Goal: Find specific page/section: Find specific page/section

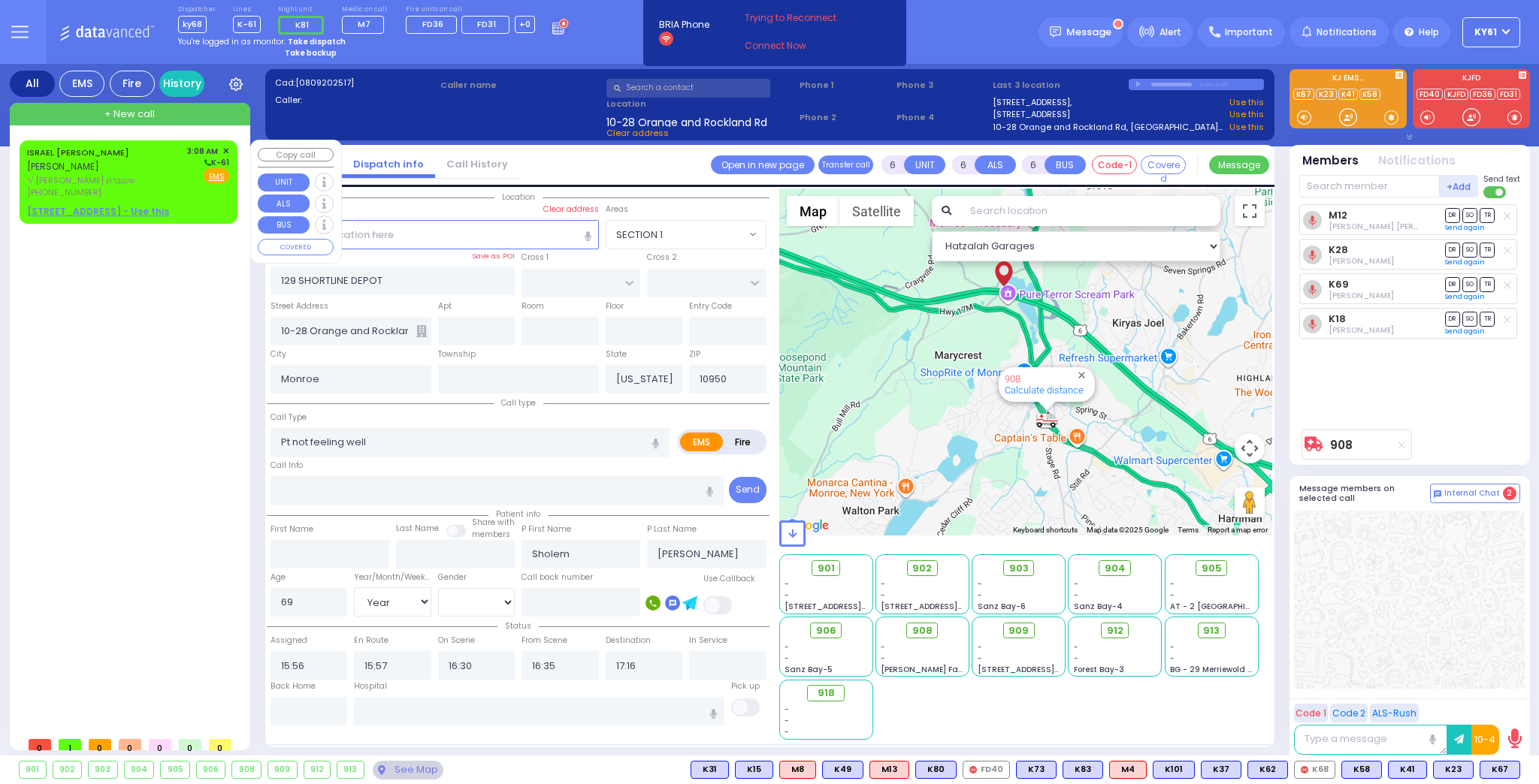
select select
select select "Year"
select select "[DEMOGRAPHIC_DATA]"
click at [174, 196] on div "[PHONE_NUMBER]" at bounding box center [105, 192] width 155 height 13
type input "2"
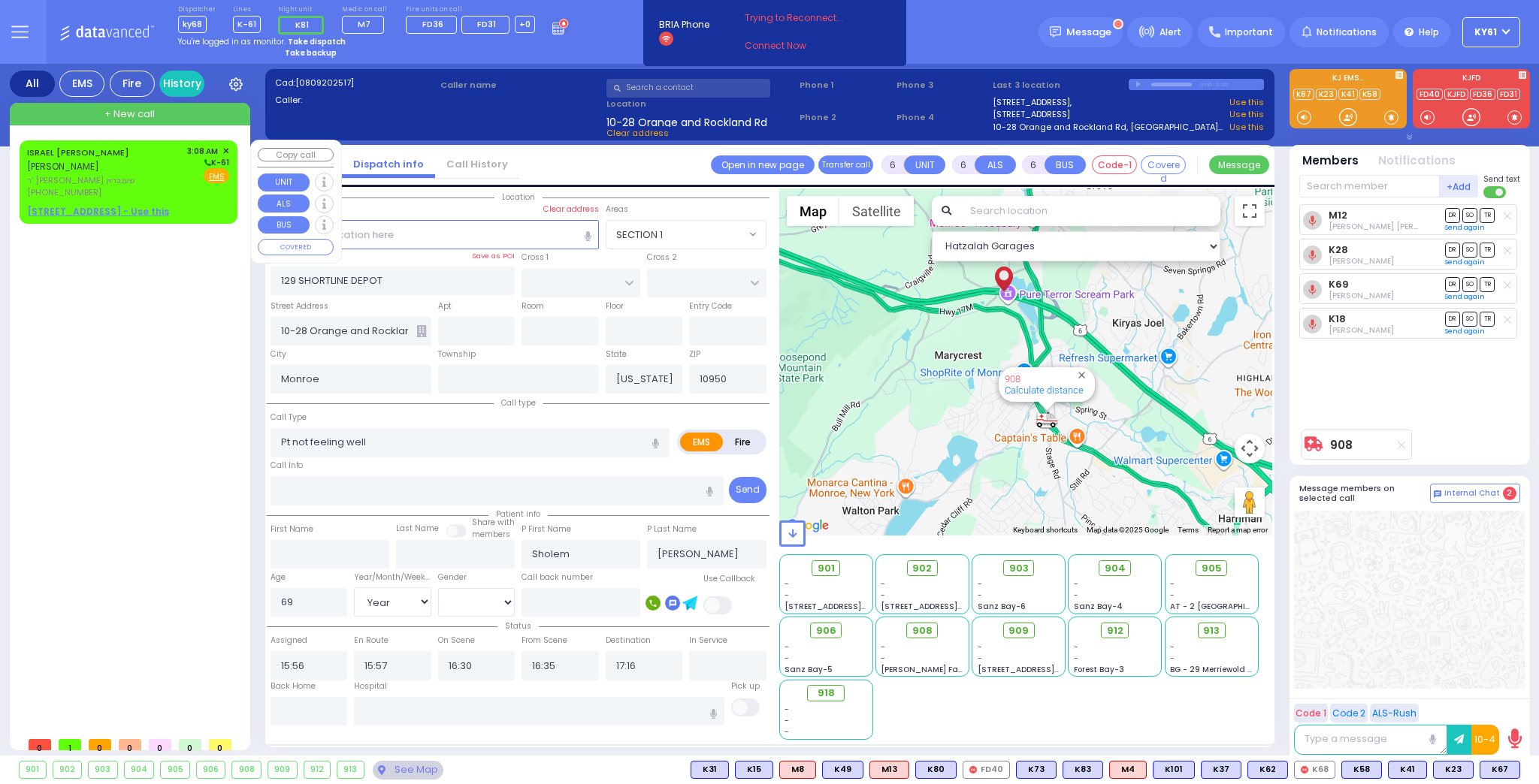
type input "1"
select select
radio input "true"
type input "ISRAEL [PERSON_NAME]"
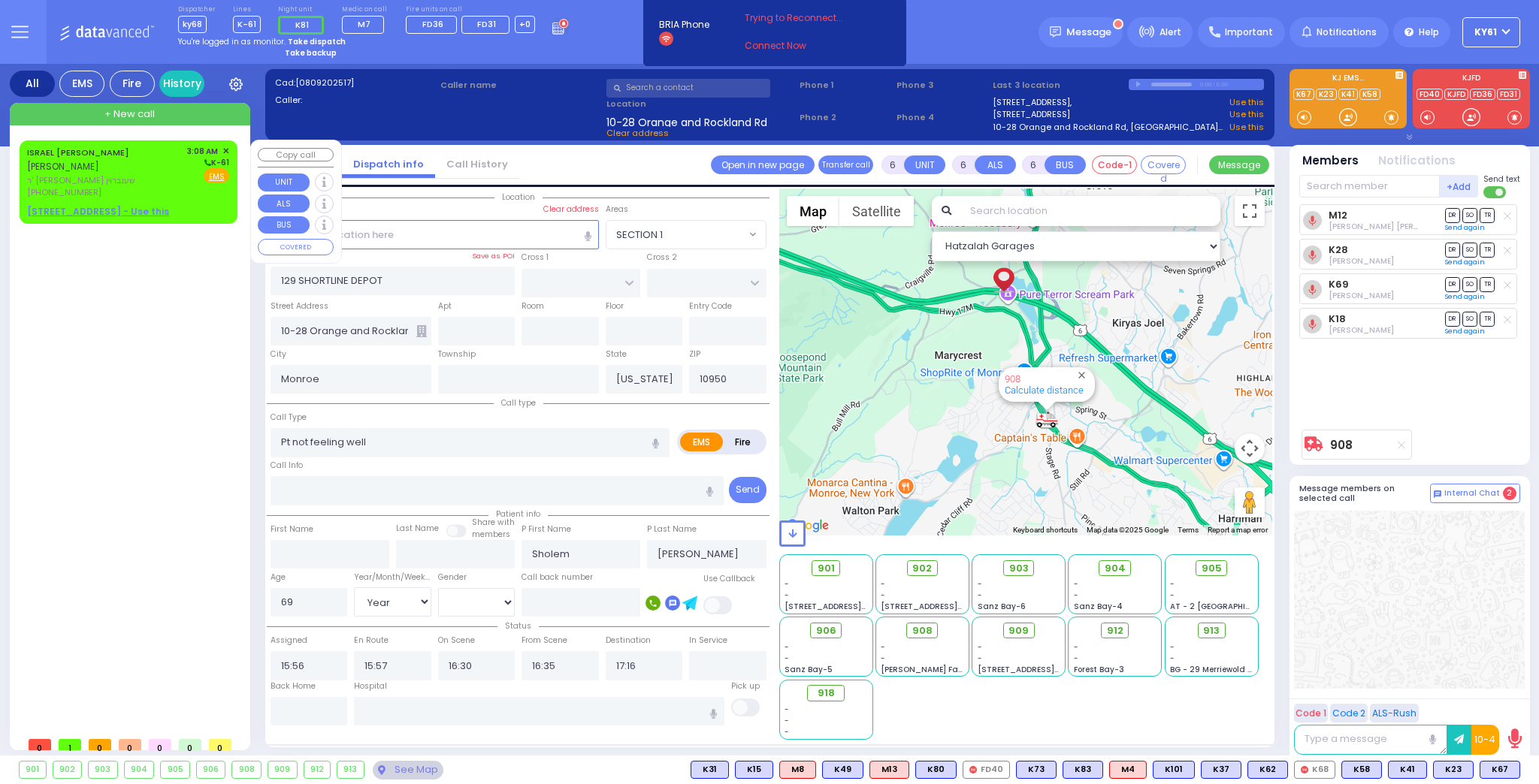
type input "VANCHOTZKER"
select select
type input "03:08"
select select "Hatzalah Garages"
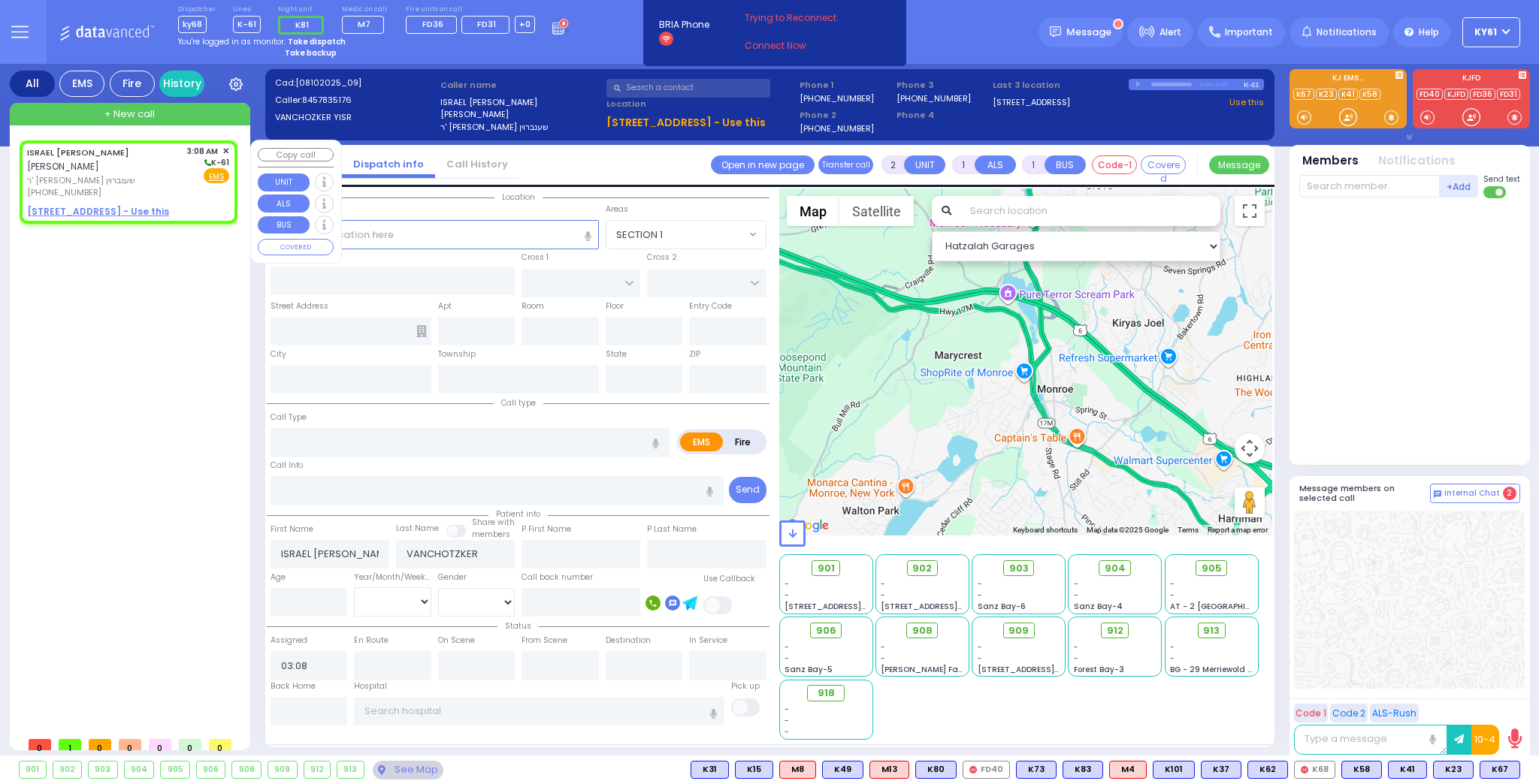
click at [179, 202] on div "ISRAEL [PERSON_NAME] [PERSON_NAME] [PERSON_NAME] שענברוין [PHONE_NUMBER] 3:08 A…" at bounding box center [128, 182] width 212 height 79
select select
radio input "true"
select select
select select "Hatzalah Garages"
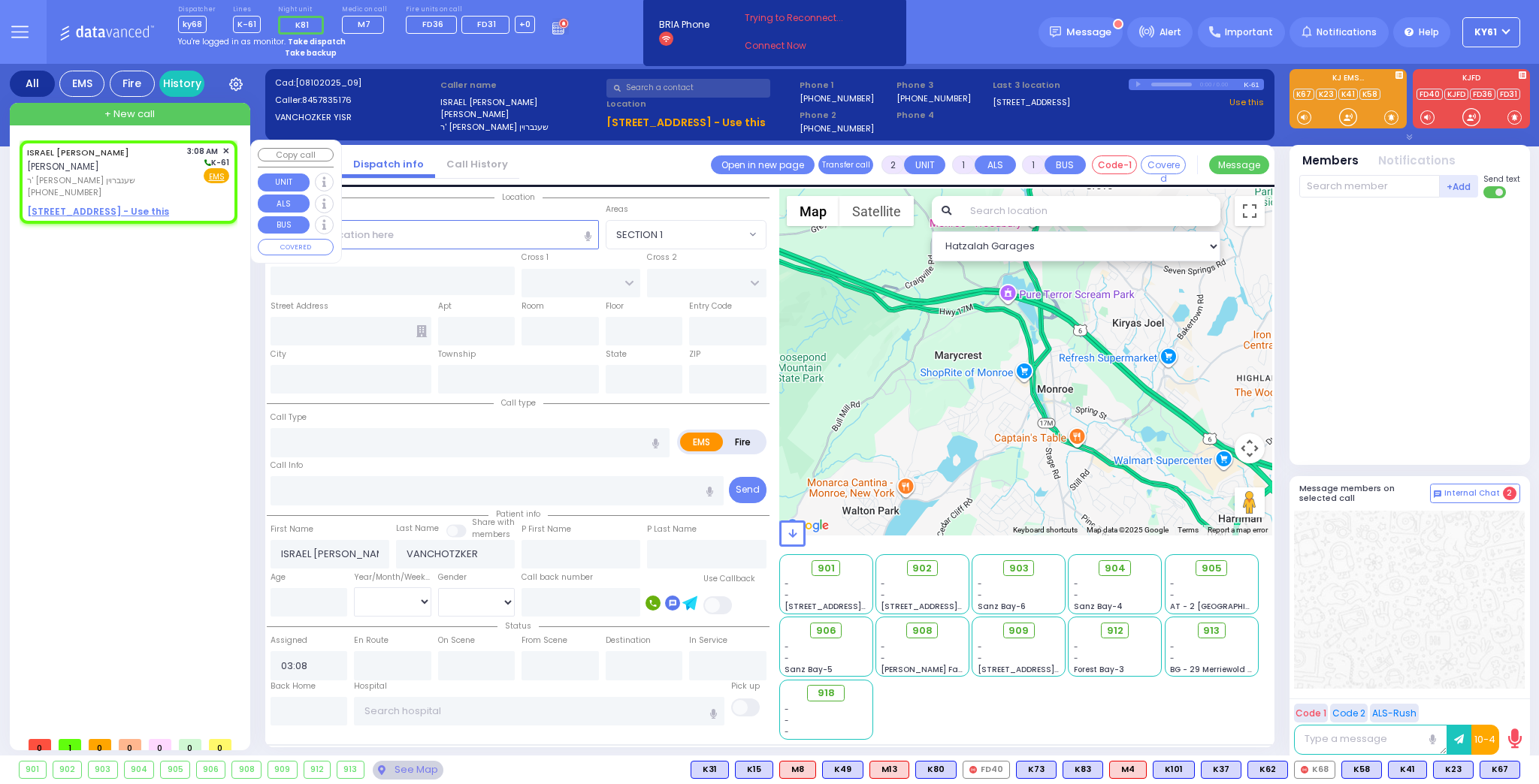
drag, startPoint x: 151, startPoint y: 190, endPoint x: 183, endPoint y: 182, distance: 33.0
click at [156, 188] on div "[PHONE_NUMBER]" at bounding box center [105, 192] width 155 height 13
select select
radio input "true"
select select
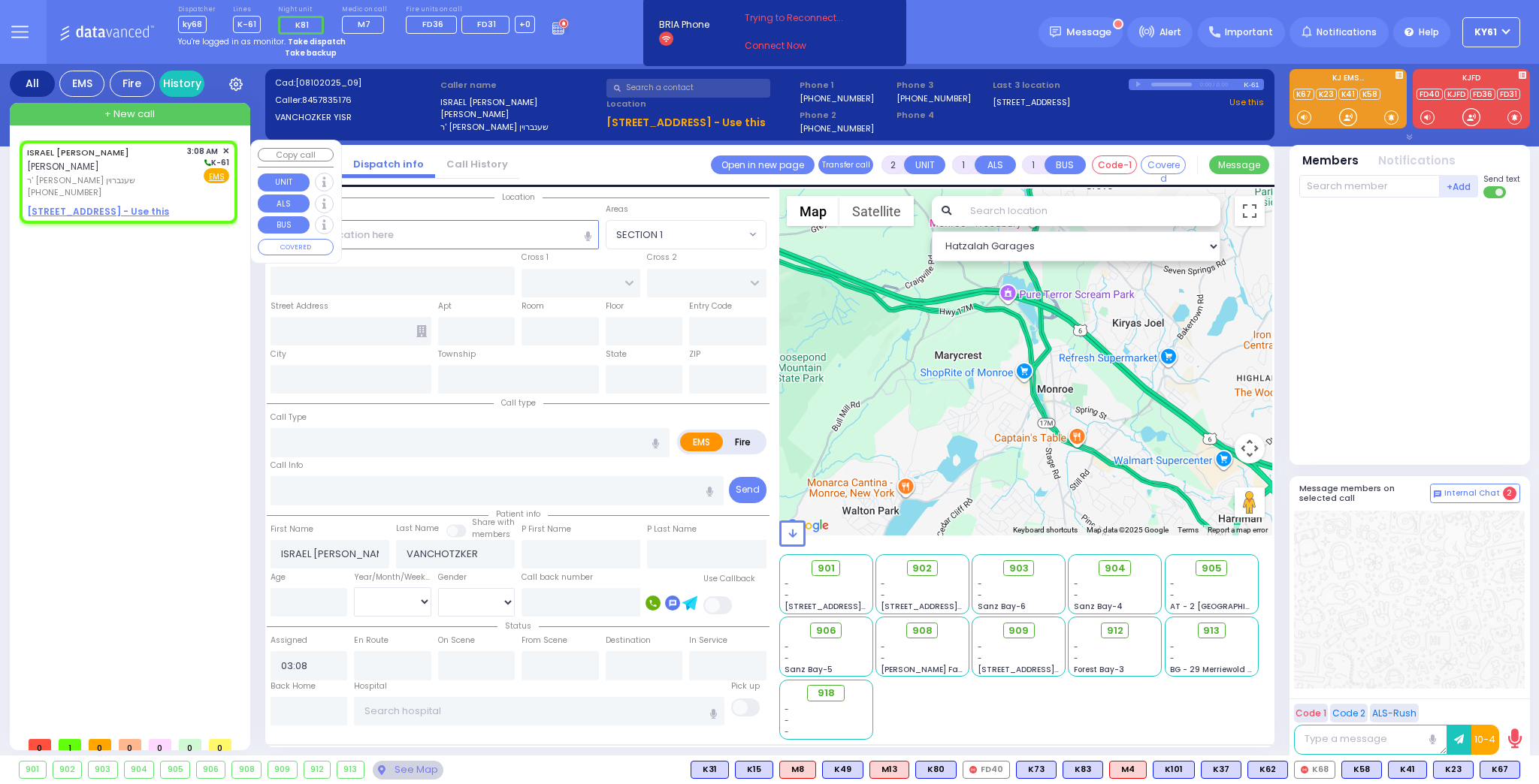
select select "Hatzalah Garages"
click at [74, 209] on u "[STREET_ADDRESS] - Use this" at bounding box center [98, 211] width 142 height 13
select select
radio input "true"
select select
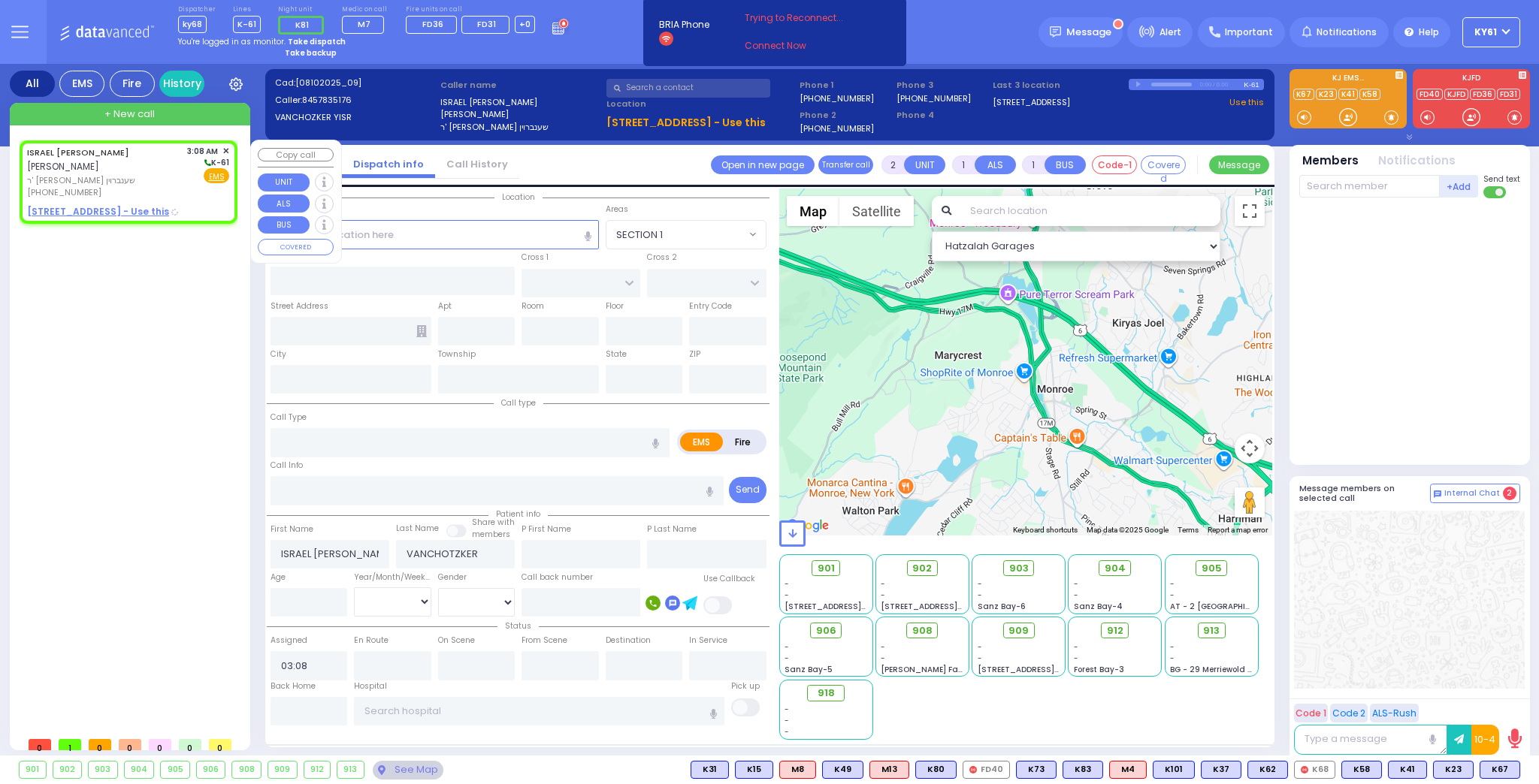
select select "Hatzalah Garages"
select select
radio input "true"
select select
select select "Hatzalah Garages"
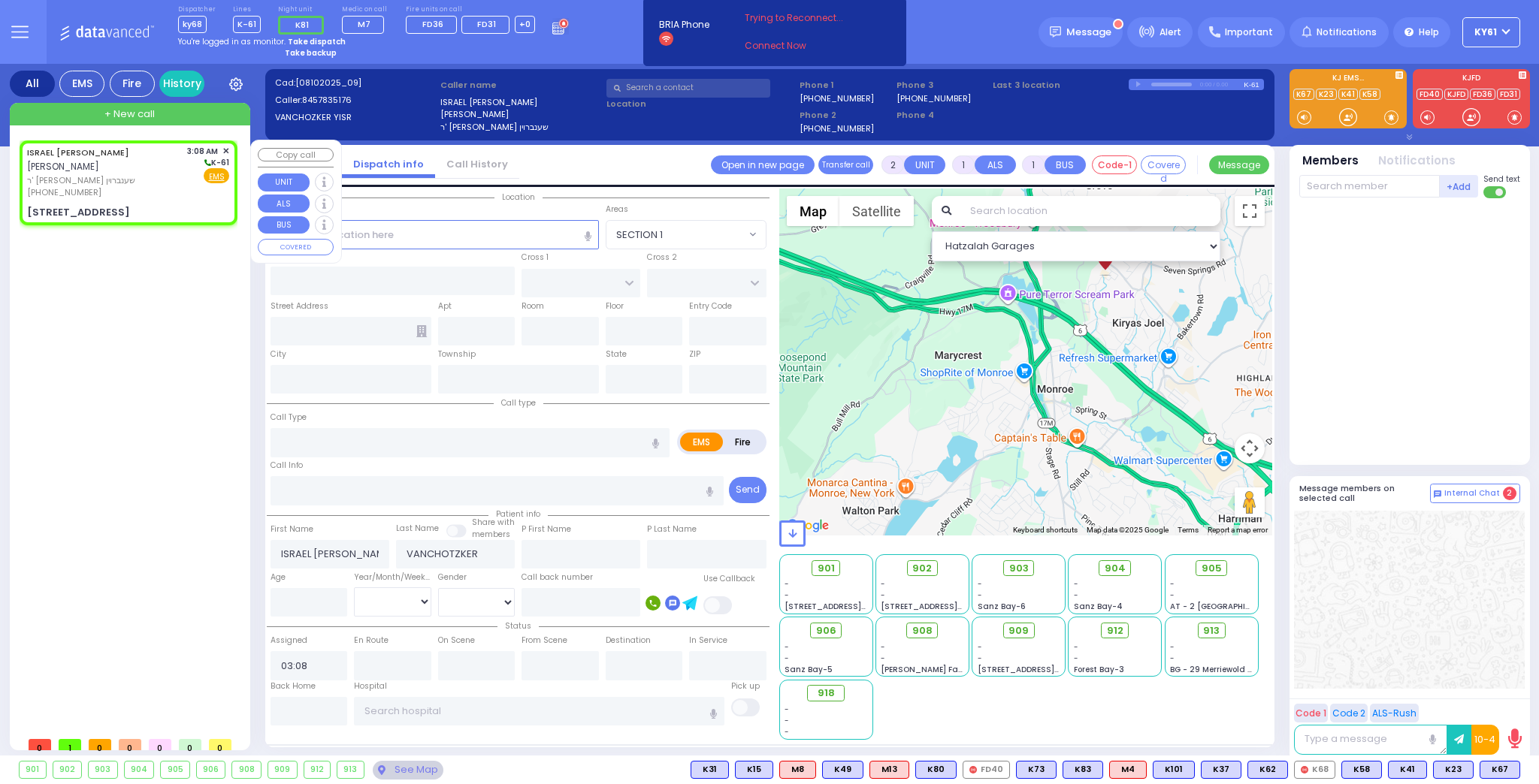
type input "KRAKOW BLVD"
type input "ANIPOLI DR"
type input "[STREET_ADDRESS]"
type input "102"
type input "Monroe"
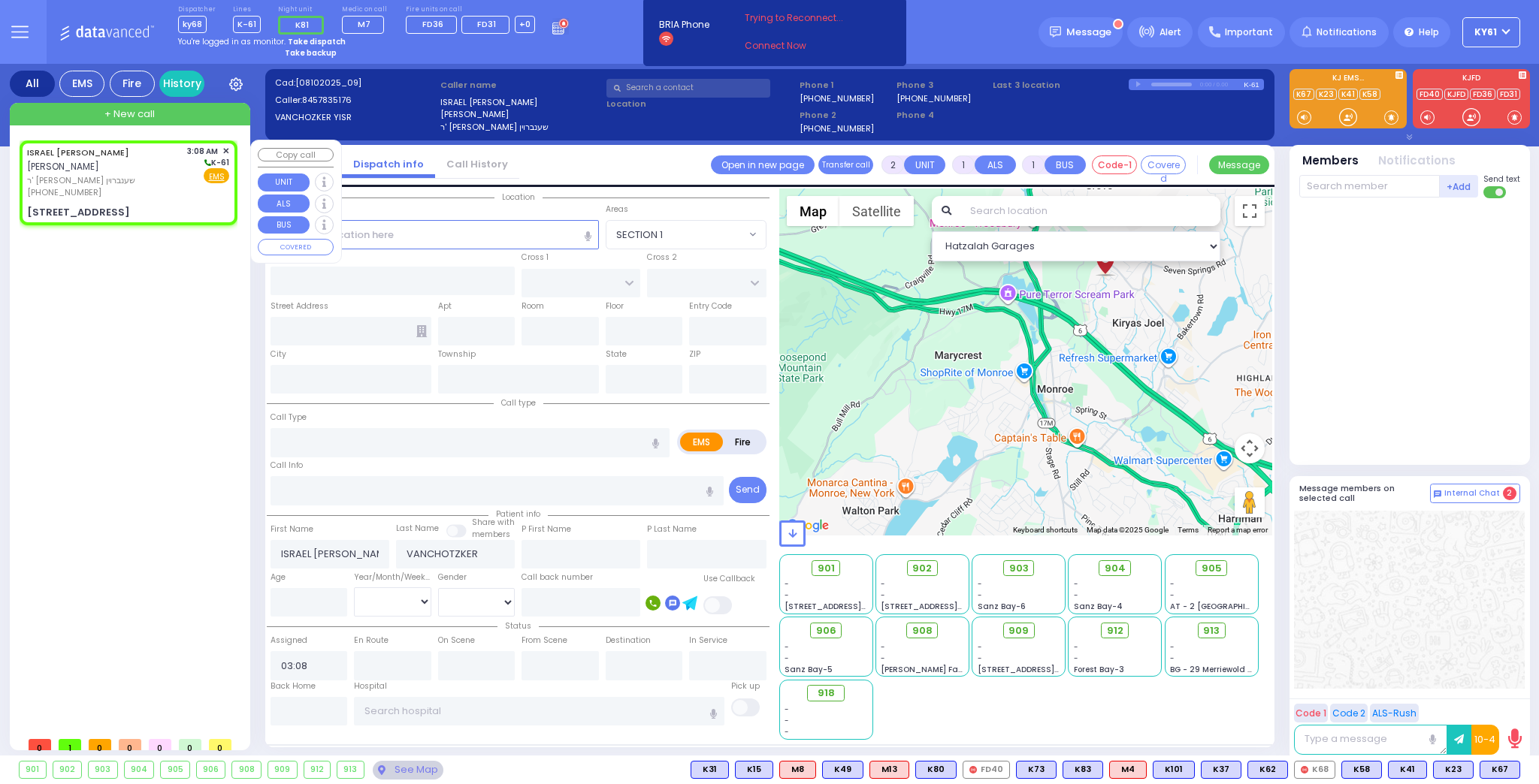
type input "[US_STATE]"
type input "10950"
select select "ATZEI TAMURIM"
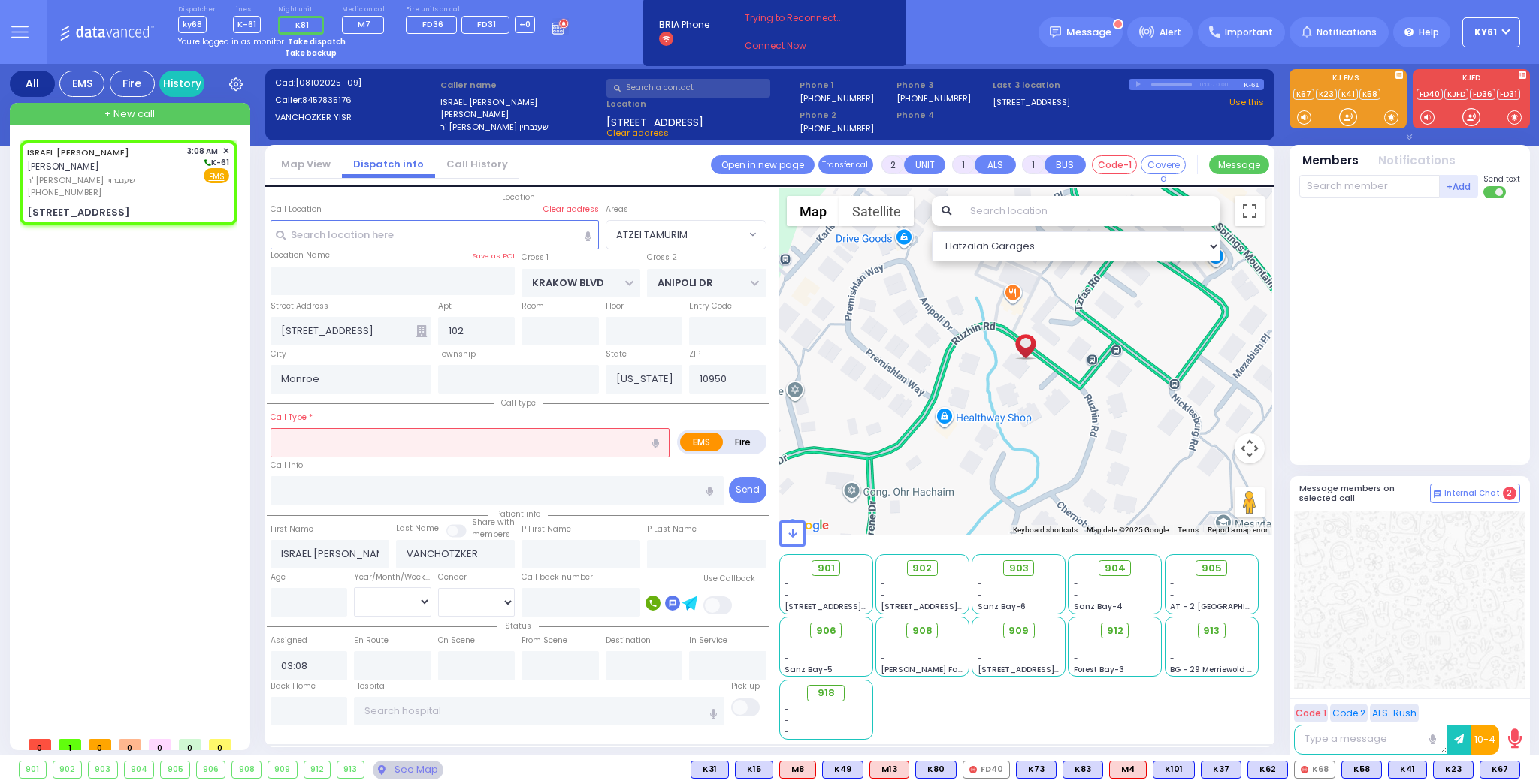
click at [374, 444] on input "text" at bounding box center [470, 442] width 399 height 29
select select
radio input "true"
select select
select select "Hatzalah Garages"
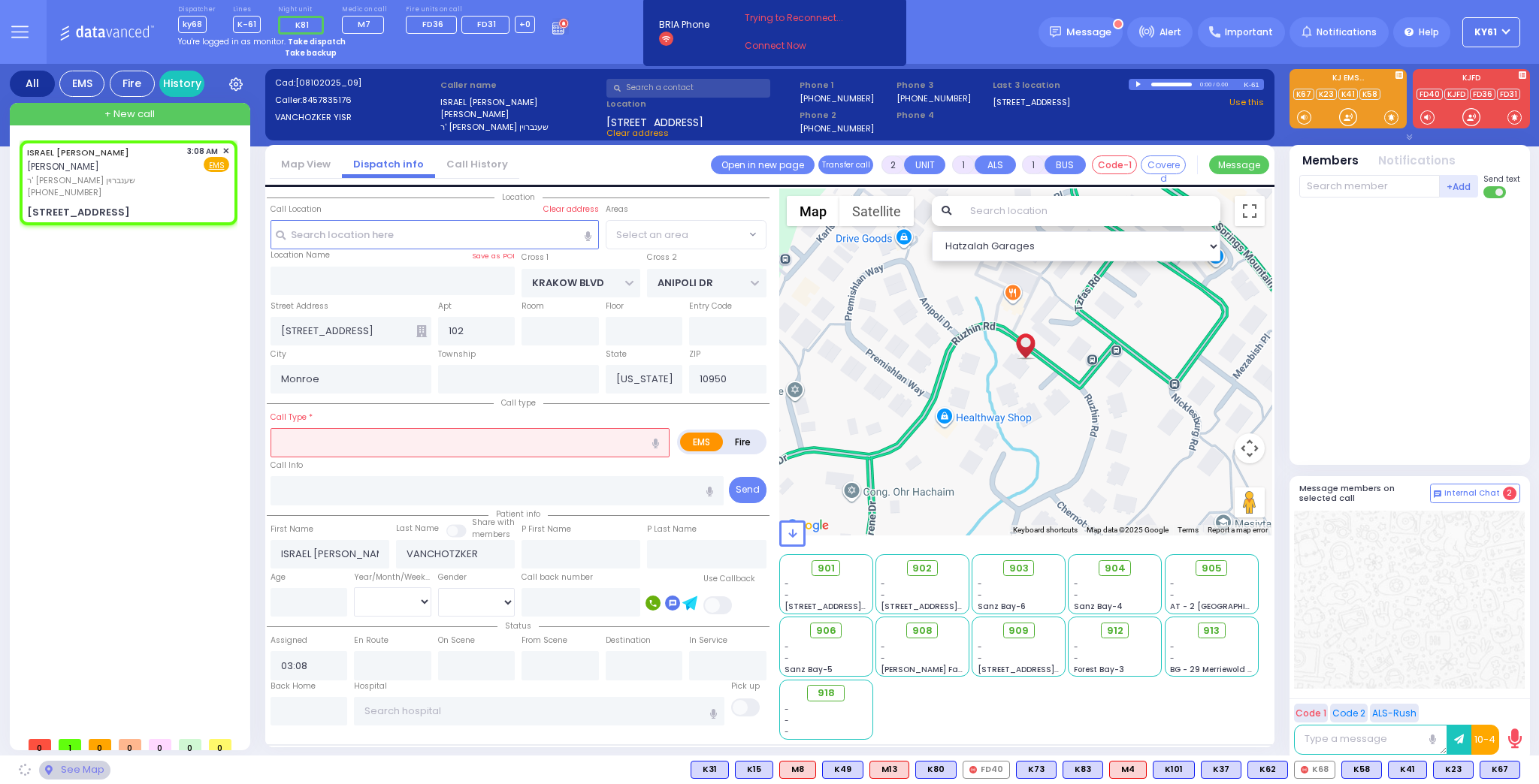
select select "ATZEI TAMURIM"
select select
radio input "true"
select select
select select "Hatzalah Garages"
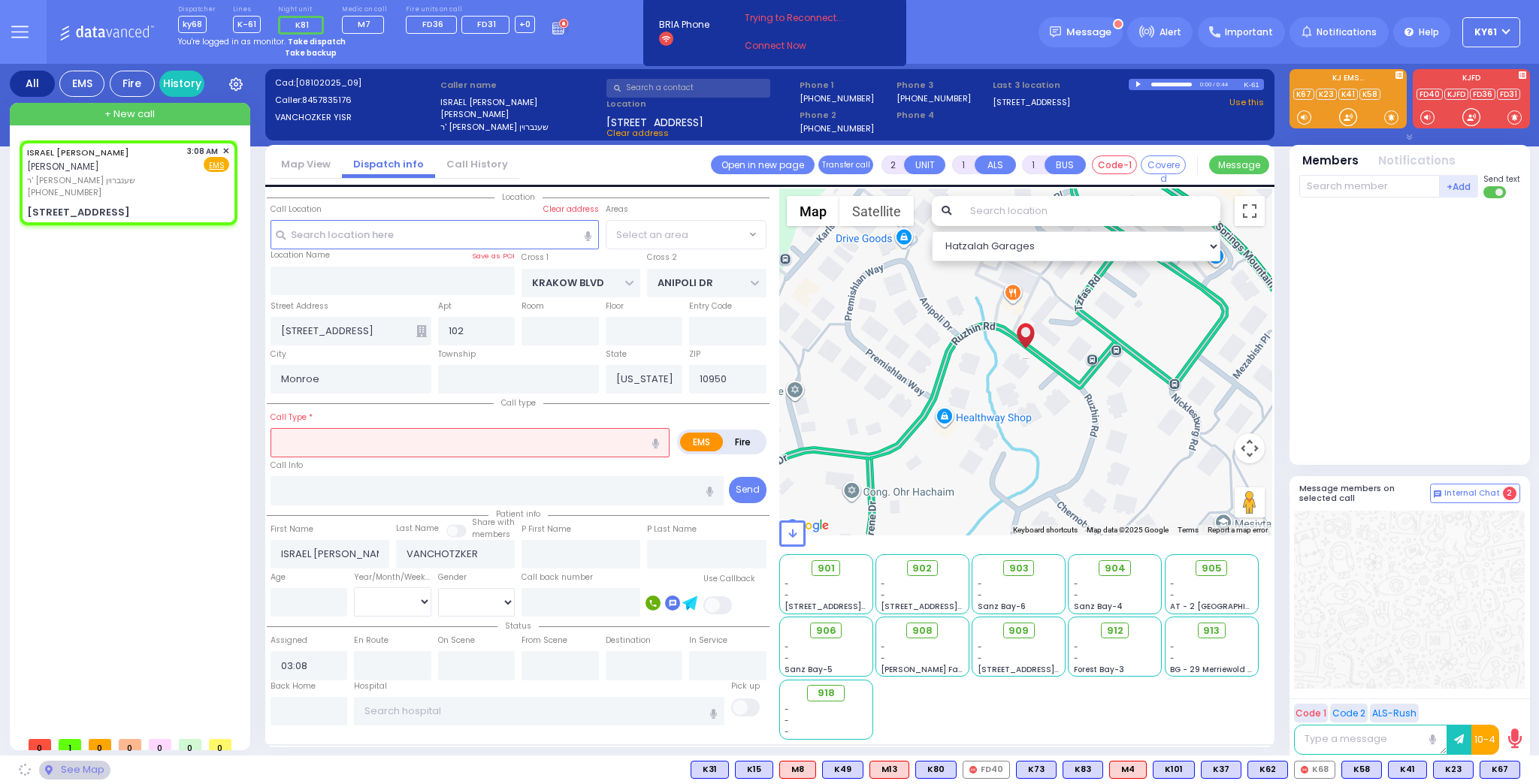
select select "ATZEI TAMURIM"
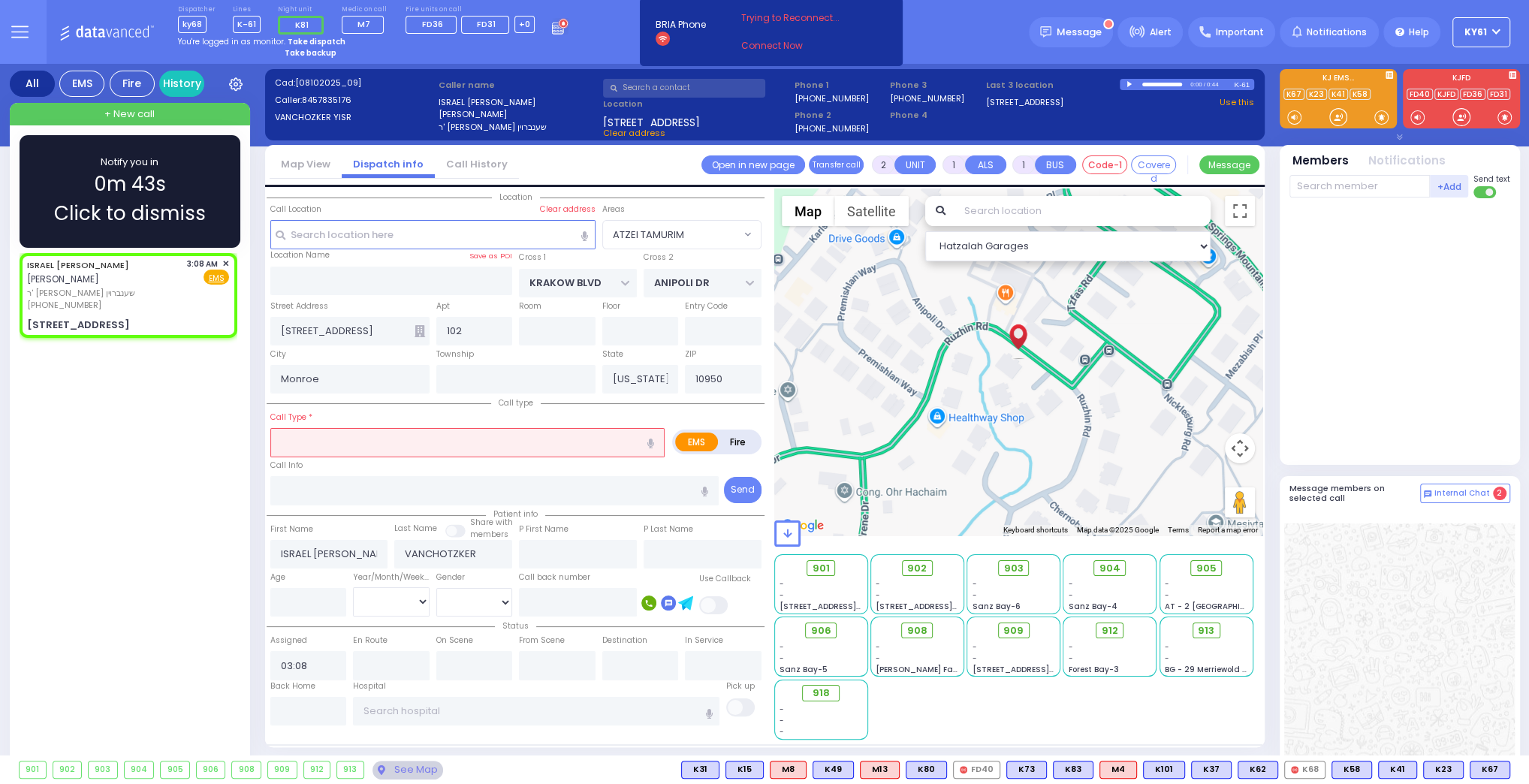
click at [212, 167] on div "Notify you in 0m 43s Click to dismiss" at bounding box center [130, 191] width 177 height 74
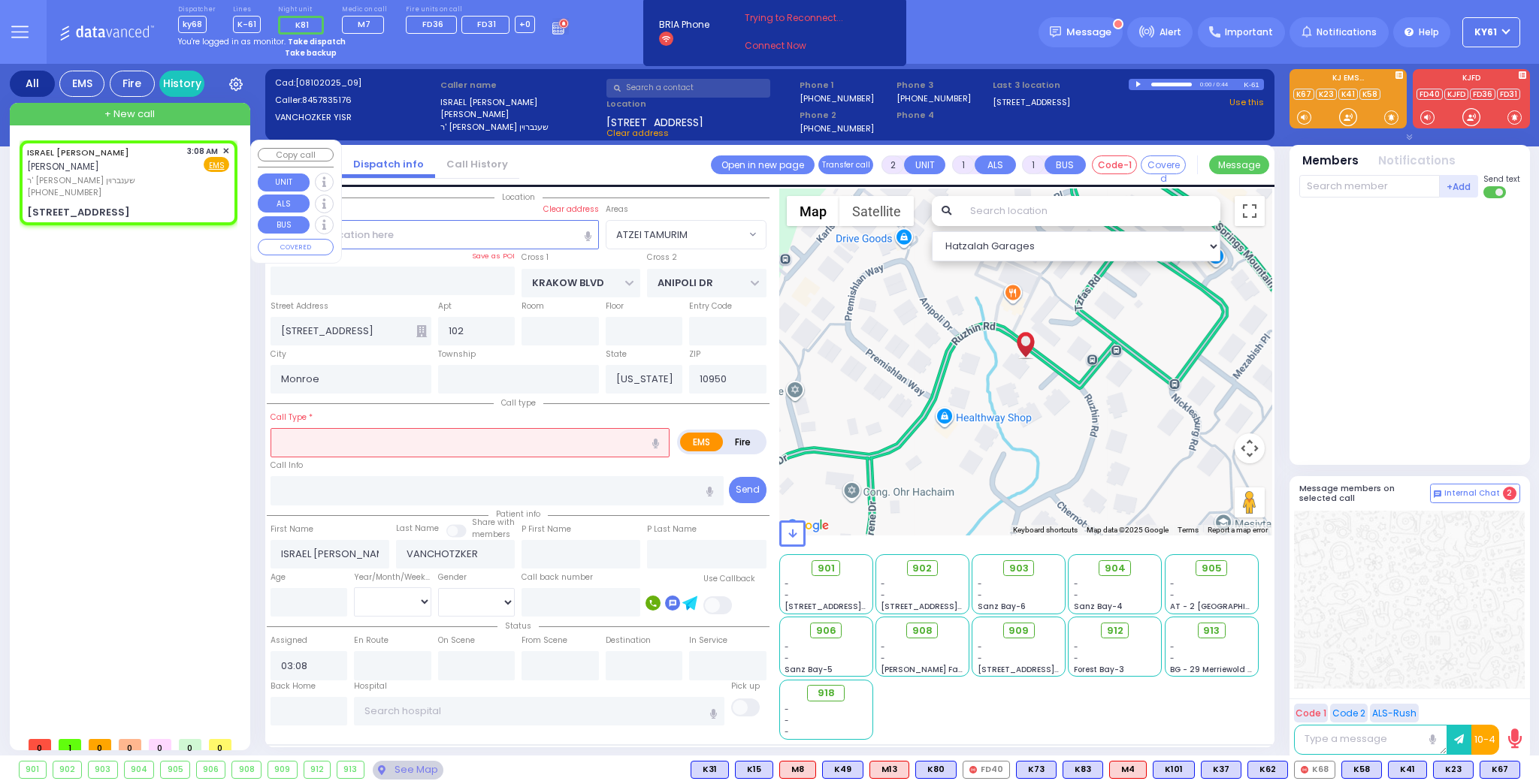
select select
radio input "true"
select select
select select "Hatzalah Garages"
select select "ATZEI TAMURIM"
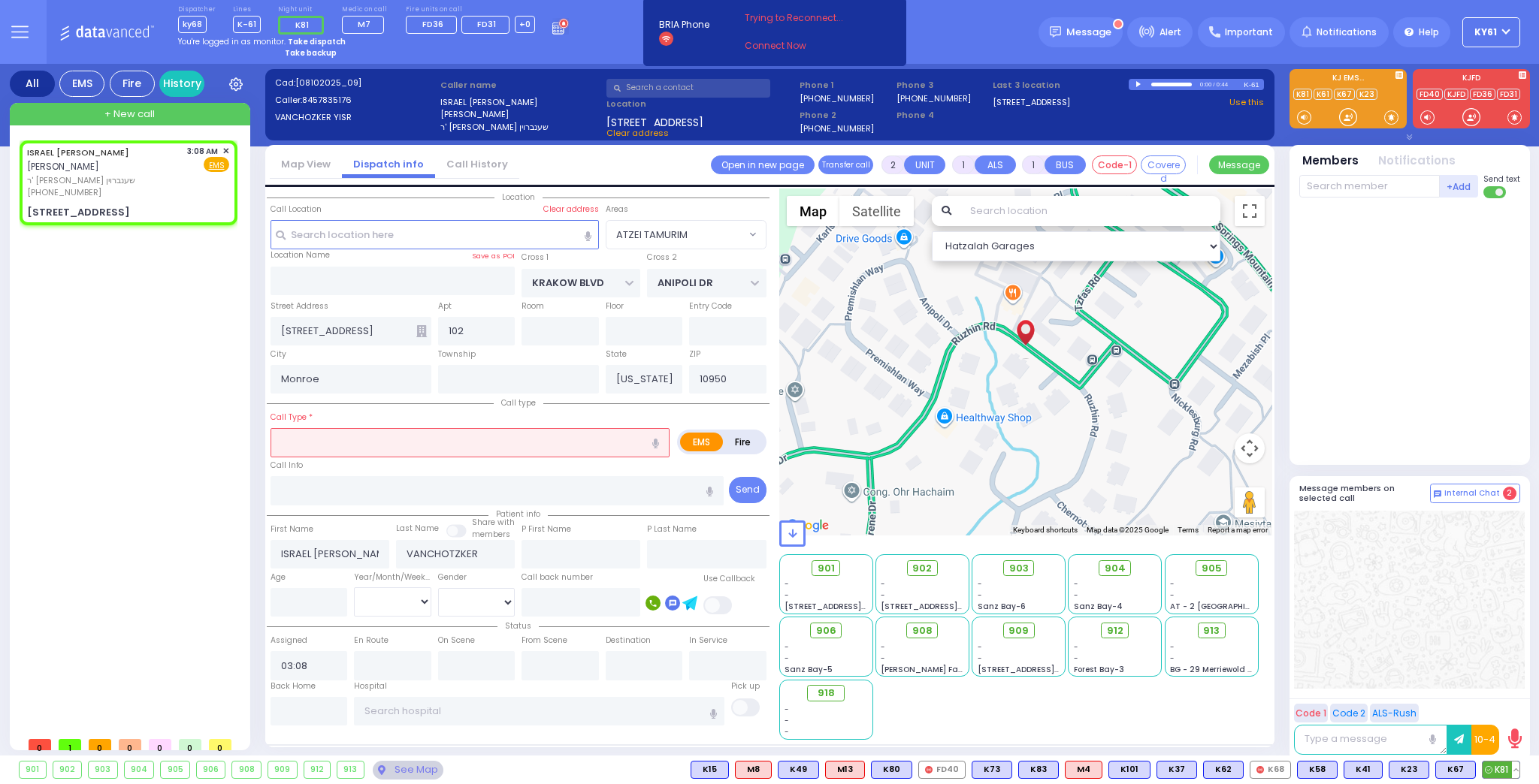
click at [1496, 766] on span "K81" at bounding box center [1501, 770] width 37 height 16
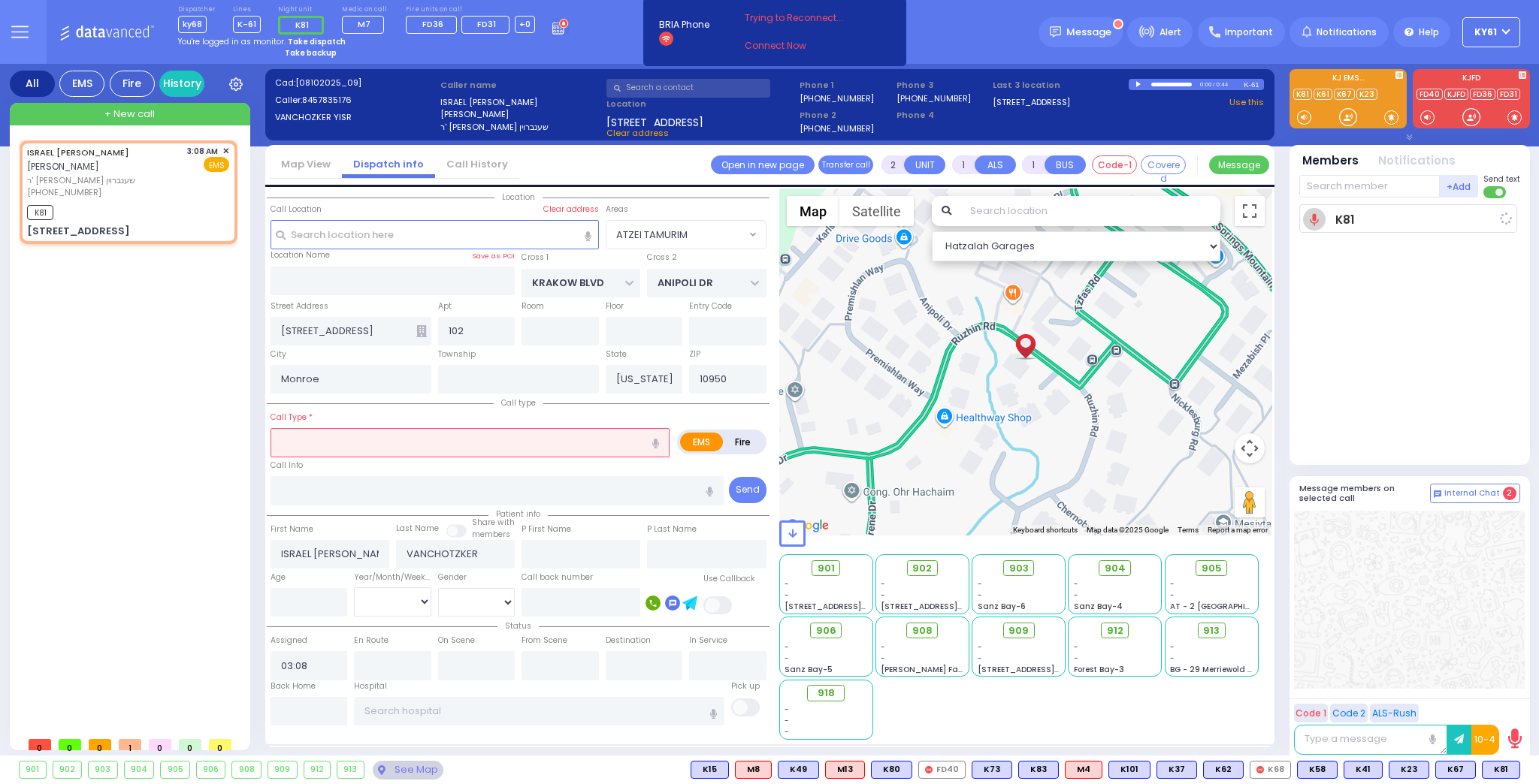
select select
radio input "true"
select select
type input "03:09"
select select "Hatzalah Garages"
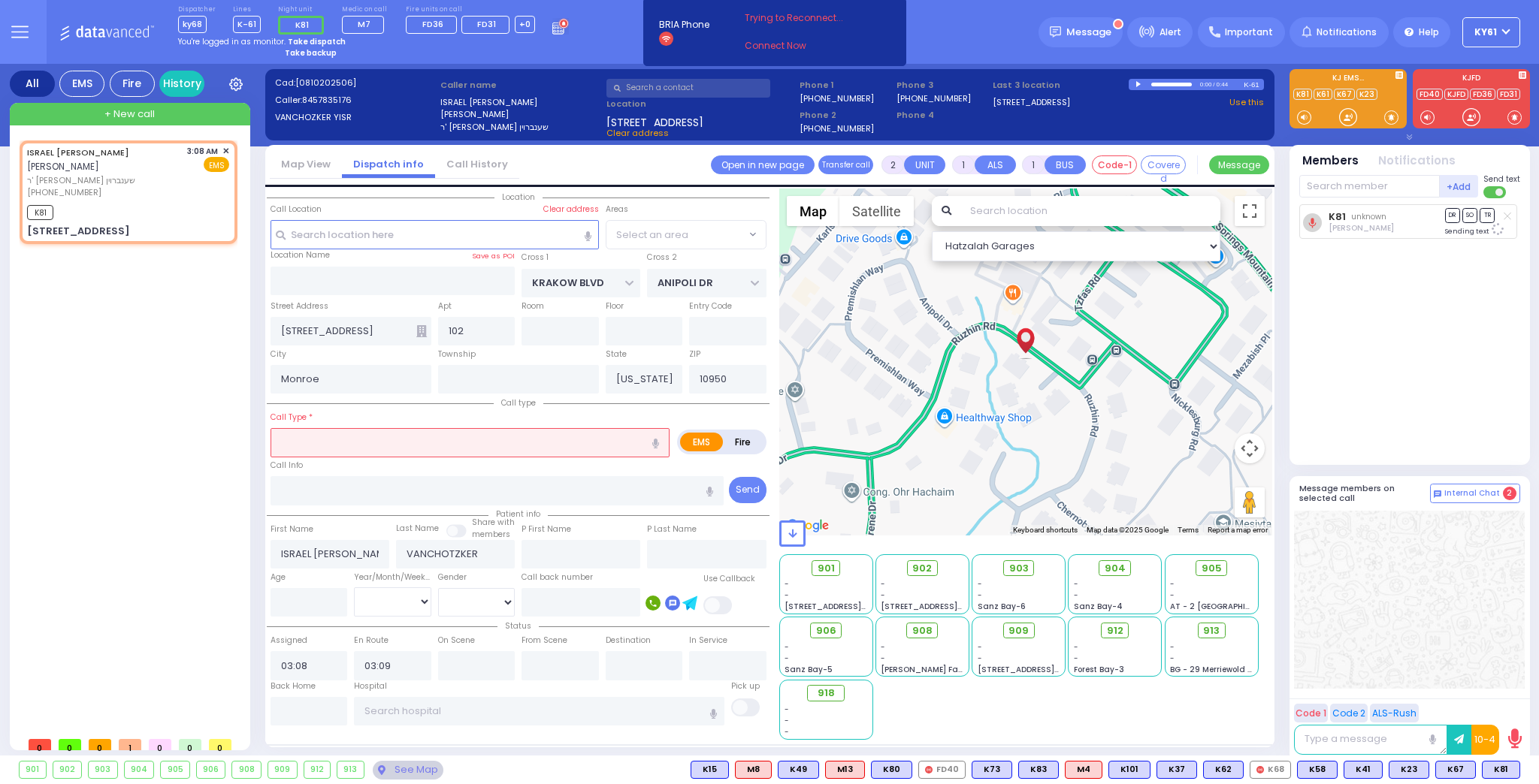
select select "ATZEI TAMURIM"
drag, startPoint x: 1492, startPoint y: 764, endPoint x: 1487, endPoint y: 757, distance: 8.6
click at [1495, 762] on span "K80" at bounding box center [1499, 770] width 40 height 16
select select
radio input "true"
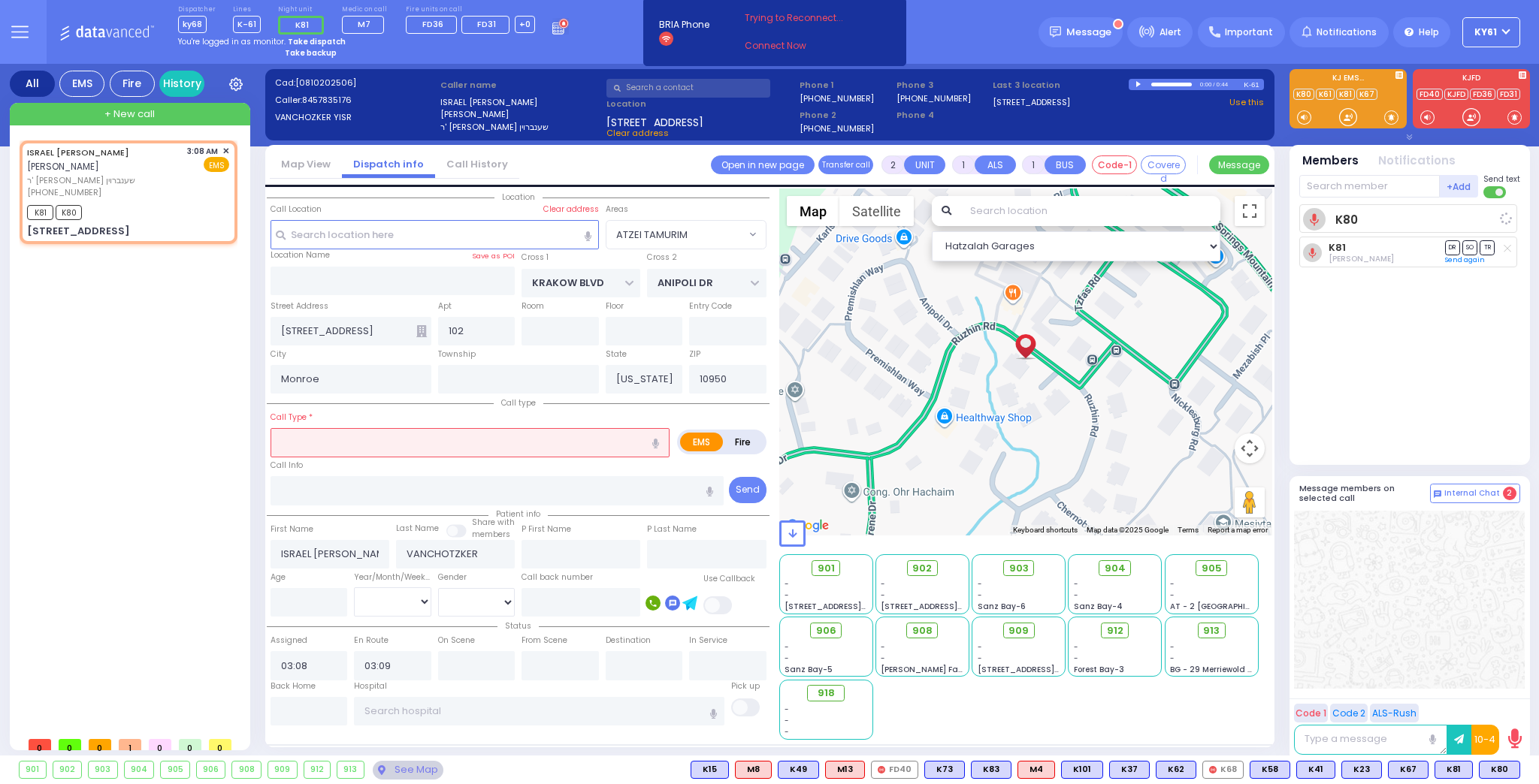
select select
select select "Hatzalah Garages"
select select "ATZEI TAMURIM"
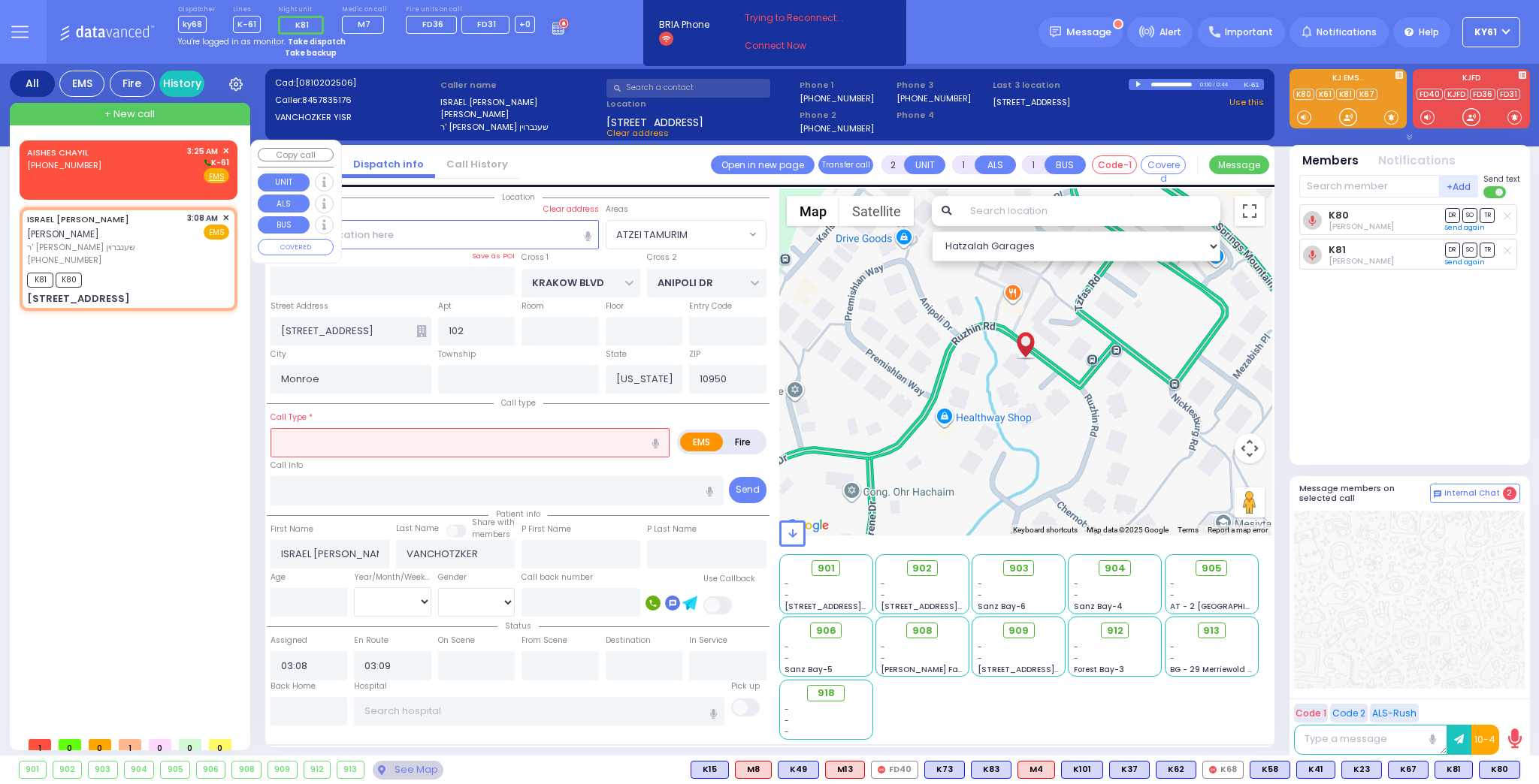
click at [145, 165] on div "AISHES CHAYIL [PHONE_NUMBER] 3:25 AM ✕ K-61" at bounding box center [128, 164] width 202 height 39
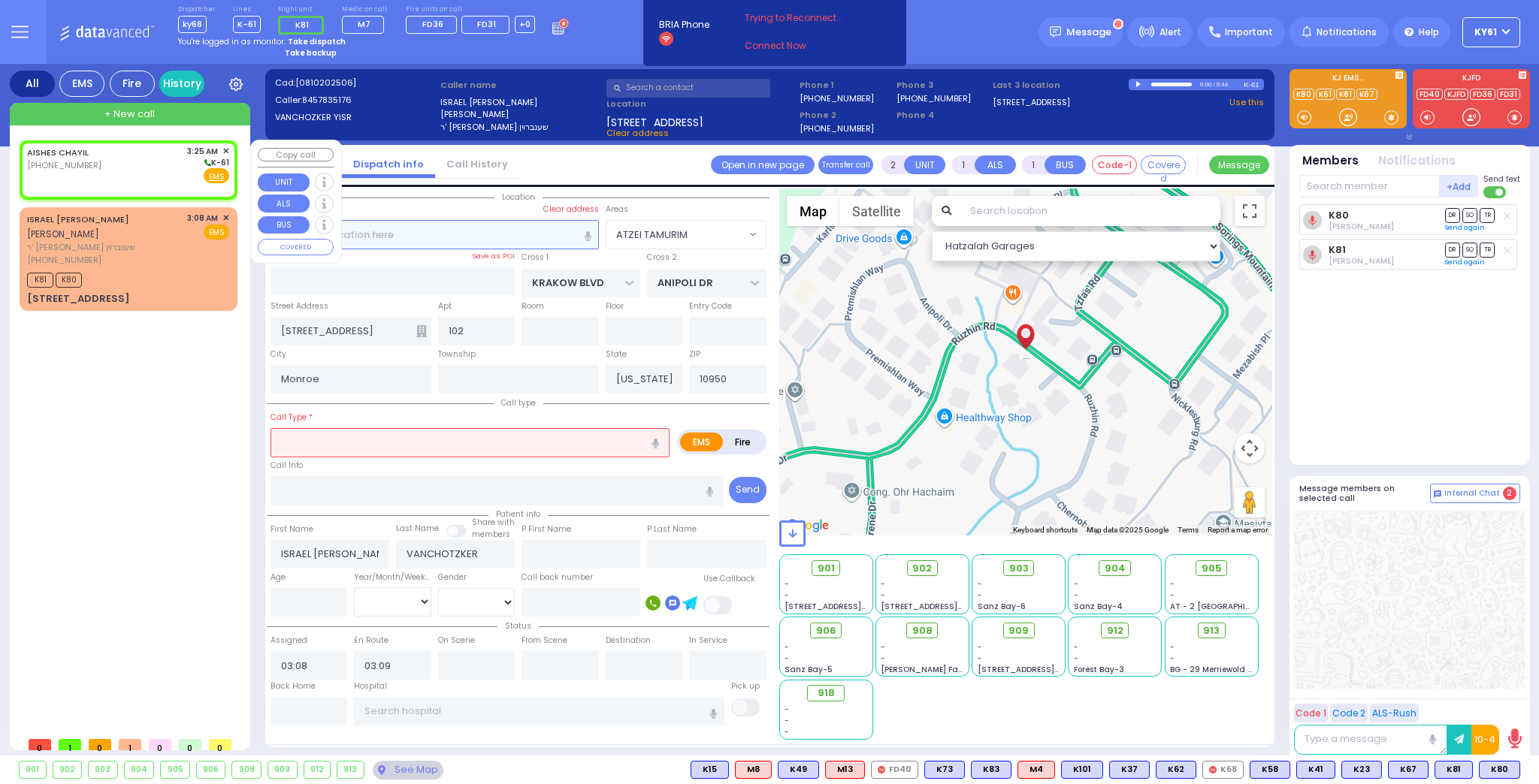
select select
radio input "true"
select select
type input "03:25"
select select "Hatzalah Garages"
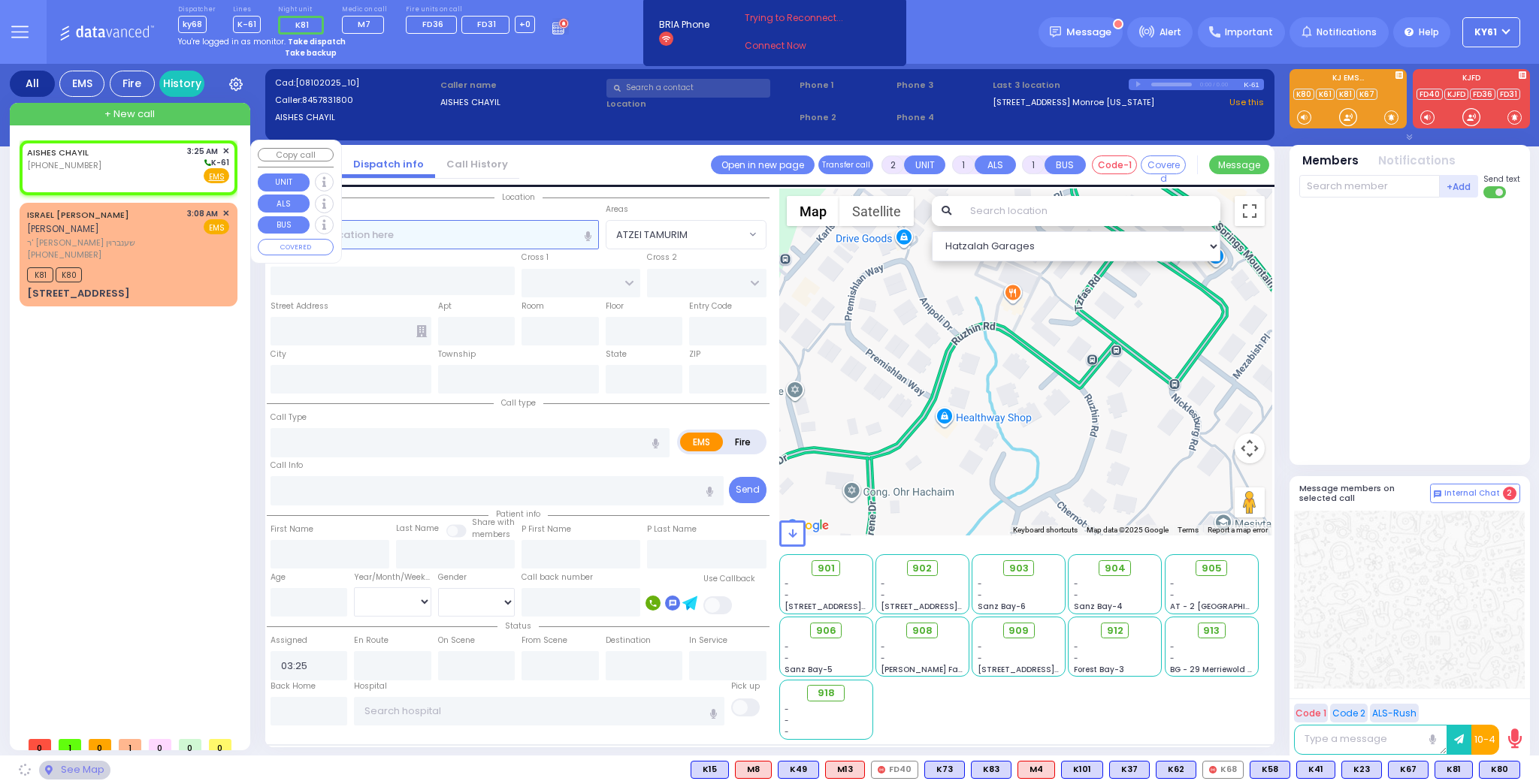
select select
radio input "true"
select select
select select "Hatzalah Garages"
click at [161, 171] on div "AISHES CHAYIL [PHONE_NUMBER] 3:25 AM ✕ K-61" at bounding box center [128, 164] width 202 height 39
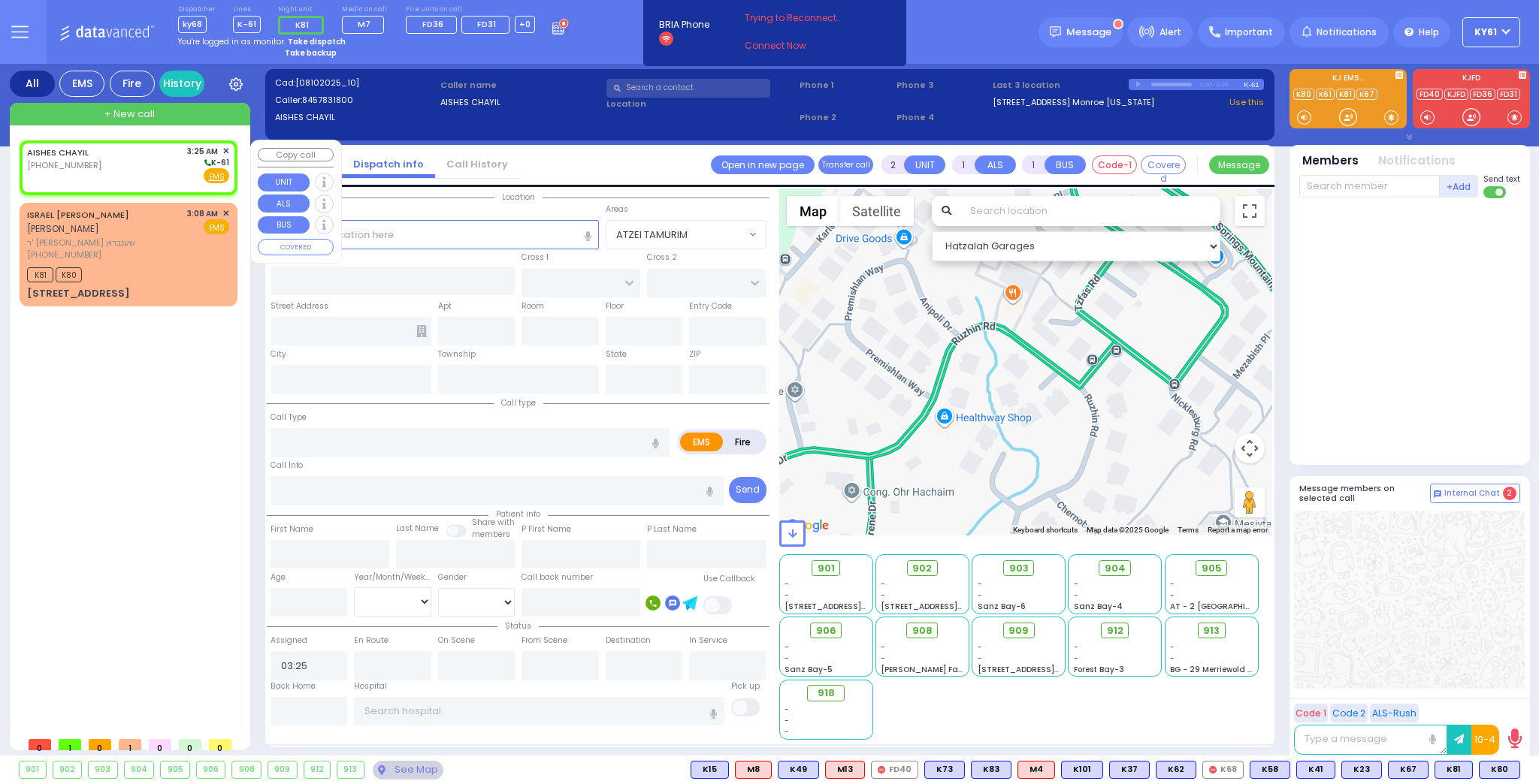
select select
radio input "true"
select select
select select "Hatzalah Garages"
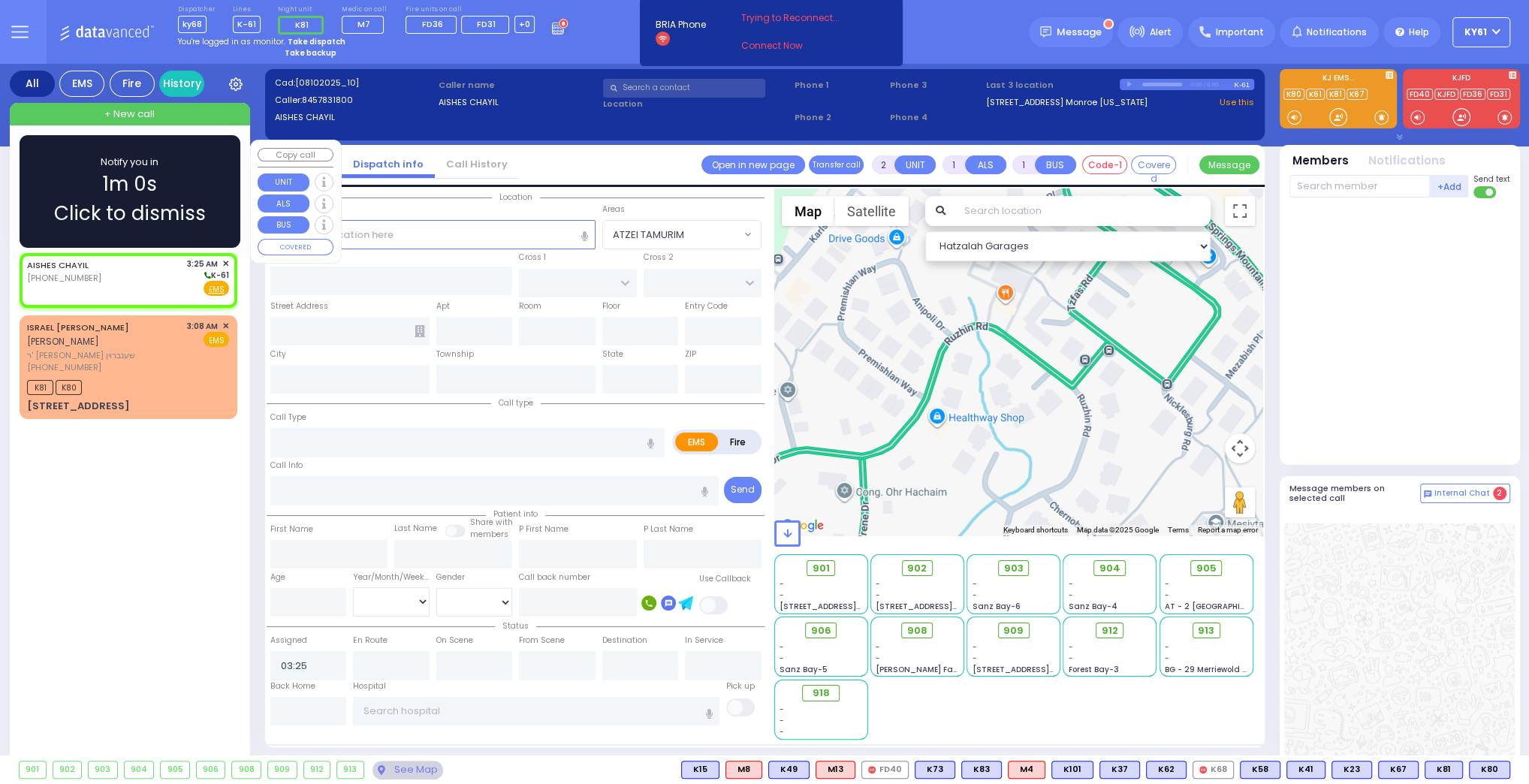
drag, startPoint x: 139, startPoint y: 193, endPoint x: 146, endPoint y: 196, distance: 7.6
click at [142, 194] on span "1m 0s" at bounding box center [130, 185] width 54 height 29
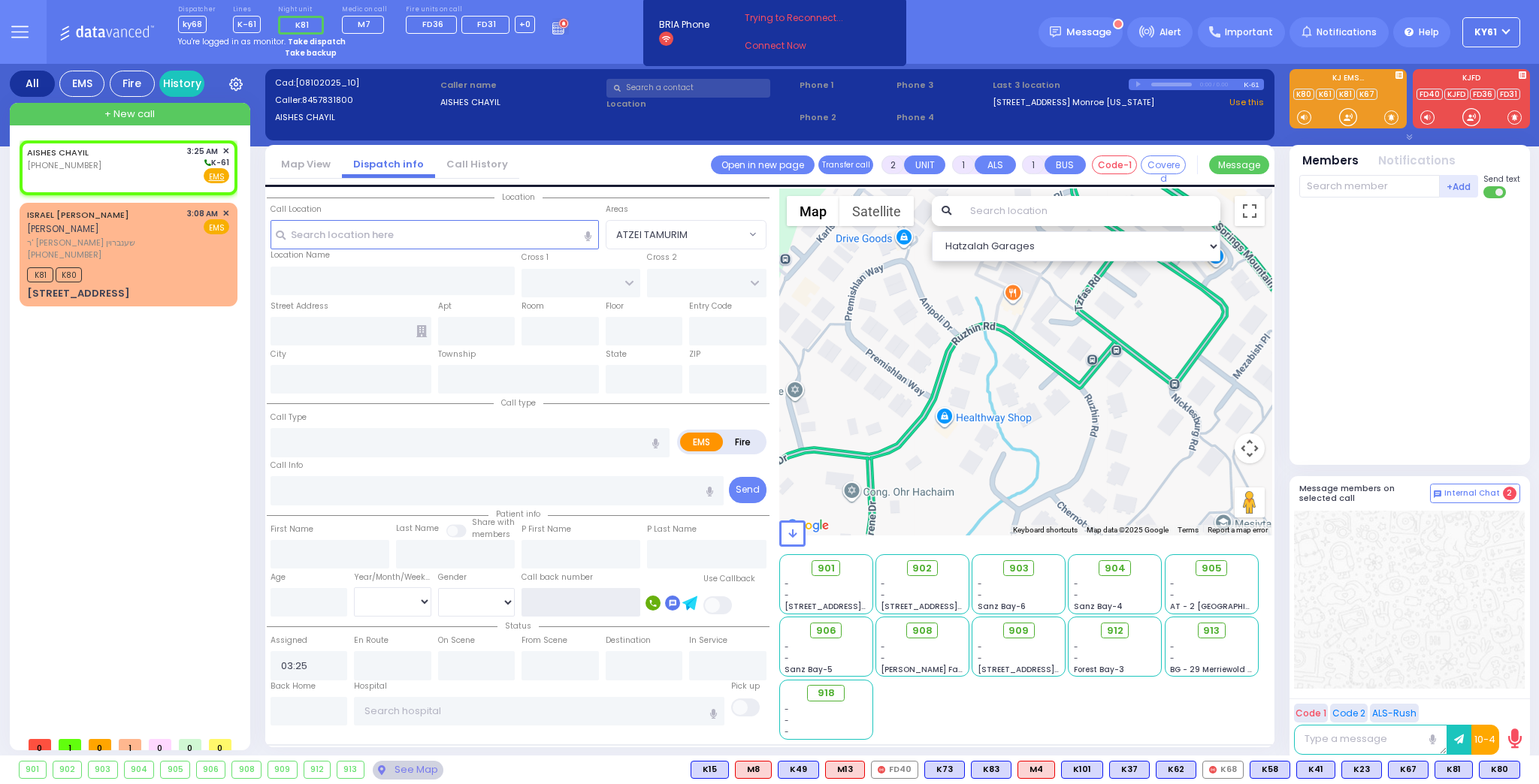
drag, startPoint x: 537, startPoint y: 602, endPoint x: 549, endPoint y: 606, distance: 12.6
click at [540, 604] on input "text" at bounding box center [581, 603] width 119 height 29
type input "6465159691"
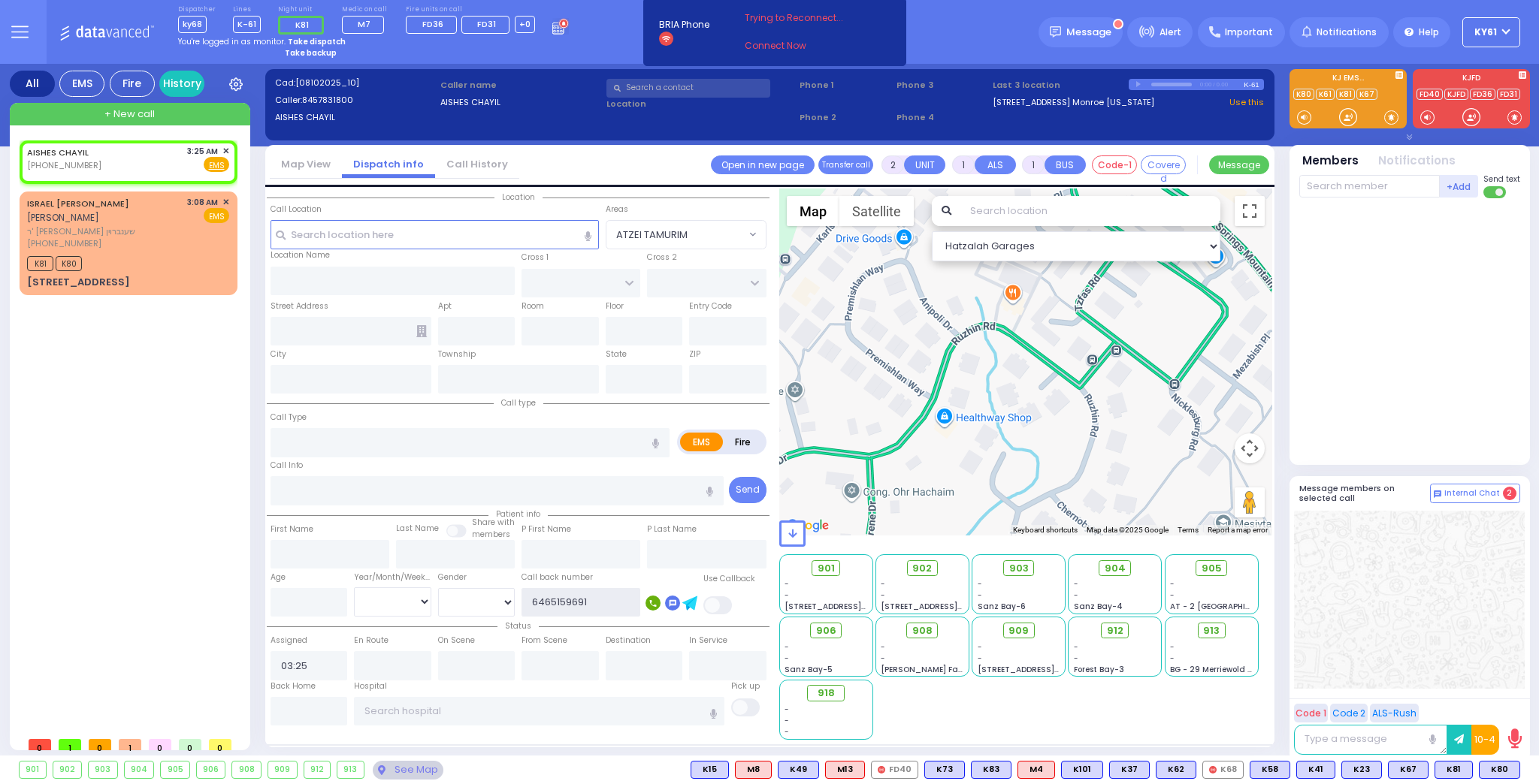
select select
radio input "true"
select select
select select "Hatzalah Garages"
type input "6465159691"
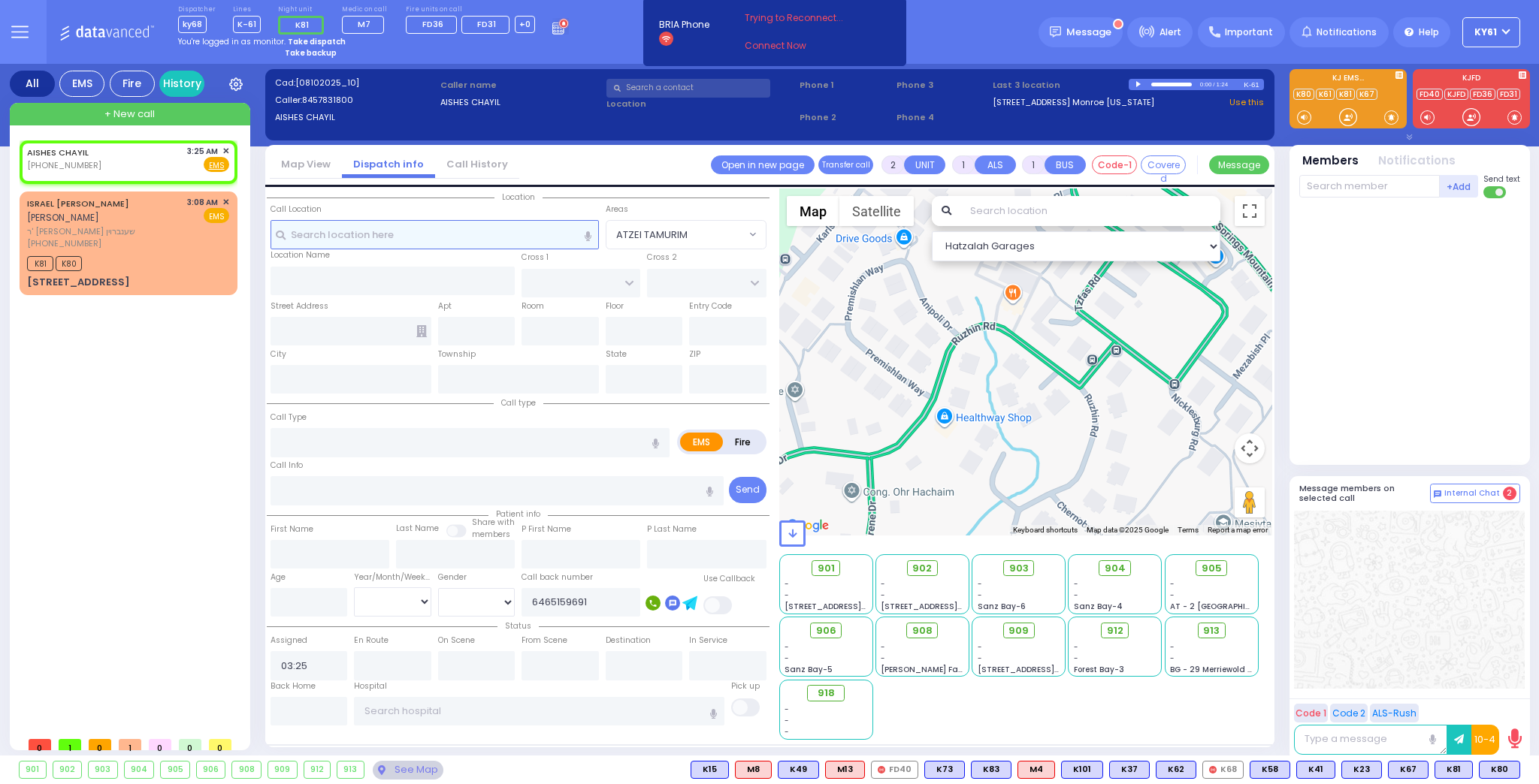
click at [332, 235] on input "text" at bounding box center [435, 235] width 328 height 29
select select
radio input "true"
select select
select select "Hatzalah Garages"
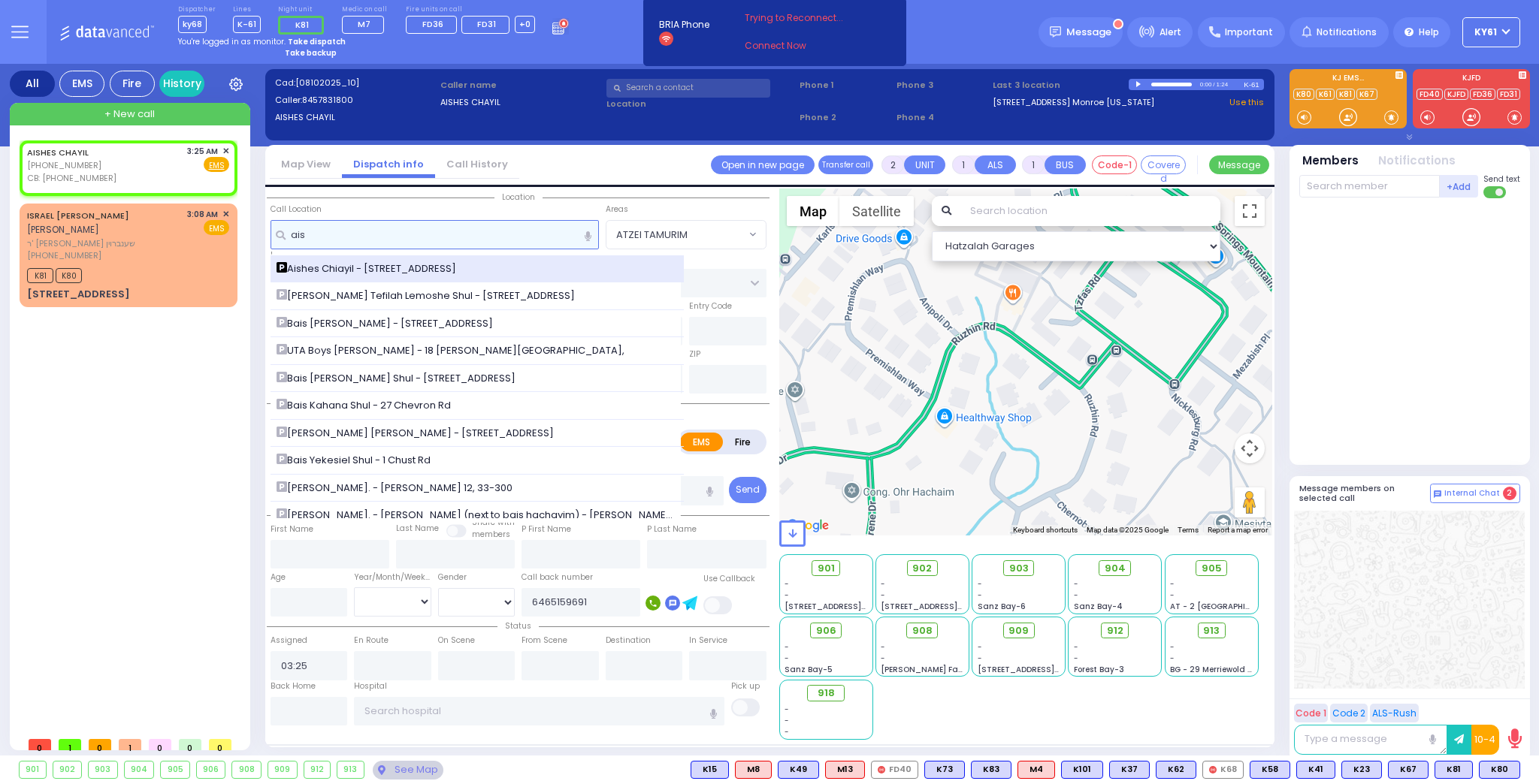
type input "ais"
click at [314, 267] on span "Aishes Chiayil - [STREET_ADDRESS]" at bounding box center [368, 269] width 185 height 15
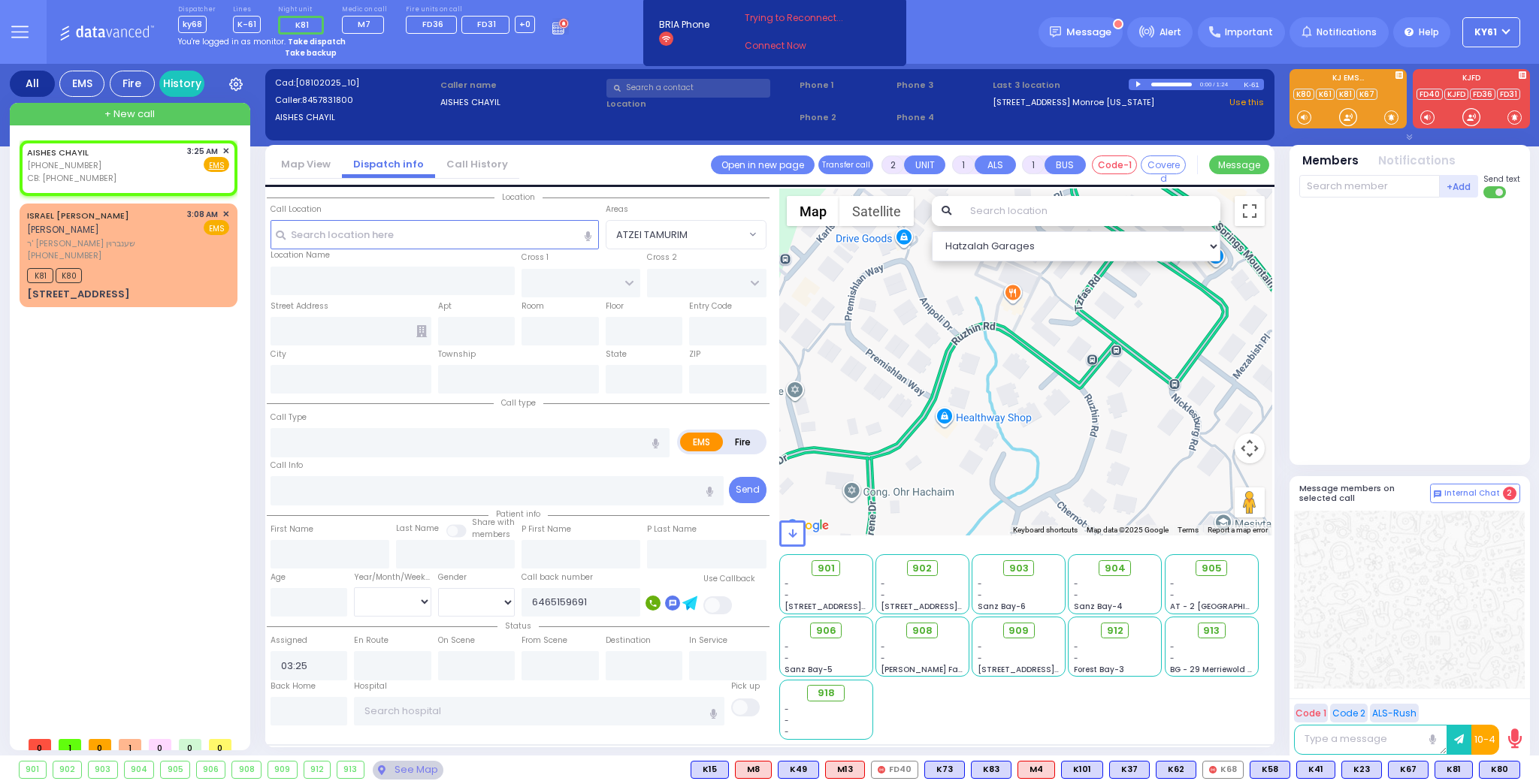
select select
radio input "true"
select select
select select "Hatzalah Garages"
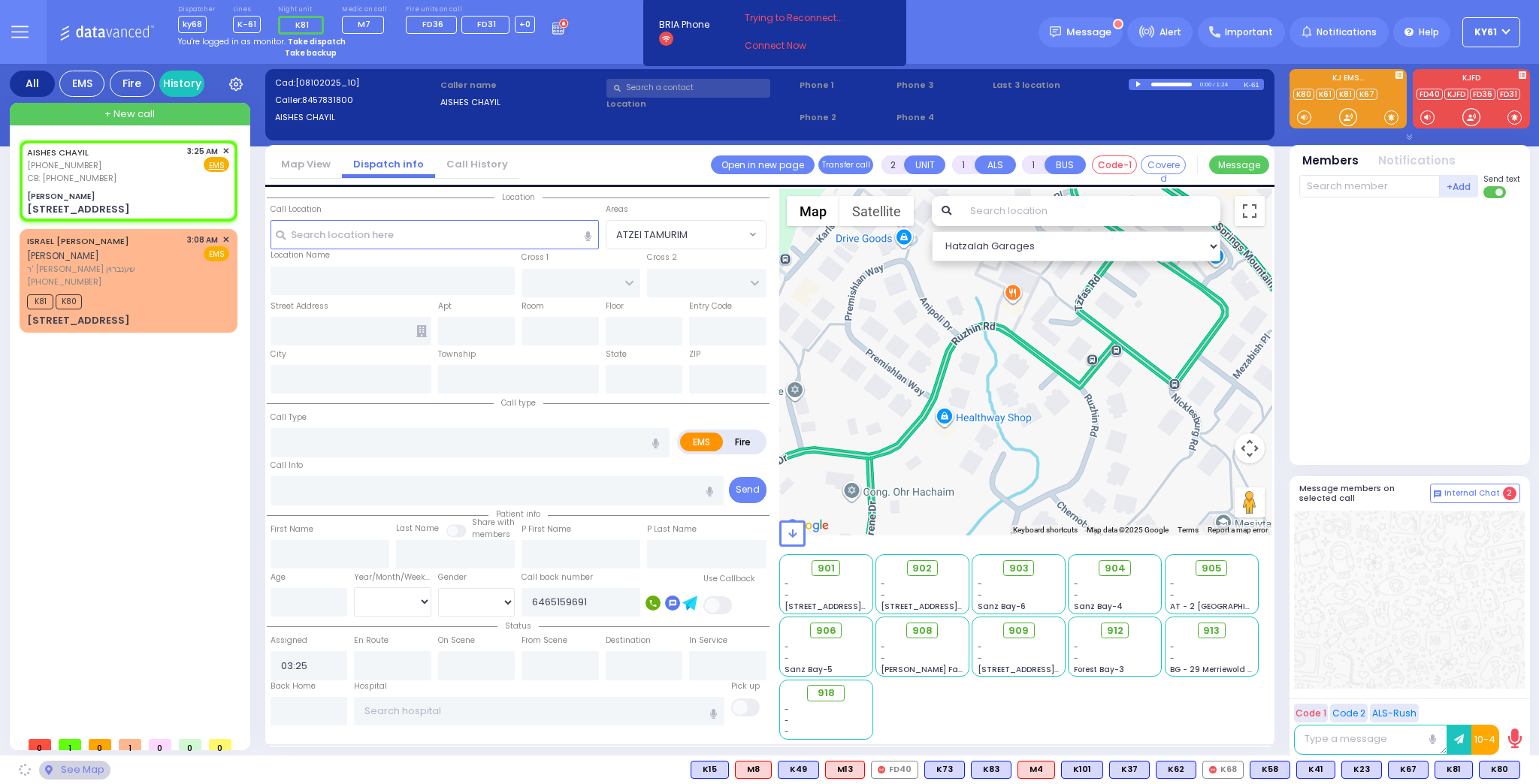
type input "[PERSON_NAME]"
type input "[GEOGRAPHIC_DATA]"
type input "[STREET_ADDRESS]"
type input "Monroe"
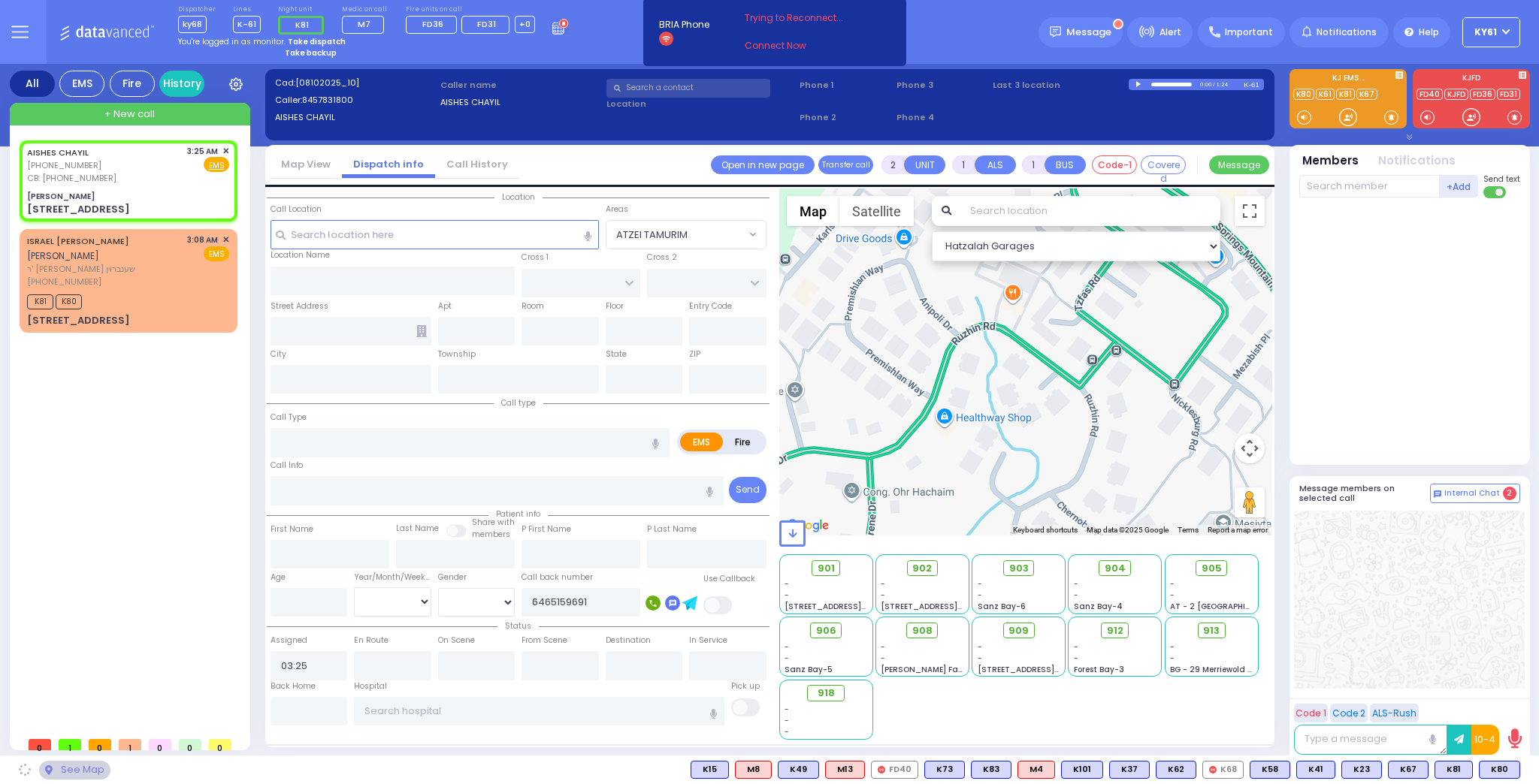
type input "[US_STATE]"
type input "10950"
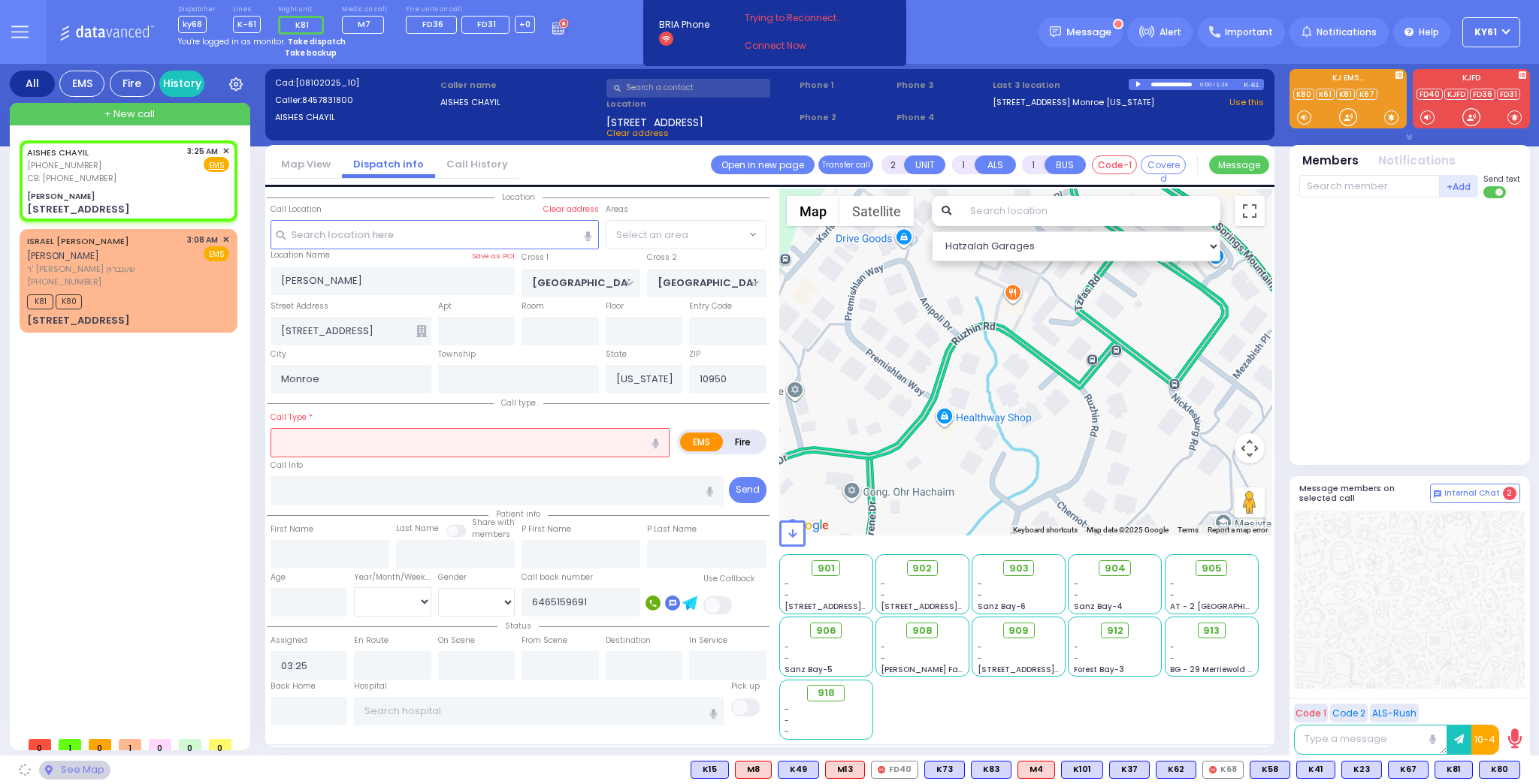
select select "SECTION 5"
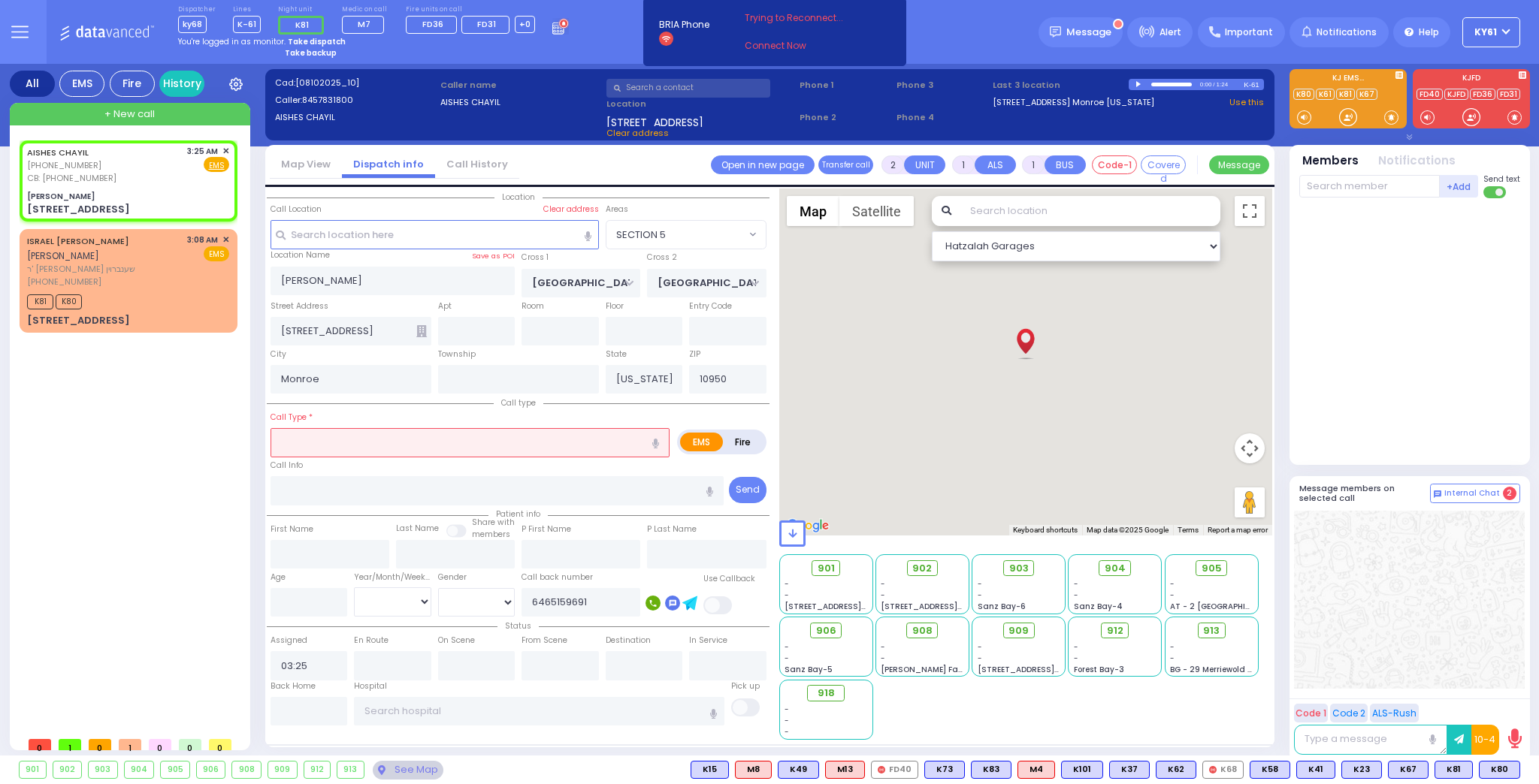
drag, startPoint x: 328, startPoint y: 445, endPoint x: 335, endPoint y: 446, distance: 7.1
click at [328, 445] on input "text" at bounding box center [470, 442] width 399 height 29
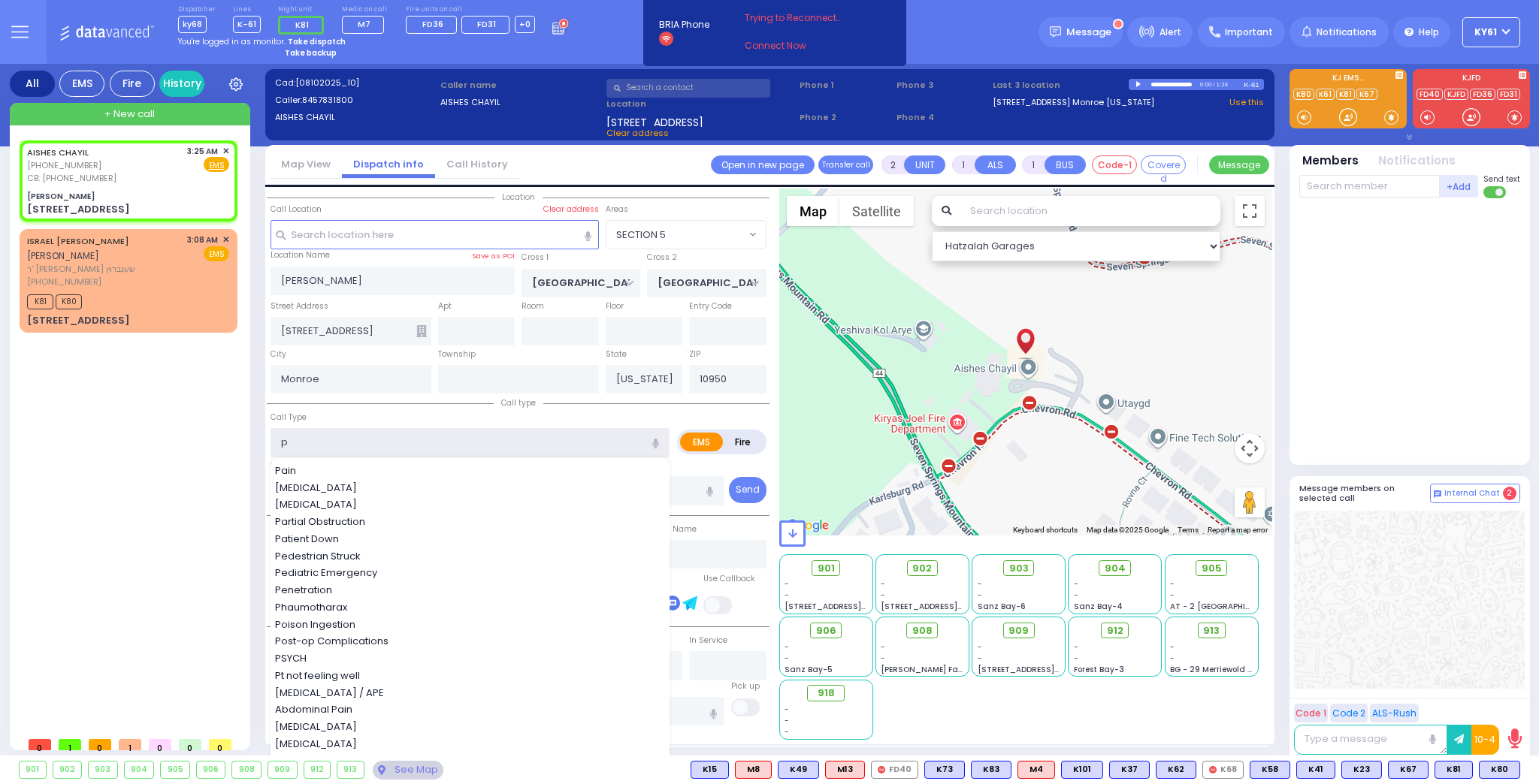
type input "po"
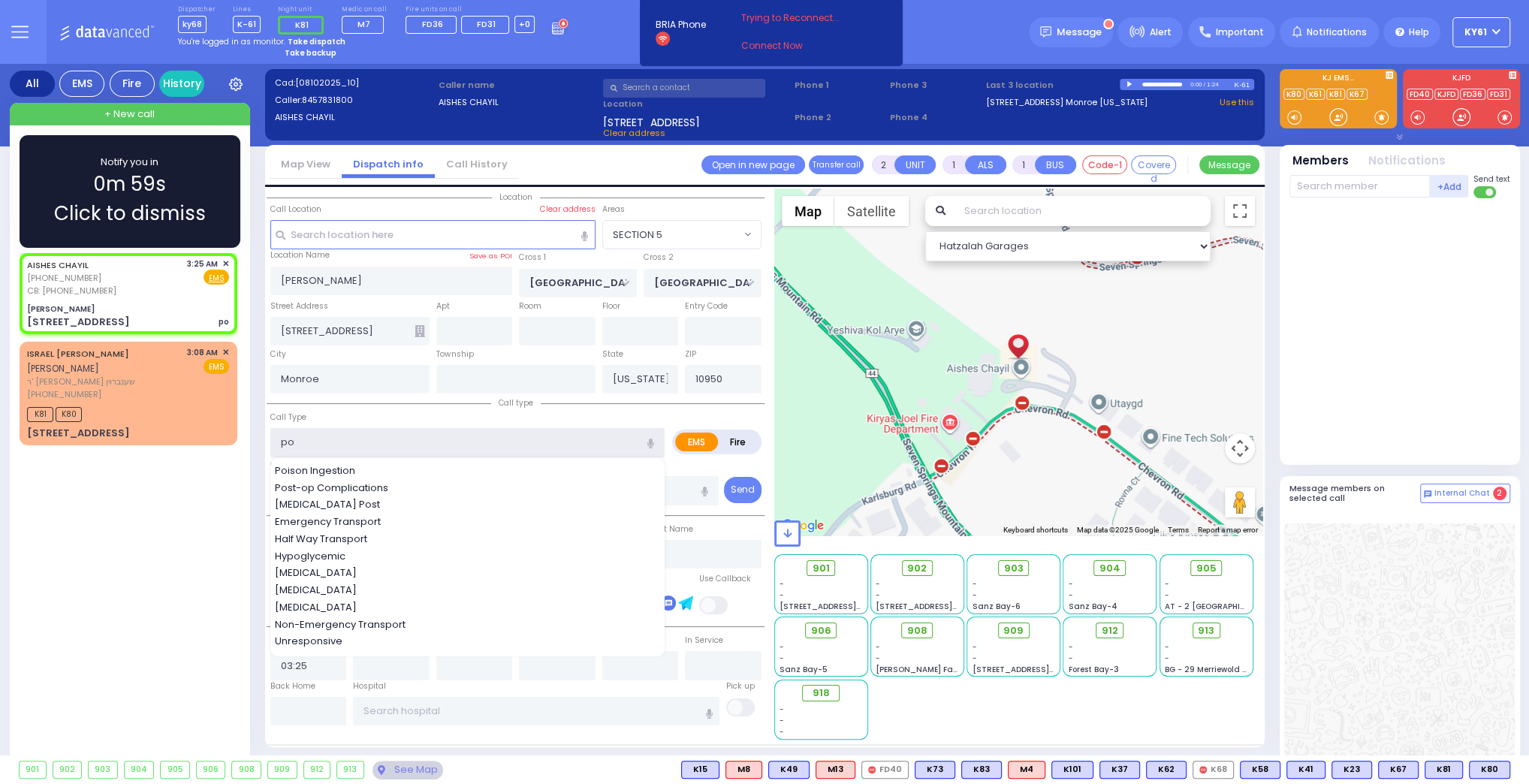
select select
radio input "true"
select select
select select "Hatzalah Garages"
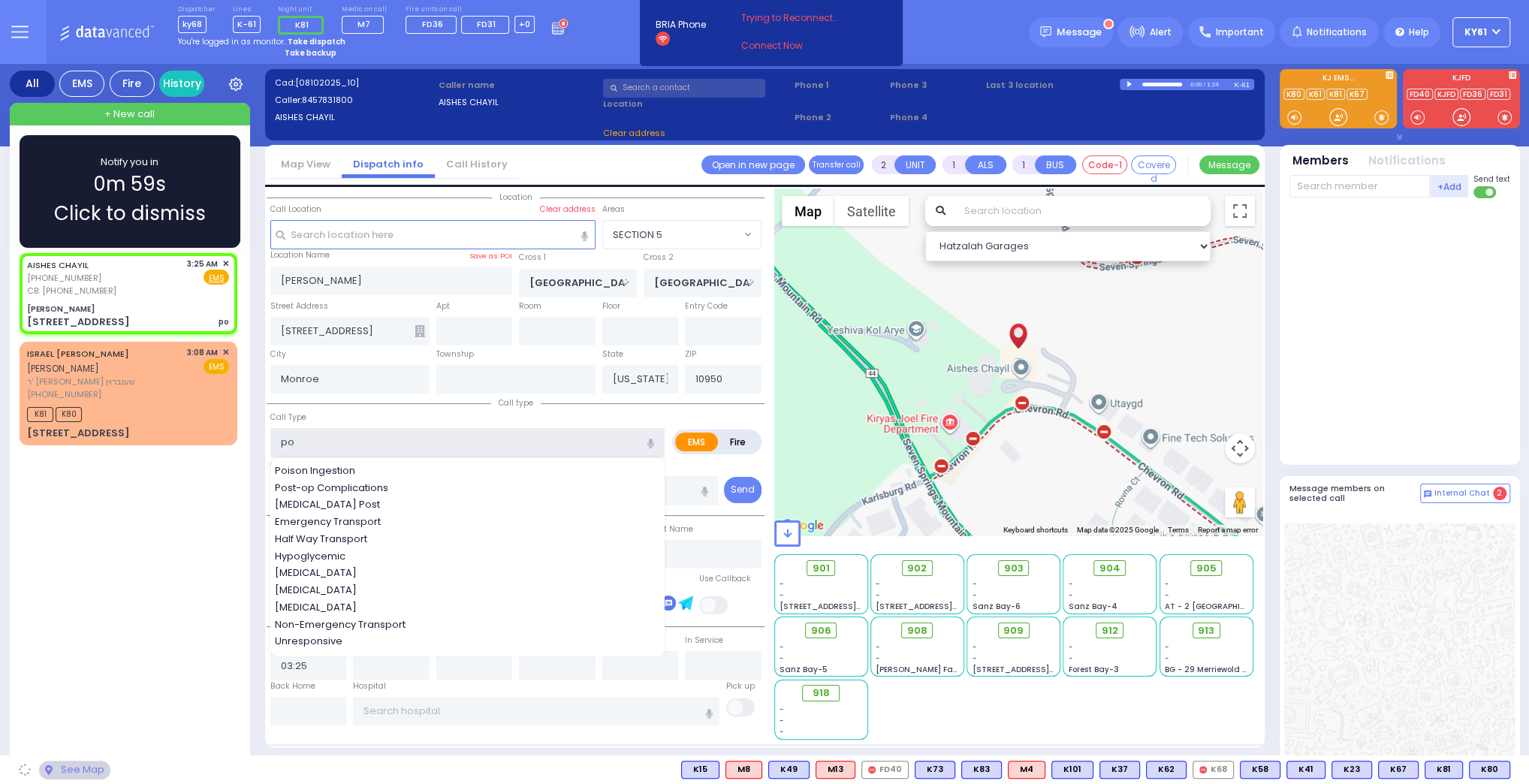
type input "pos"
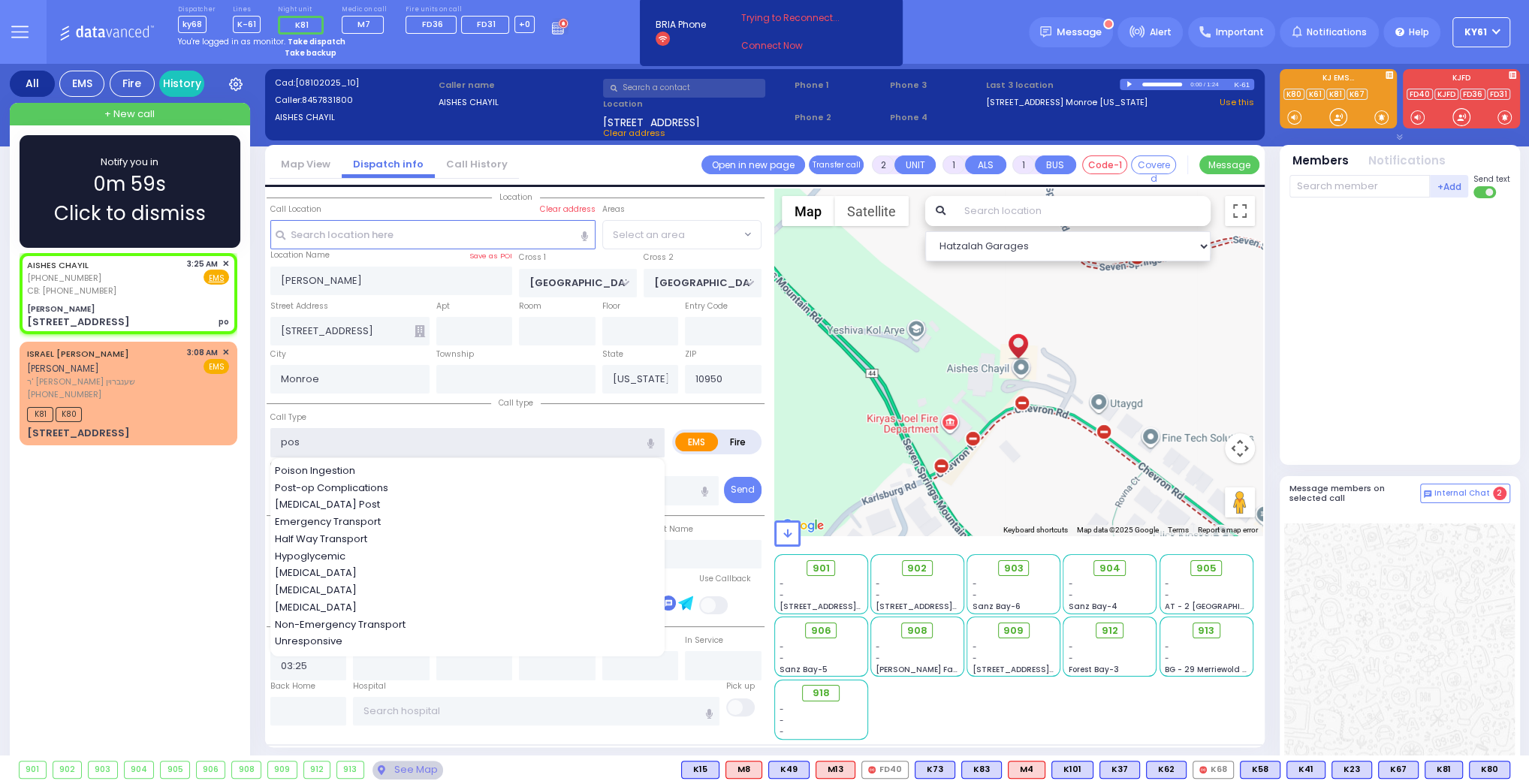
select select "SECTION 5"
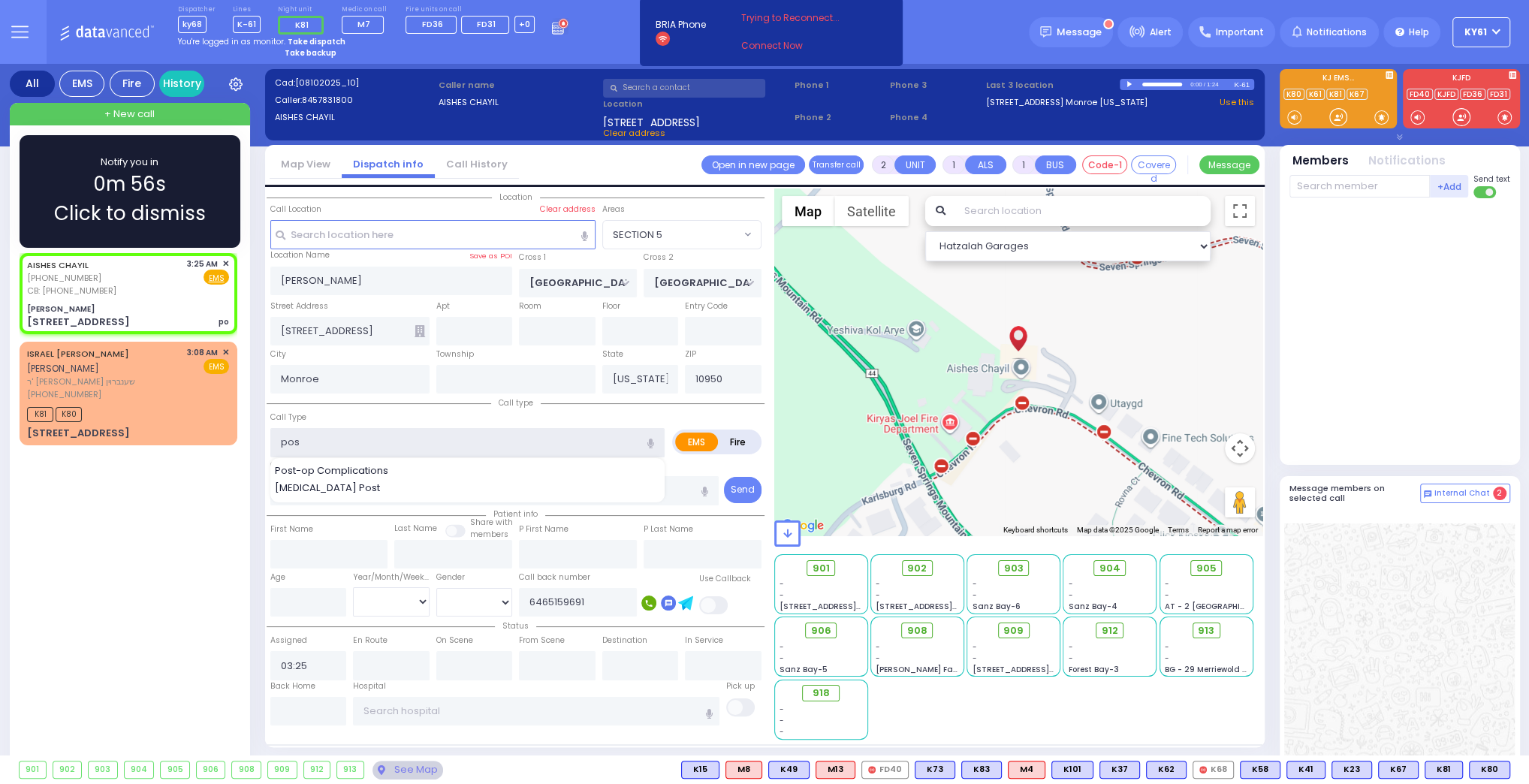
type input "posp"
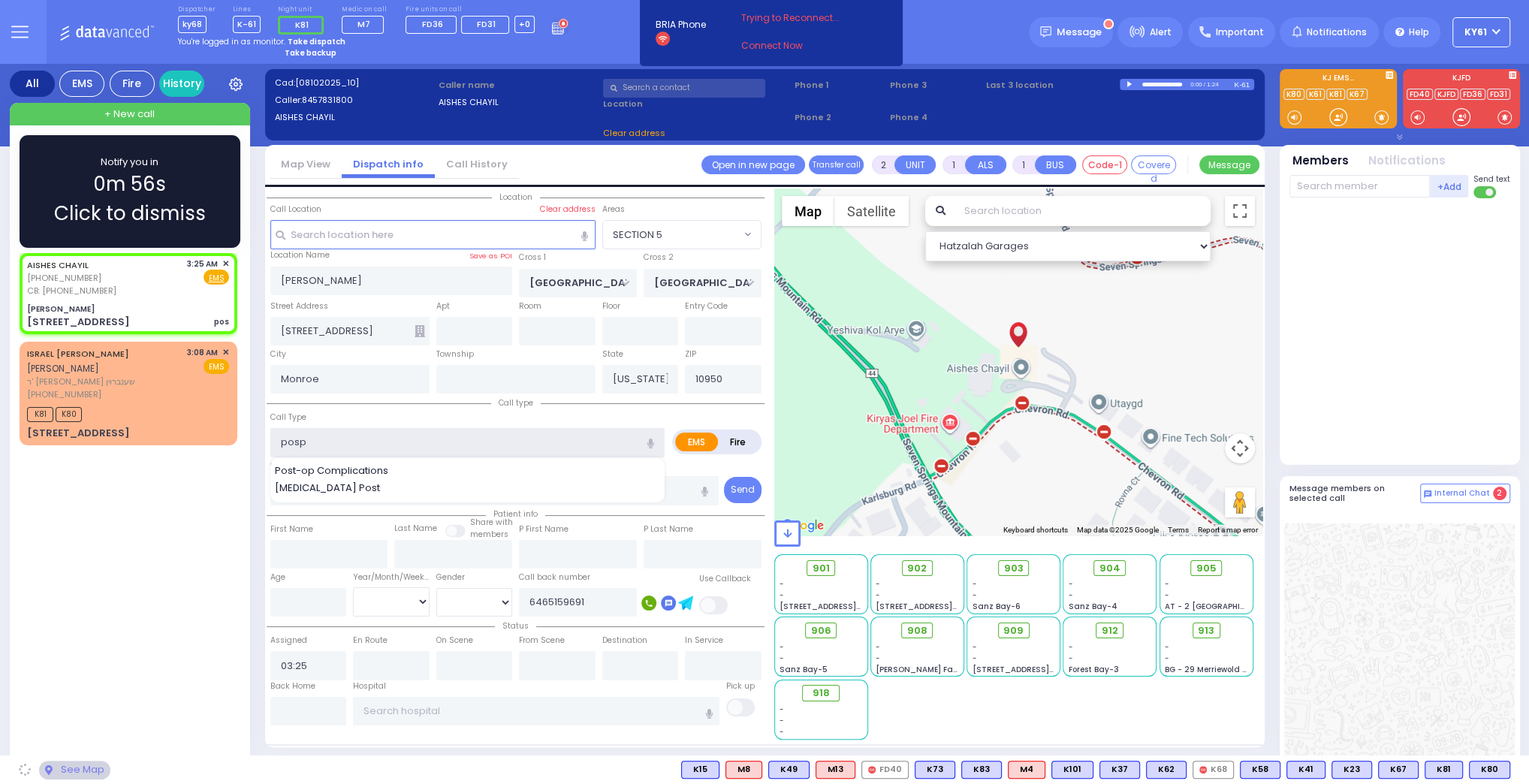
select select
radio input "true"
select select
select select "Hatzalah Garages"
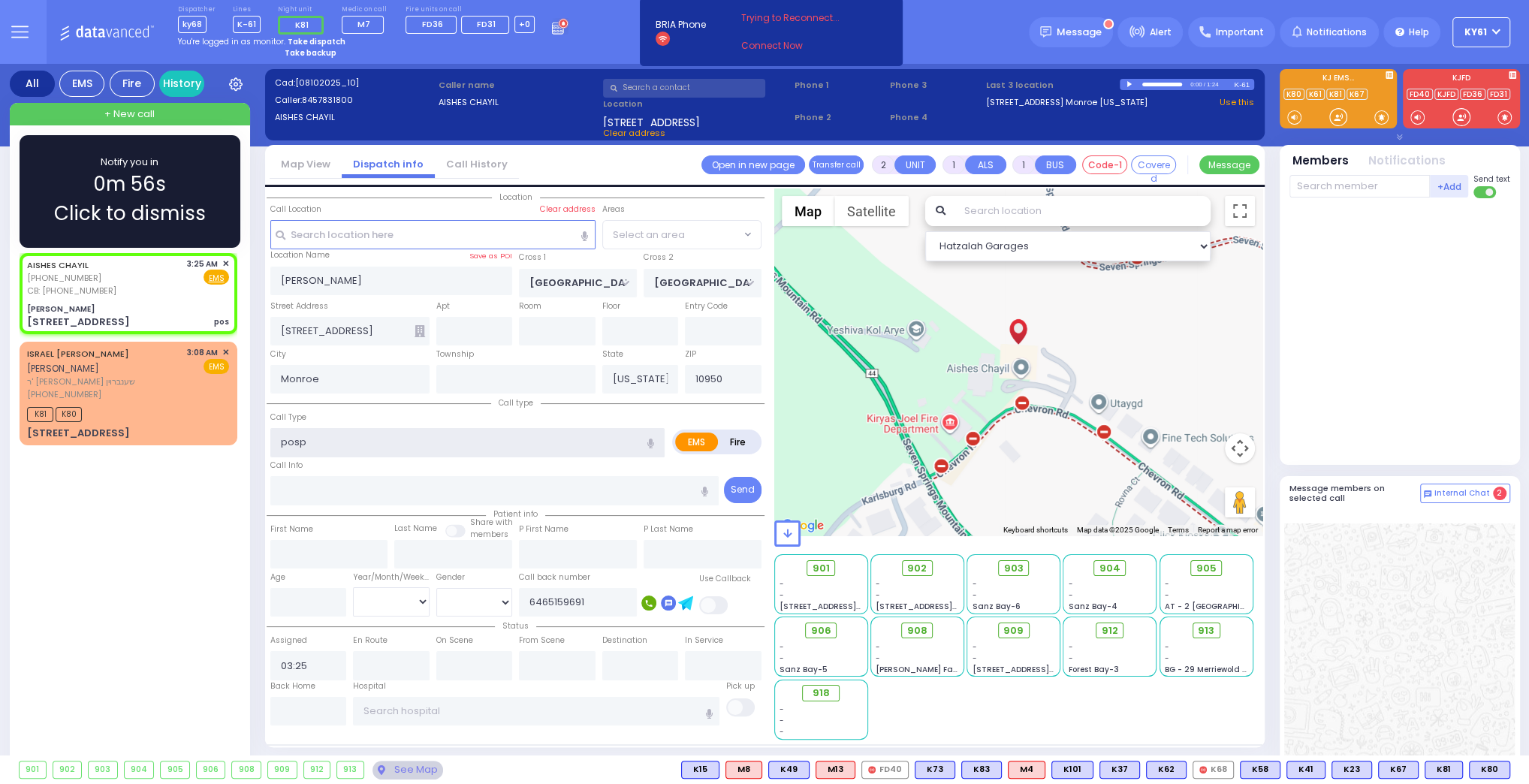
select select "SECTION 5"
type input "pos"
select select
radio input "true"
select select
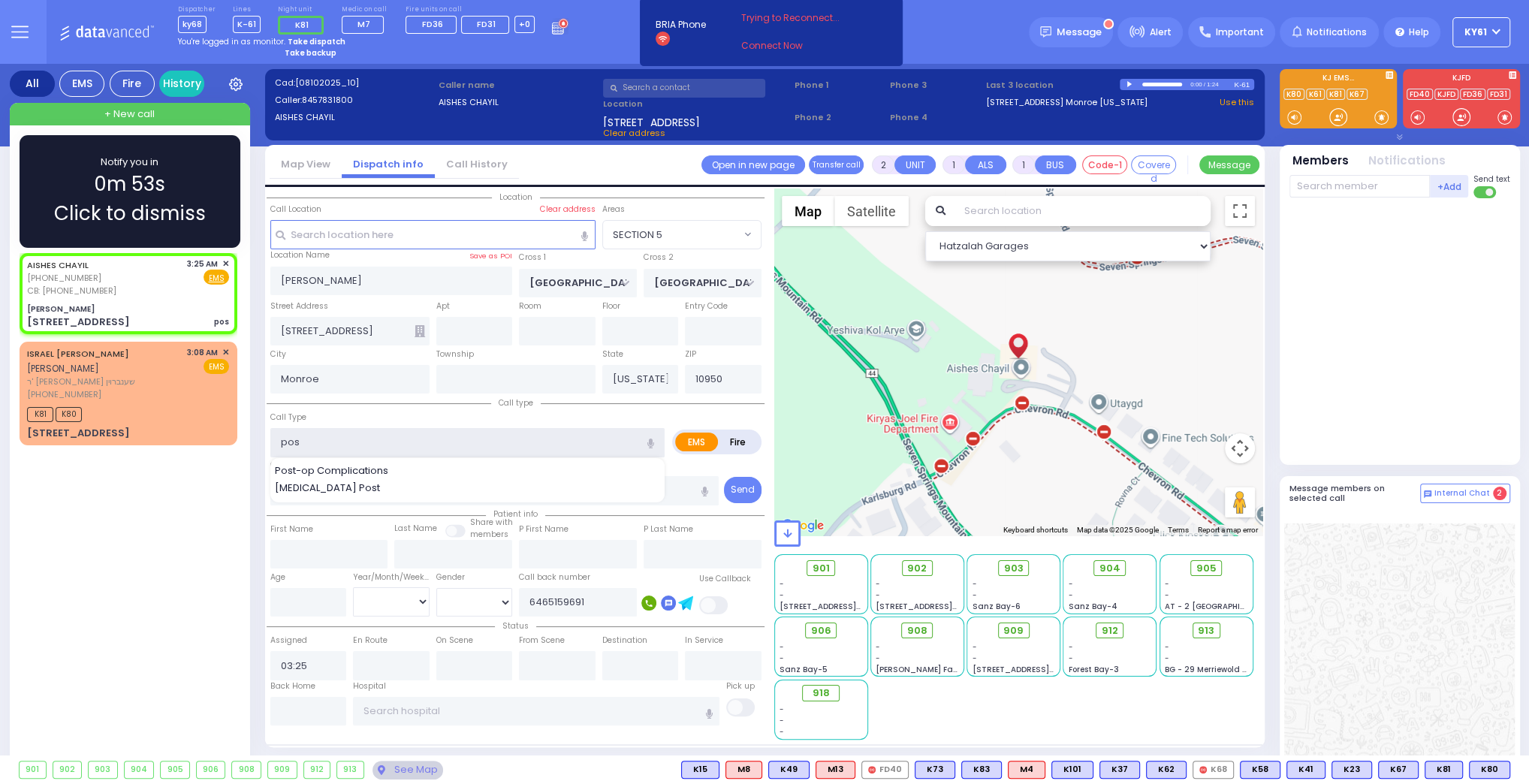
select select "Hatzalah Garages"
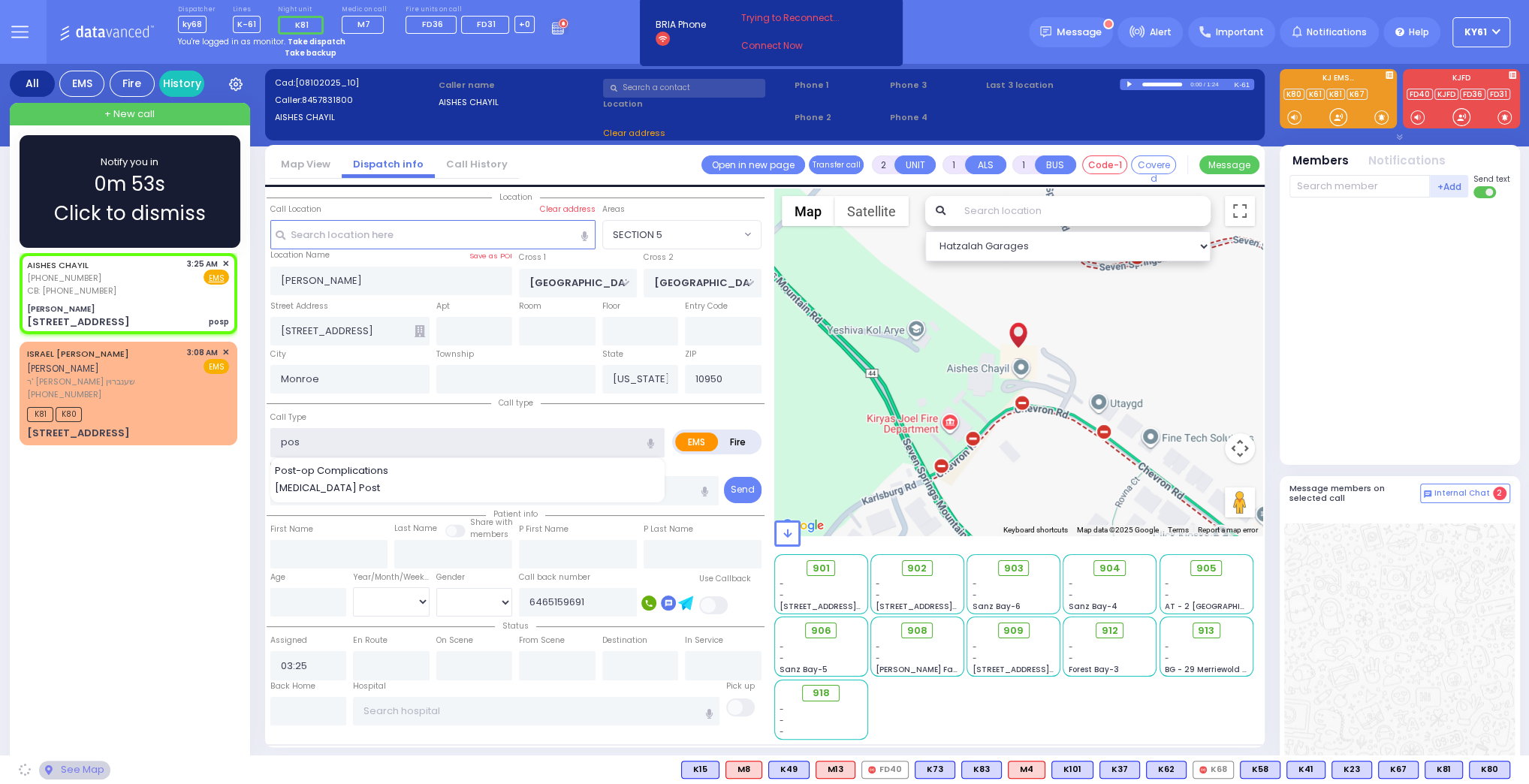
type input "po"
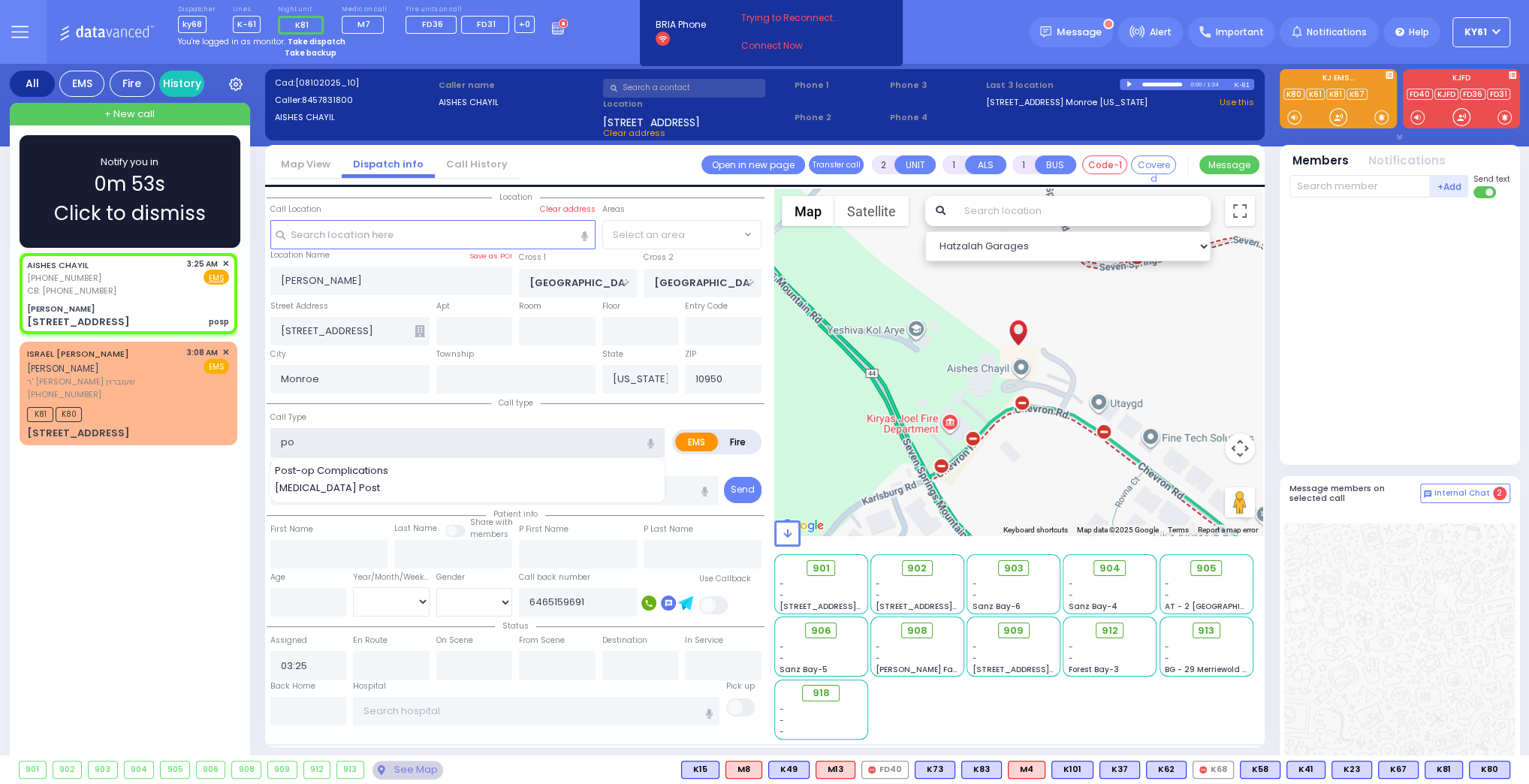
select select "SECTION 5"
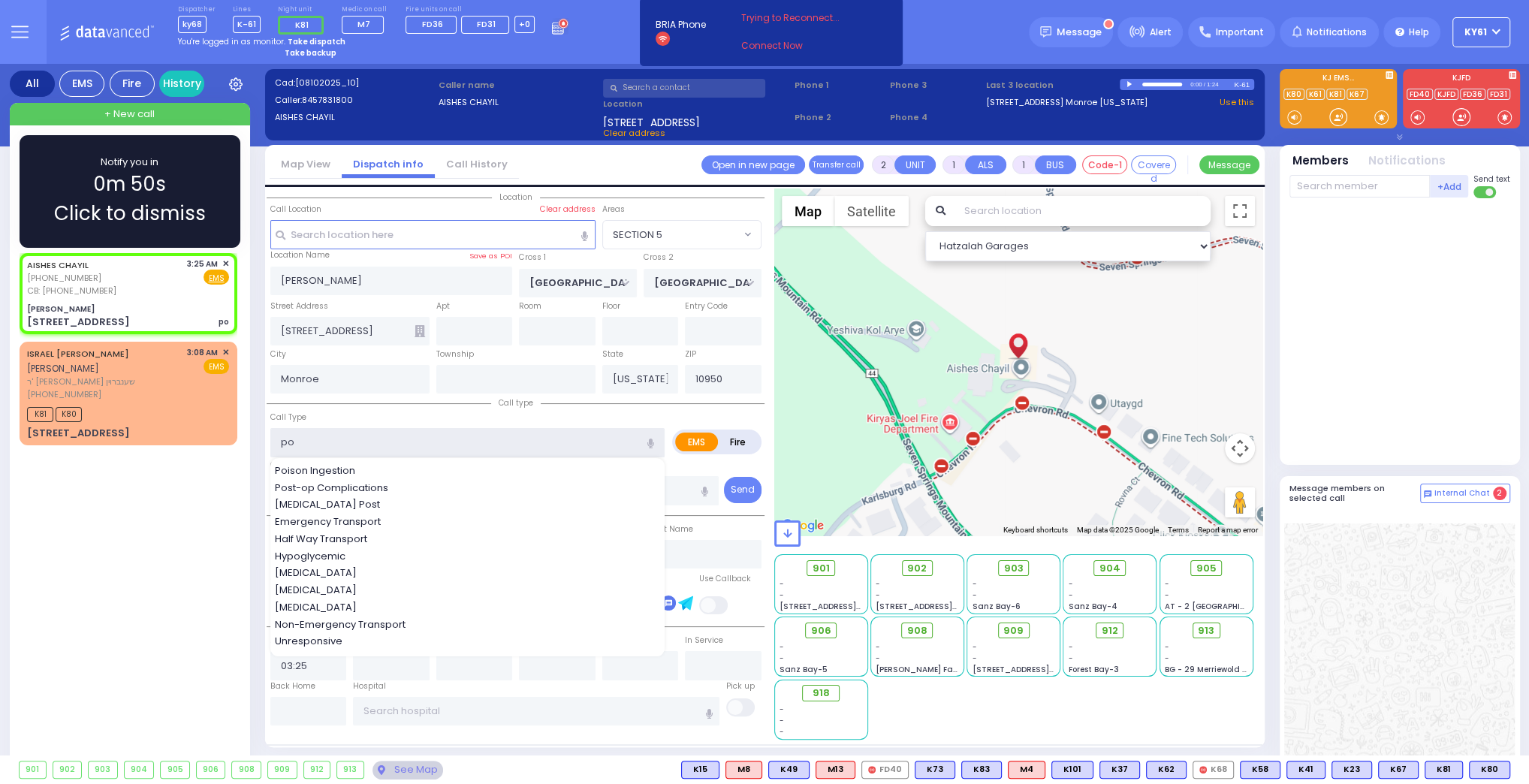
select select
radio input "true"
select select
select select "Hatzalah Garages"
select select "SECTION 5"
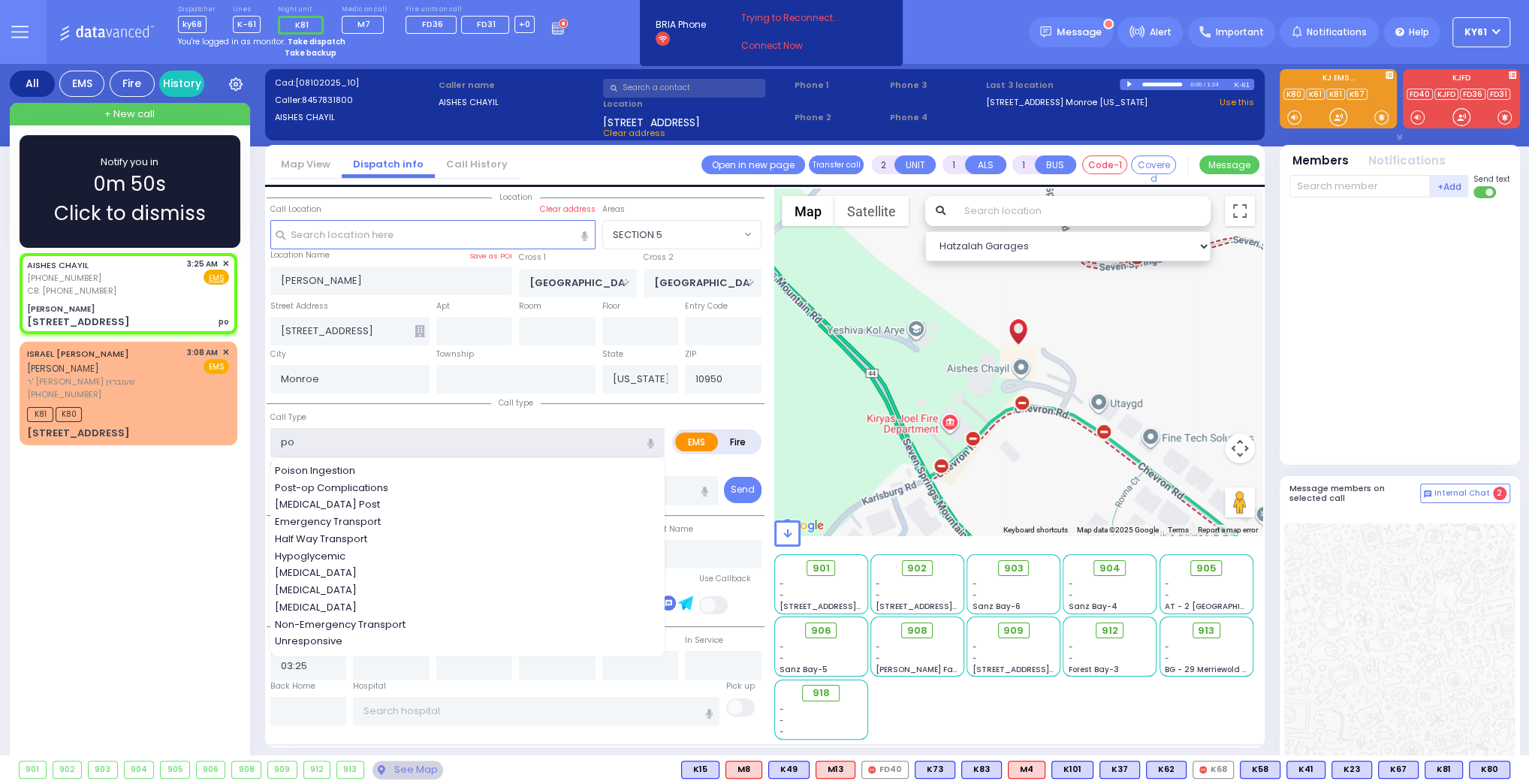
type input "po"
click at [207, 207] on div "Notify you in 0m 50s Click to dismiss" at bounding box center [130, 191] width 177 height 74
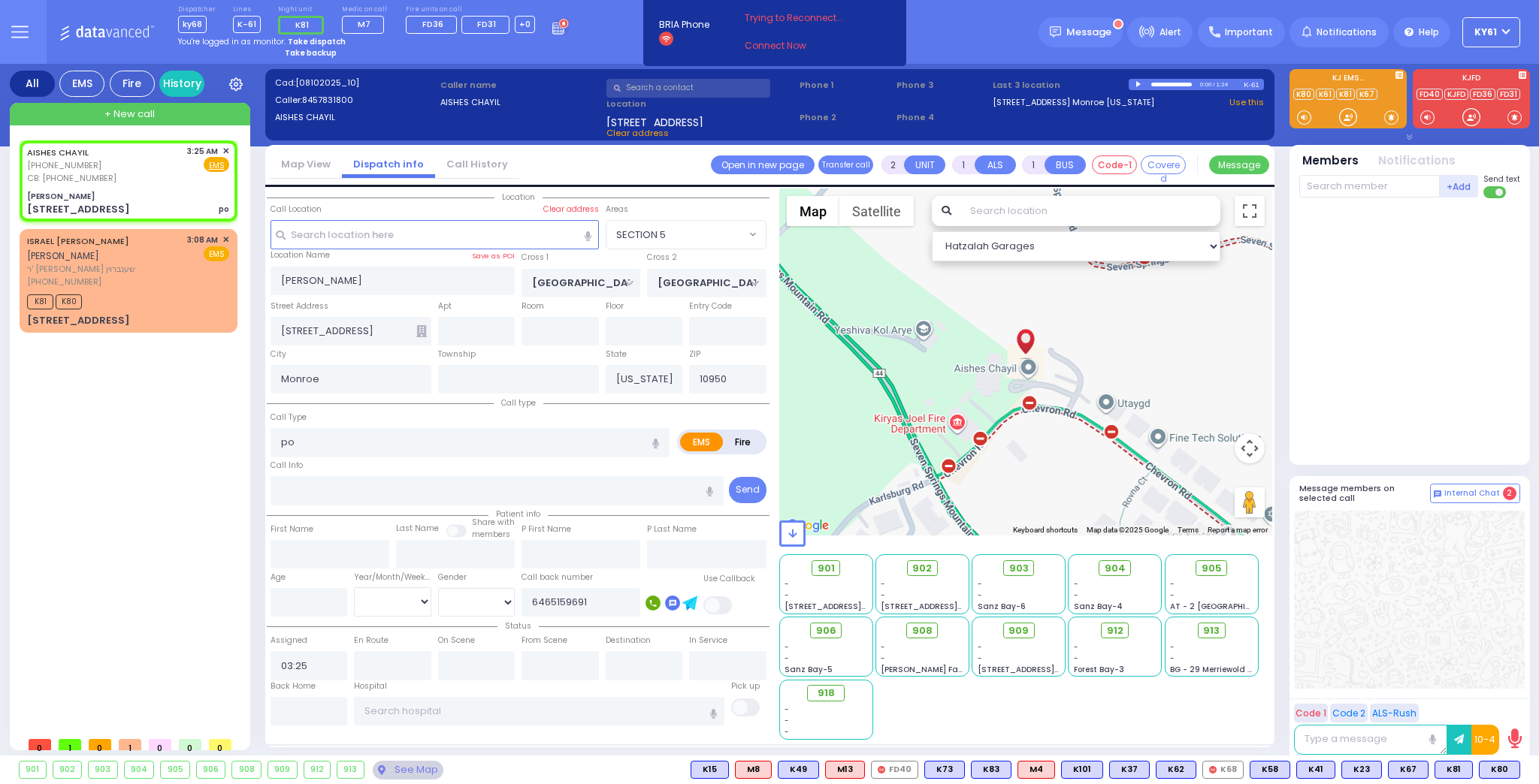
select select
radio input "true"
select select
select select "Hatzalah Garages"
select select "SECTION 5"
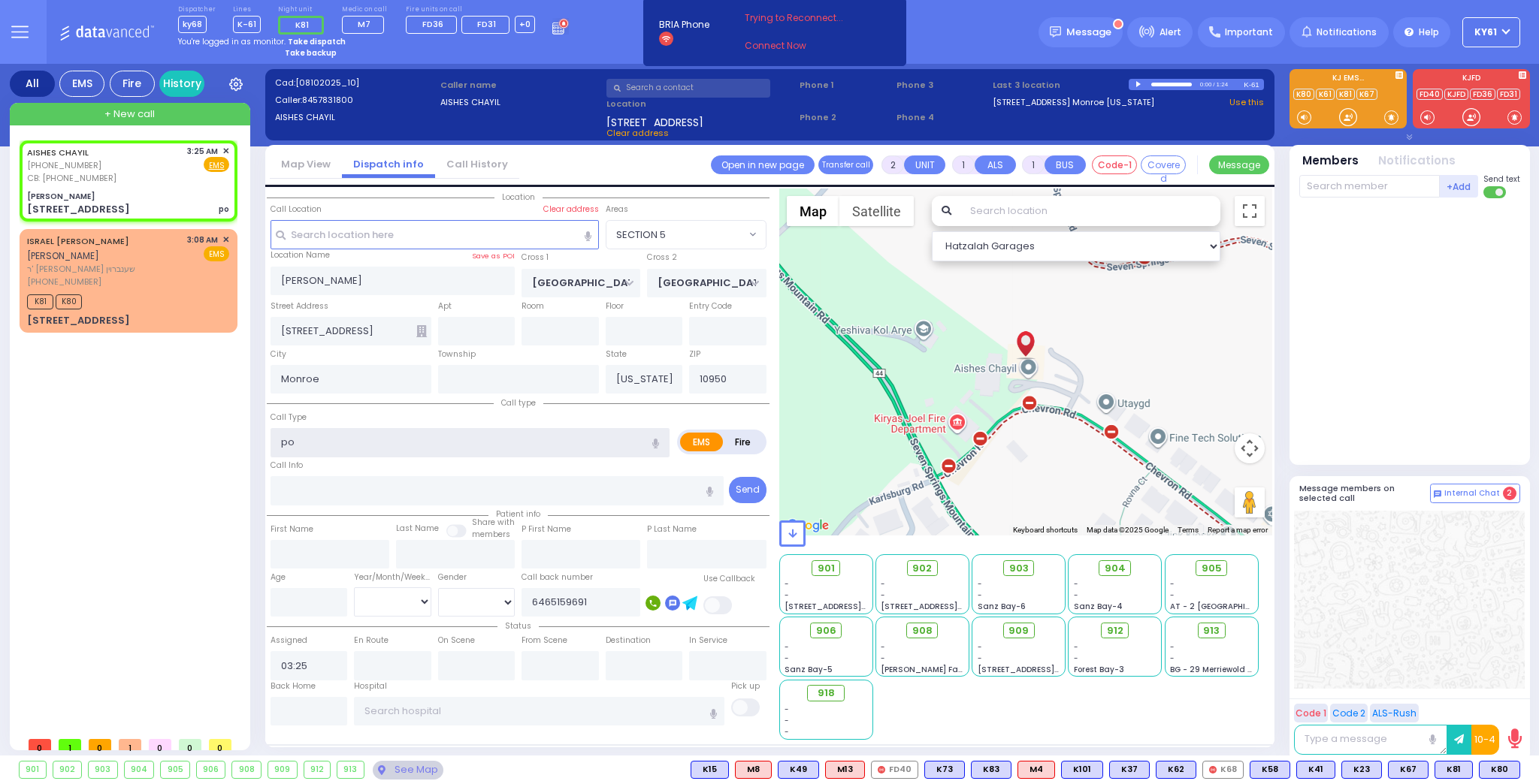
drag, startPoint x: 401, startPoint y: 442, endPoint x: 406, endPoint y: 434, distance: 9.4
click at [402, 441] on input "po" at bounding box center [470, 442] width 399 height 29
type input "p"
type input "pt"
select select
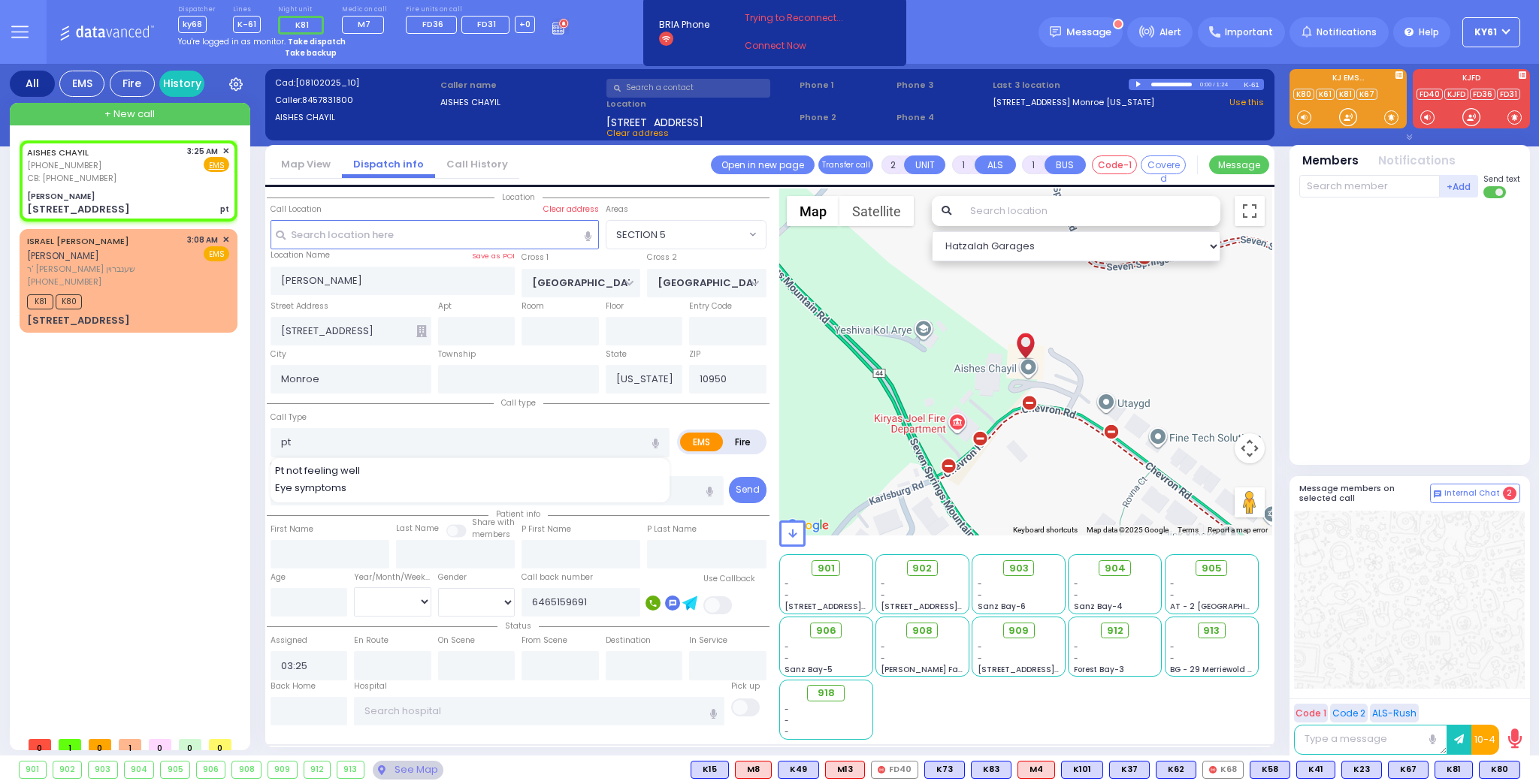
radio input "true"
select select
drag, startPoint x: 383, startPoint y: 465, endPoint x: 395, endPoint y: 468, distance: 12.4
click at [388, 466] on div "Pt not feeling well" at bounding box center [470, 471] width 391 height 15
type input "Pt not feeling well"
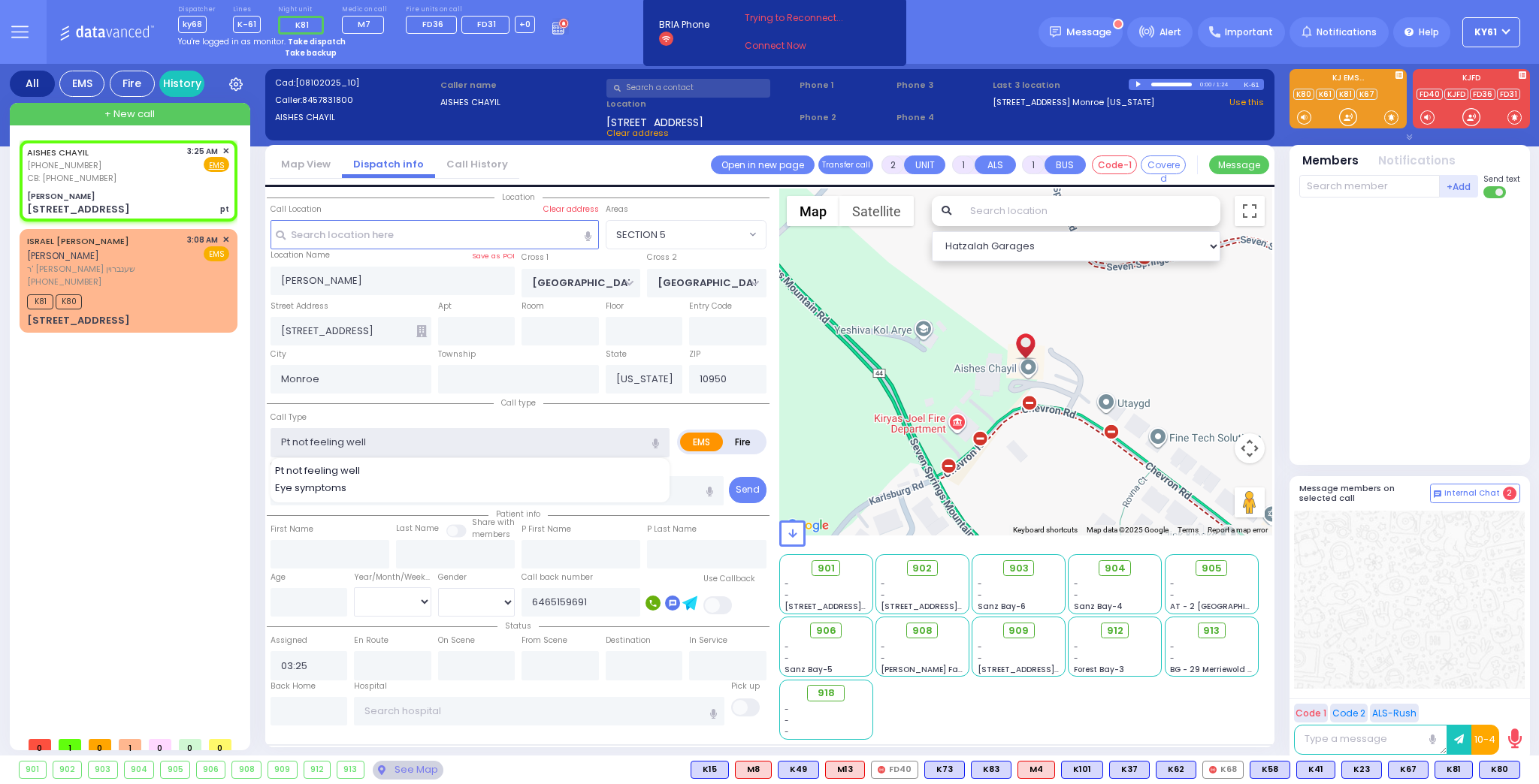
select select "Hatzalah Garages"
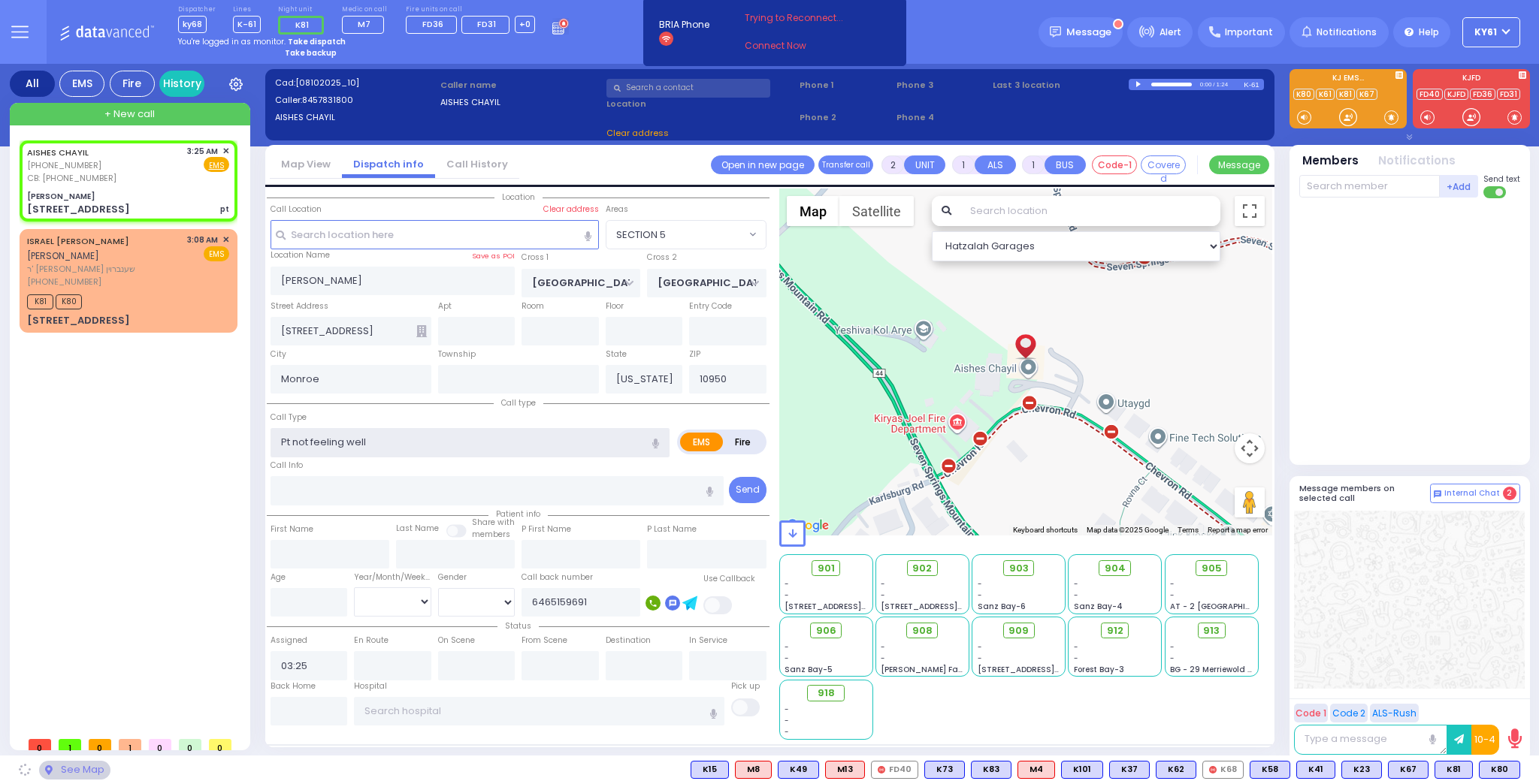
type input "1"
type input "0"
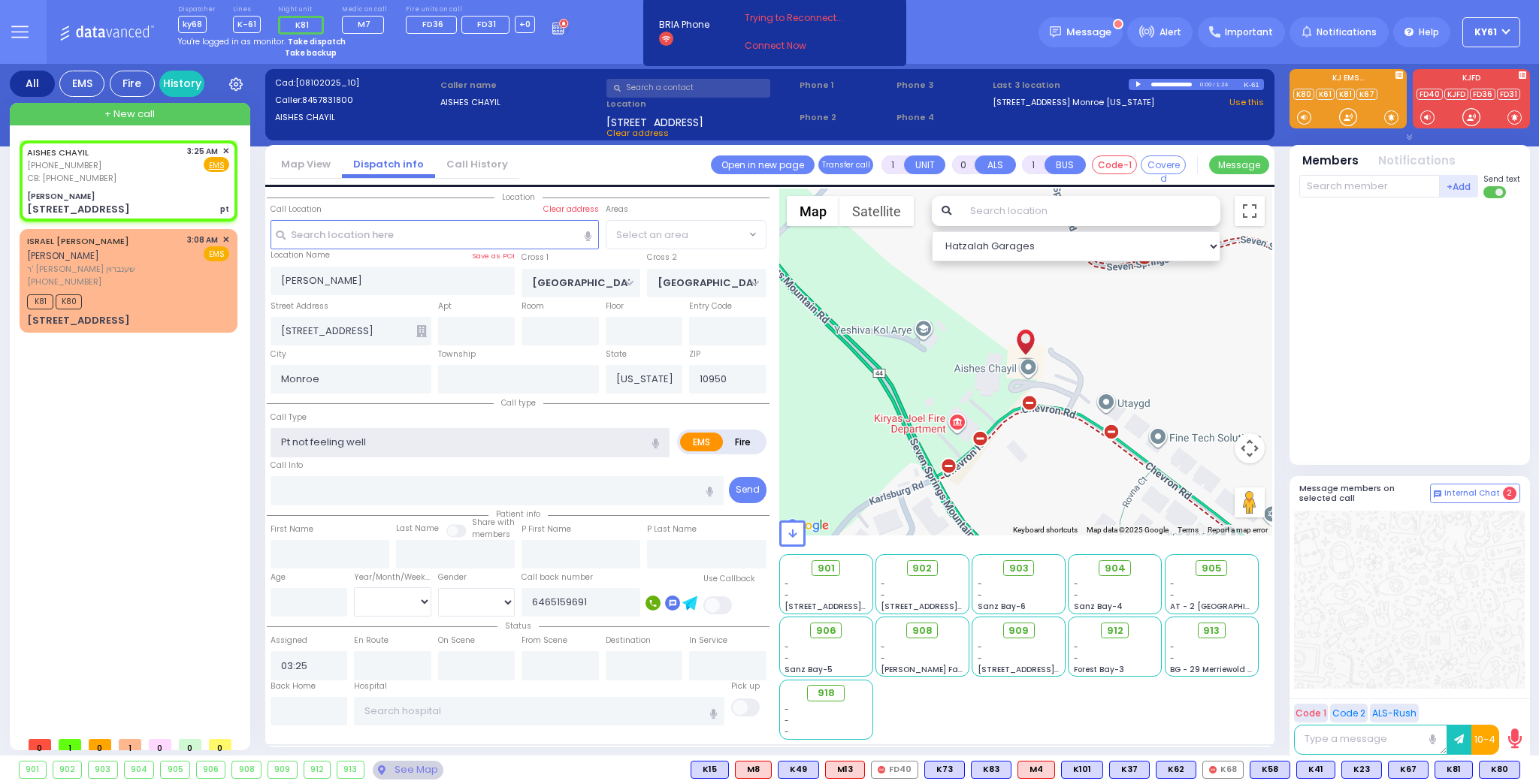
select select "SECTION 5"
select select
radio input "true"
select select
select select "Hatzalah Garages"
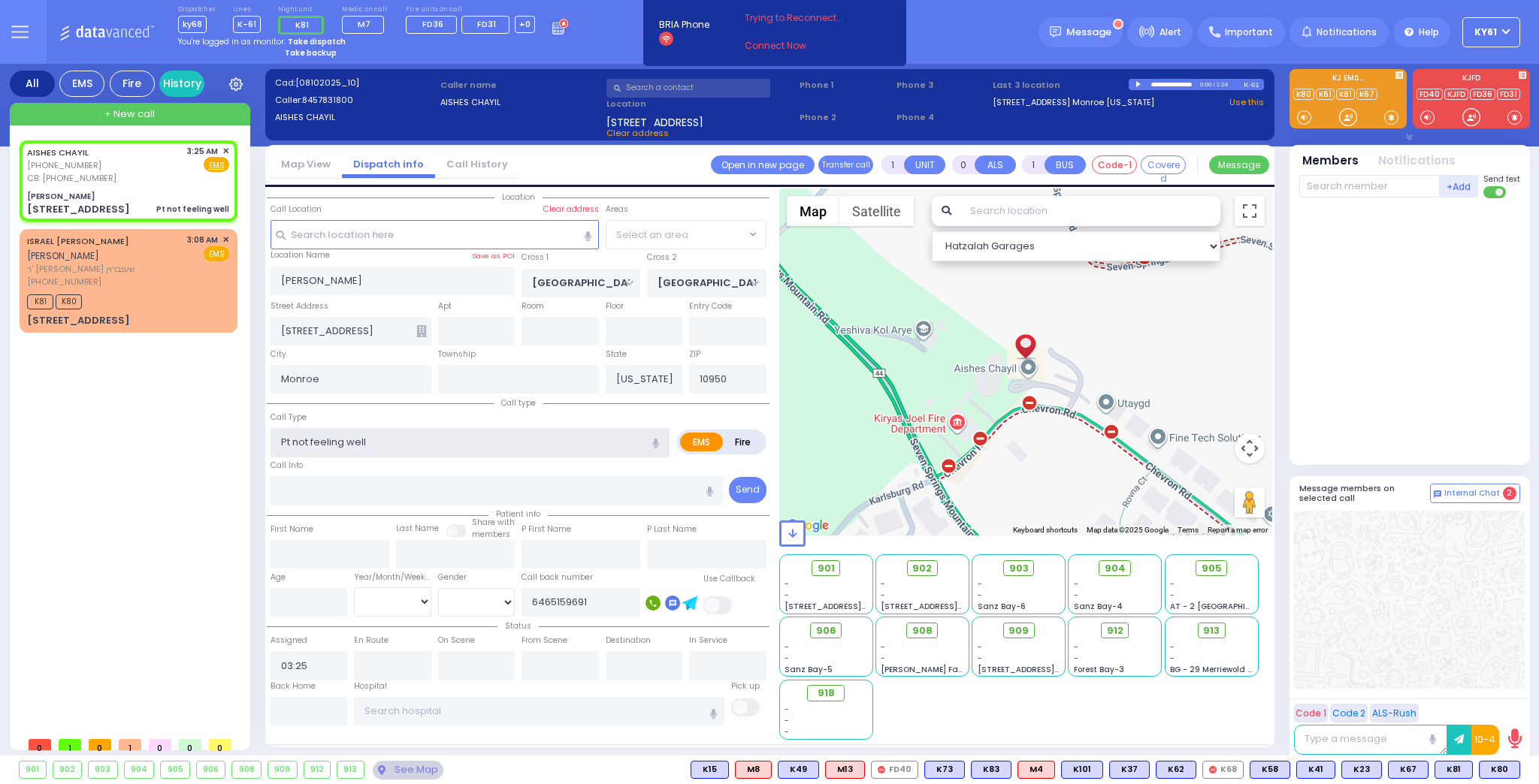
select select "SECTION 5"
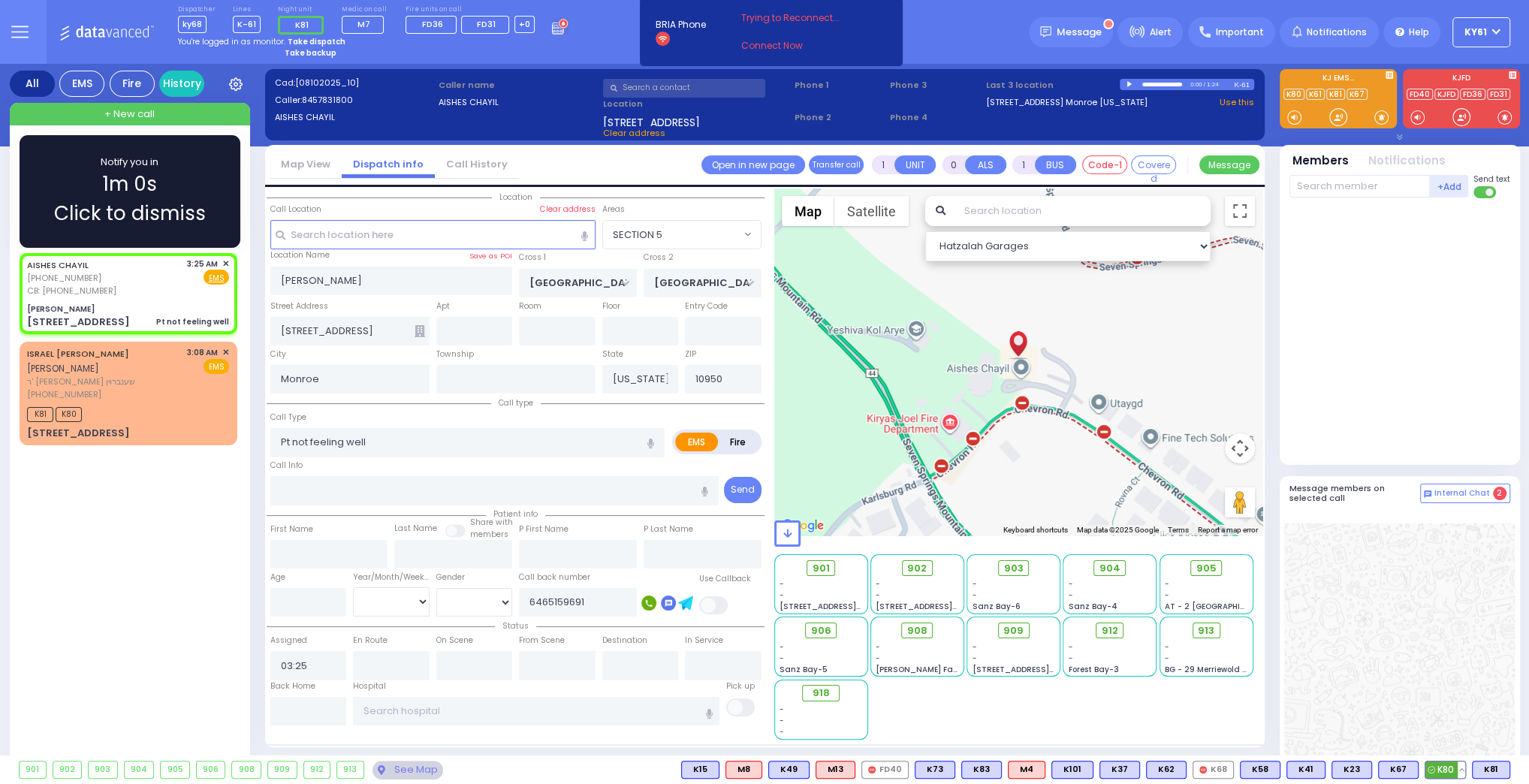
click at [1444, 768] on span "K80" at bounding box center [1445, 770] width 40 height 16
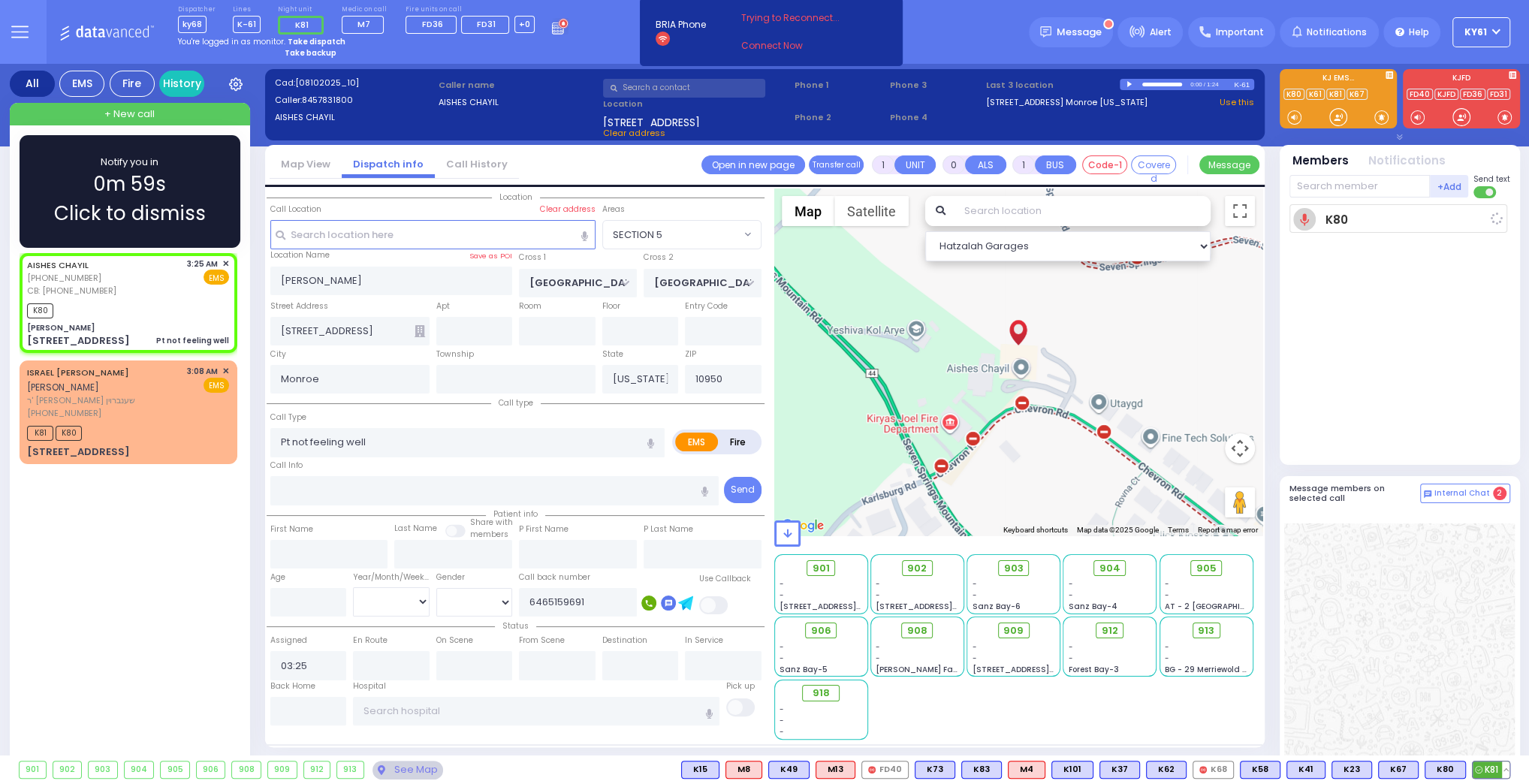
select select
radio input "true"
select select
type input "03:28"
click at [1493, 768] on span "K81" at bounding box center [1491, 770] width 37 height 16
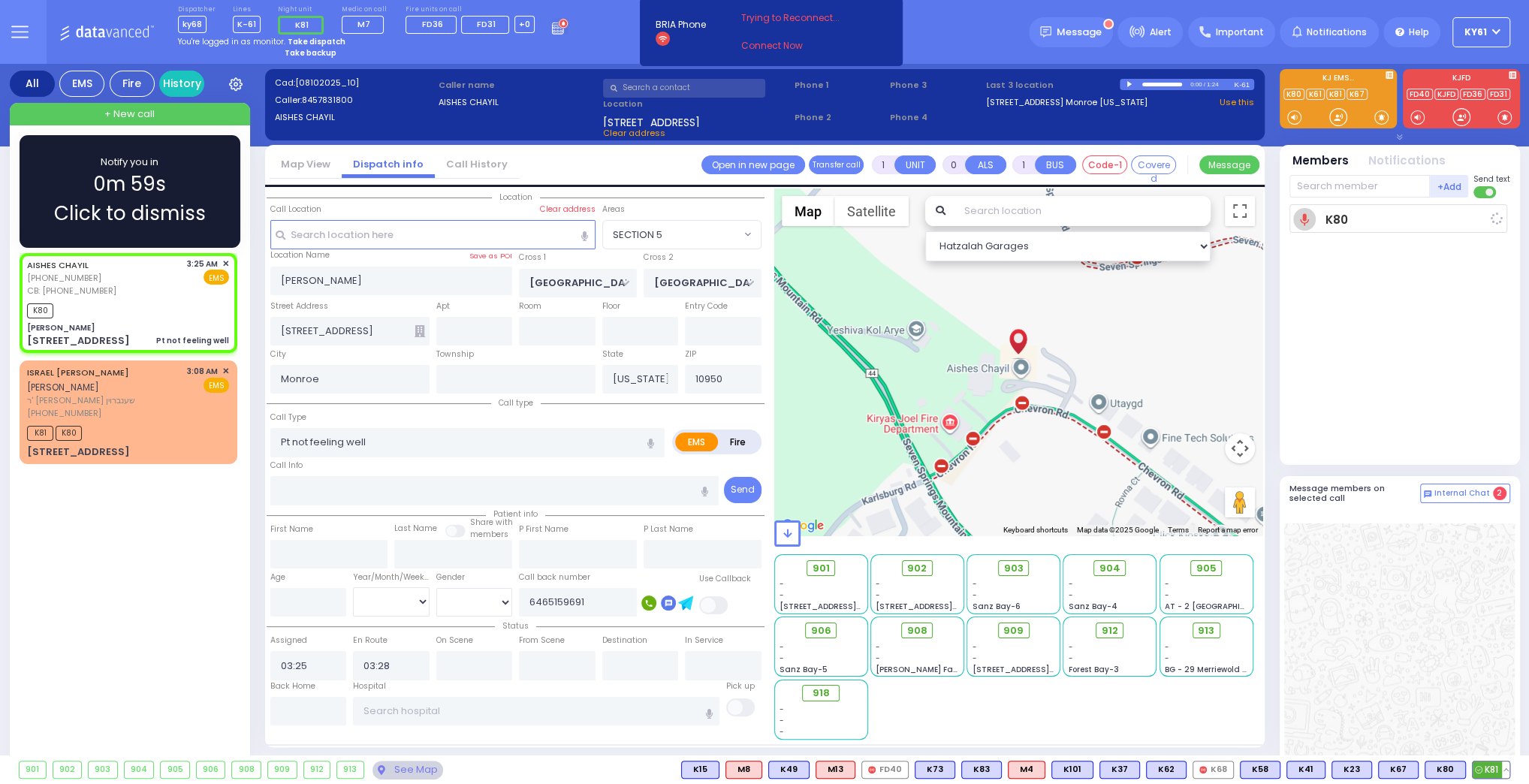
select select "Hatzalah Garages"
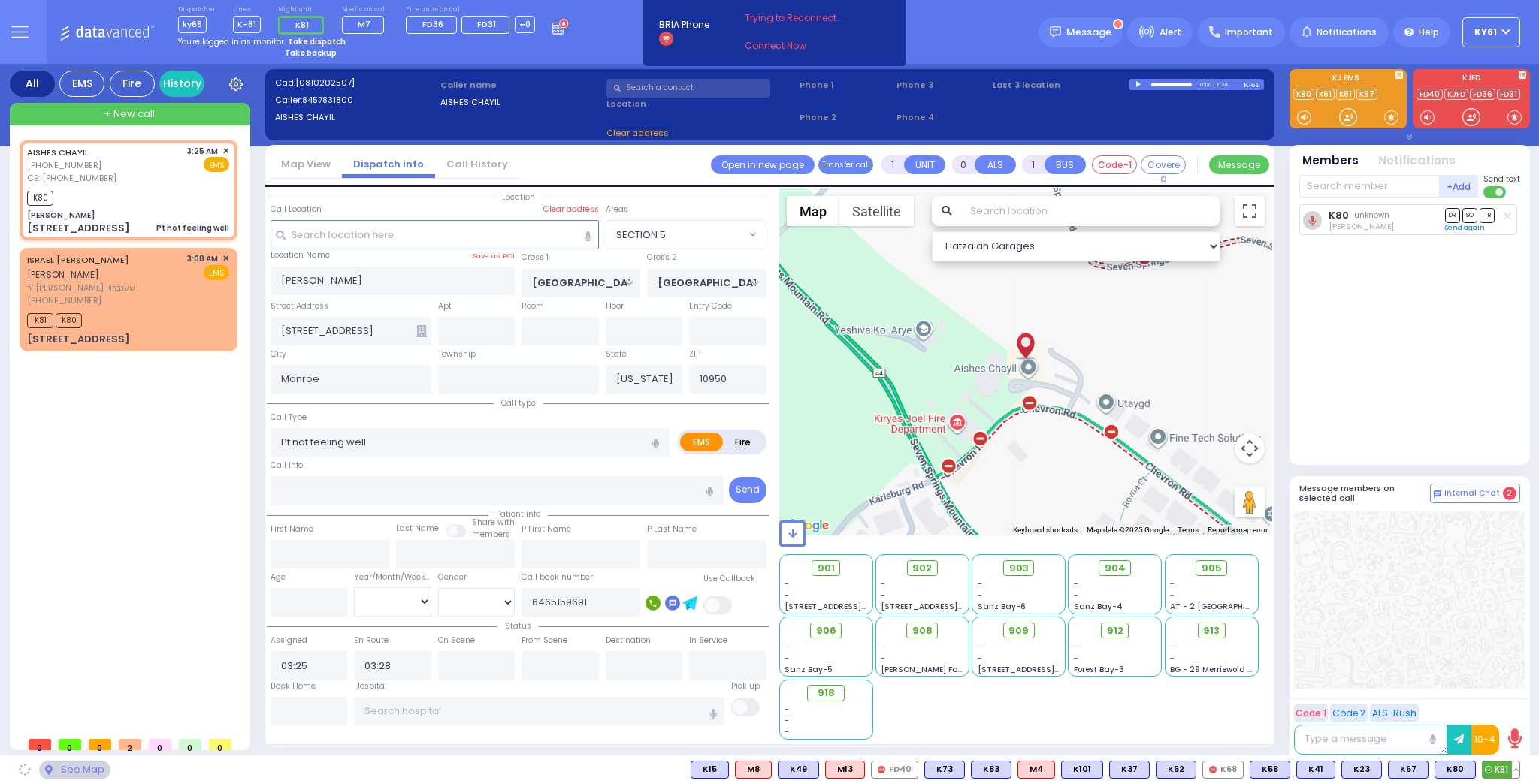
select select
radio input "true"
select select
select select "Hatzalah Garages"
select select
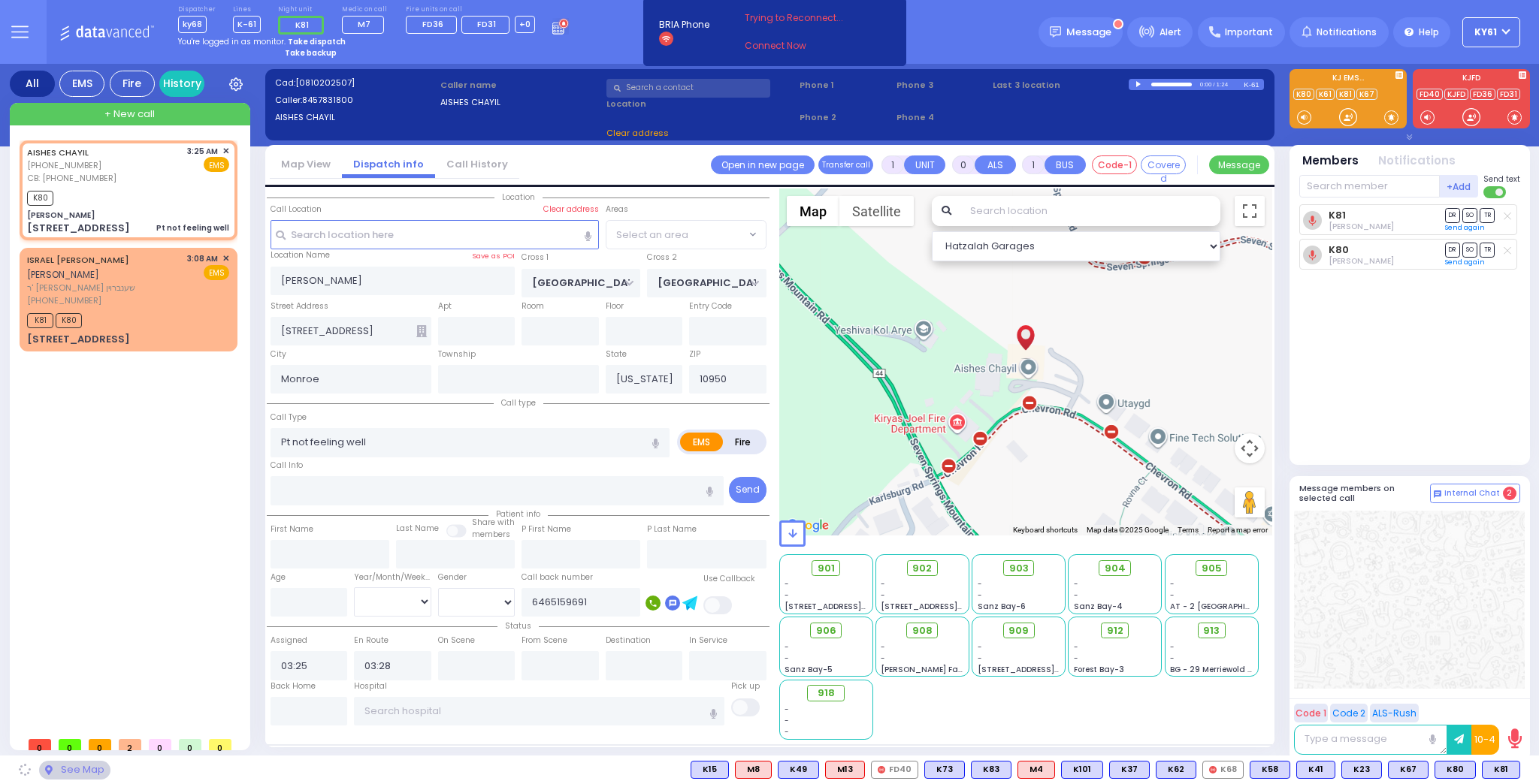
radio input "true"
select select
select select "Hatzalah Garages"
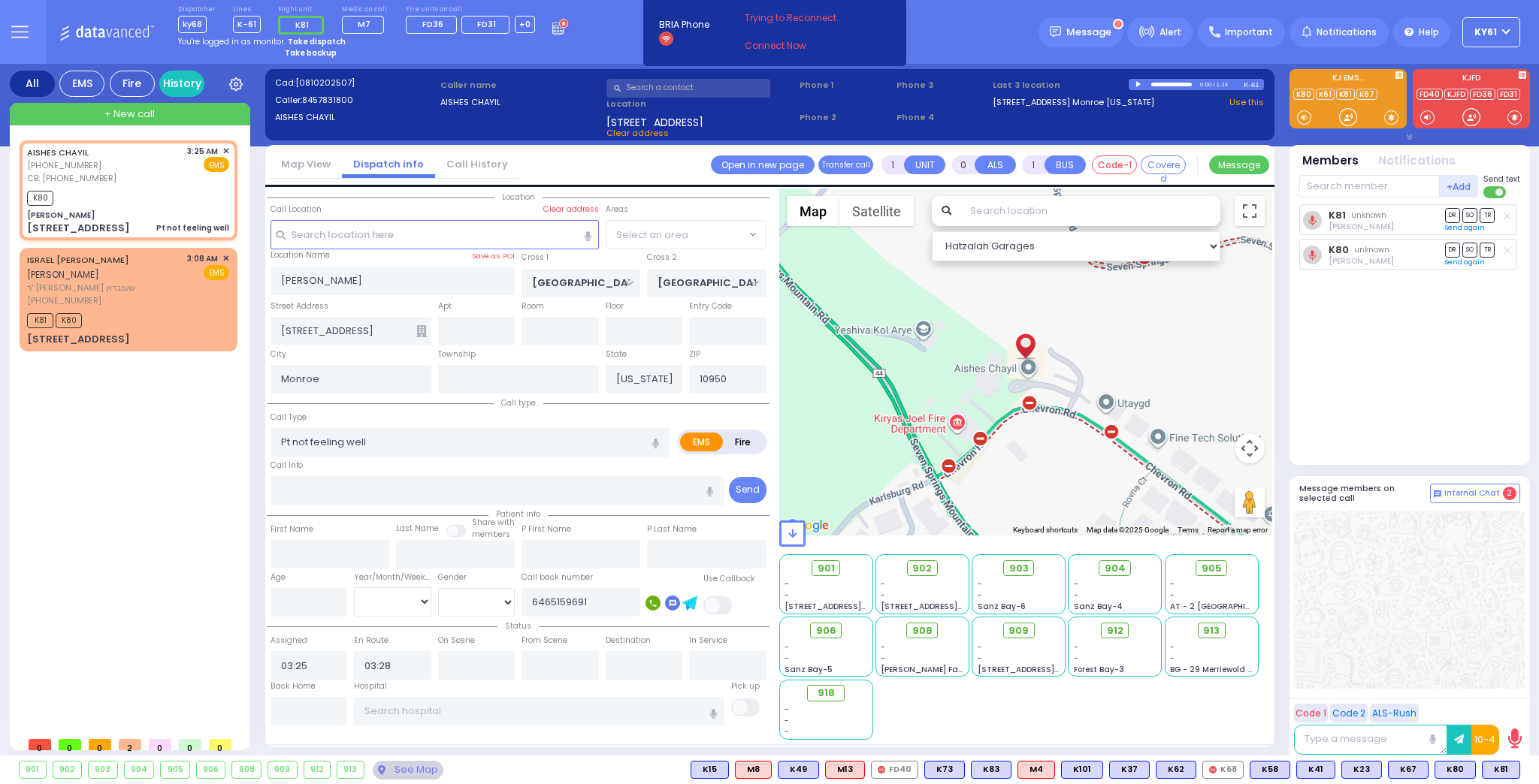
select select "SECTION 5"
select select
radio input "true"
select select
select select "Hatzalah Garages"
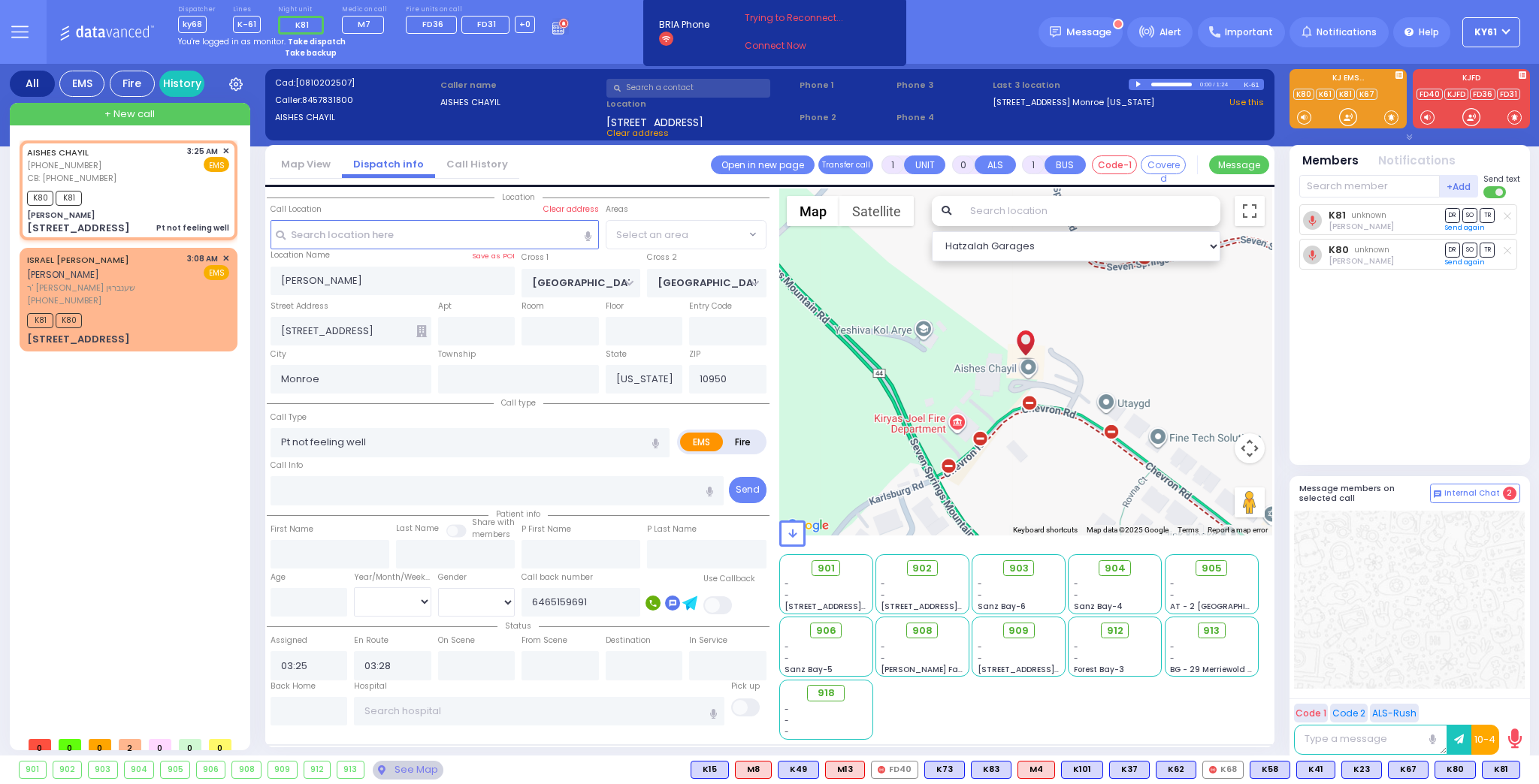
select select "SECTION 5"
click at [315, 37] on strong "Take dispatch" at bounding box center [316, 41] width 58 height 11
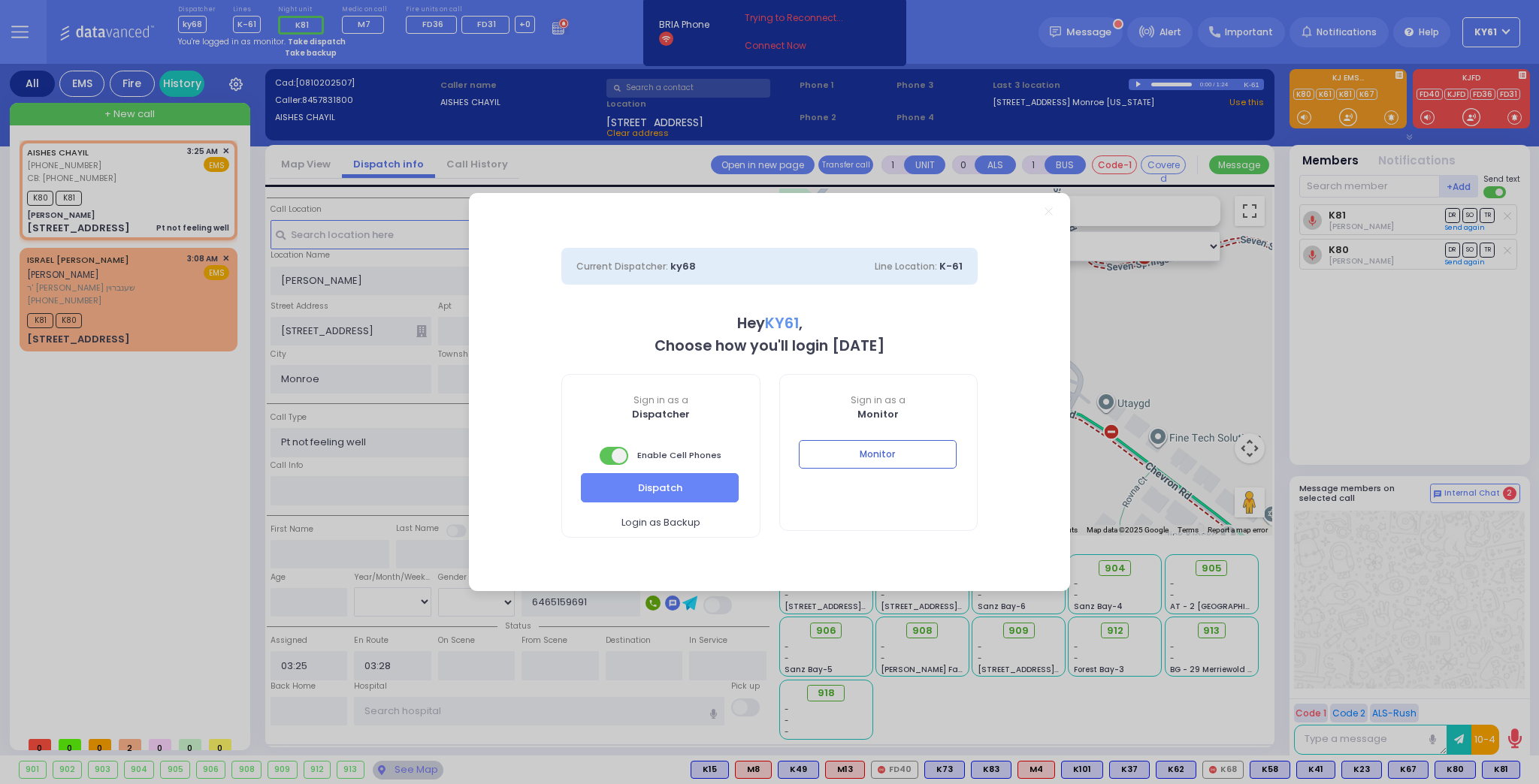
select select "7"
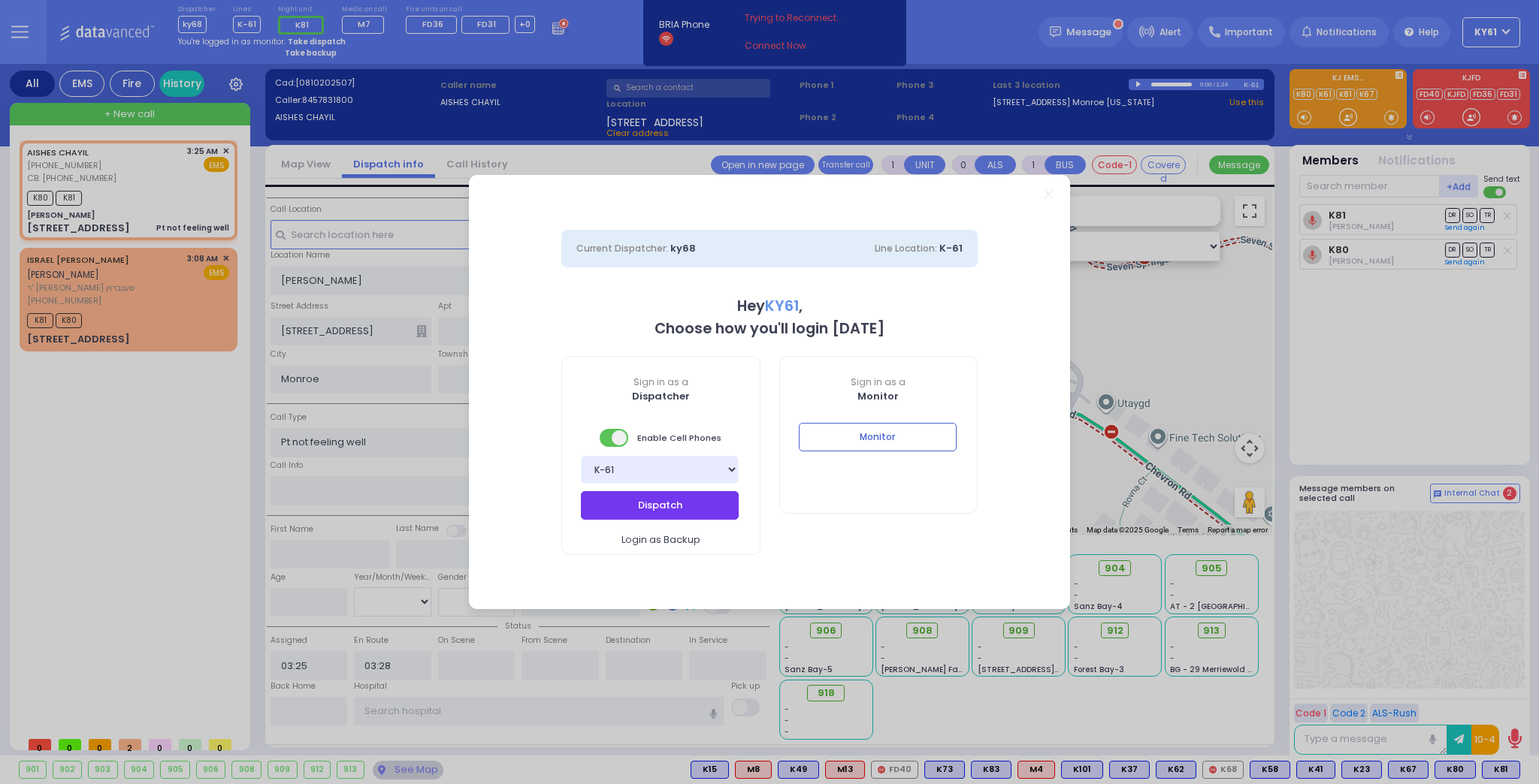
click at [701, 497] on button "Dispatch" at bounding box center [659, 506] width 157 height 29
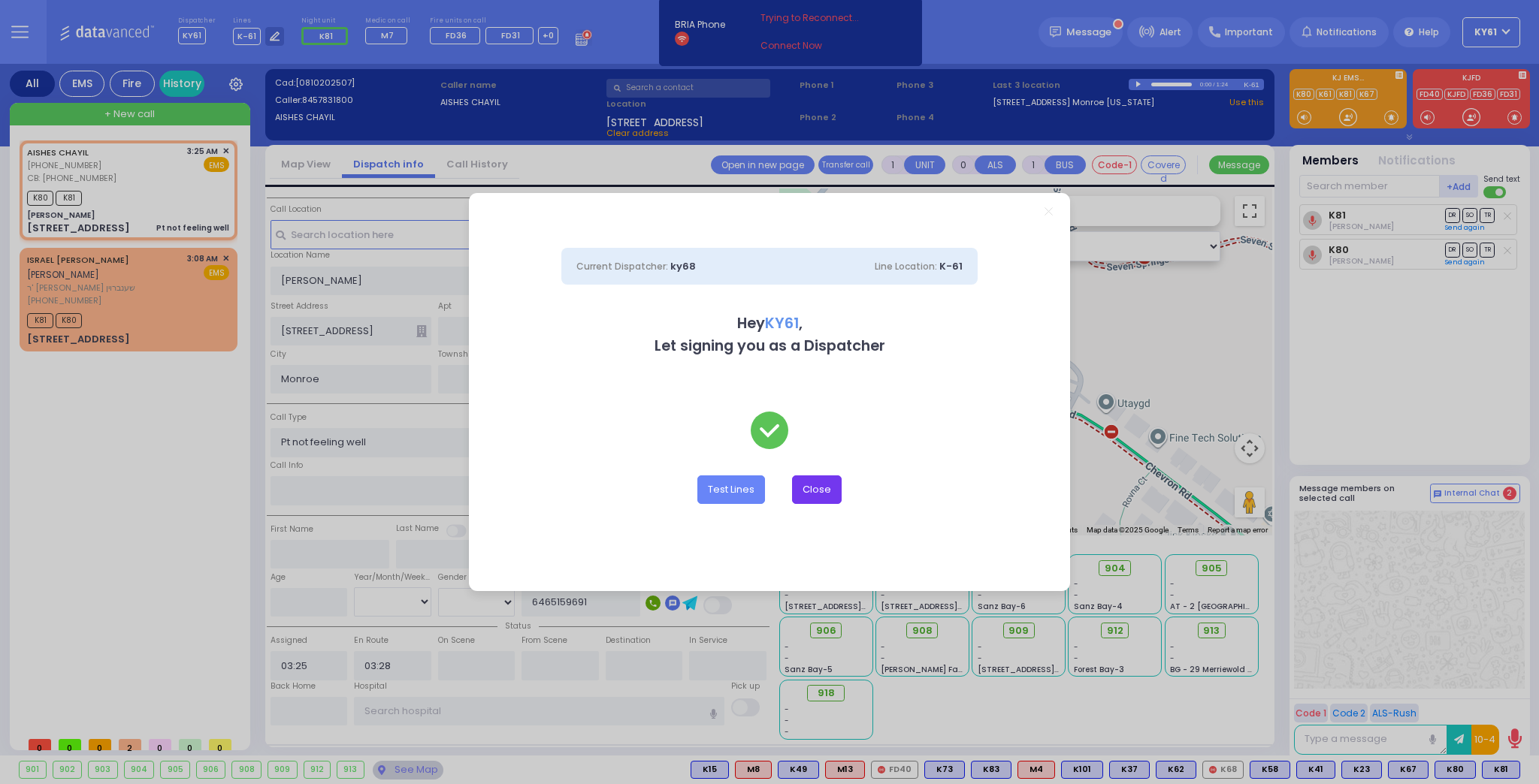
click at [810, 491] on button "Close" at bounding box center [817, 490] width 49 height 29
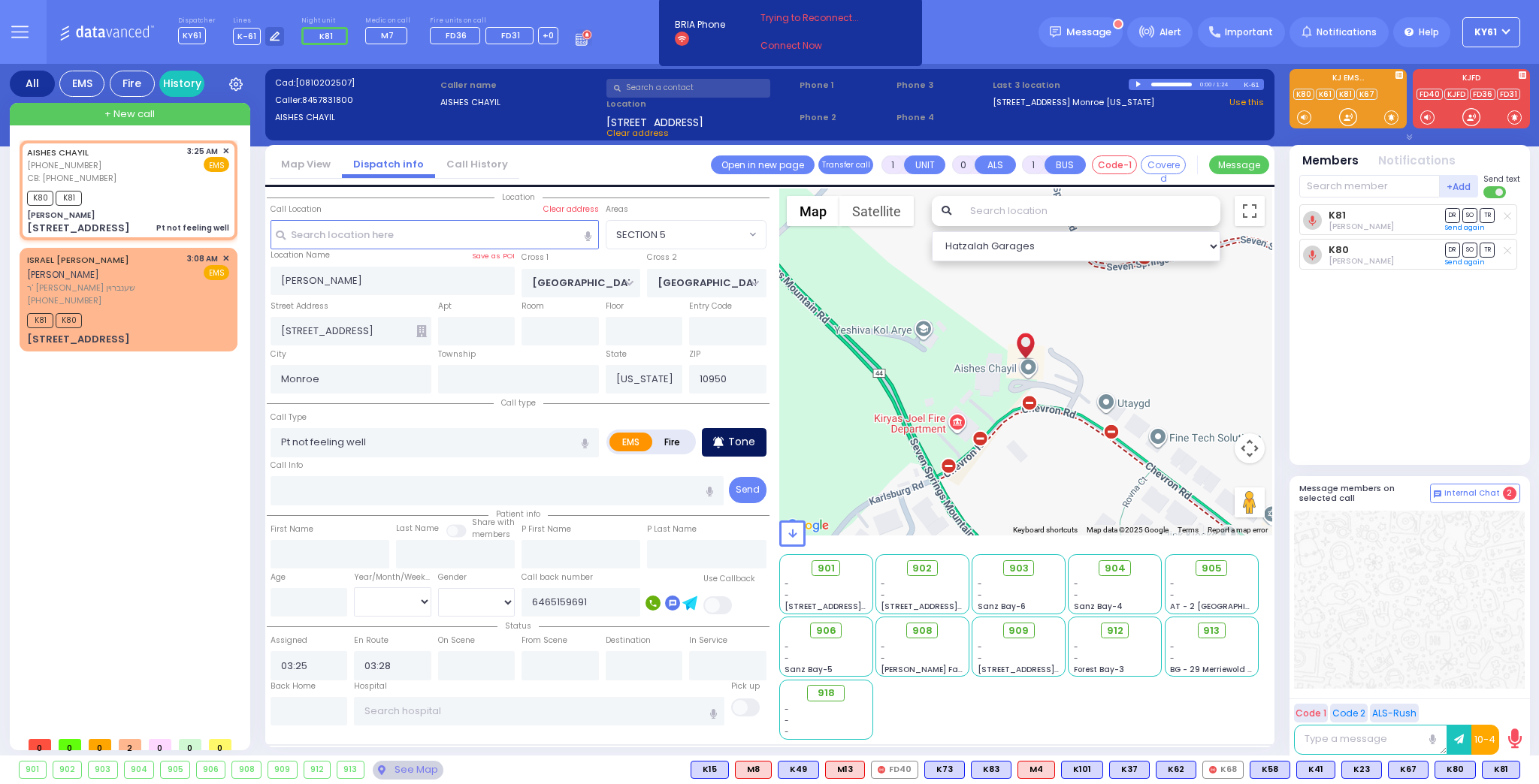
click at [726, 437] on div "Tone" at bounding box center [734, 442] width 65 height 29
click at [754, 444] on p "Tone" at bounding box center [742, 441] width 27 height 16
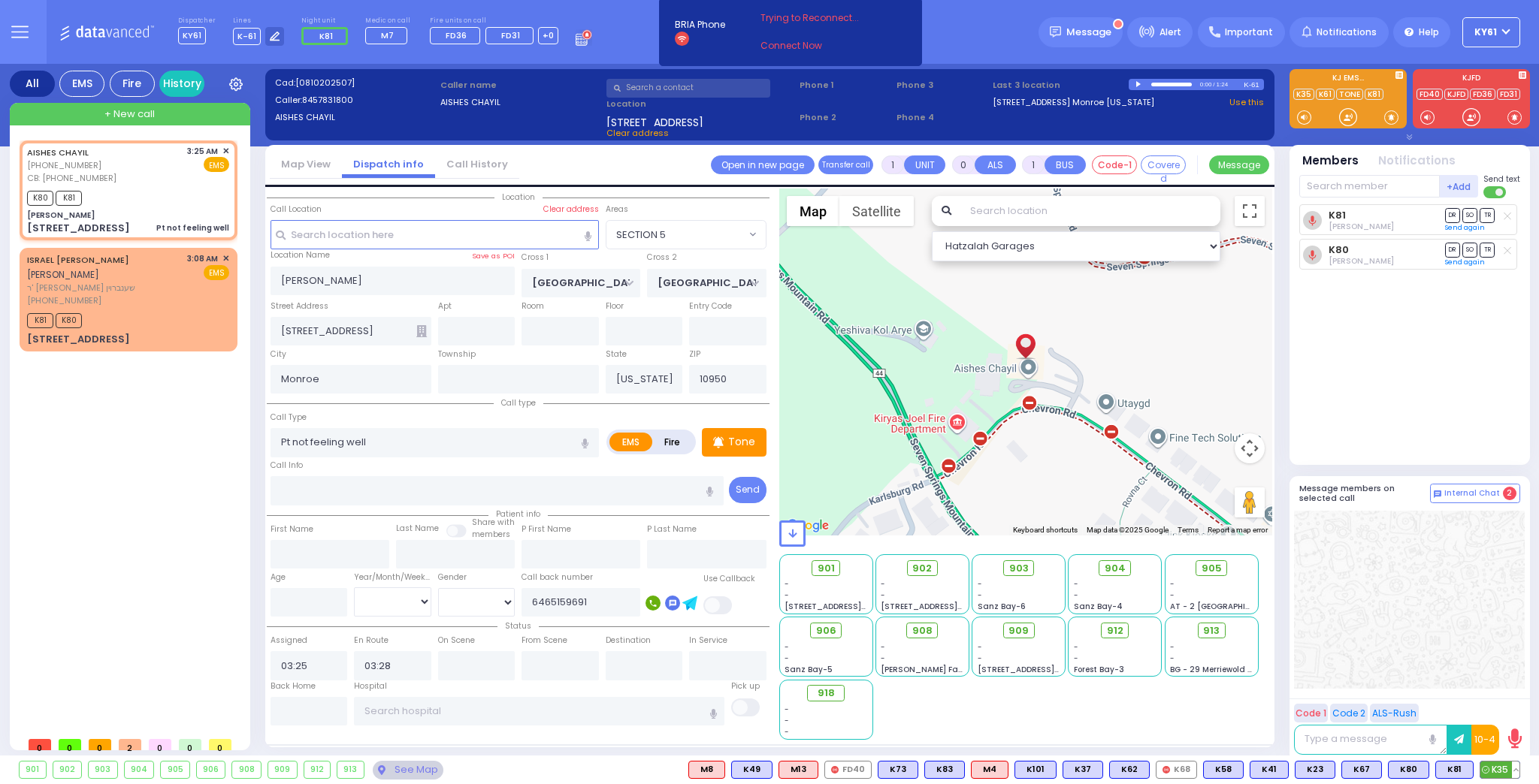
click at [1507, 775] on span "K35" at bounding box center [1500, 770] width 39 height 16
select select
radio input "true"
select select
select select "Hatzalah Garages"
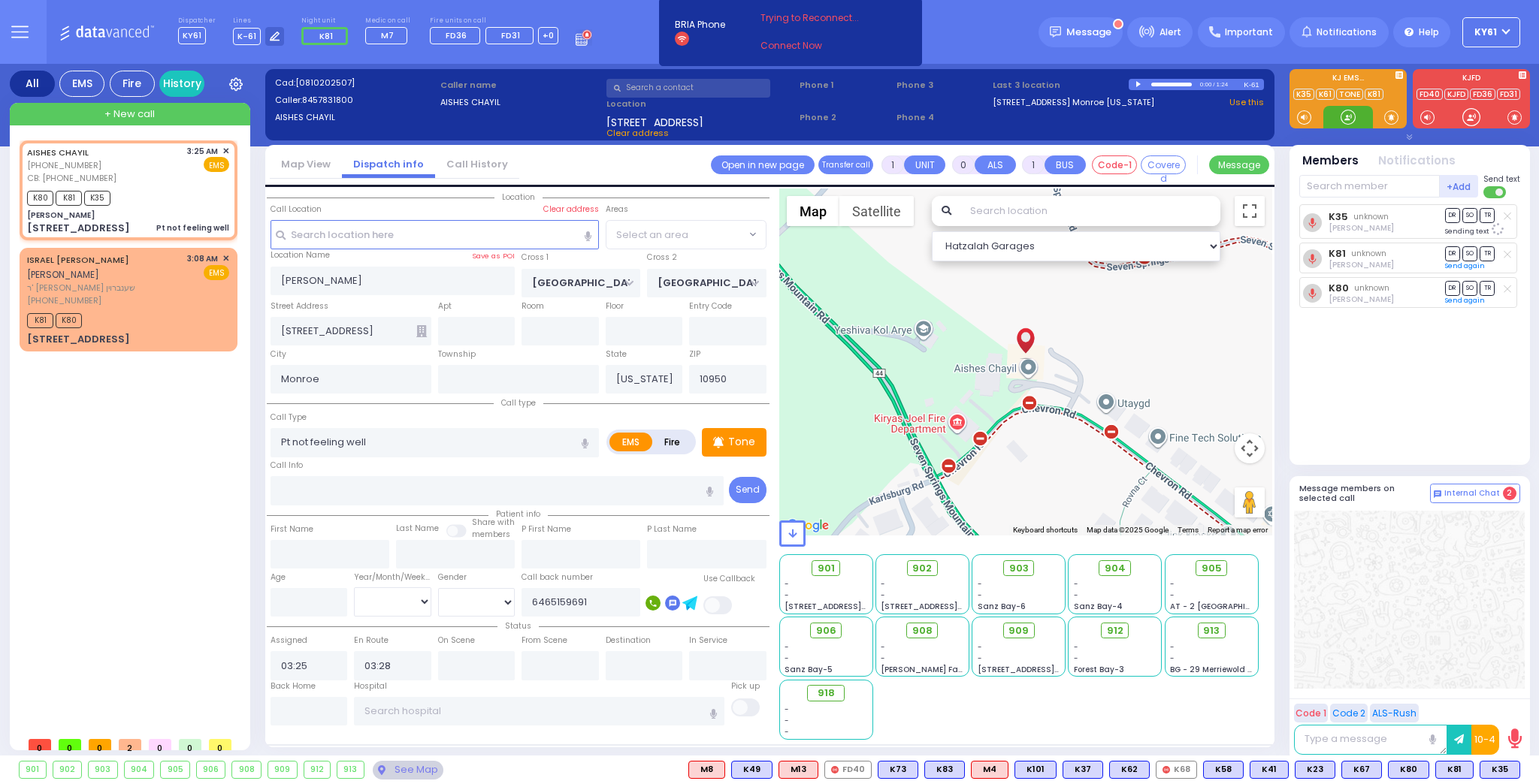
select select "SECTION 5"
click at [757, 449] on div "Tone" at bounding box center [734, 442] width 65 height 29
click at [1489, 767] on icon at bounding box center [1486, 770] width 8 height 8
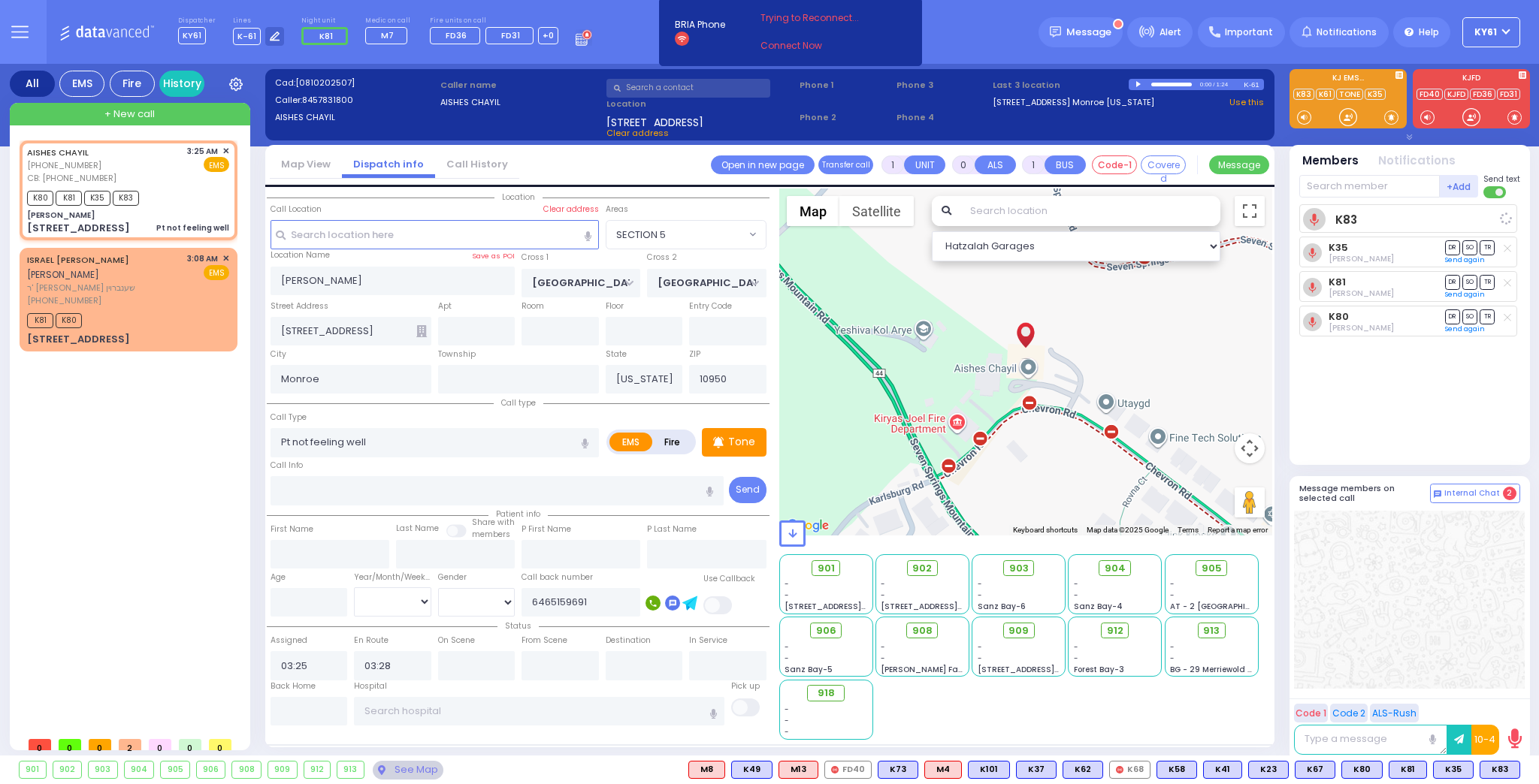
select select
radio input "true"
select select
select select "Hatzalah Garages"
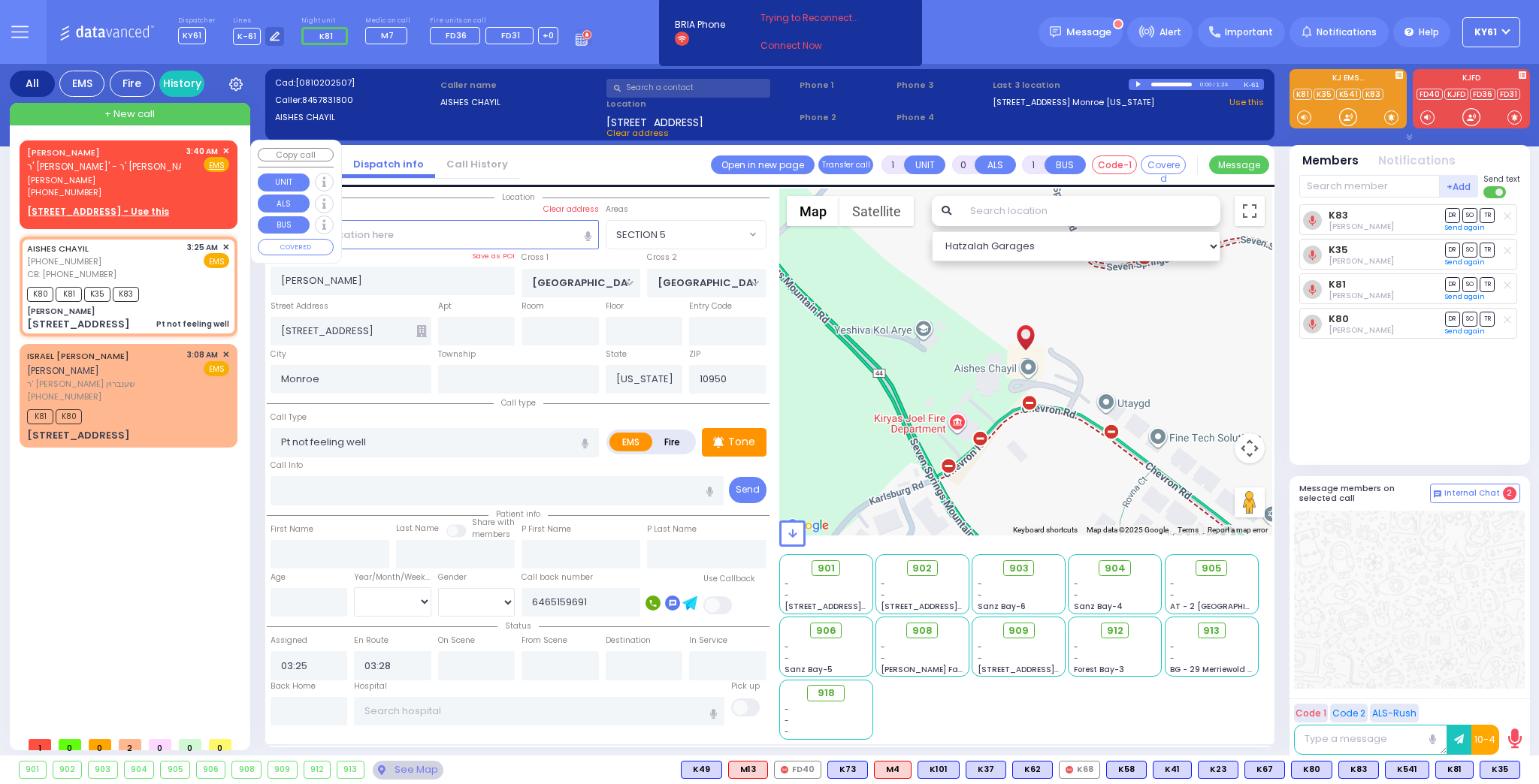
click at [183, 199] on div "[PERSON_NAME] ר' [PERSON_NAME]' - ר' [PERSON_NAME] [PERSON_NAME] [PHONE_NUMBER]…" at bounding box center [128, 182] width 212 height 79
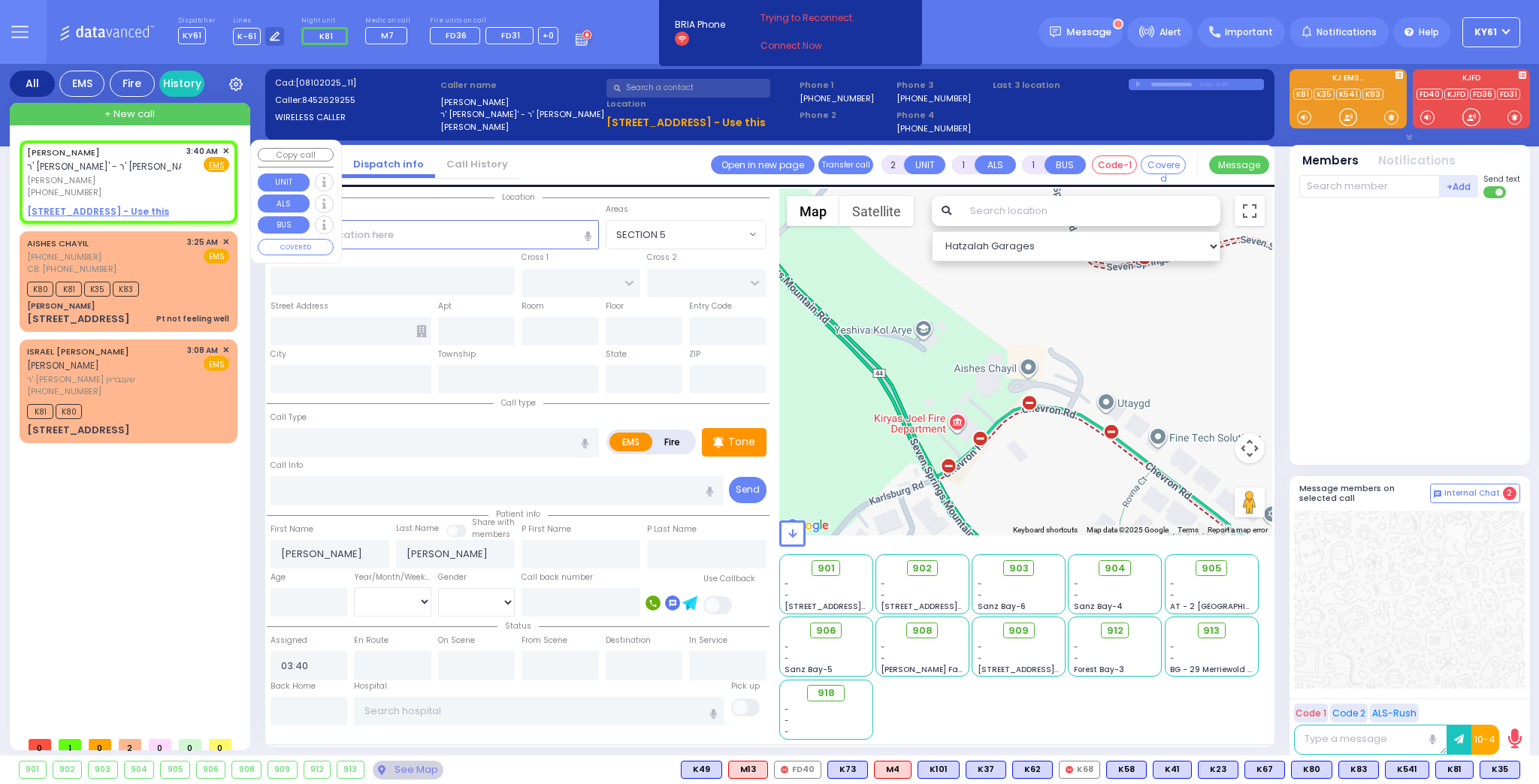
click at [225, 151] on span "✕" at bounding box center [225, 151] width 7 height 13
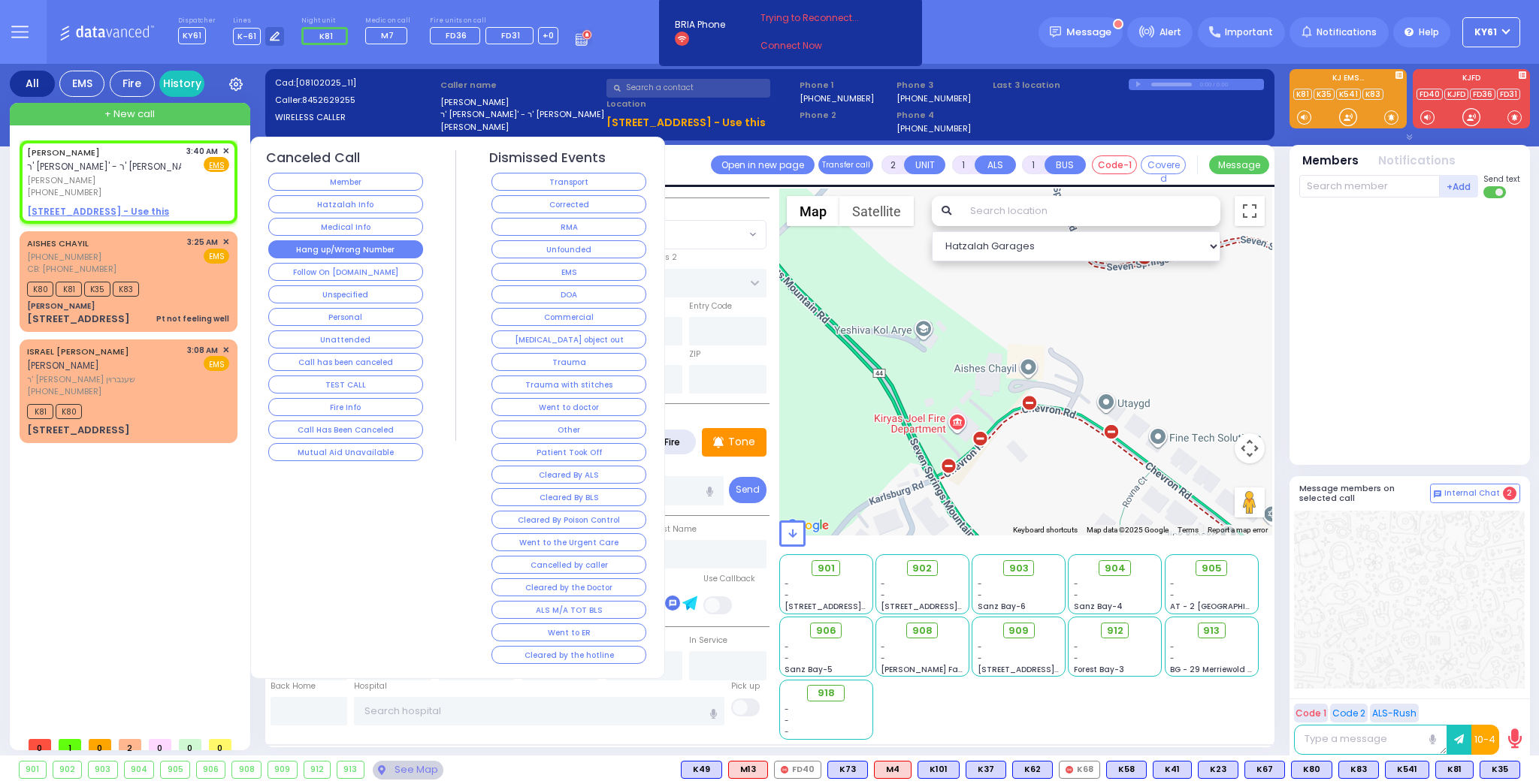
click at [314, 246] on button "Hang up/Wrong Number" at bounding box center [345, 249] width 155 height 18
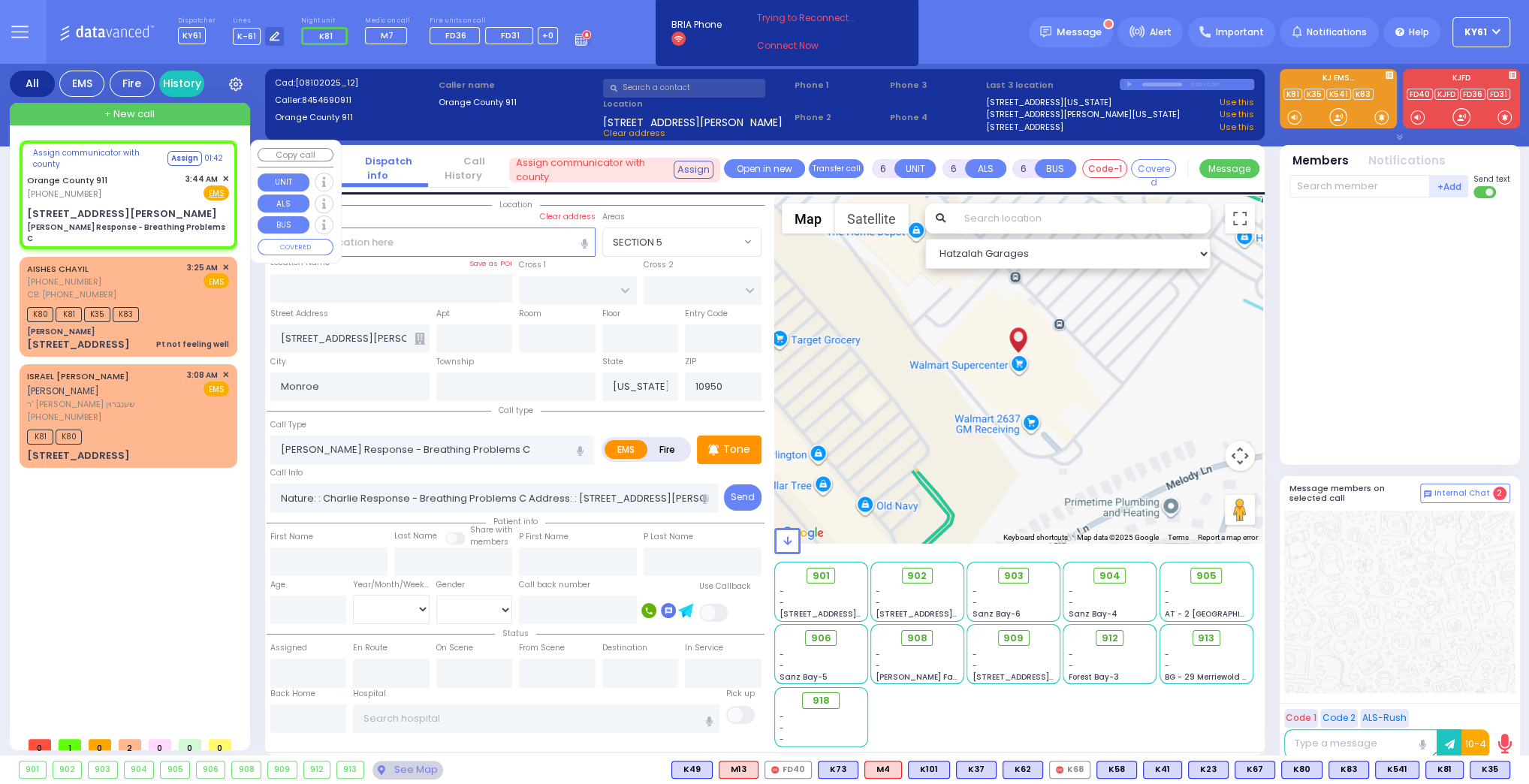
click at [210, 212] on div "[STREET_ADDRESS][PERSON_NAME] [PERSON_NAME] Response - Breathing Problems C" at bounding box center [128, 225] width 202 height 37
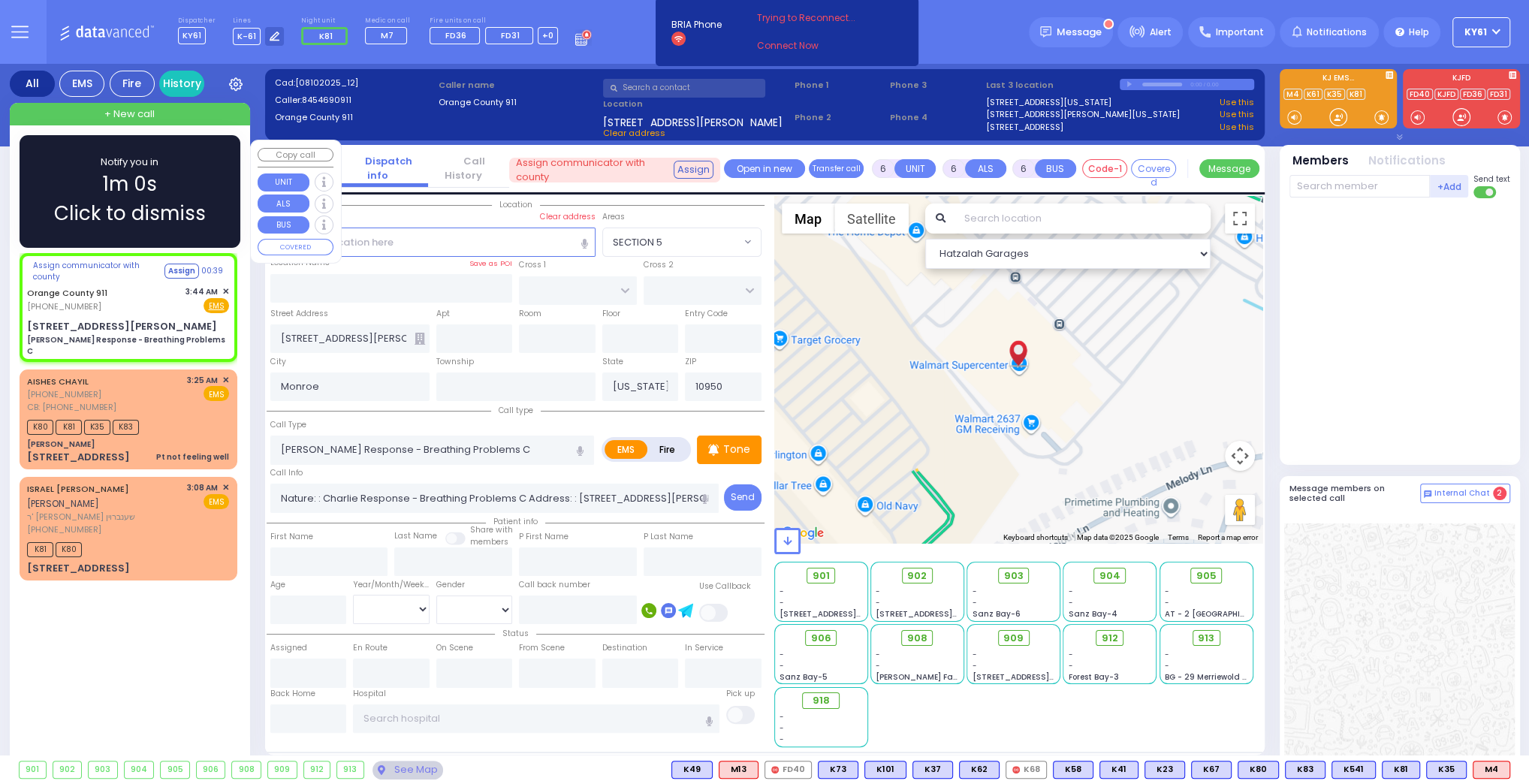
click at [206, 184] on div "Notify you in 1m 0s Click to dismiss" at bounding box center [130, 191] width 177 height 74
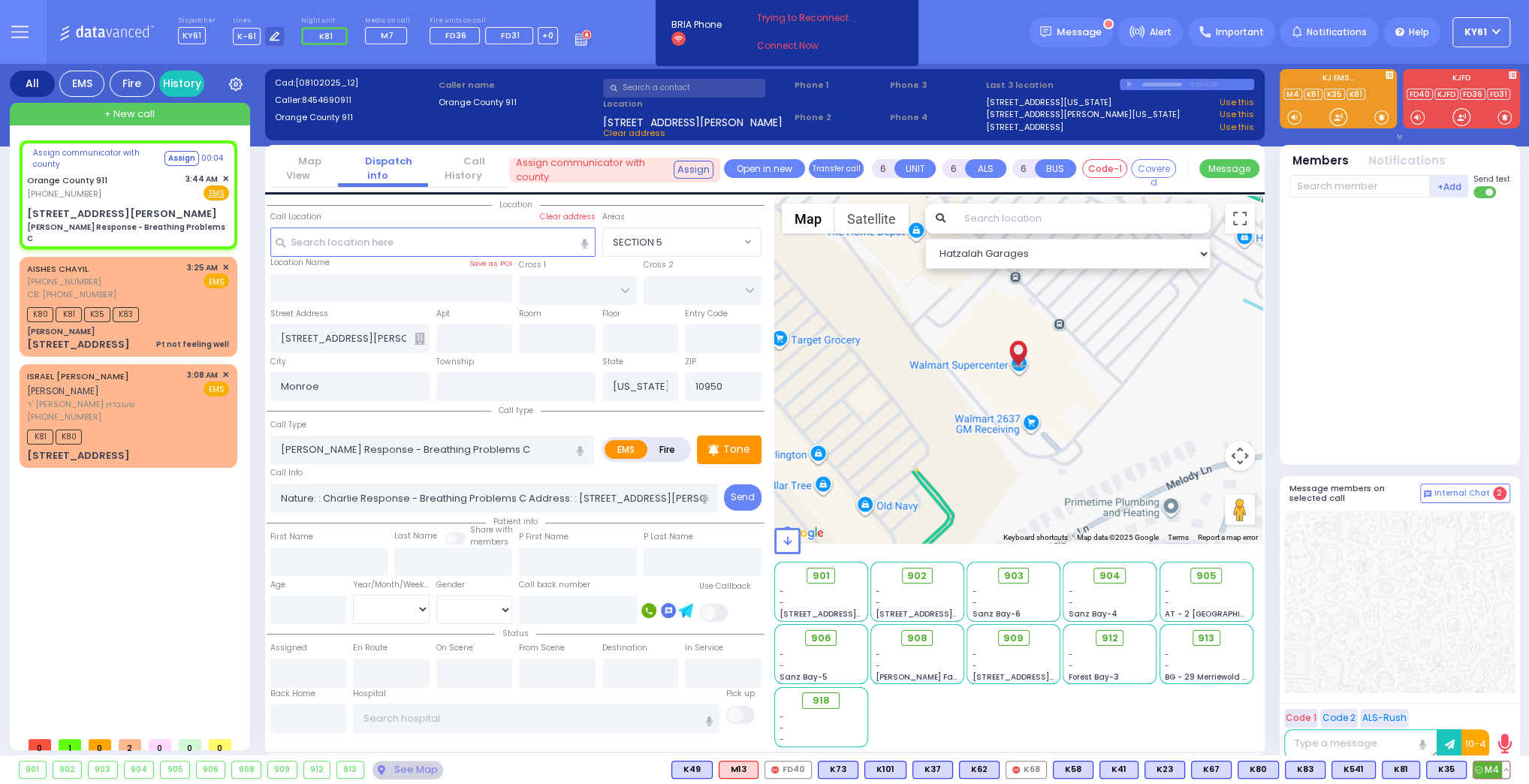
click at [1491, 769] on span "M4" at bounding box center [1492, 770] width 36 height 16
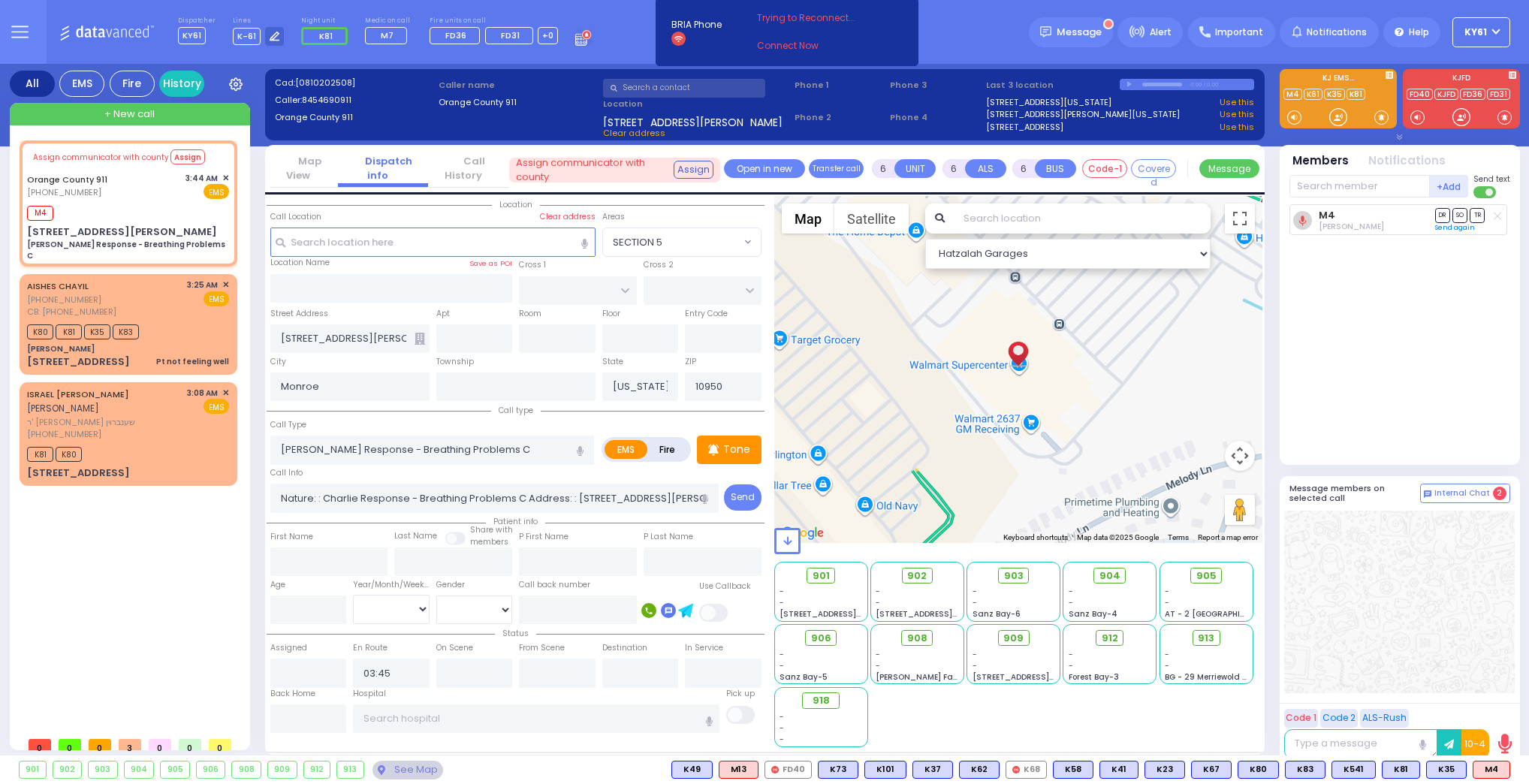
select select
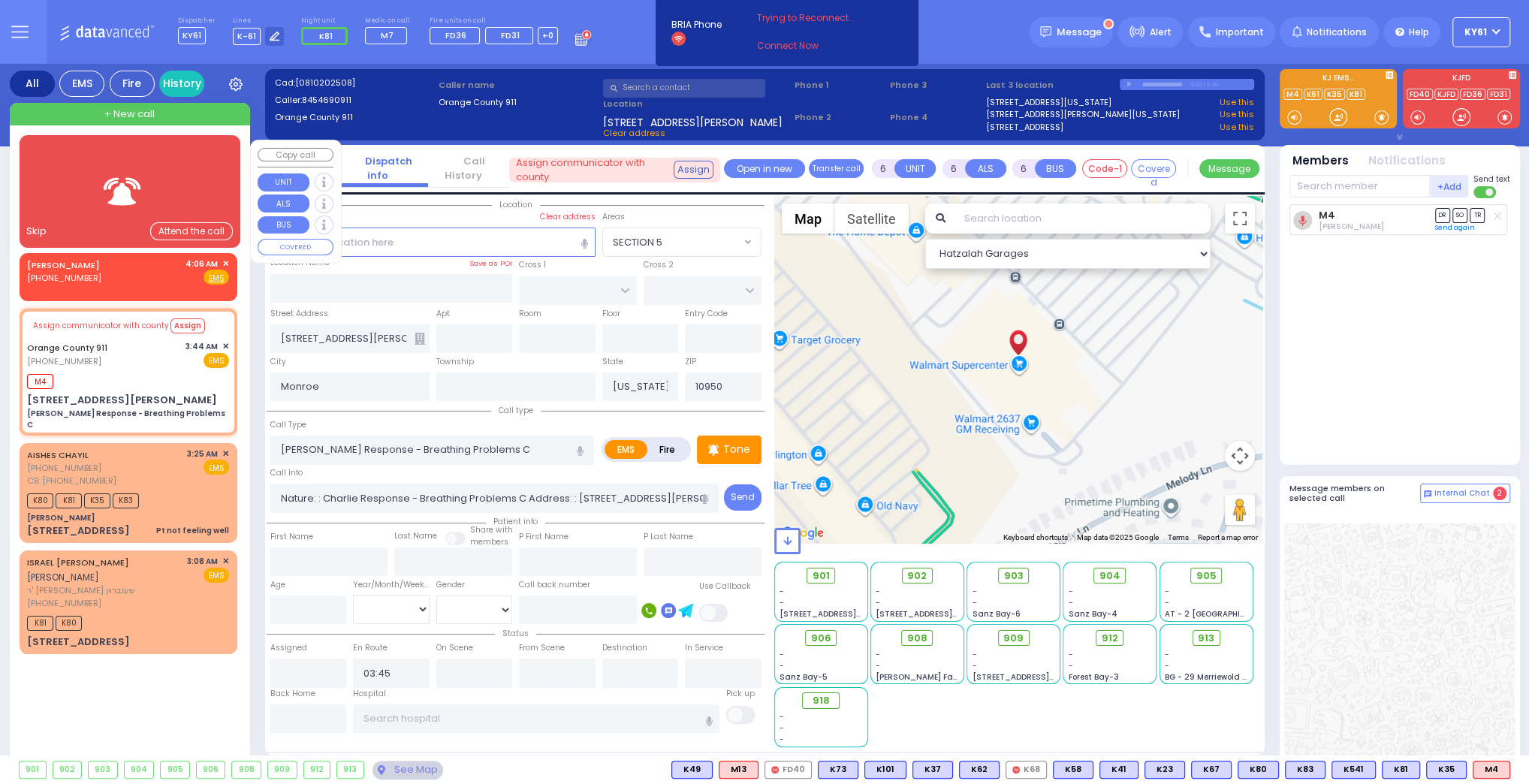
click at [257, 163] on div "Copy call UNIT This client has the maximum count of members. You can increase t…" at bounding box center [296, 202] width 90 height 122
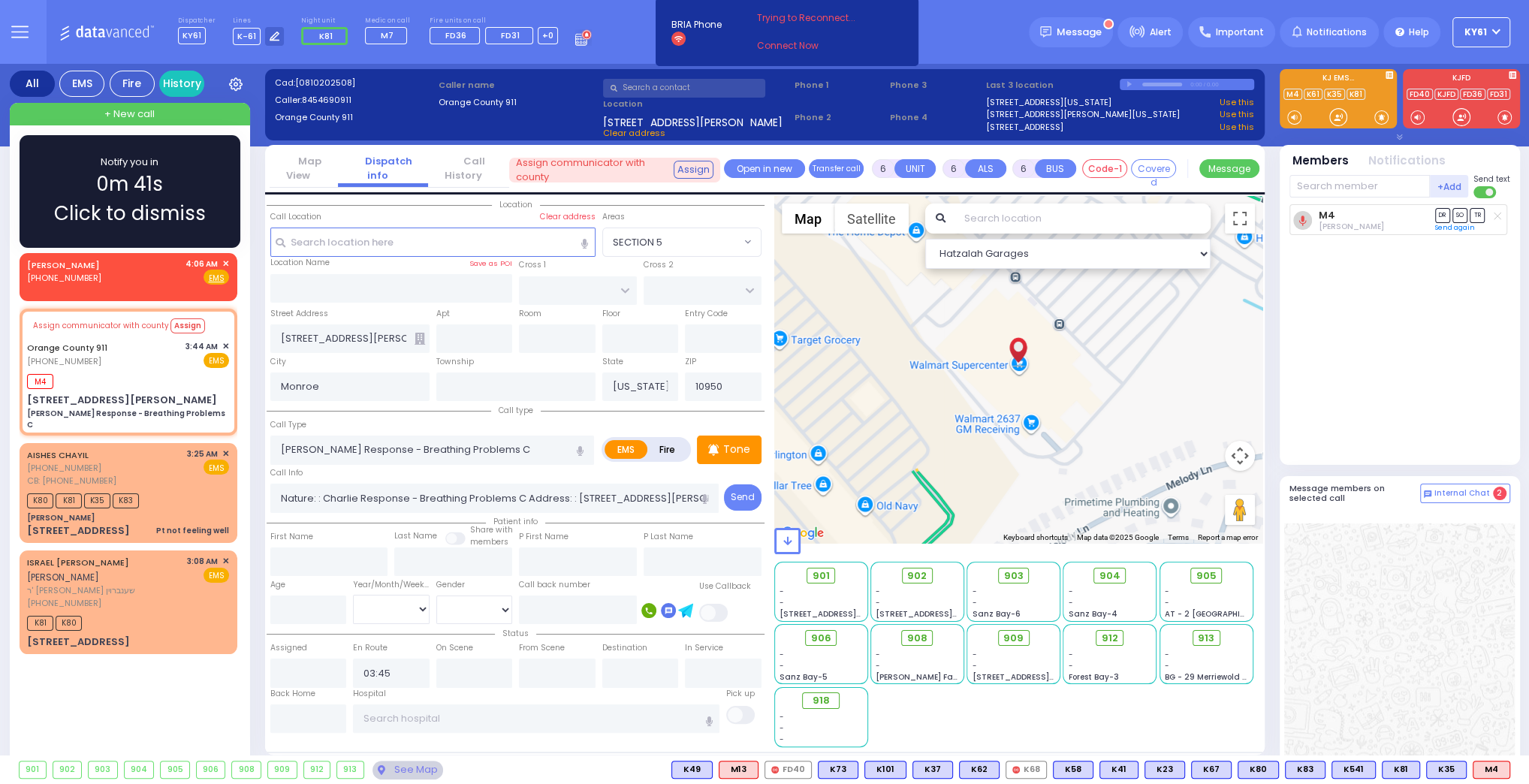
click at [63, 167] on div "Notify you in 0m 41s Click to dismiss" at bounding box center [130, 191] width 177 height 74
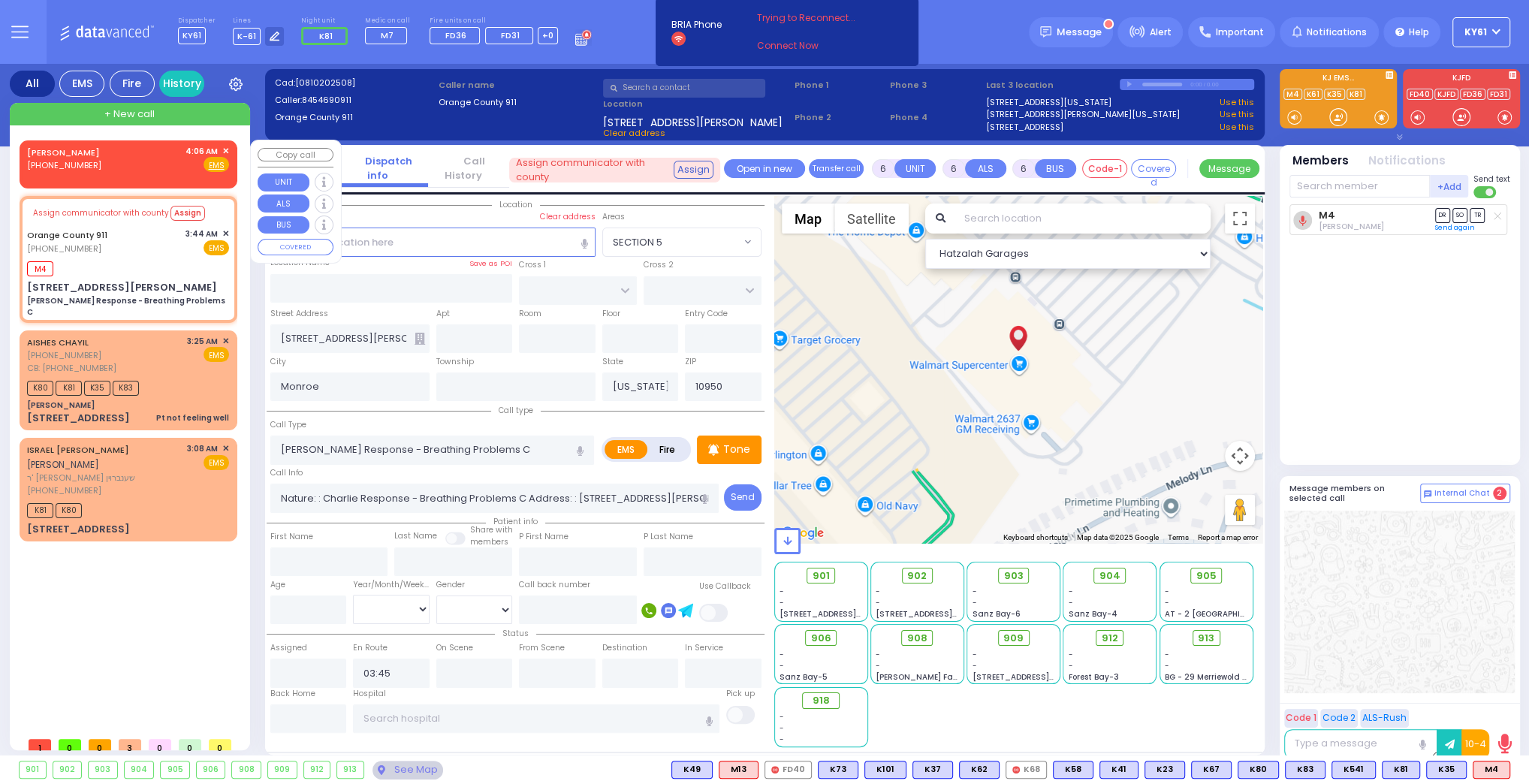
click at [223, 151] on span "✕" at bounding box center [225, 151] width 7 height 13
click at [228, 148] on span "✕" at bounding box center [225, 151] width 7 height 13
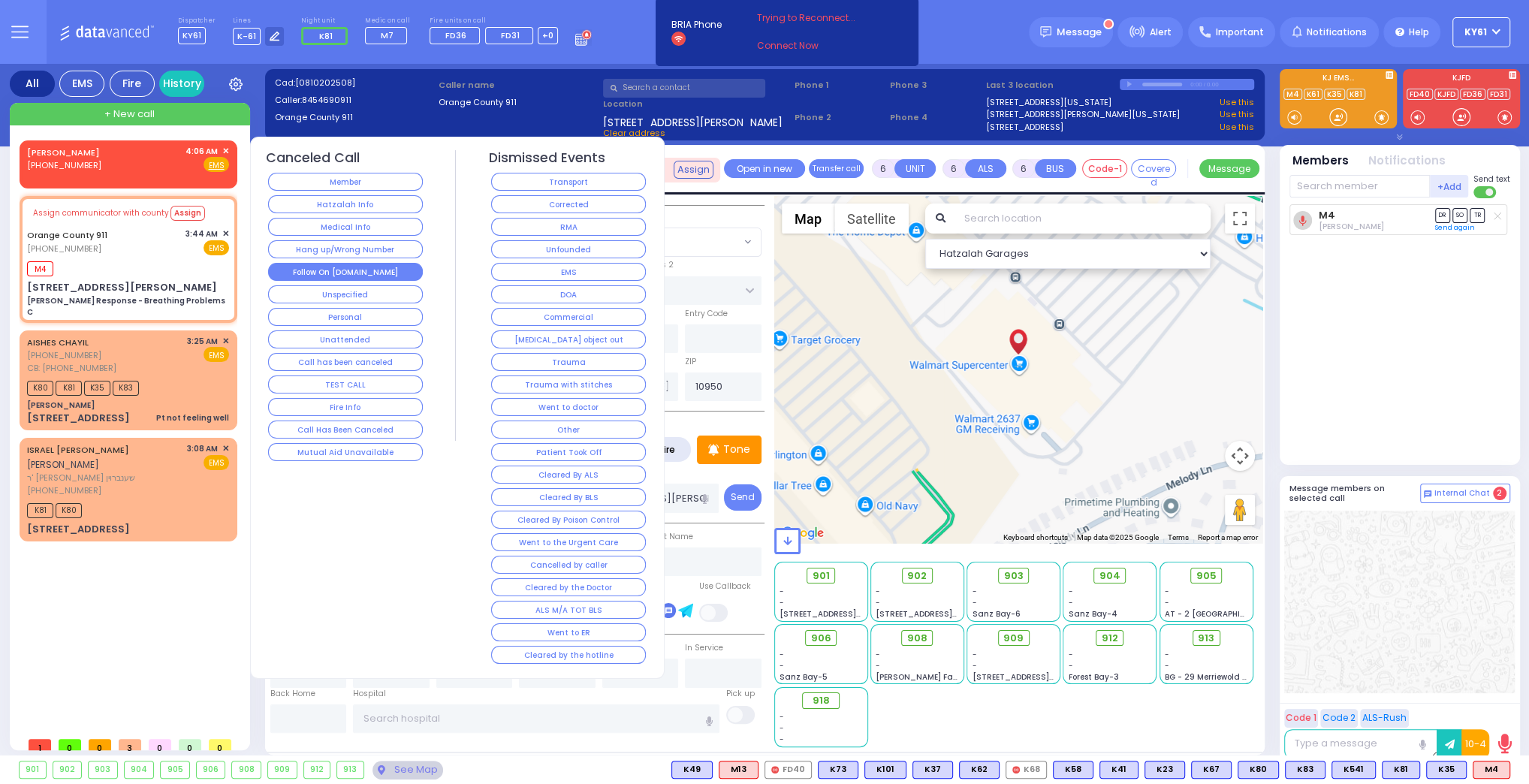
click at [305, 266] on button "Follow On [DOMAIN_NAME]" at bounding box center [345, 271] width 155 height 18
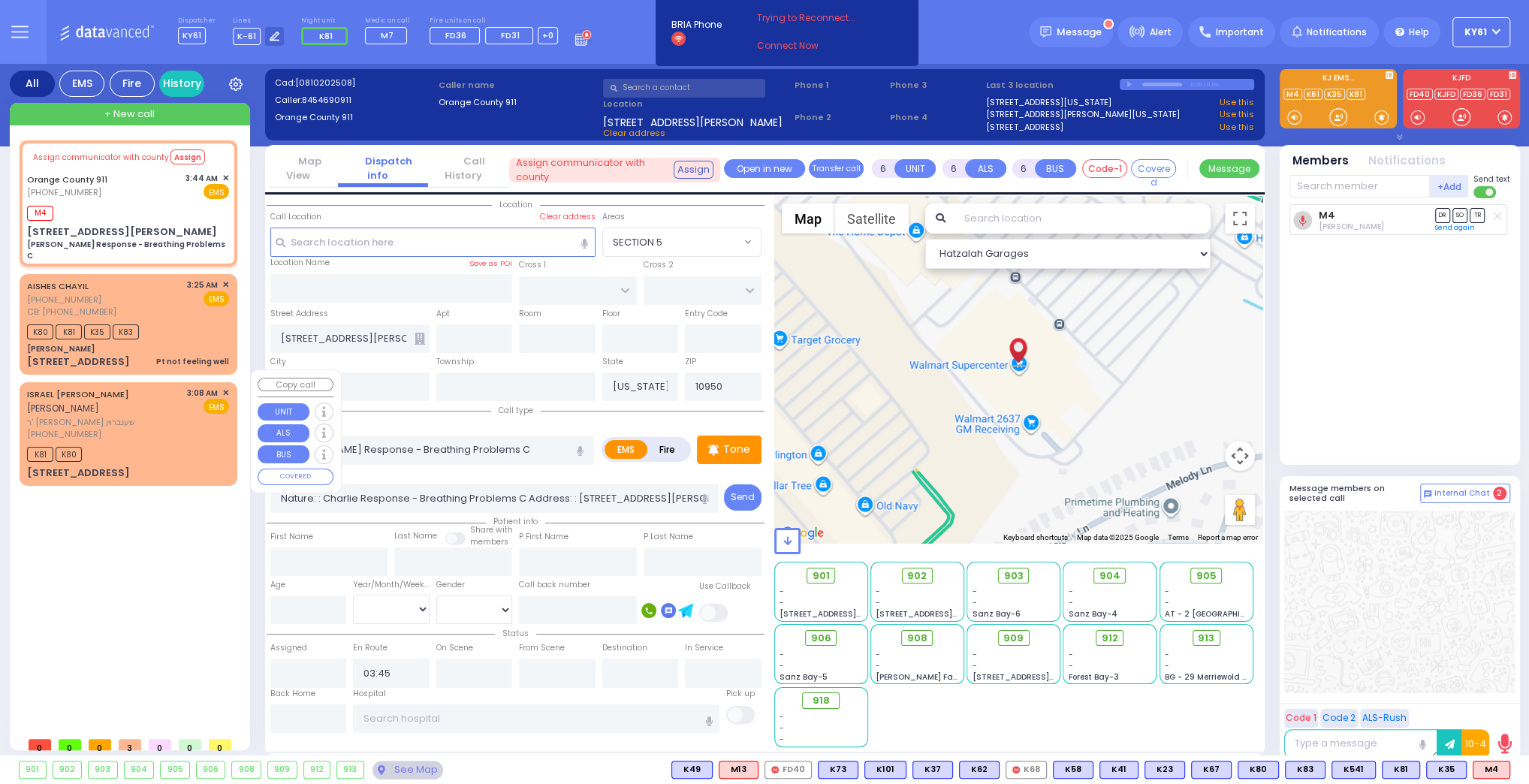
click at [227, 387] on span "✕" at bounding box center [225, 393] width 7 height 13
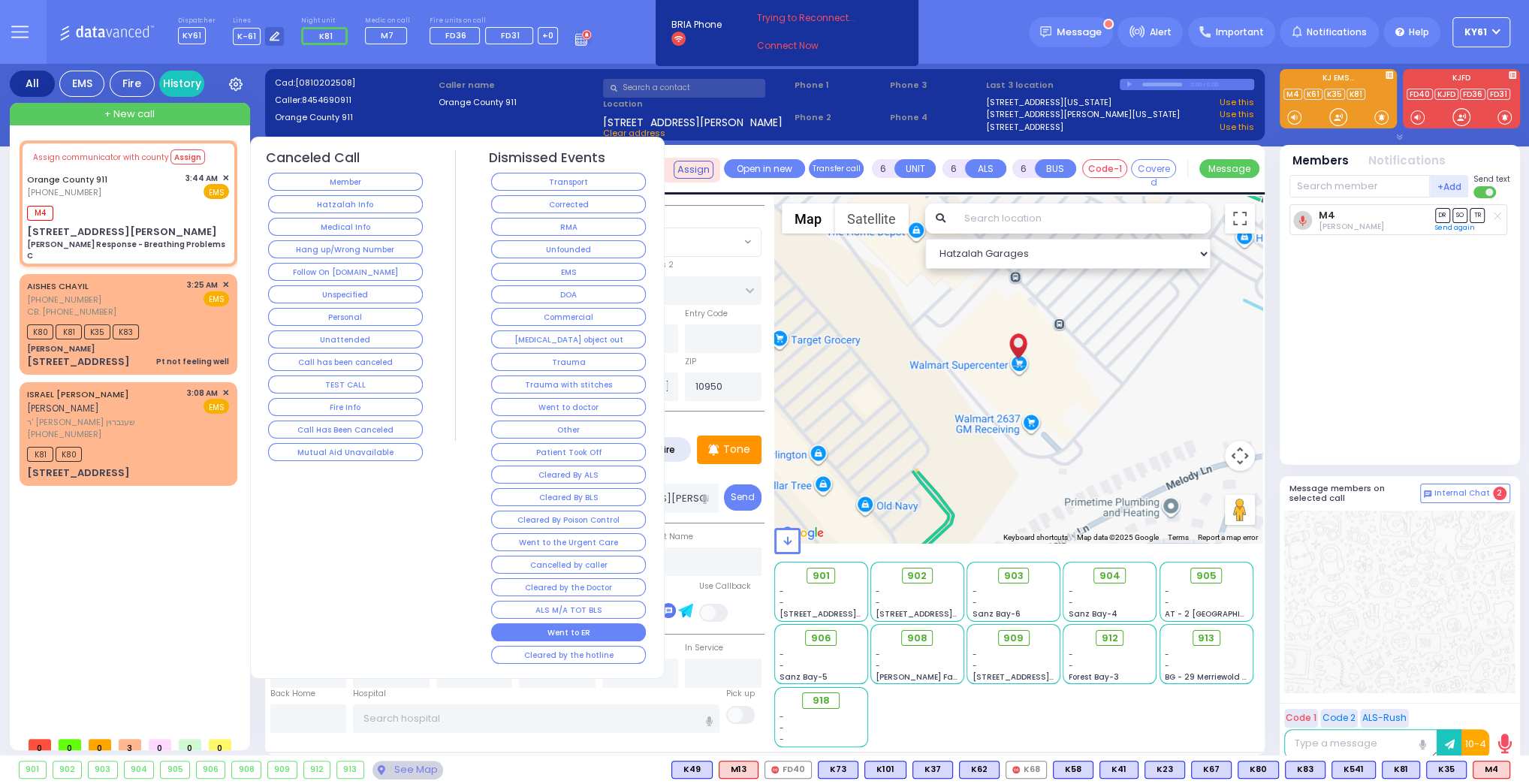
click at [556, 623] on button "Went to ER" at bounding box center [569, 632] width 155 height 18
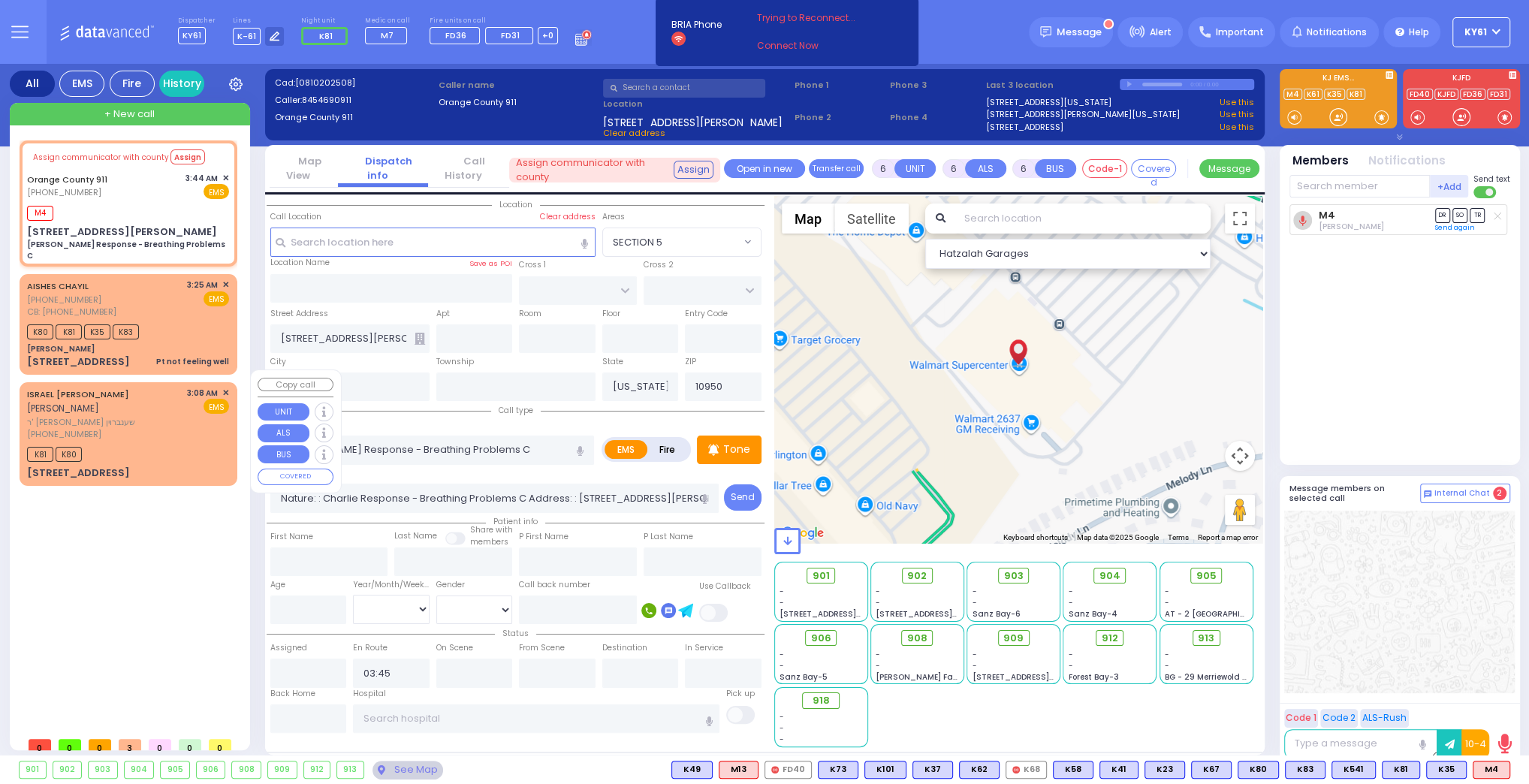
drag, startPoint x: 180, startPoint y: 431, endPoint x: 189, endPoint y: 430, distance: 9.1
click at [188, 430] on div "ISRAEL MORDCHE VANCHOTZKER ישראל מרדכי וואנחאצקער ר' יחזקאל - ר' קאפל שענברוין …" at bounding box center [128, 434] width 212 height 99
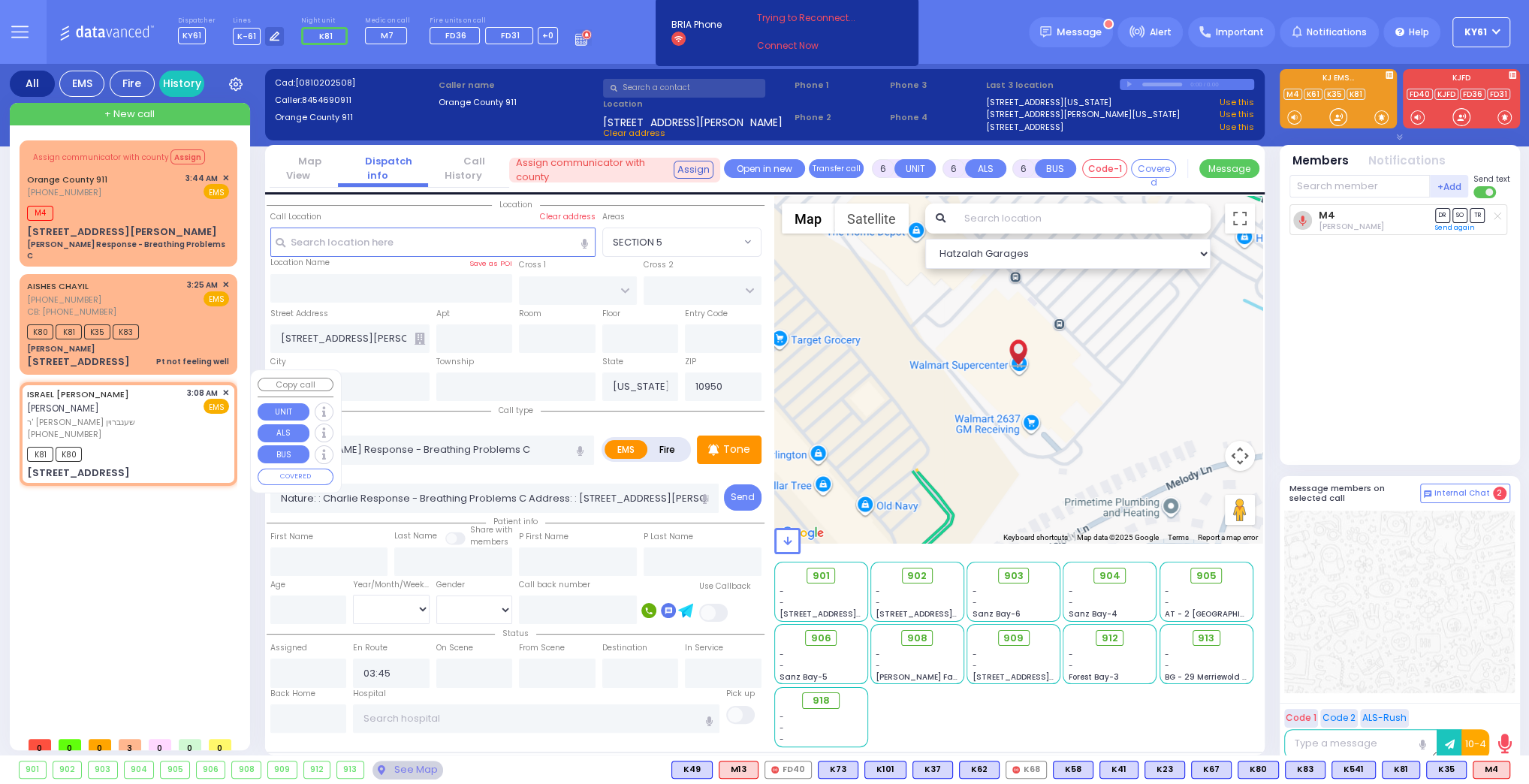
type input "2"
type input "1"
select select
radio input "true"
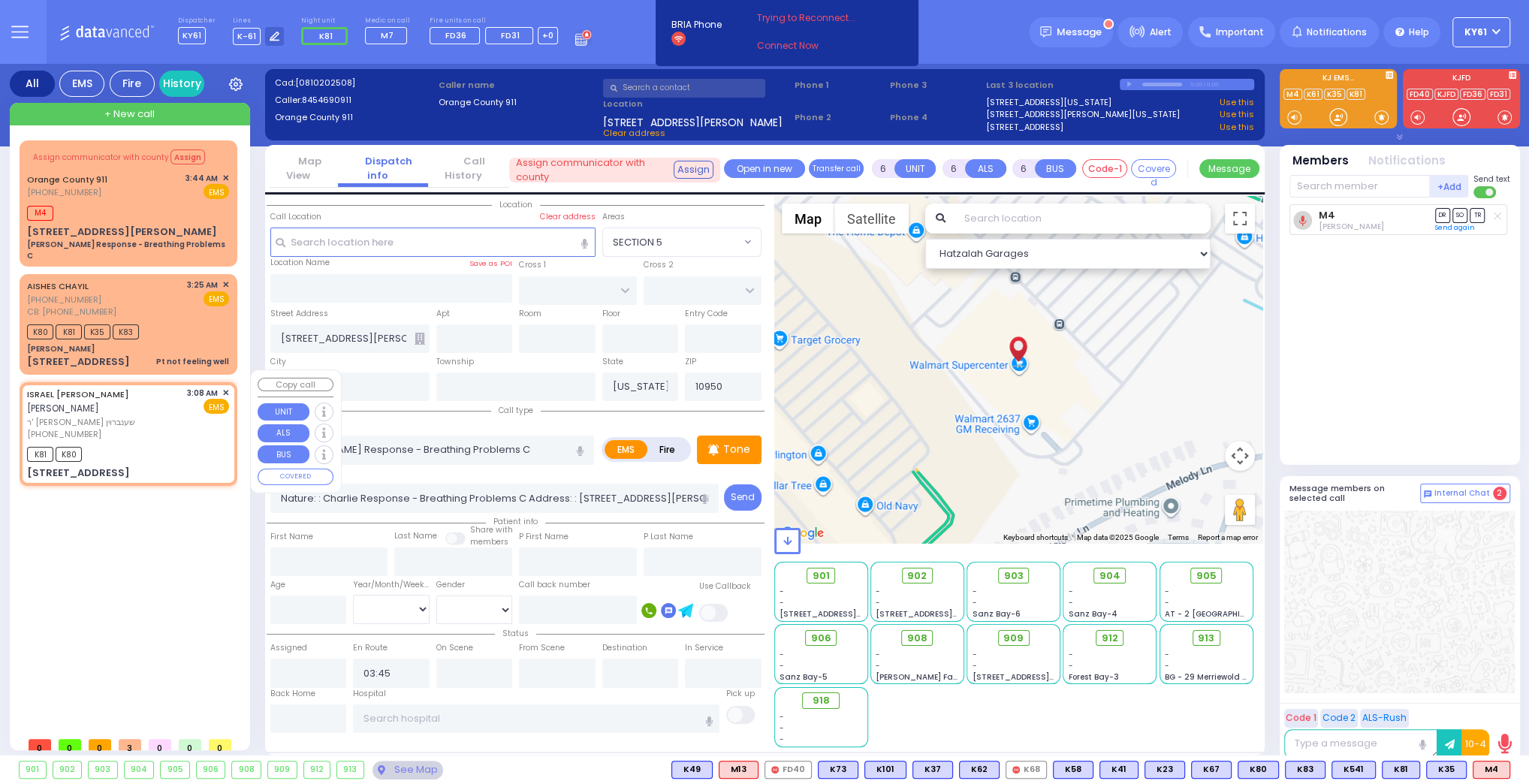
type input "ISRAEL [PERSON_NAME]"
type input "VANCHOTZKER"
select select
type input "03:08"
type input "03:09"
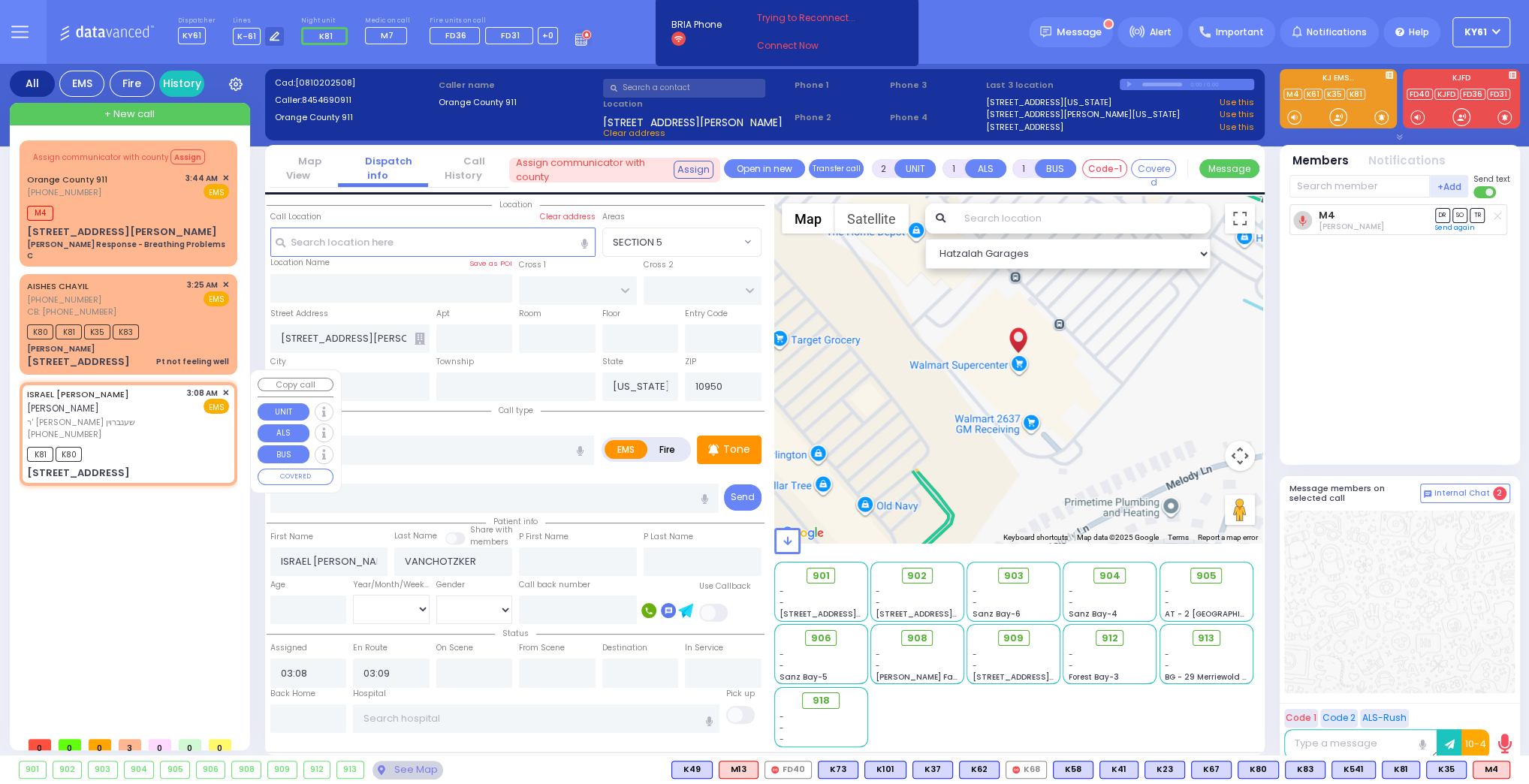
select select "Hatzalah Garages"
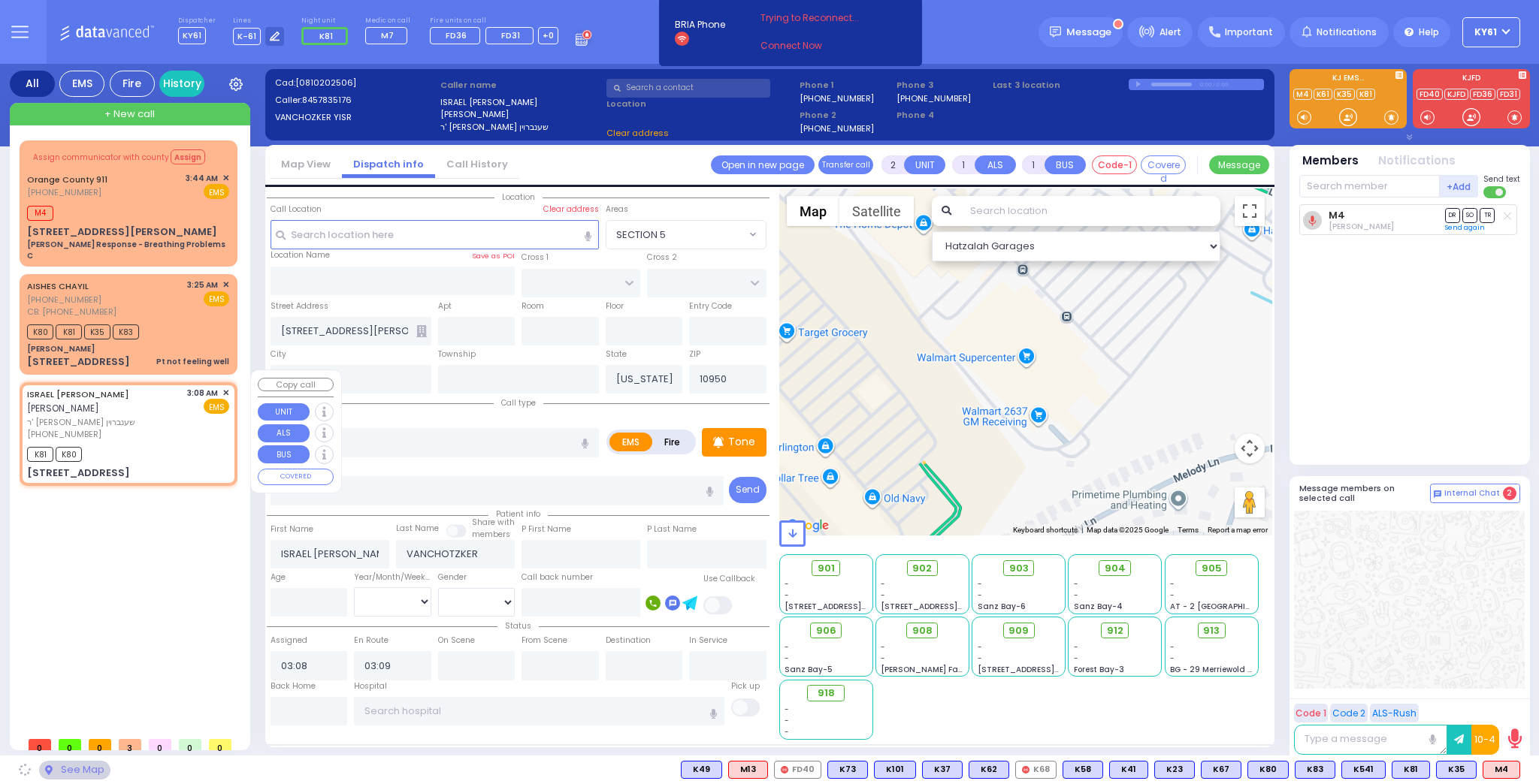
type input "KRAKOW BLVD"
type input "ANIPOLI DR"
type input "[STREET_ADDRESS]"
type input "102"
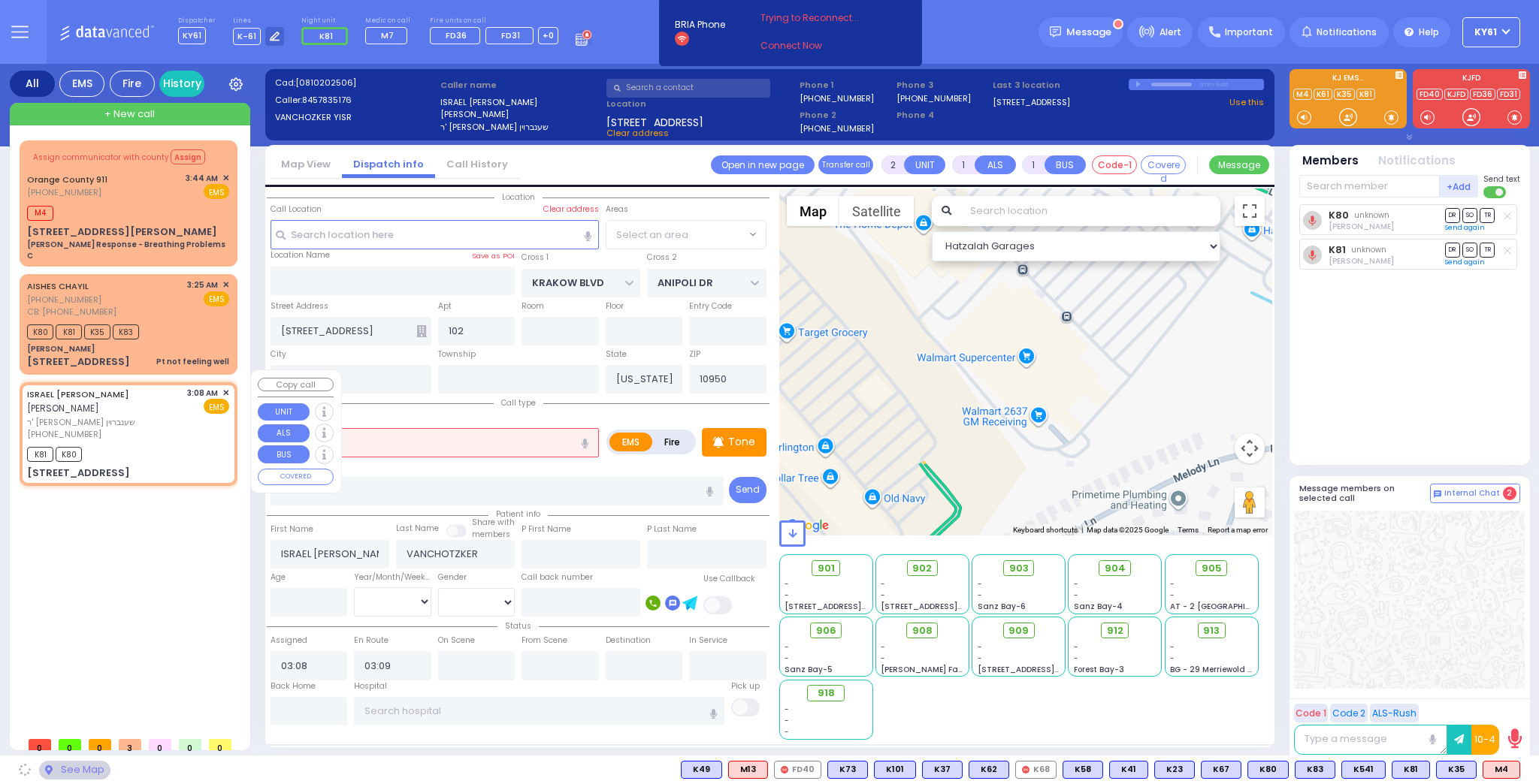
select select "ATZEI TAMURIM"
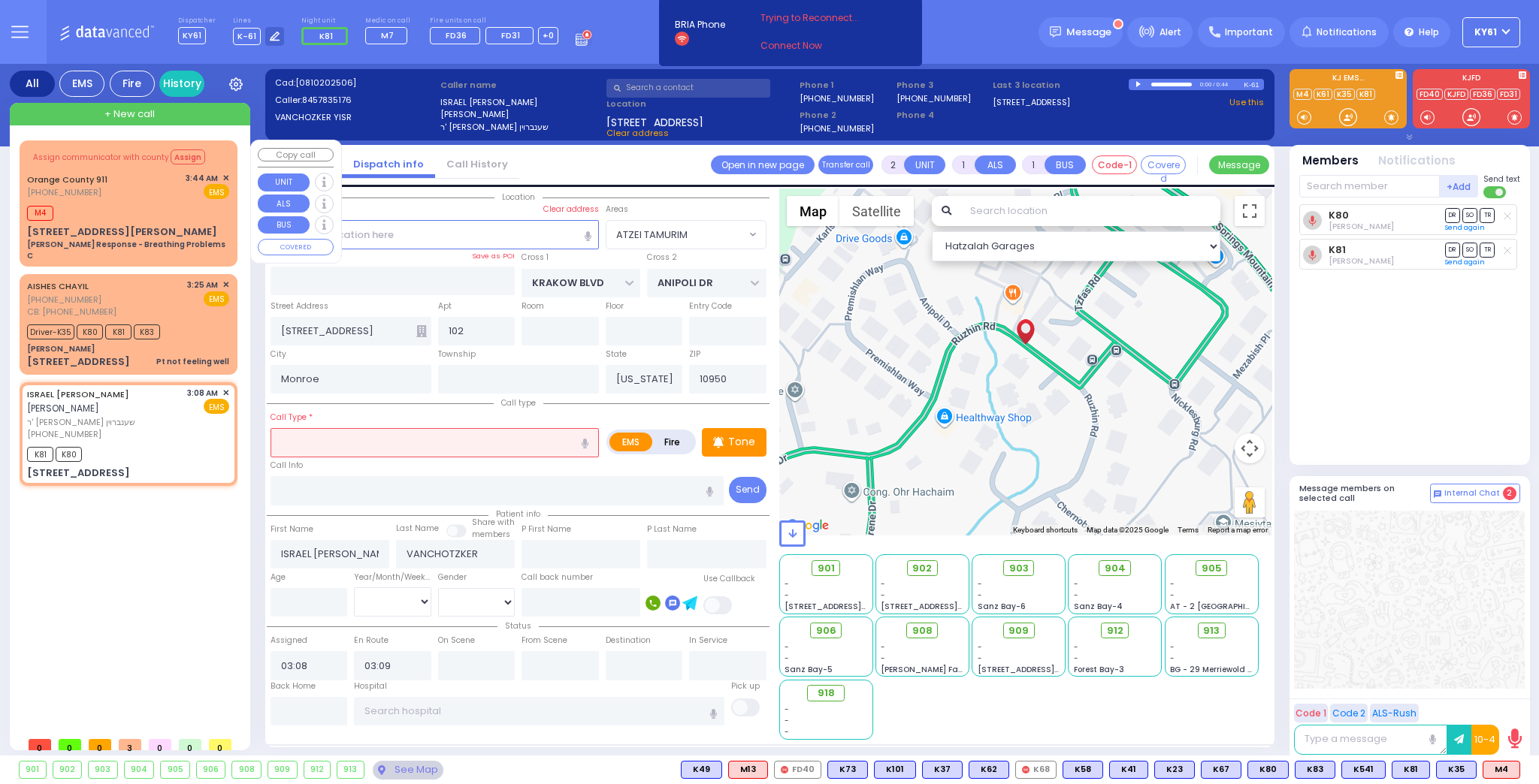
click at [225, 177] on span "✕" at bounding box center [225, 178] width 7 height 13
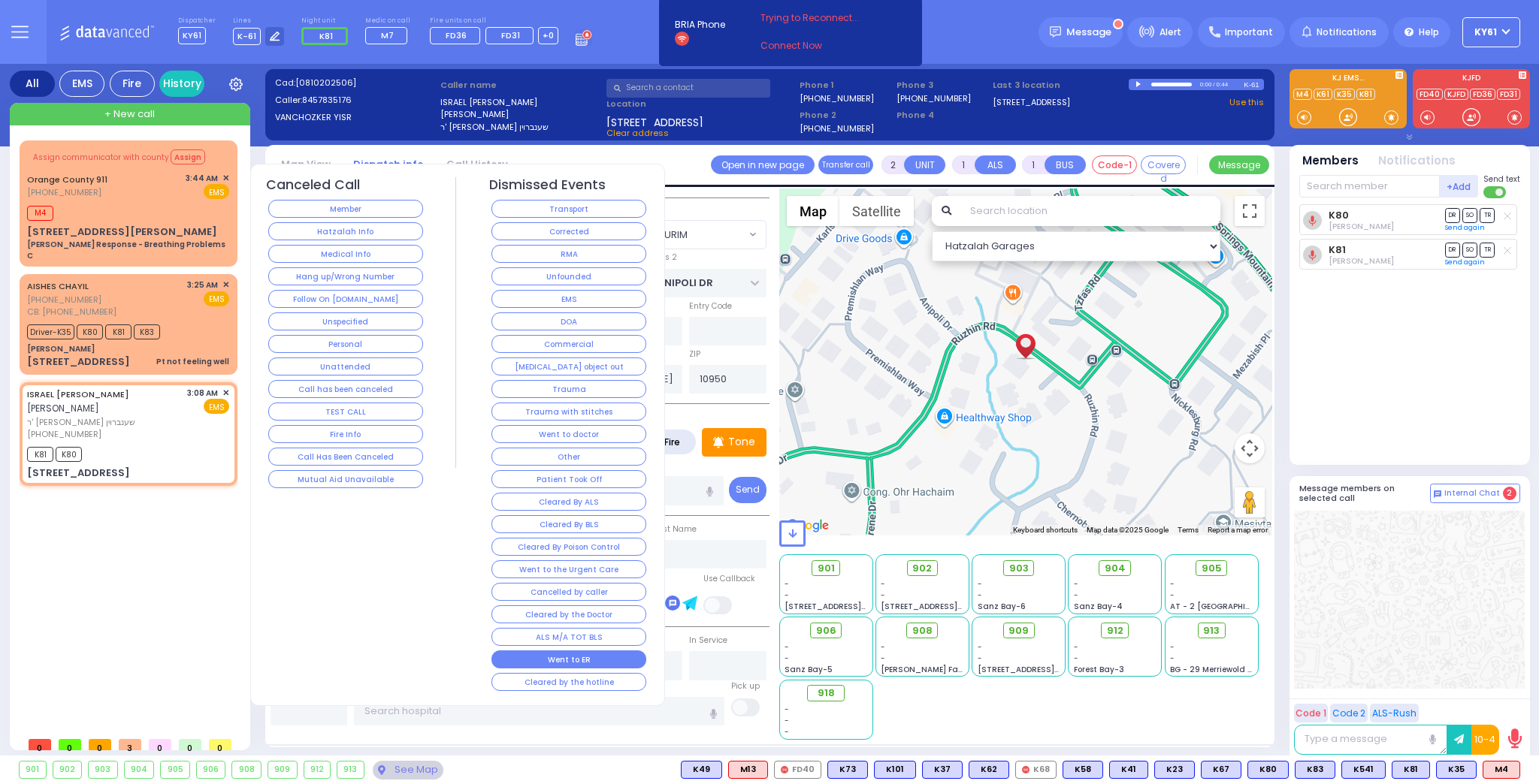
click at [521, 650] on button "Went to ER" at bounding box center [569, 659] width 155 height 18
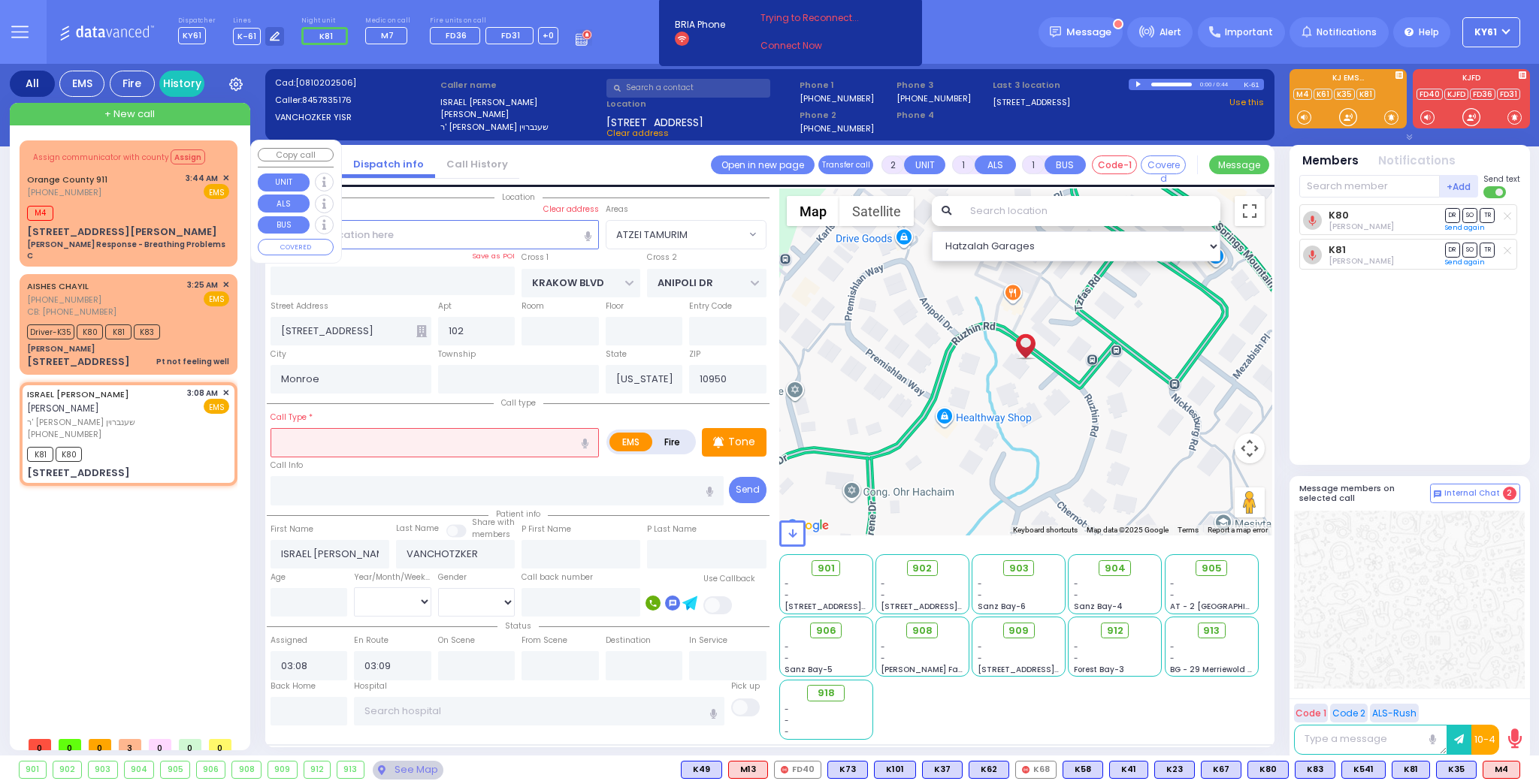
click at [224, 179] on span "✕" at bounding box center [225, 178] width 7 height 13
drag, startPoint x: 225, startPoint y: 175, endPoint x: 231, endPoint y: 180, distance: 7.8
click at [225, 175] on span "✕" at bounding box center [225, 178] width 7 height 13
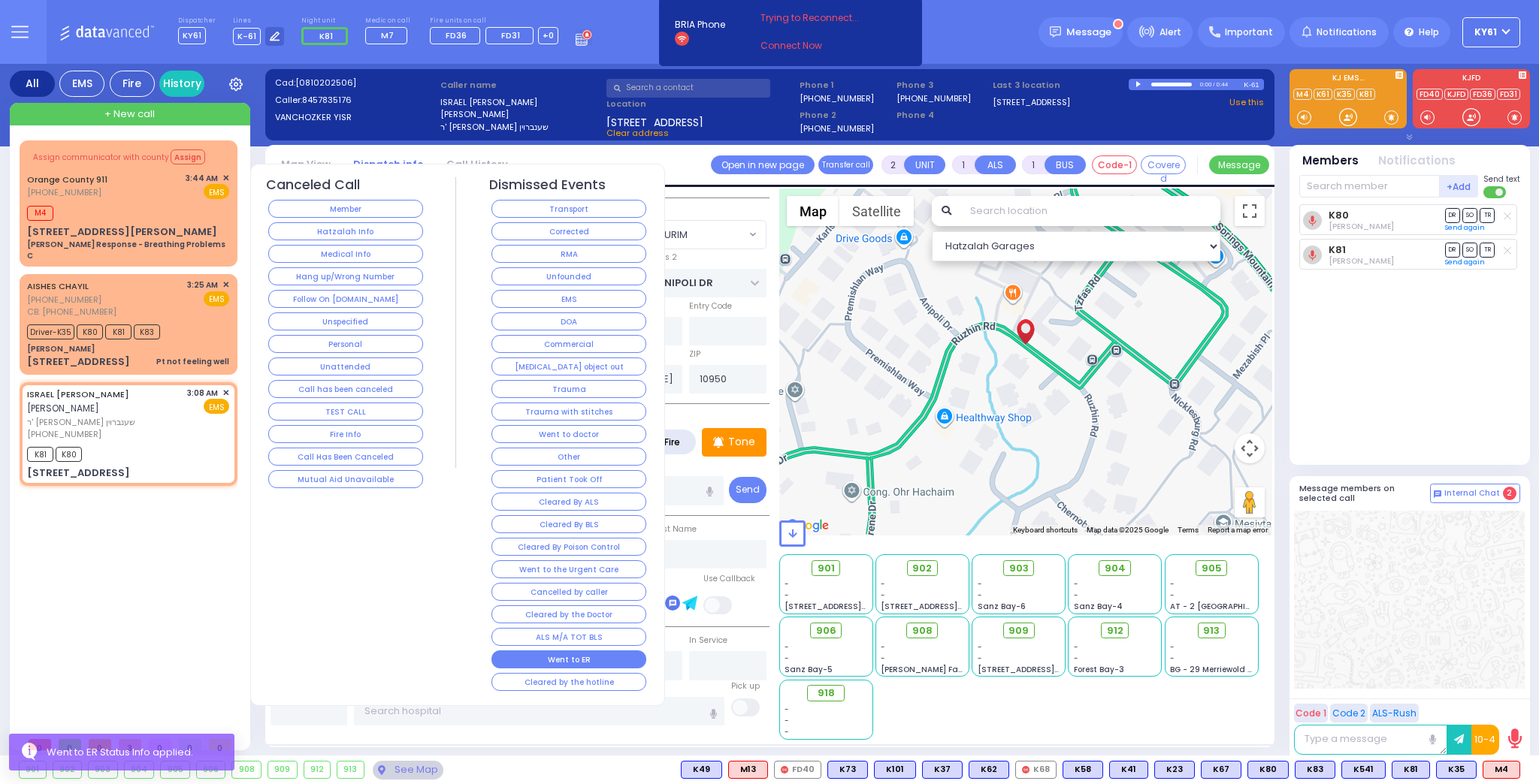
click at [529, 650] on button "Went to ER" at bounding box center [569, 659] width 155 height 18
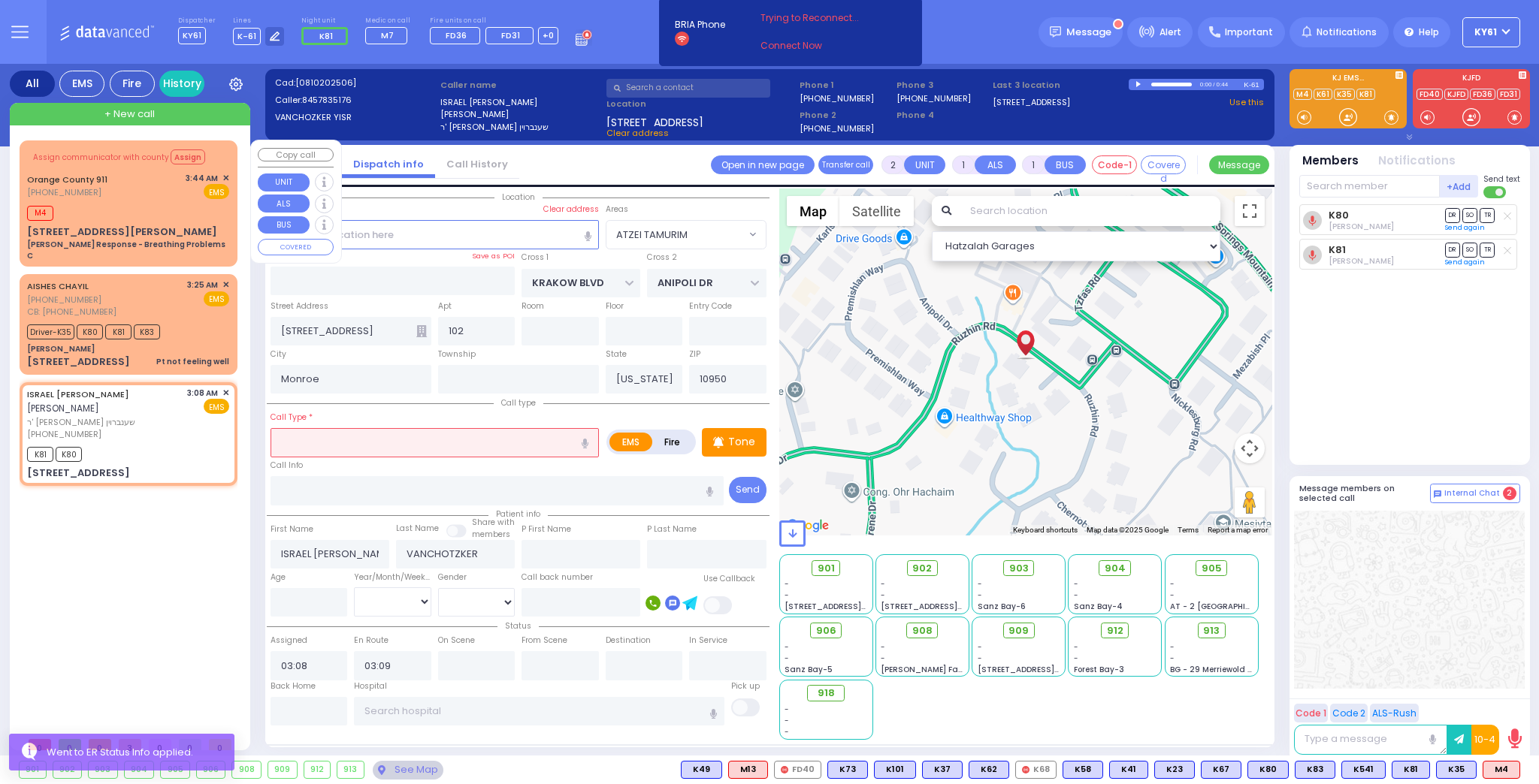
click at [186, 213] on div "M4" at bounding box center [128, 212] width 202 height 19
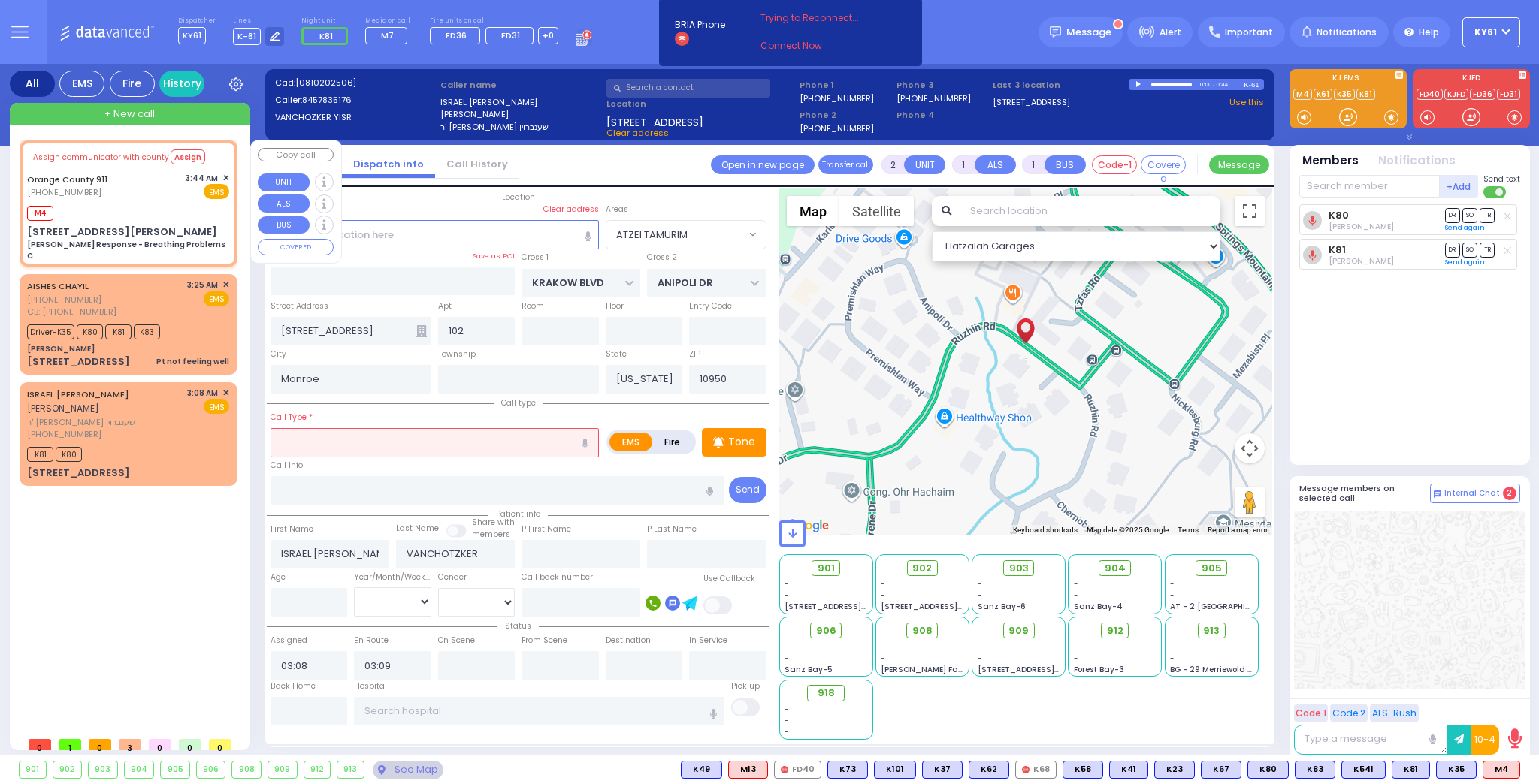
click at [197, 222] on div "Assign communicator with county Assign Orange County 911 (845) 469-0911 3:44 AM…" at bounding box center [128, 203] width 212 height 122
click at [202, 227] on div "[STREET_ADDRESS][PERSON_NAME] [PERSON_NAME] Response - Breathing Problems C" at bounding box center [128, 243] width 202 height 37
click at [202, 226] on div "[STREET_ADDRESS][PERSON_NAME] [PERSON_NAME] Response - Breathing Problems C" at bounding box center [128, 243] width 202 height 37
click at [202, 225] on div "[STREET_ADDRESS][PERSON_NAME] [PERSON_NAME] Response - Breathing Problems C" at bounding box center [128, 243] width 202 height 37
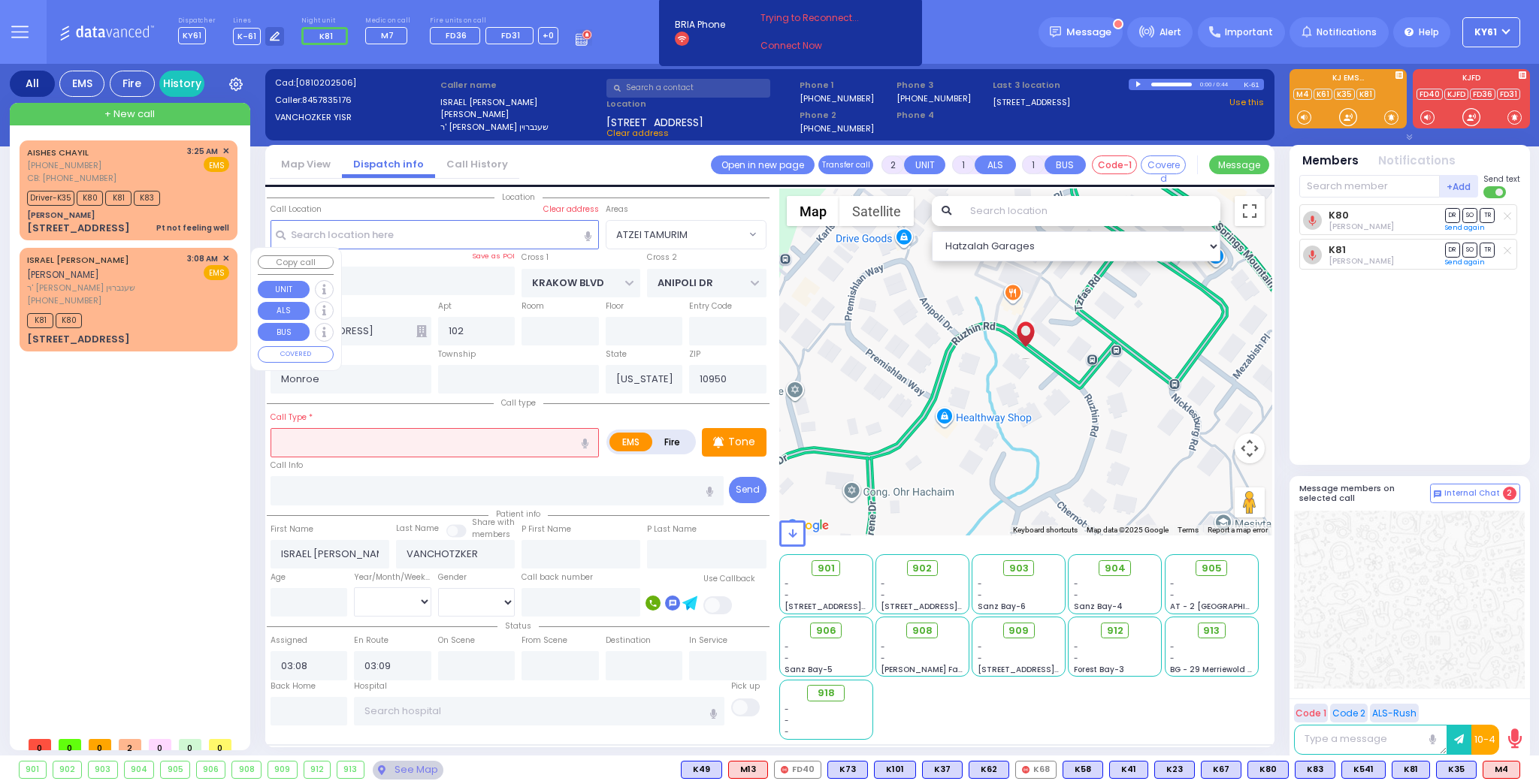
click at [170, 317] on div "K81 K80" at bounding box center [128, 319] width 202 height 19
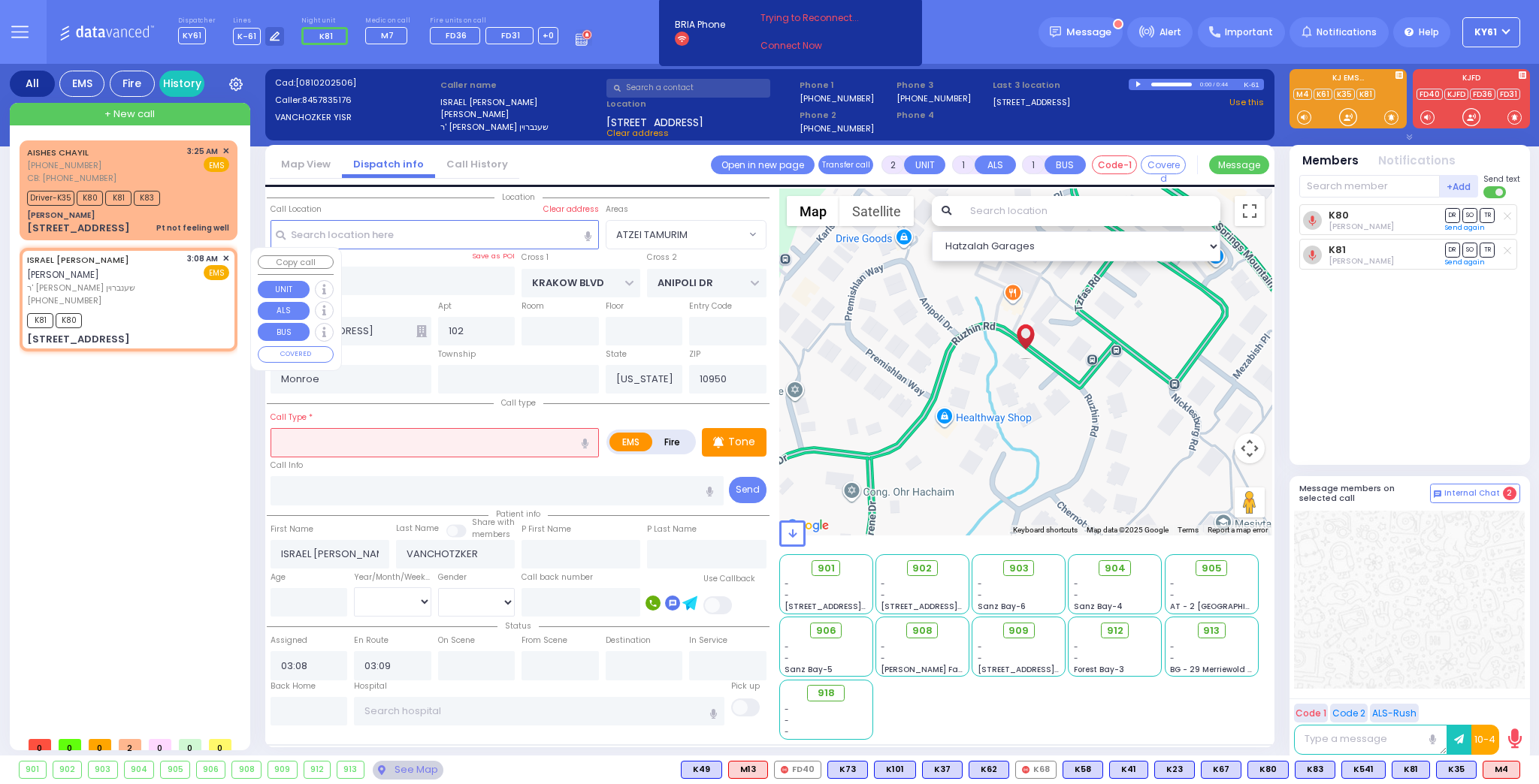
select select
radio input "true"
select select
select select "Hatzalah Garages"
select select "ATZEI TAMURIM"
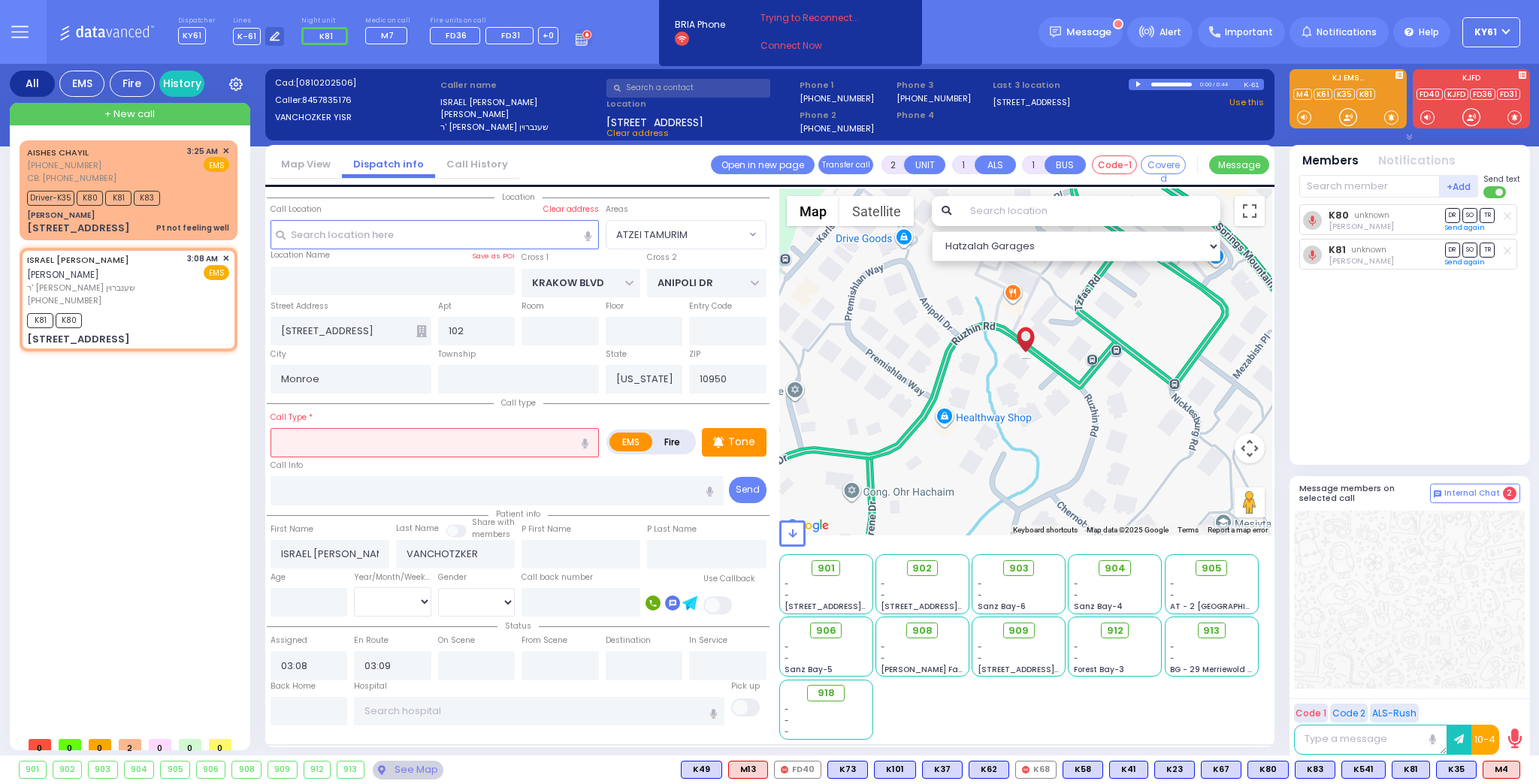
click at [402, 443] on input "text" at bounding box center [435, 442] width 328 height 29
type input "fiv"
select select
radio input "true"
select select
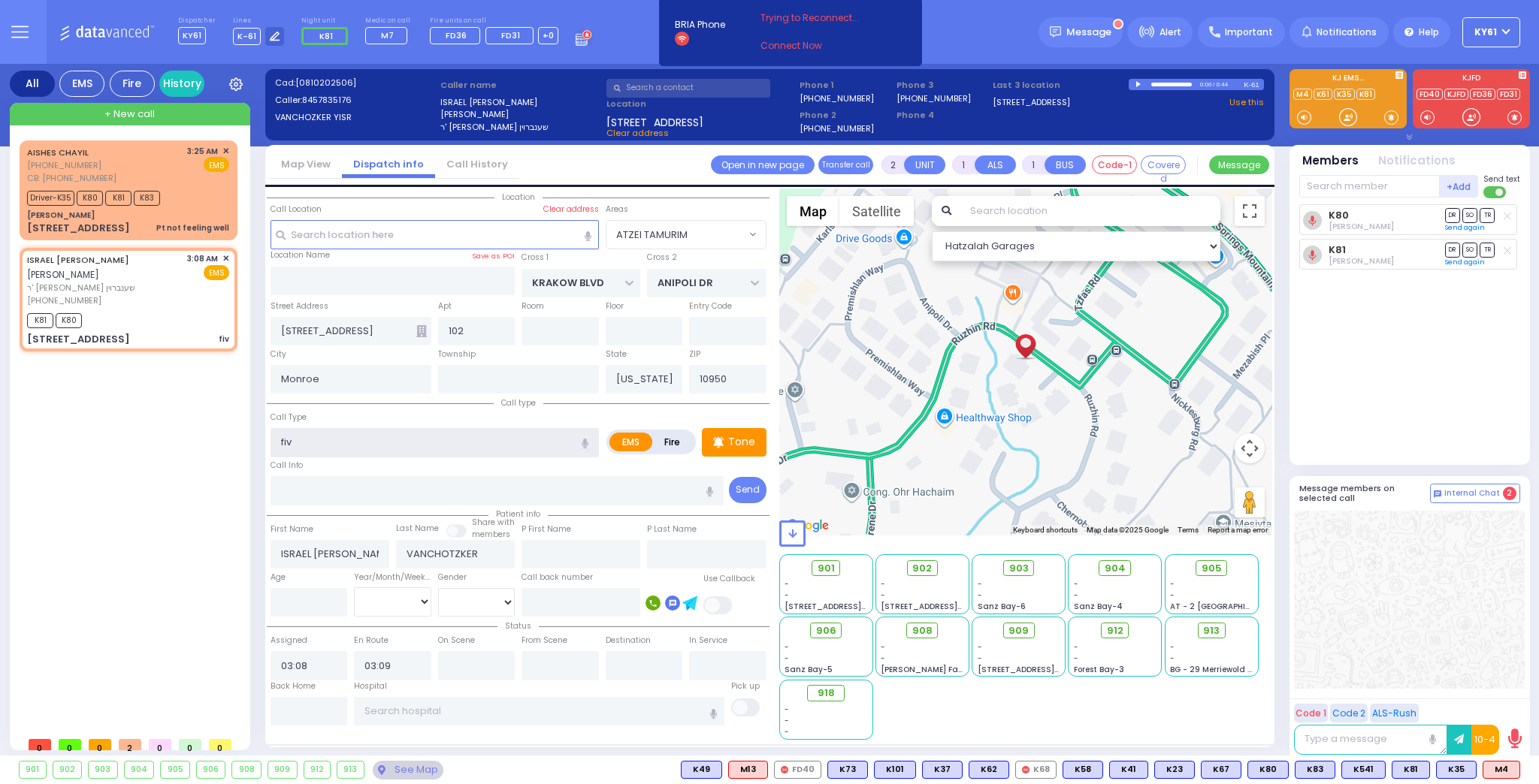
select select "Hatzalah Garages"
select select "ATZEI TAMURIM"
type input "fiver"
select select
radio input "true"
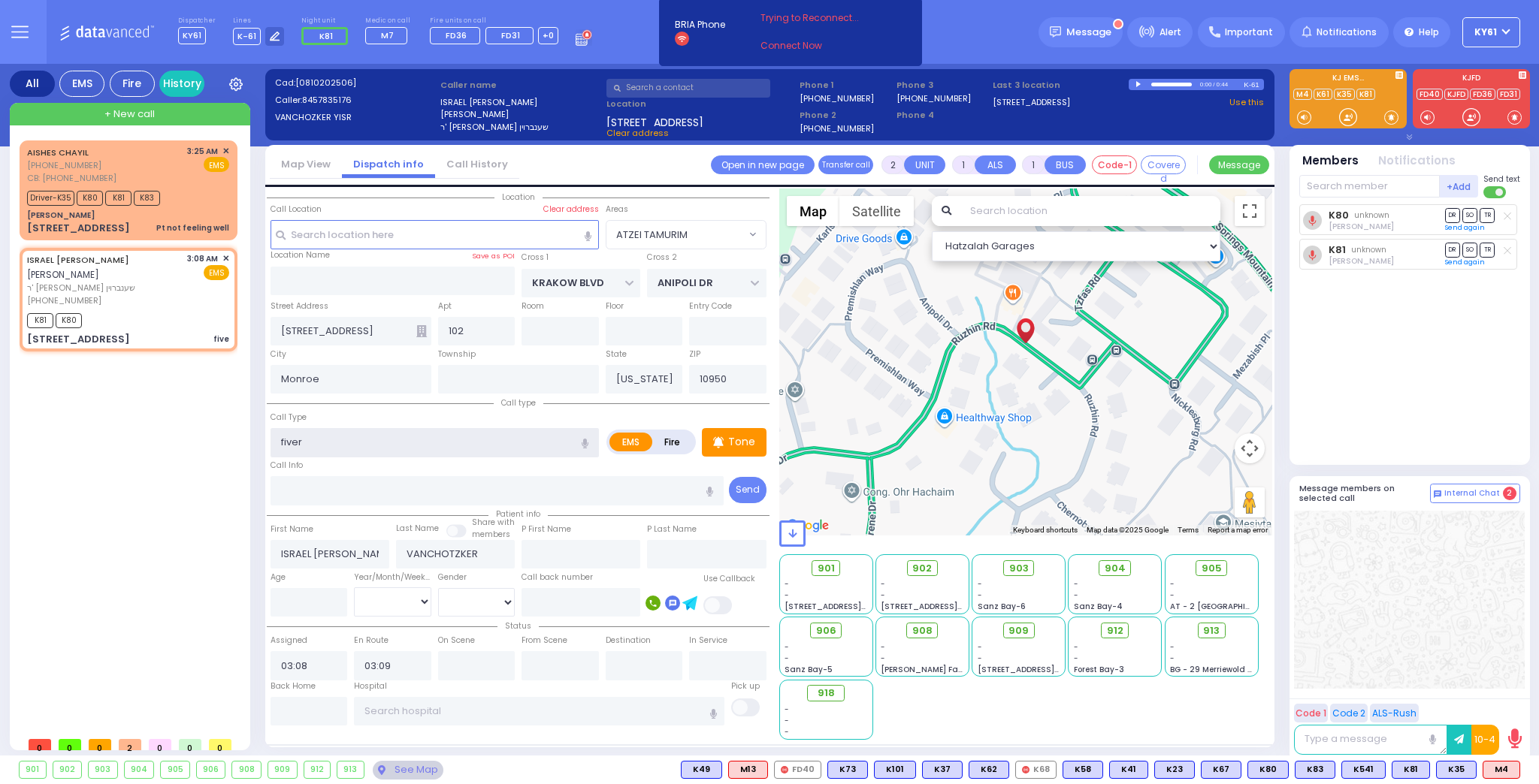
select select
select select "Hatzalah Garages"
select select "ATZEI TAMURIM"
select select
radio input "true"
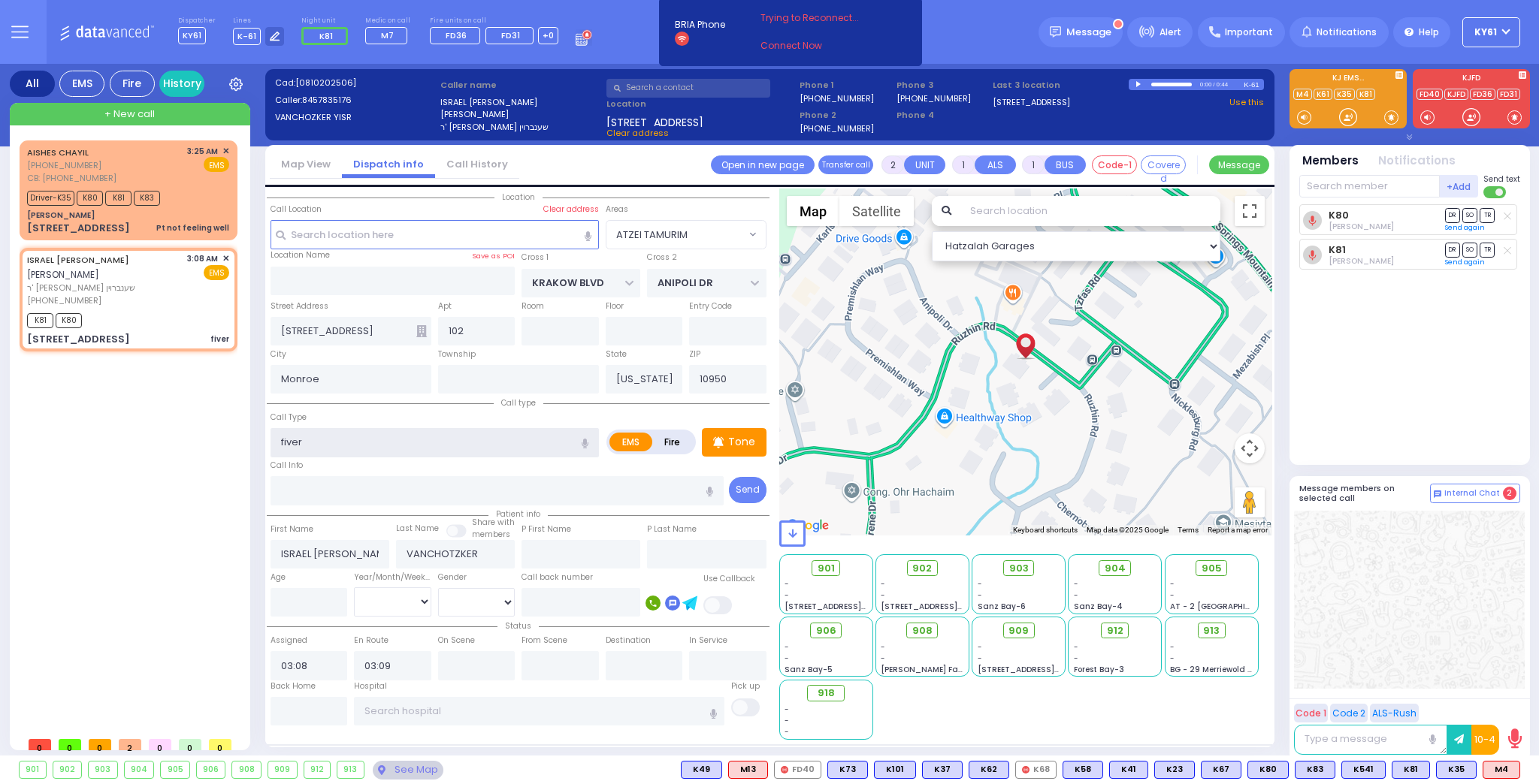
select select
select select "Hatzalah Garages"
select select "ATZEI TAMURIM"
type input "fiver"
click at [225, 257] on span "✕" at bounding box center [225, 258] width 7 height 13
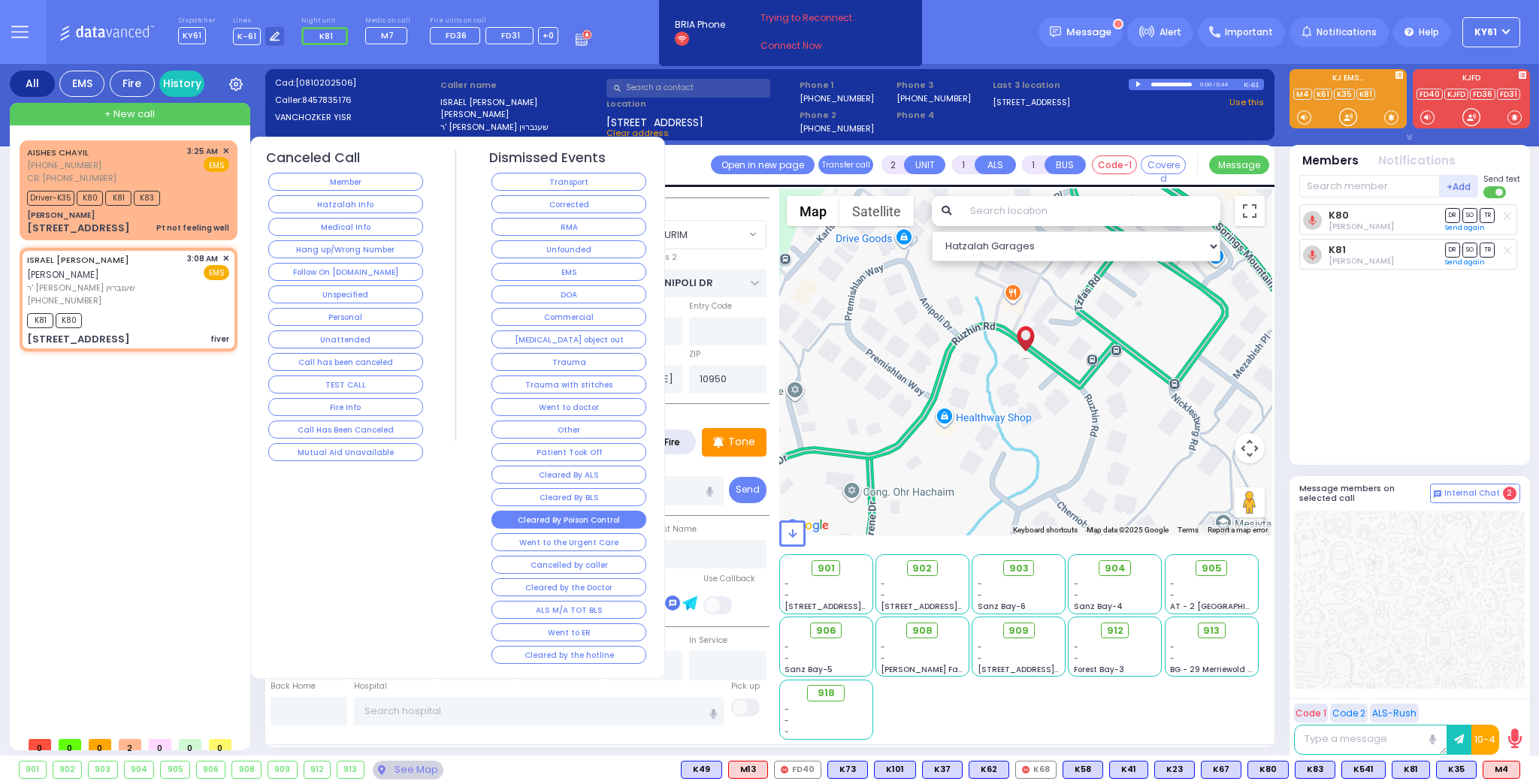
select select
radio input "true"
select select
select select "Hatzalah Garages"
select select "ATZEI TAMURIM"
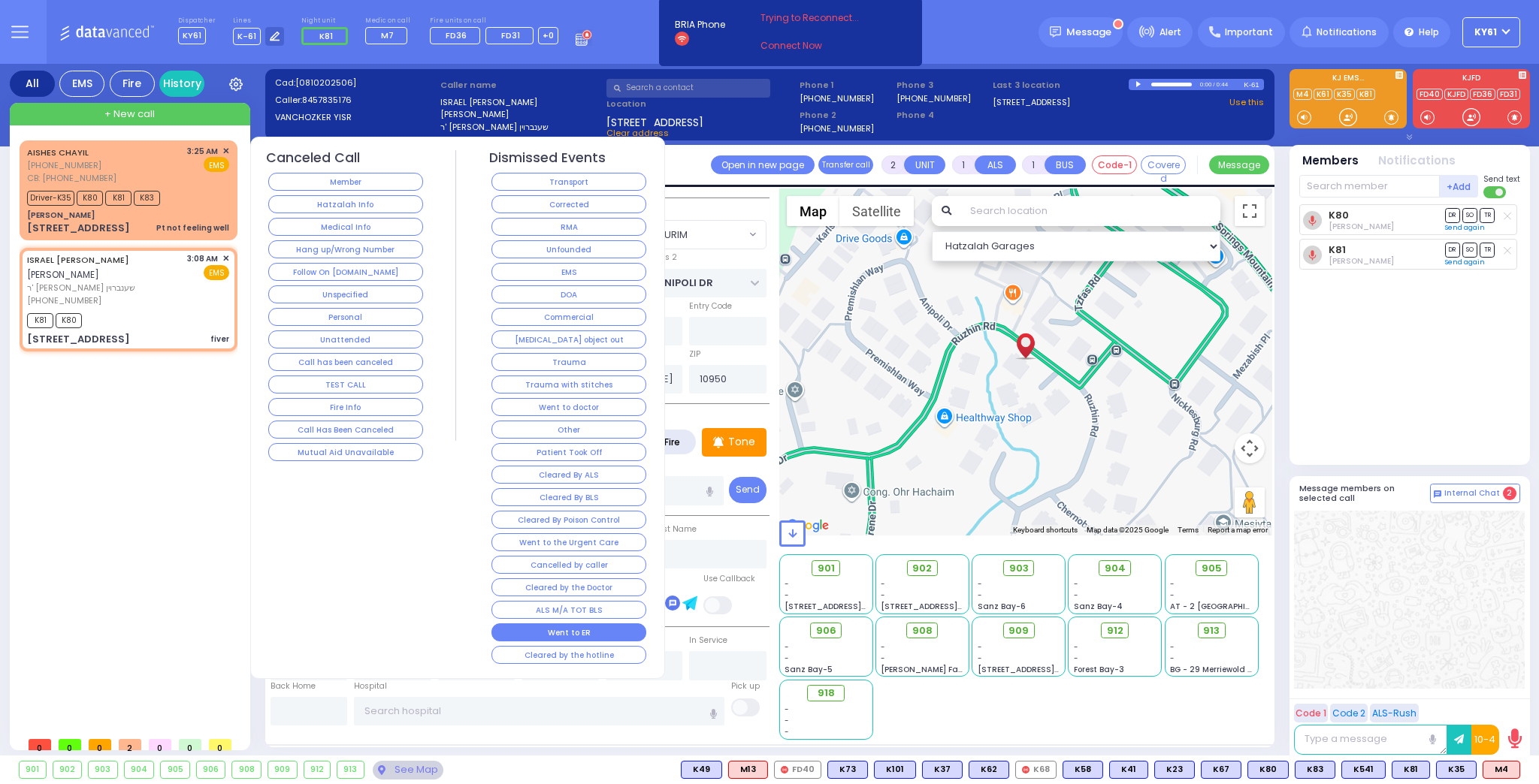
click at [537, 623] on button "Went to ER" at bounding box center [569, 632] width 155 height 18
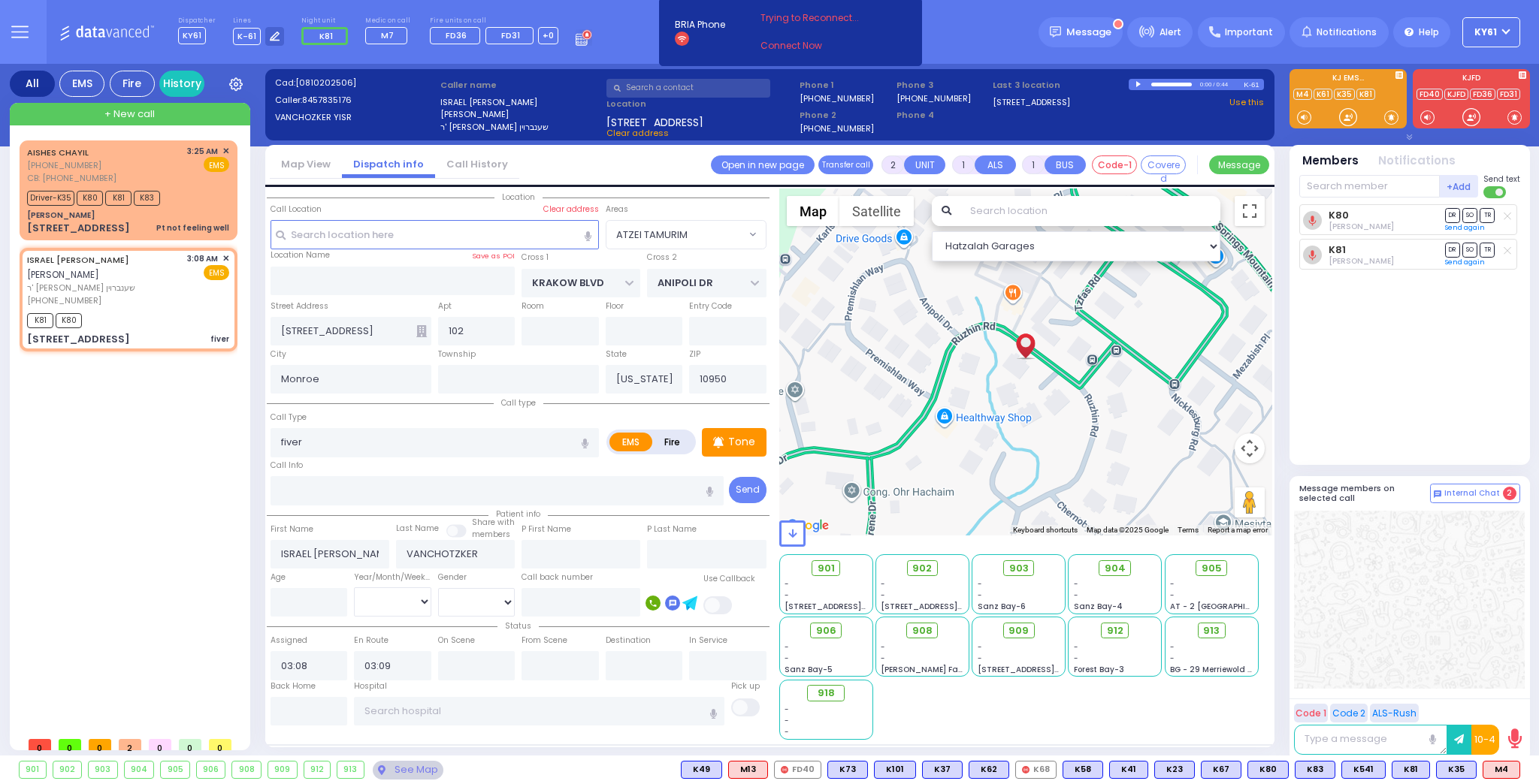
select select
radio input "true"
select select
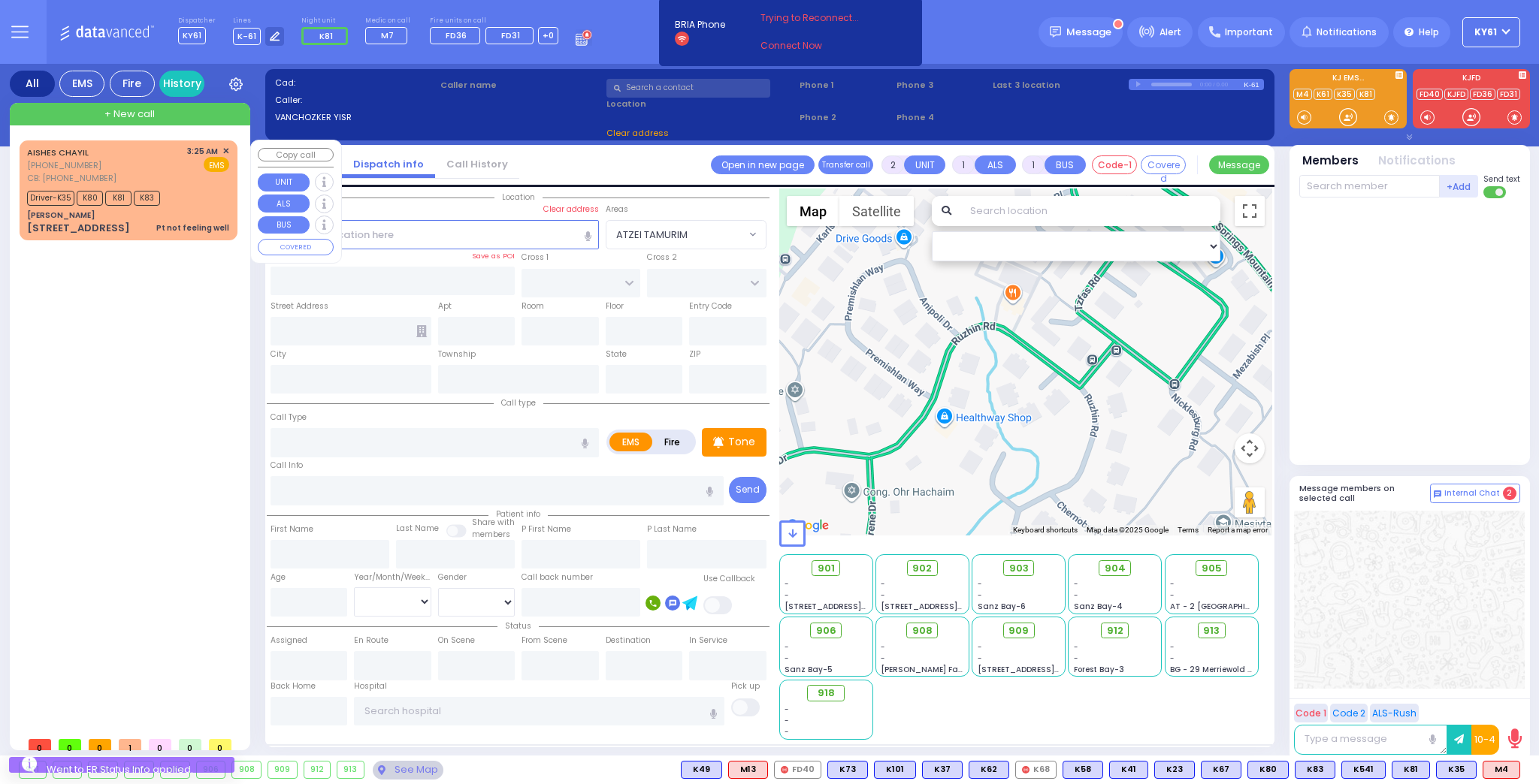
click at [169, 108] on div "+ New call" at bounding box center [129, 114] width 241 height 22
select select
radio input "true"
select select
type input "04:22"
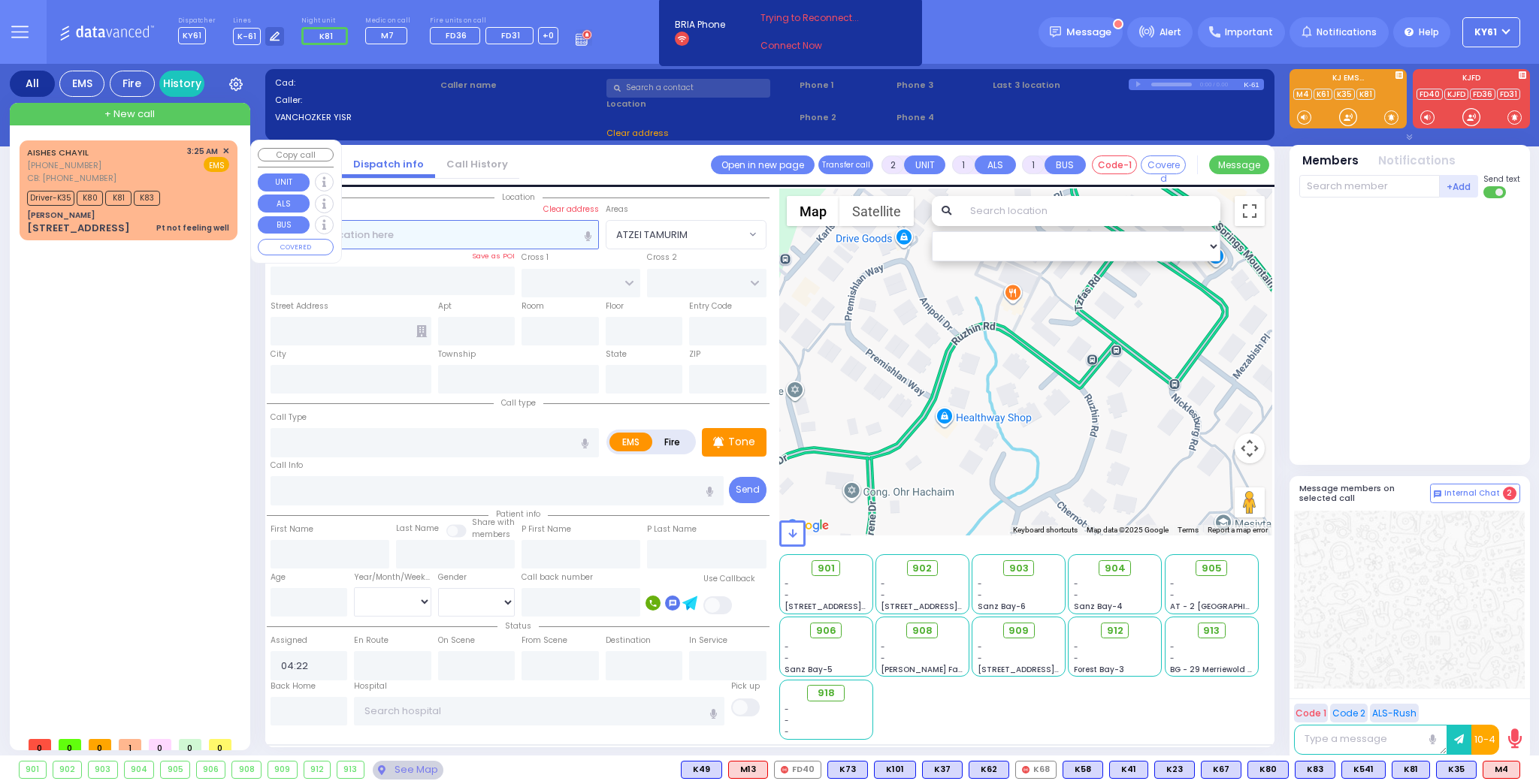
select select "Hatzalah Garages"
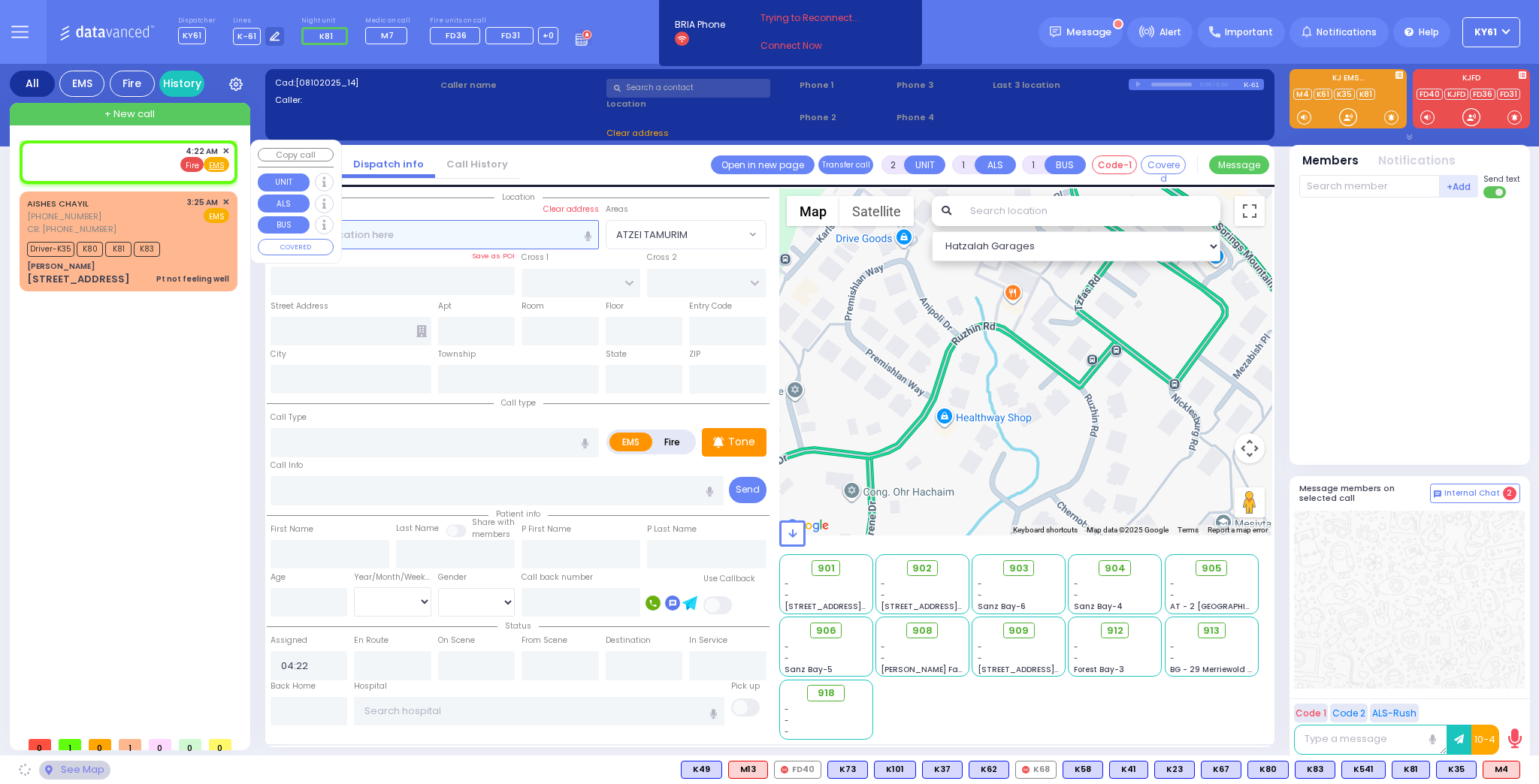
select select
radio input "true"
select select
select select "Hatzalah Garages"
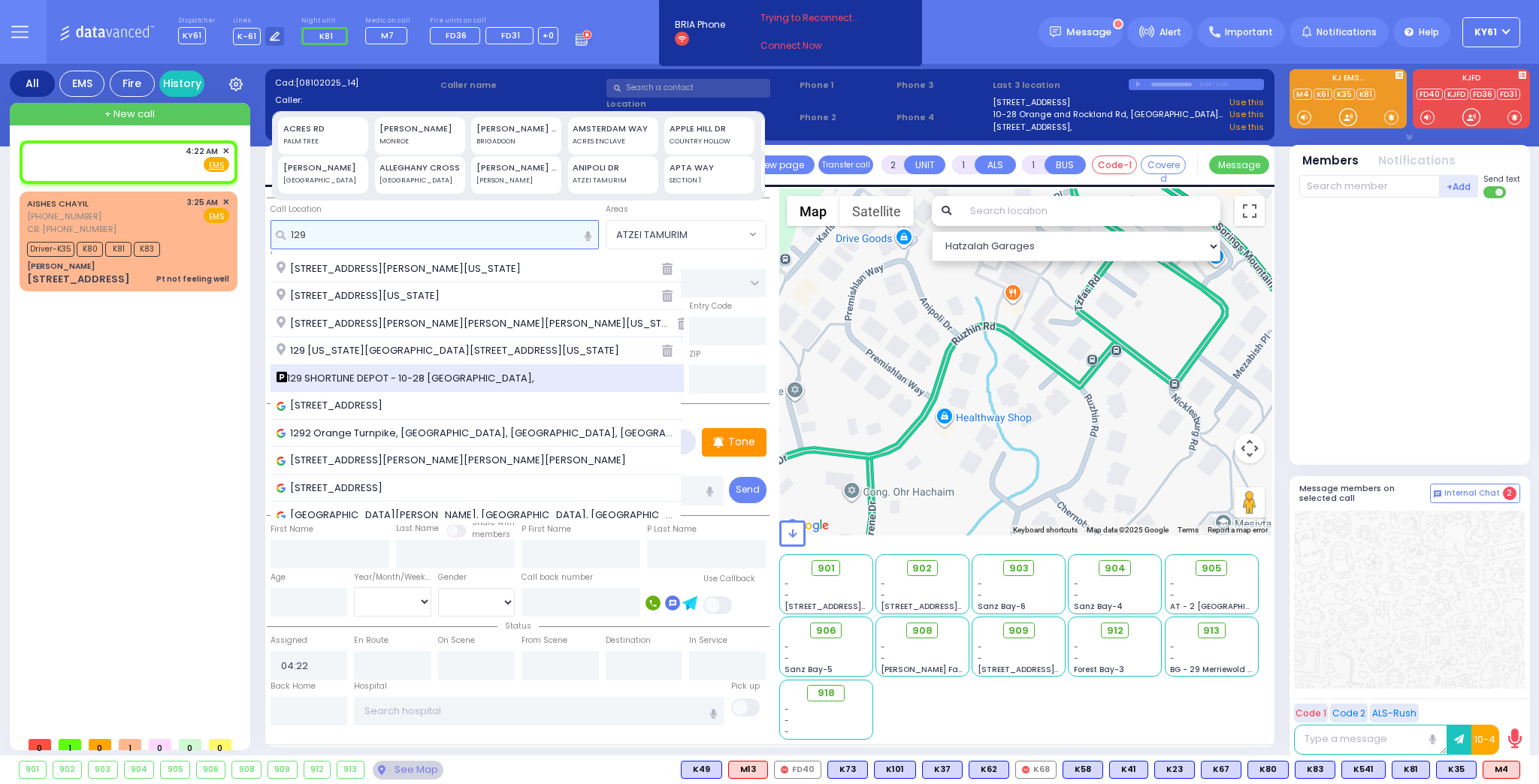
type input "129"
click at [374, 382] on span "129 SHORTLINE DEPOT - 10-28 [GEOGRAPHIC_DATA]," at bounding box center [408, 378] width 263 height 15
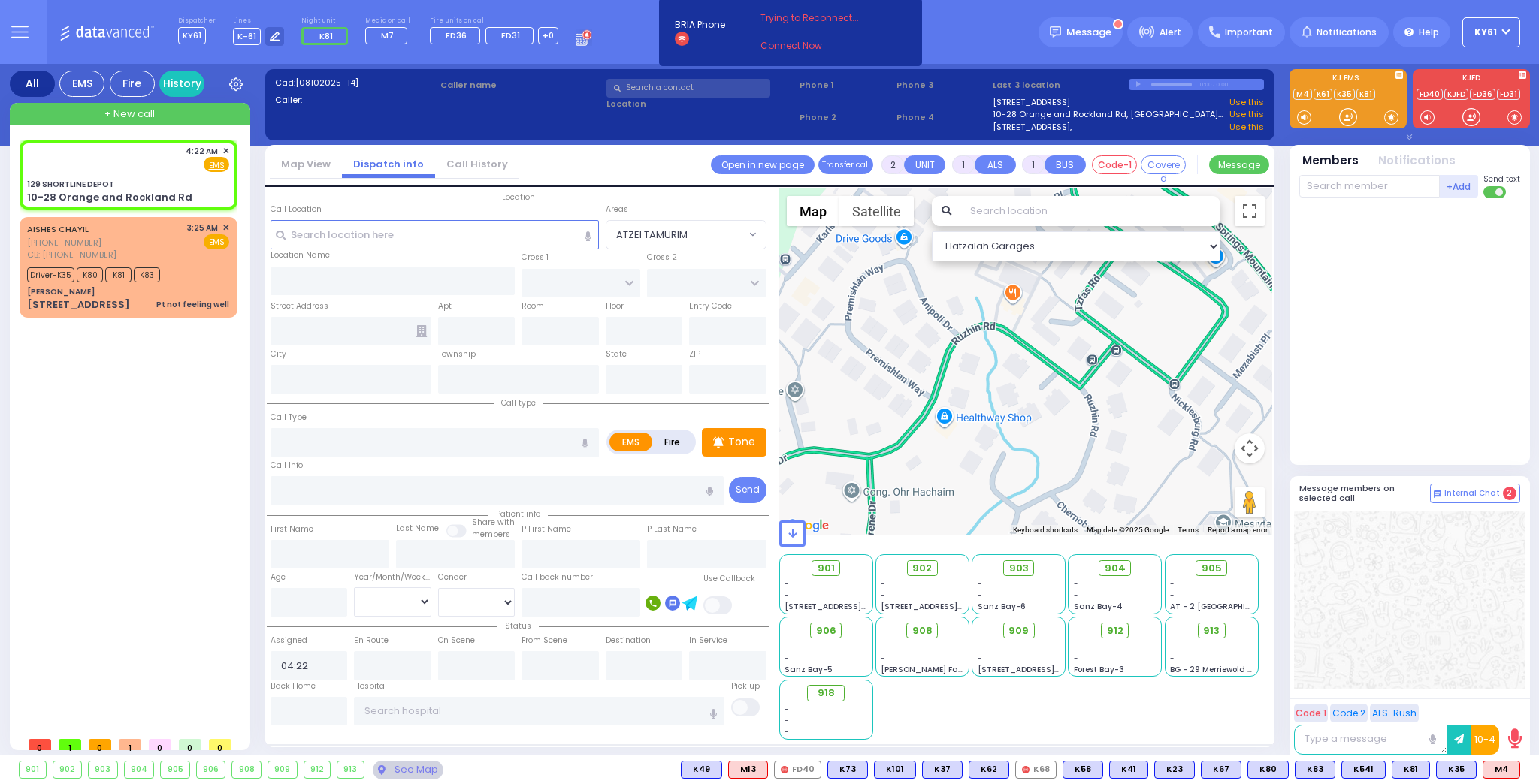
select select
radio input "true"
select select
select select "Hatzalah Garages"
type input "129 SHORTLINE DEPOT"
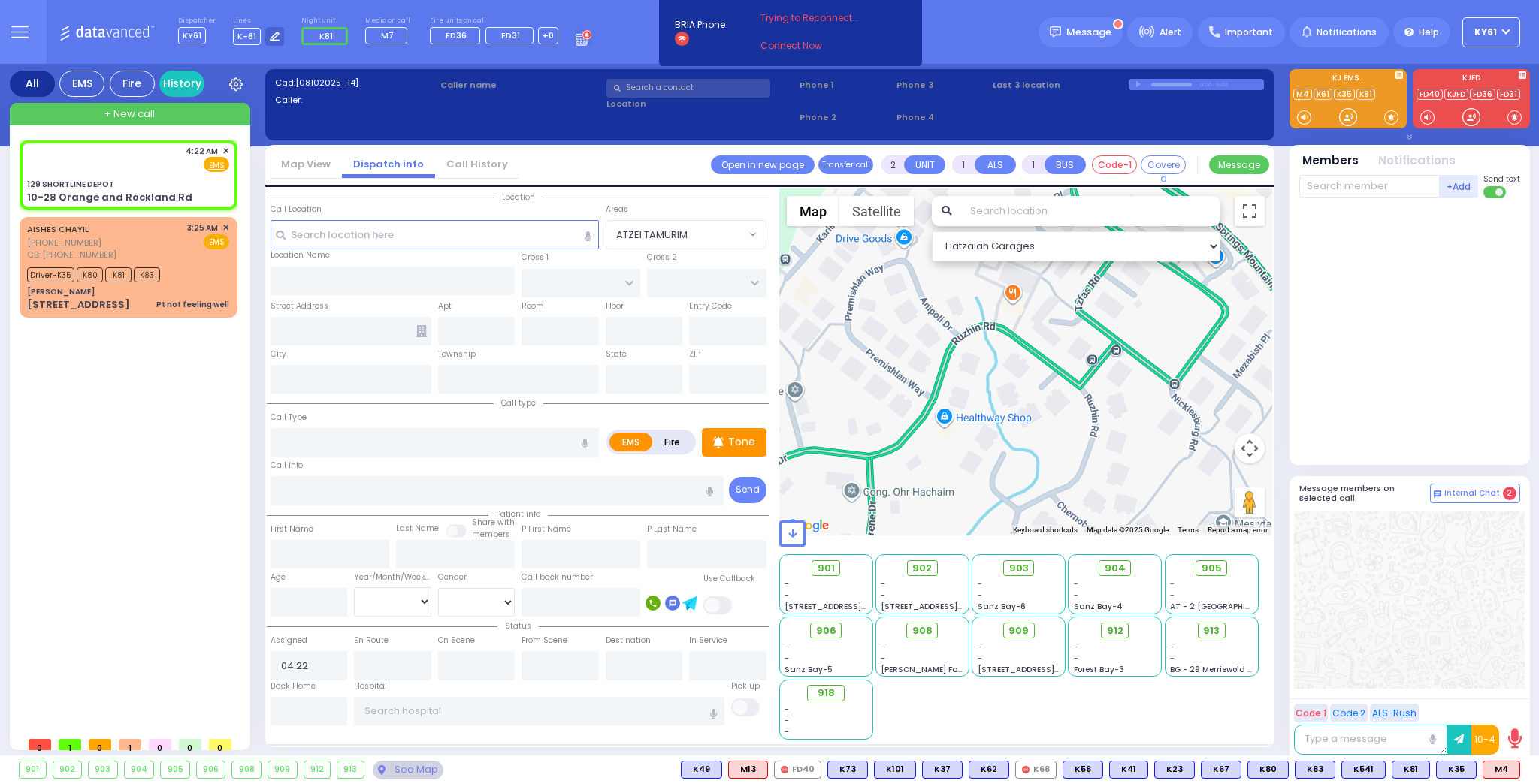
type input "10-28 Orange and Rockland Rd"
type input "Monroe"
type input "[US_STATE]"
type input "10950"
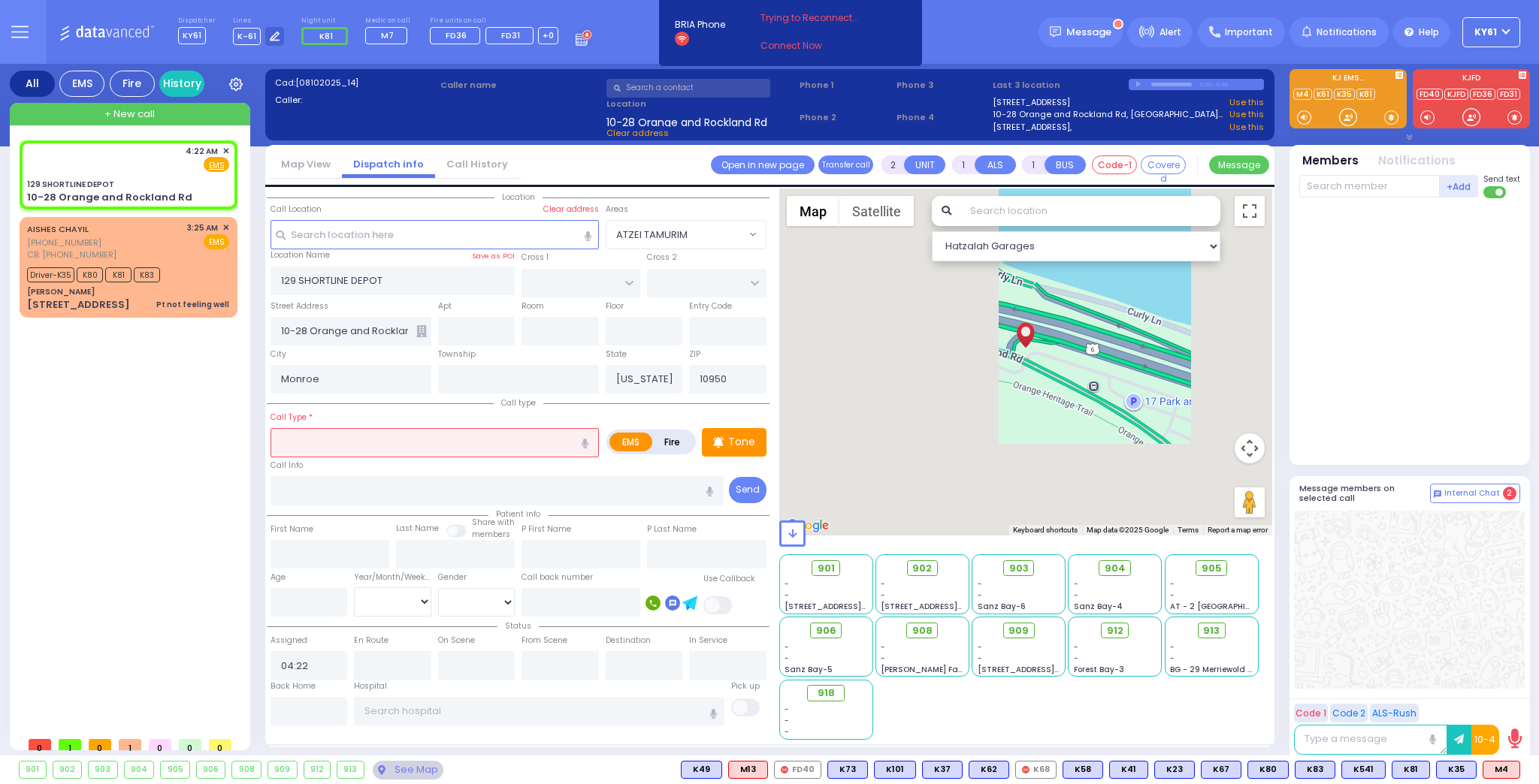
click at [322, 440] on input "text" at bounding box center [435, 442] width 328 height 29
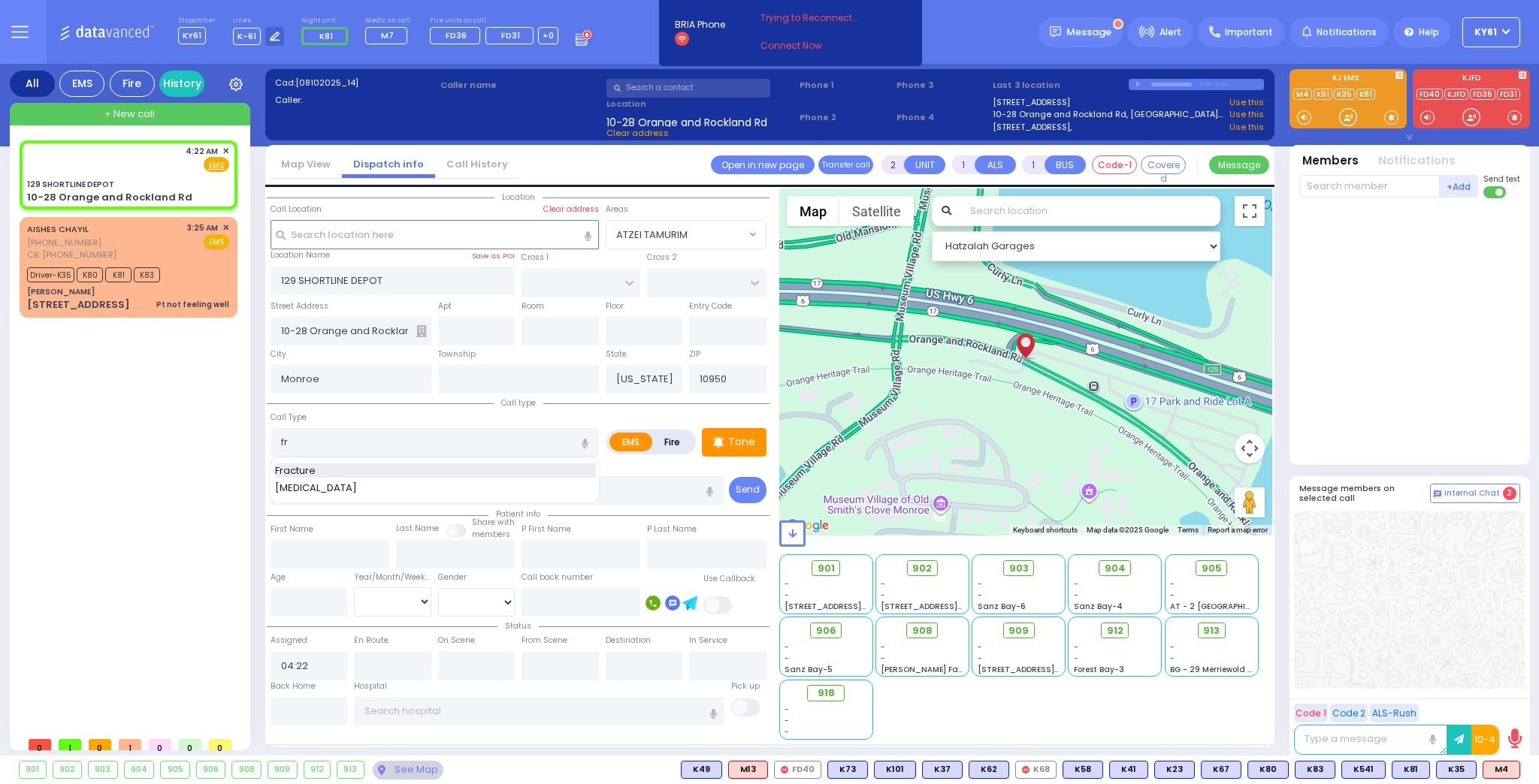
click at [298, 466] on span "Fracture" at bounding box center [298, 471] width 46 height 15
type input "Fracture"
type input "0"
select select
radio input "true"
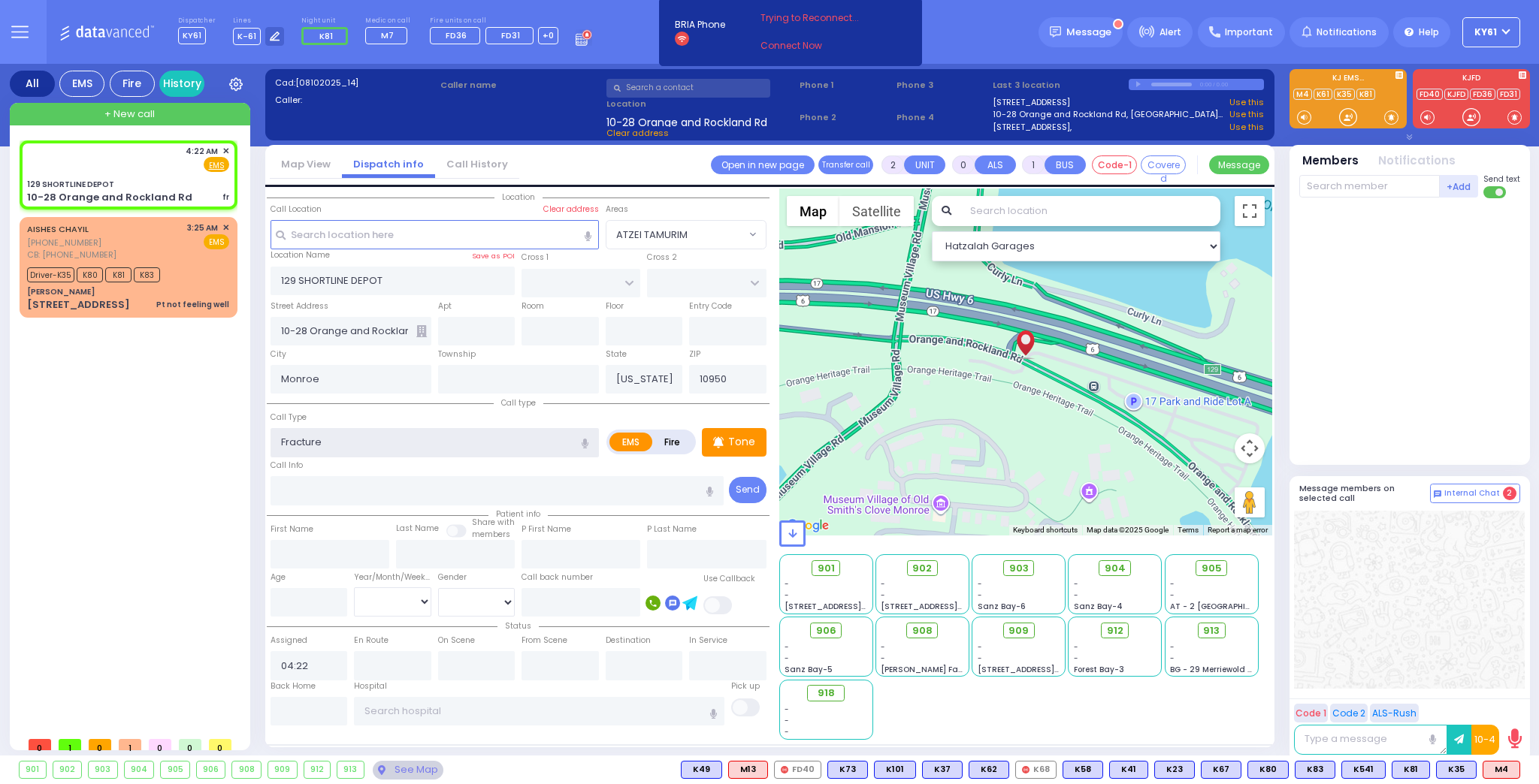
select select
select select "Hatzalah Garages"
click at [733, 440] on p "Tone" at bounding box center [742, 441] width 27 height 16
select select
radio input "true"
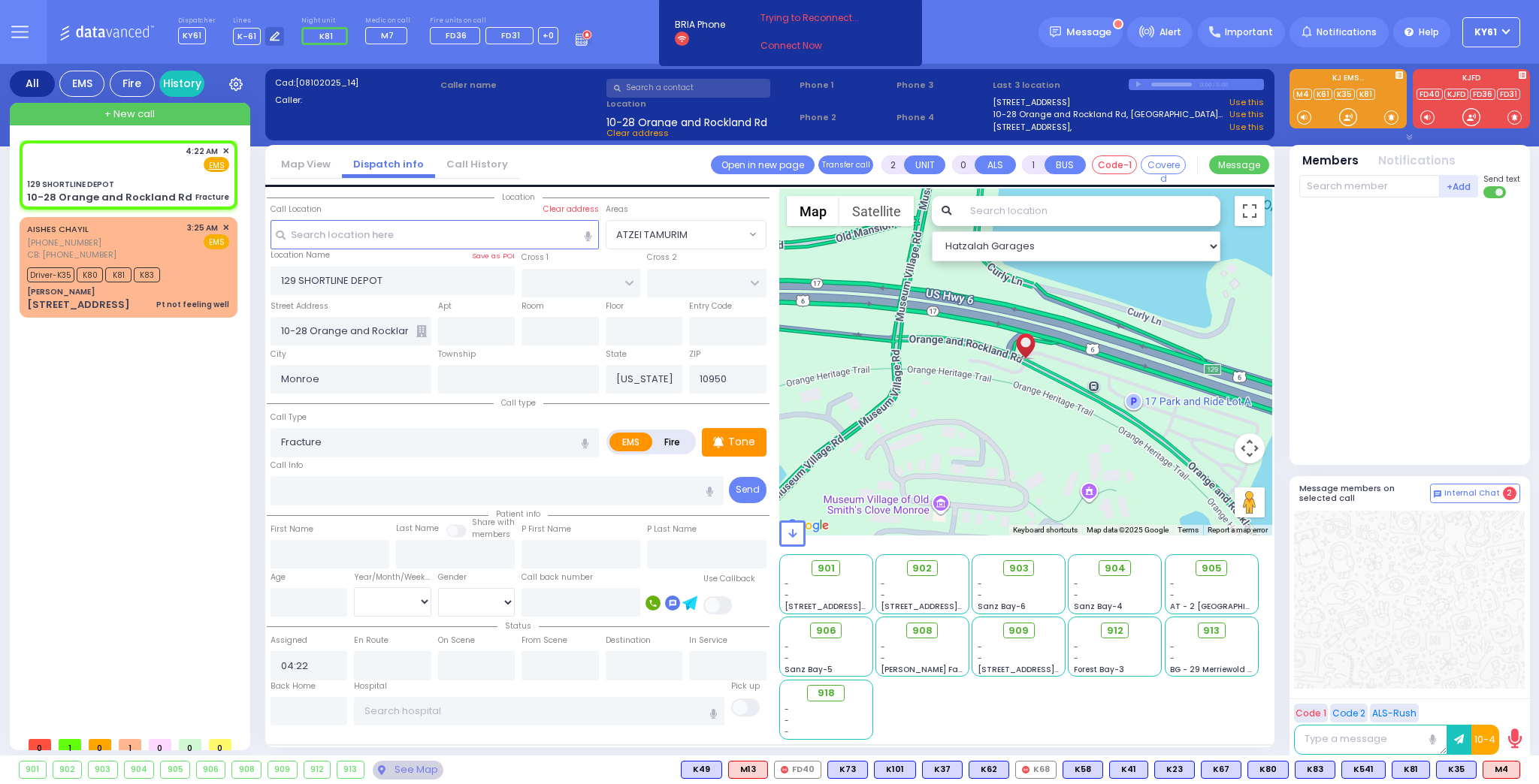
select select
select select "Hatzalah Garages"
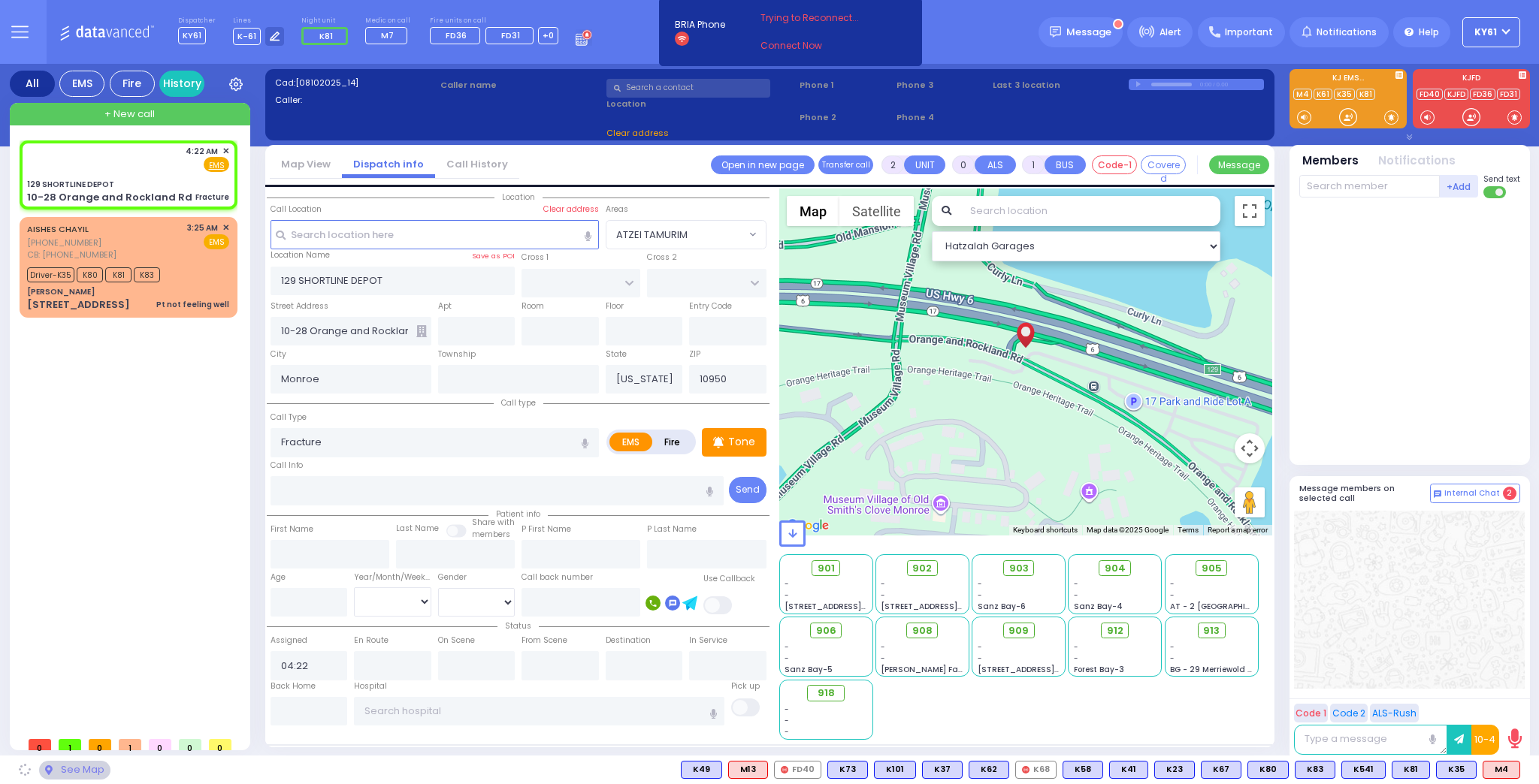
select select
radio input "true"
select select
select select "Hatzalah Garages"
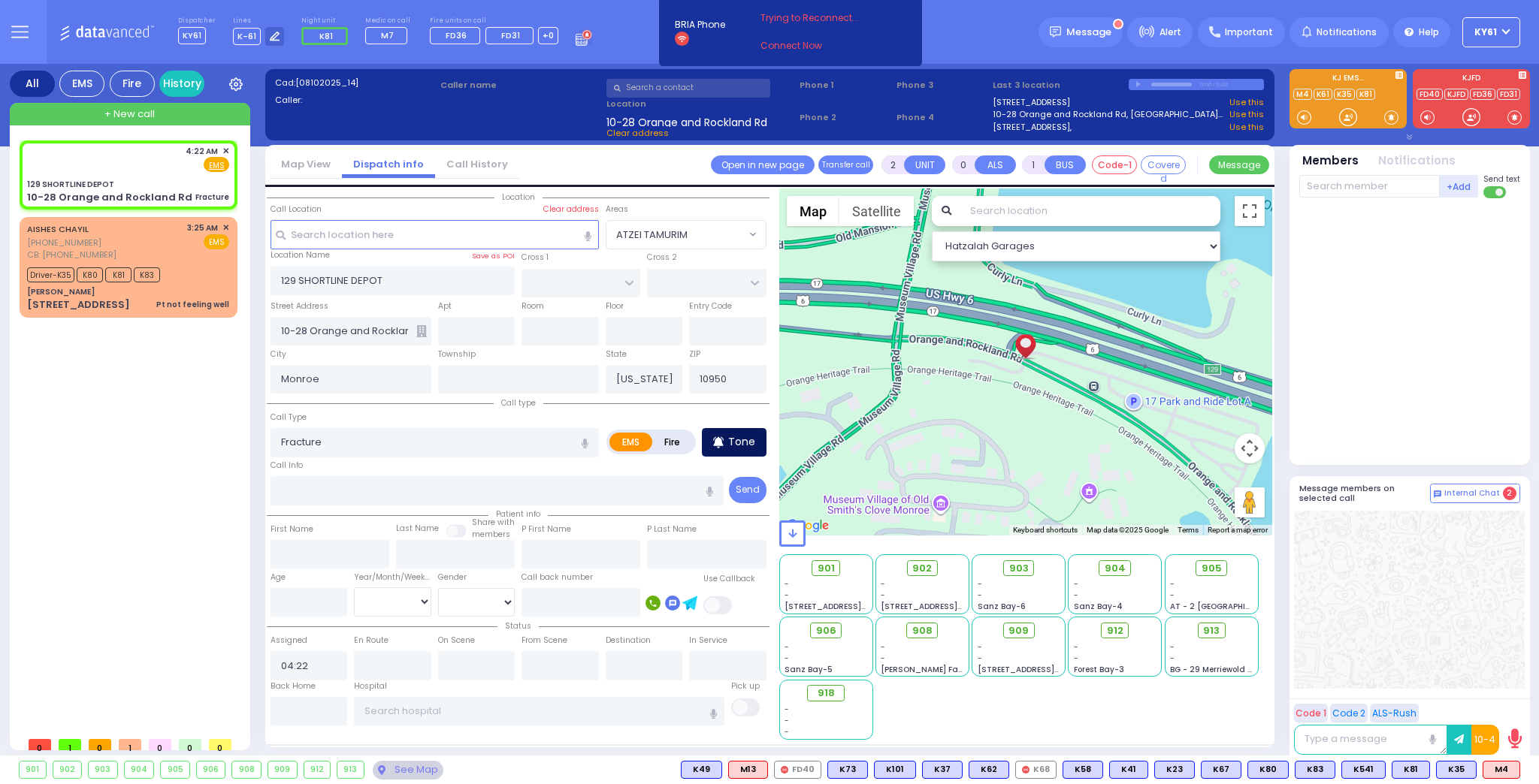
click at [740, 440] on p "Tone" at bounding box center [742, 441] width 27 height 16
click at [734, 440] on p "Tone" at bounding box center [742, 441] width 27 height 16
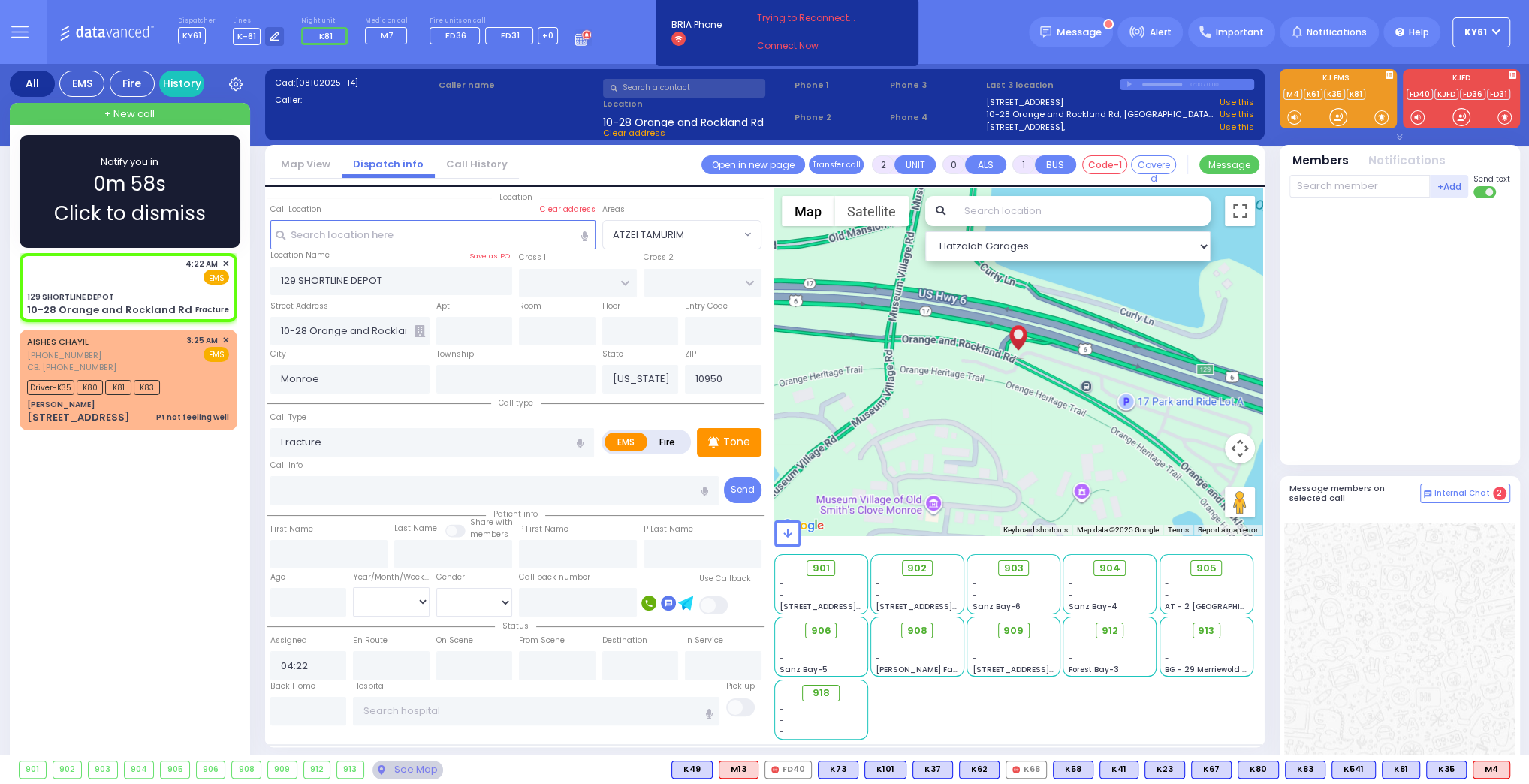
click at [230, 196] on div "Notify you in 0m 58s Click to dismiss" at bounding box center [130, 191] width 221 height 112
click at [185, 173] on div "Notify you in 0m 58s Click to dismiss" at bounding box center [130, 191] width 177 height 74
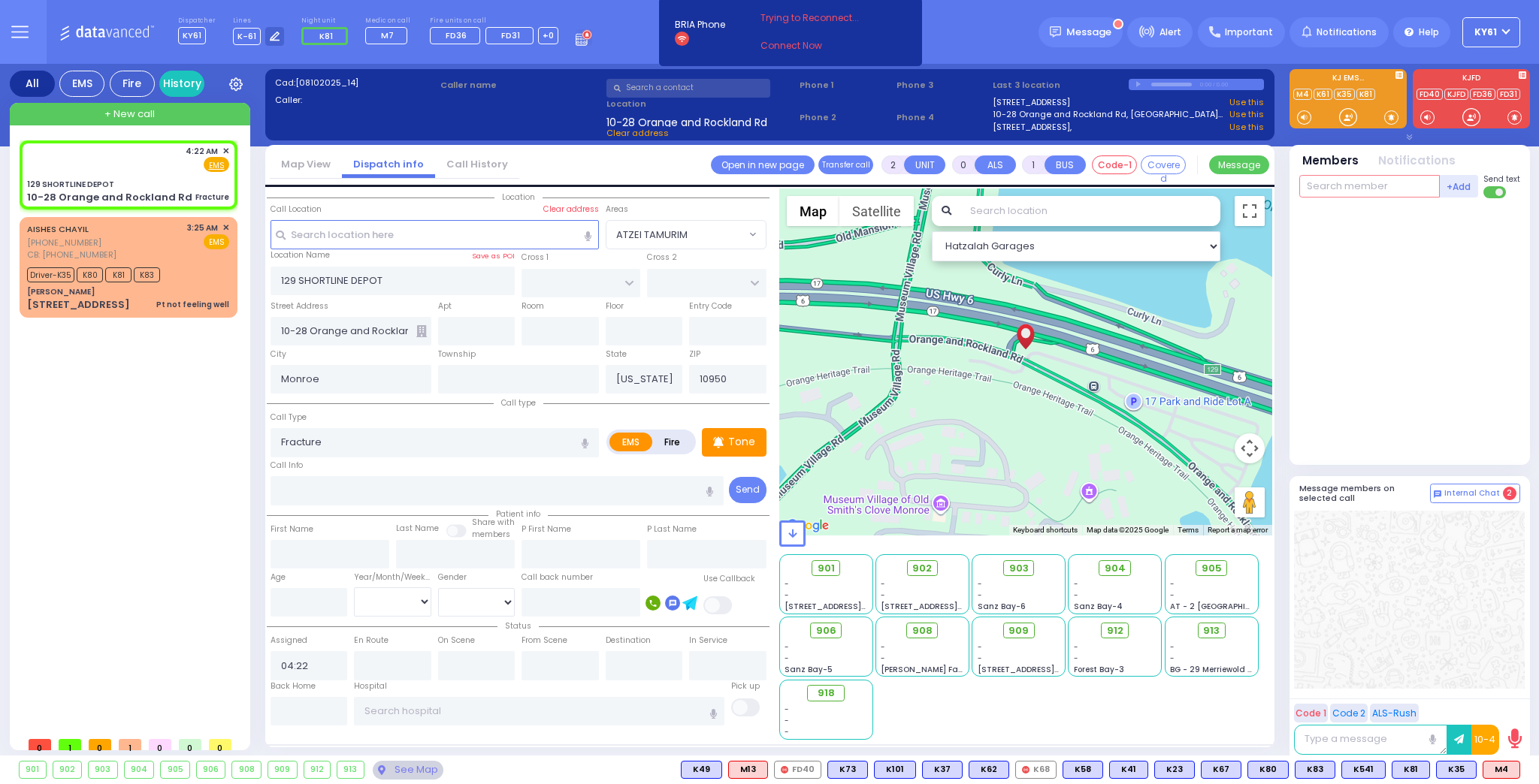
click at [1380, 193] on input "text" at bounding box center [1369, 186] width 140 height 22
type input "61"
click at [1388, 220] on div "KY61 Aron Polatsek" at bounding box center [1411, 217] width 214 height 26
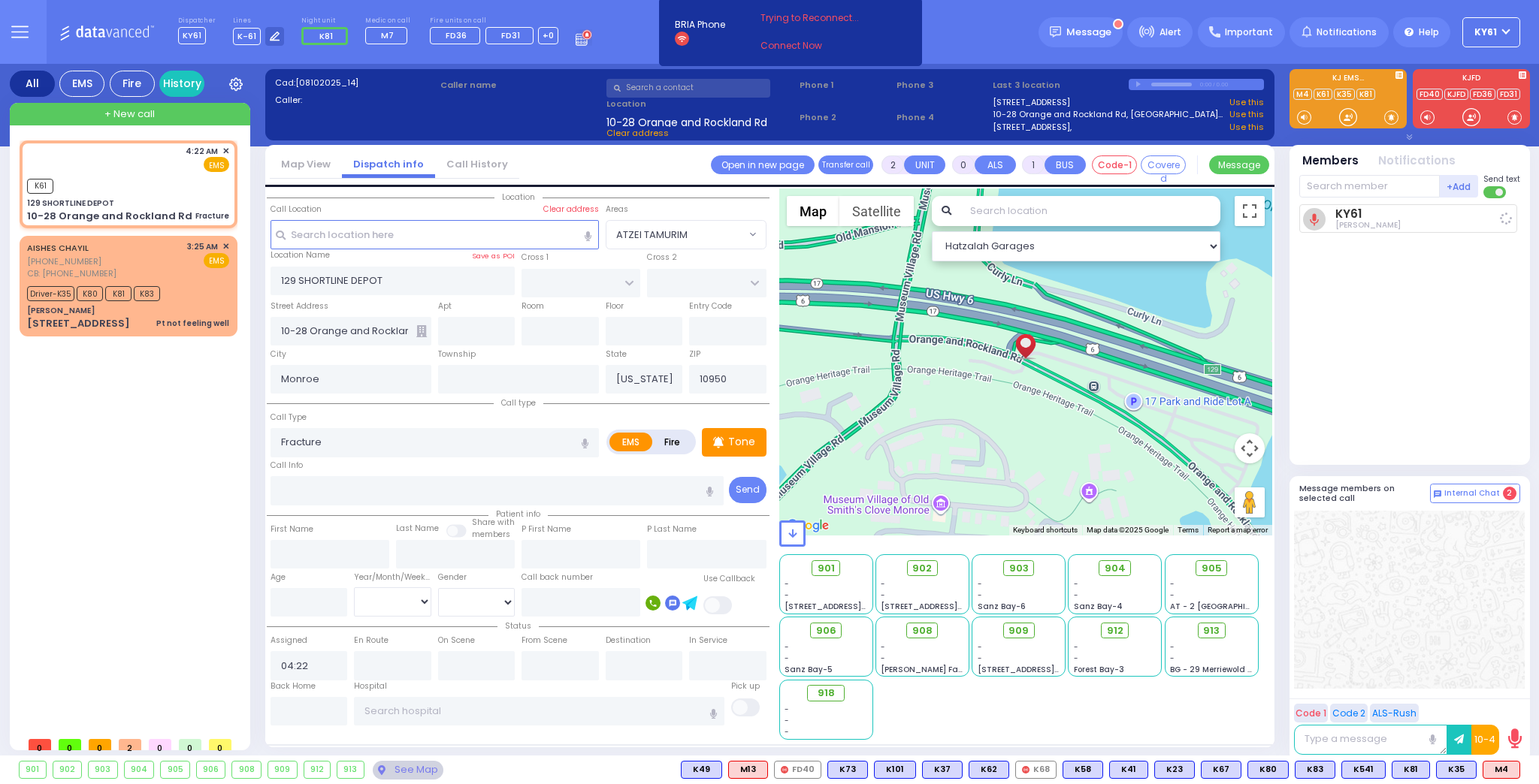
select select
radio input "true"
select select
type input "04:27"
select select "Hatzalah Garages"
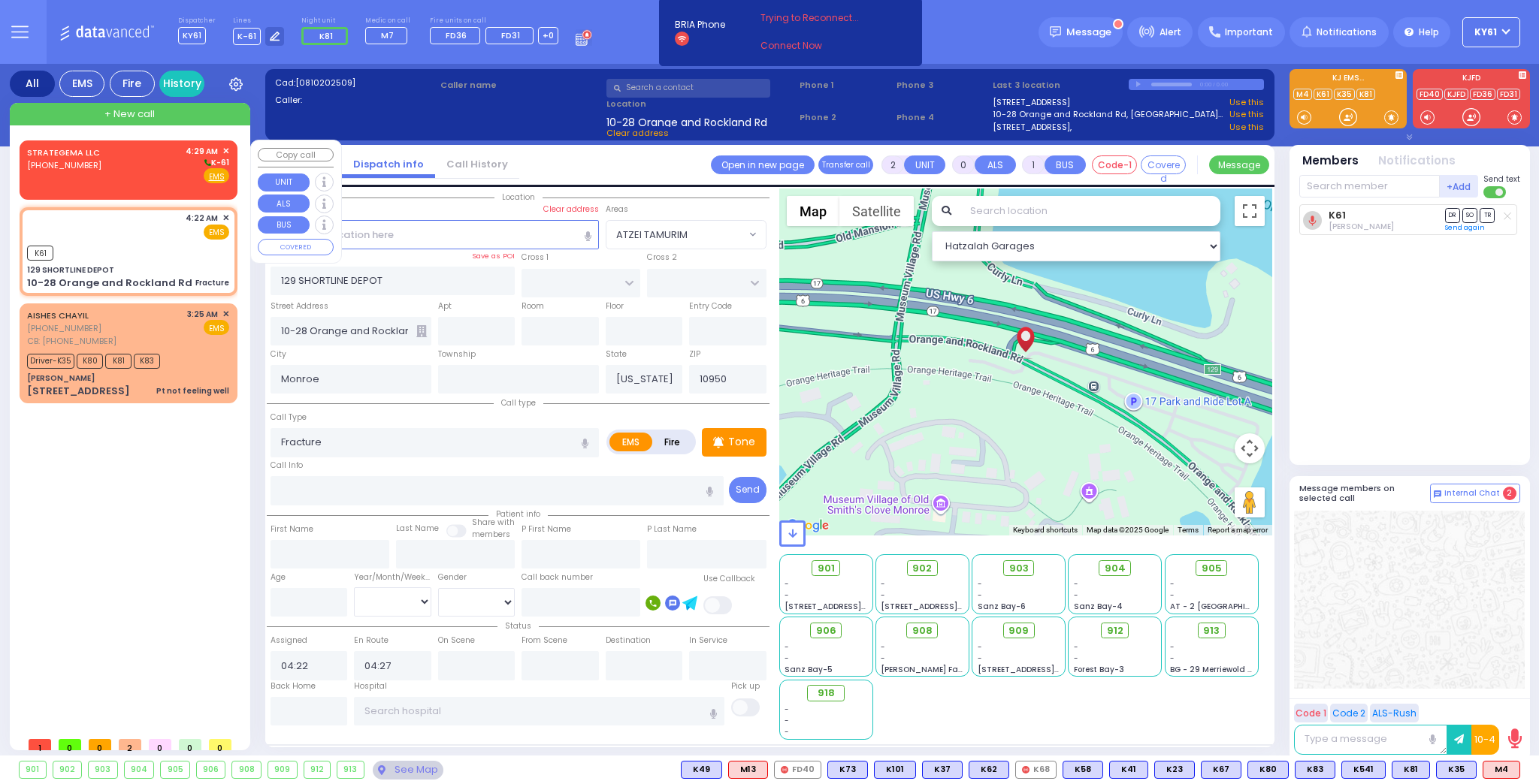
click at [121, 174] on div "STRATEGEMA LLC (917) 375-6606 4:29 AM ✕ K-61" at bounding box center [128, 164] width 202 height 39
type input "1"
select select
radio input "true"
select select
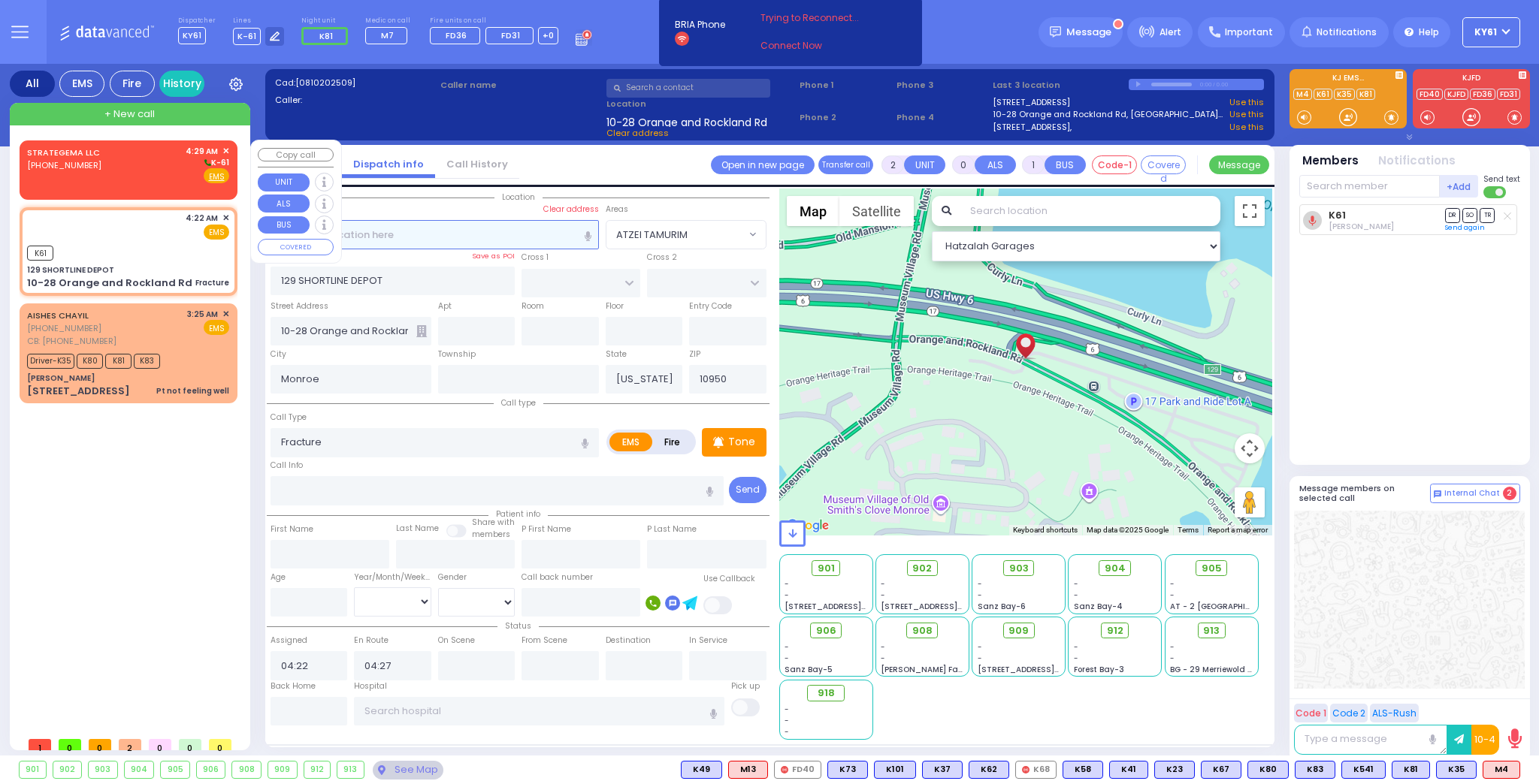
type input "04:29"
select select "Hatzalah Garages"
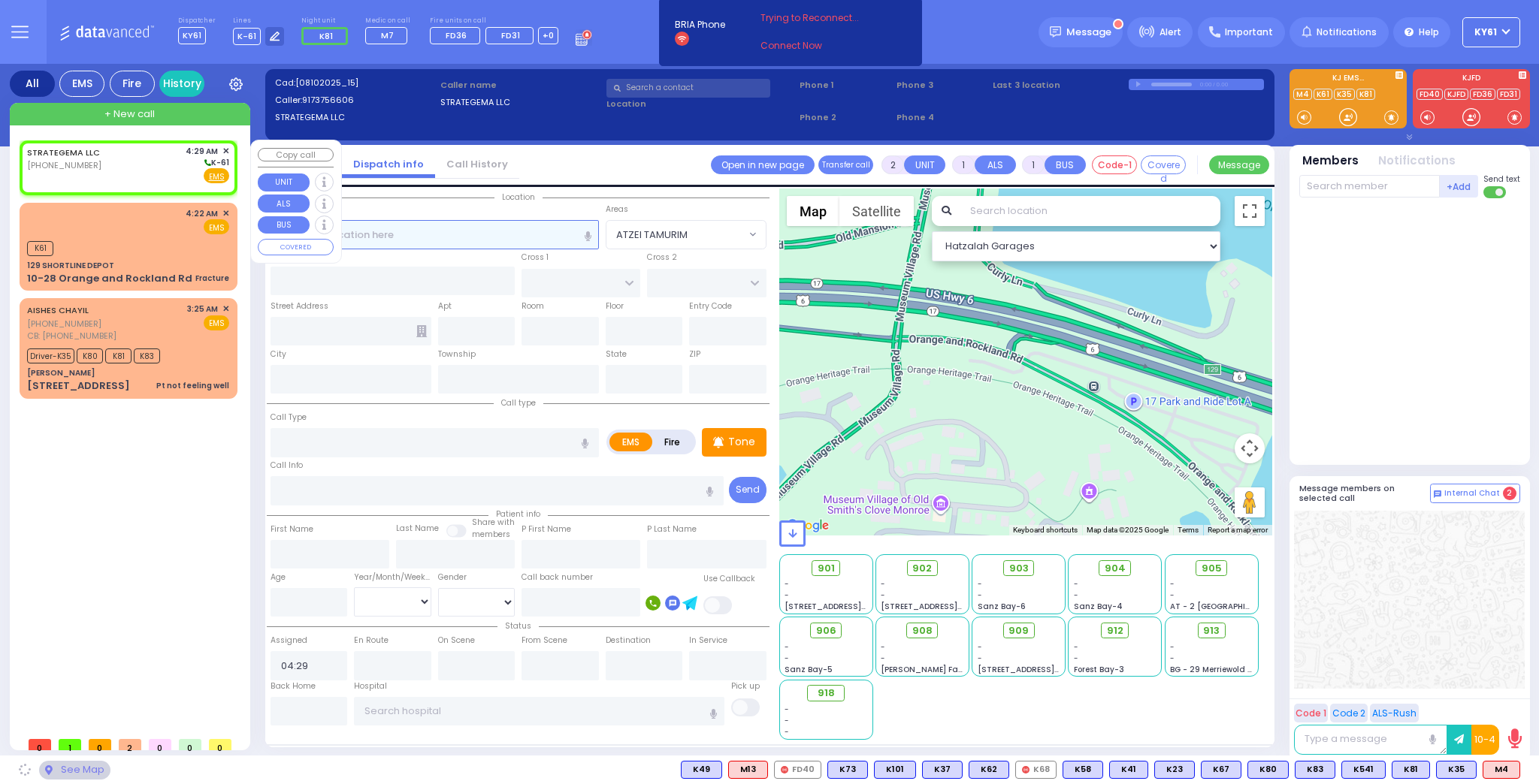
select select
radio input "true"
select select
select select "Hatzalah Garages"
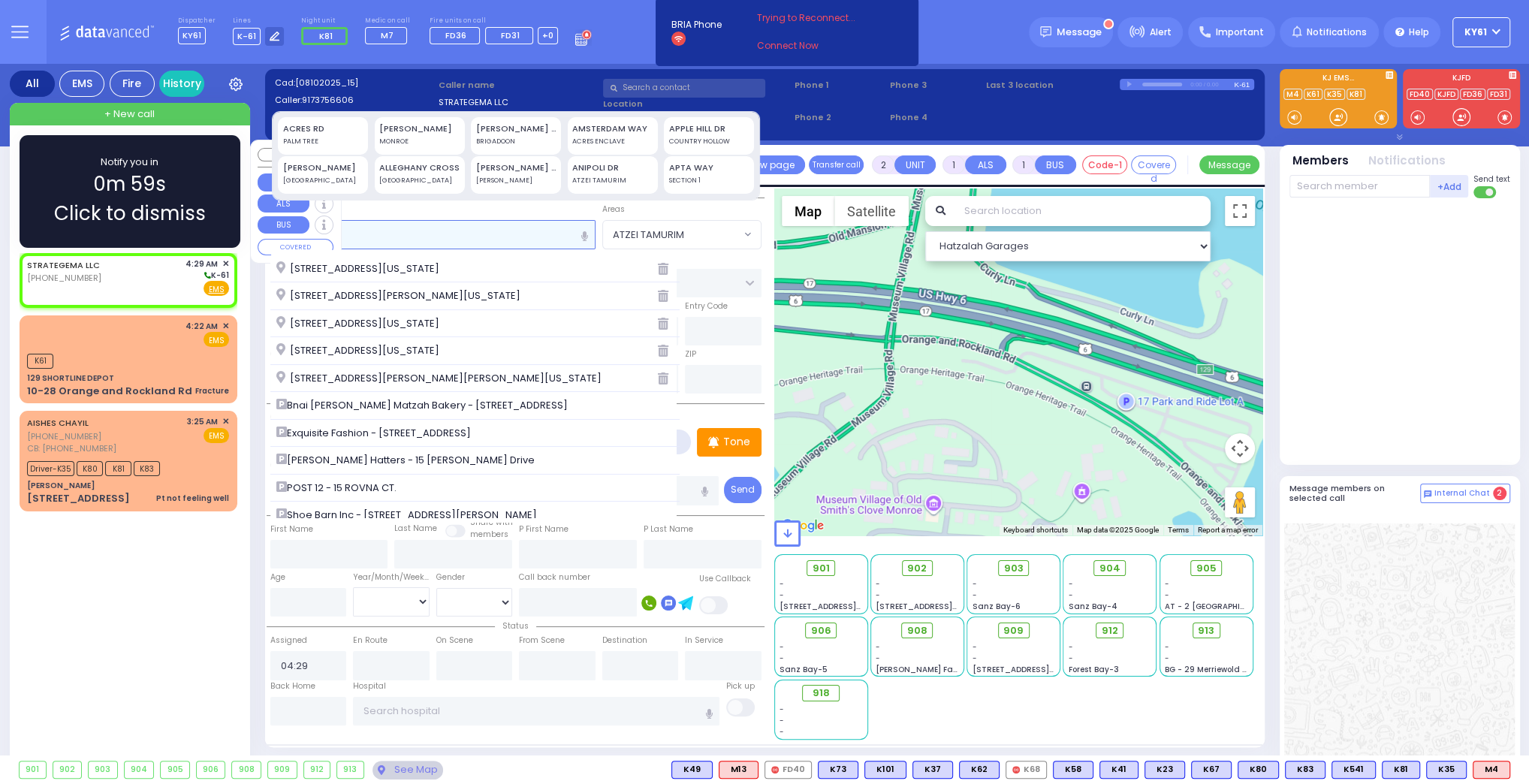
type input "15"
click at [221, 202] on div "Notify you in 0m 59s Click to dismiss" at bounding box center [130, 191] width 221 height 112
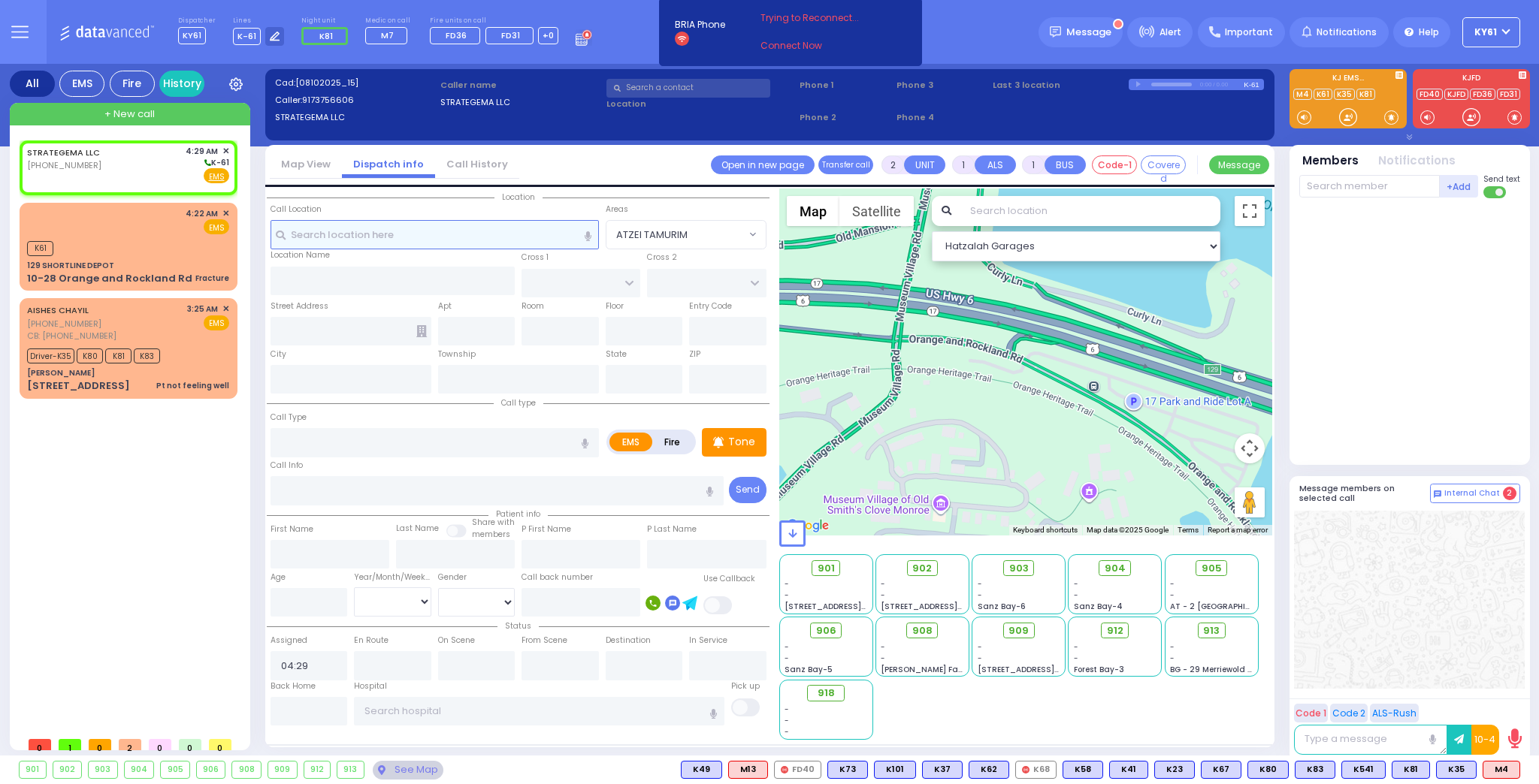
click at [351, 235] on input "text" at bounding box center [435, 235] width 328 height 29
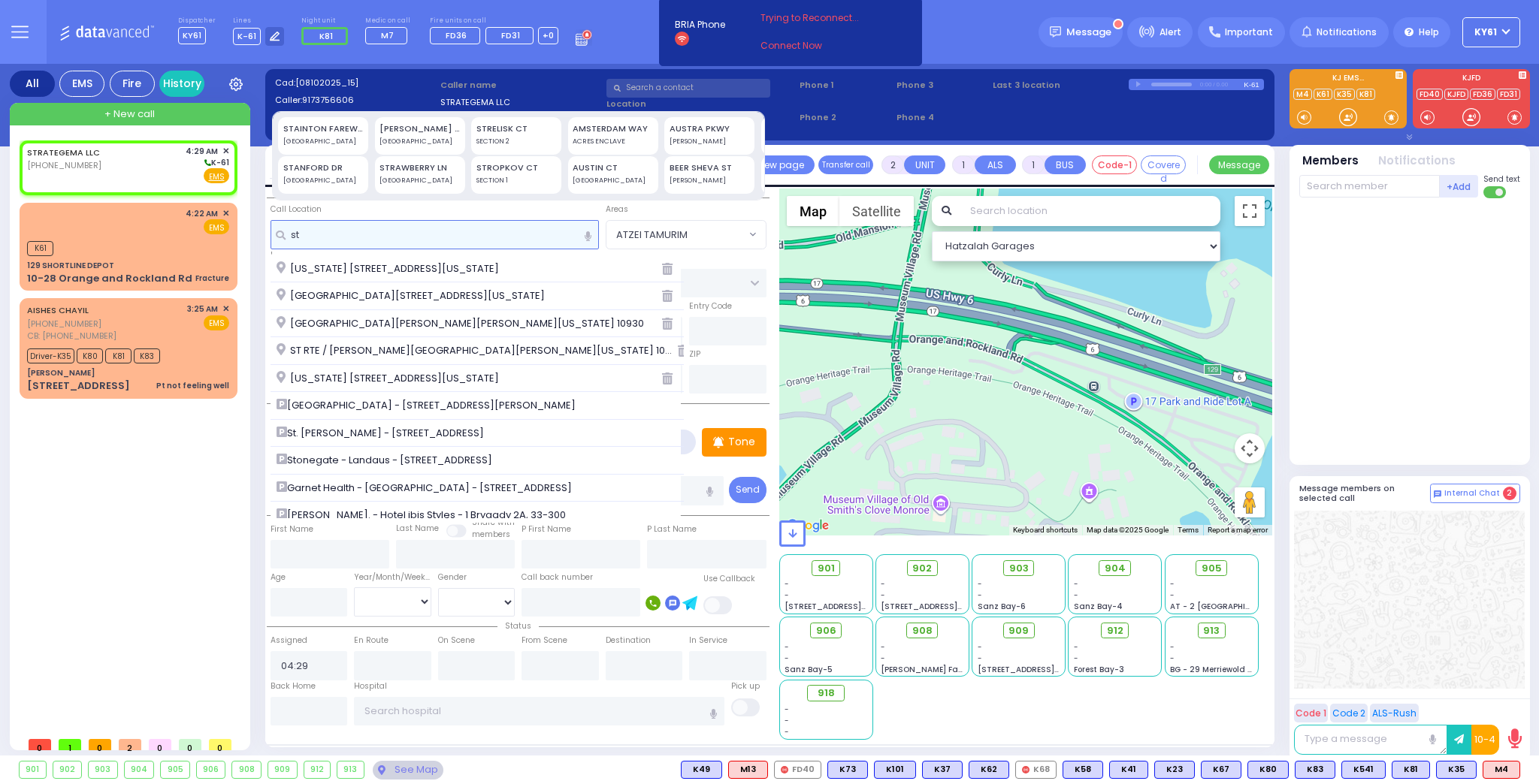
type input "s"
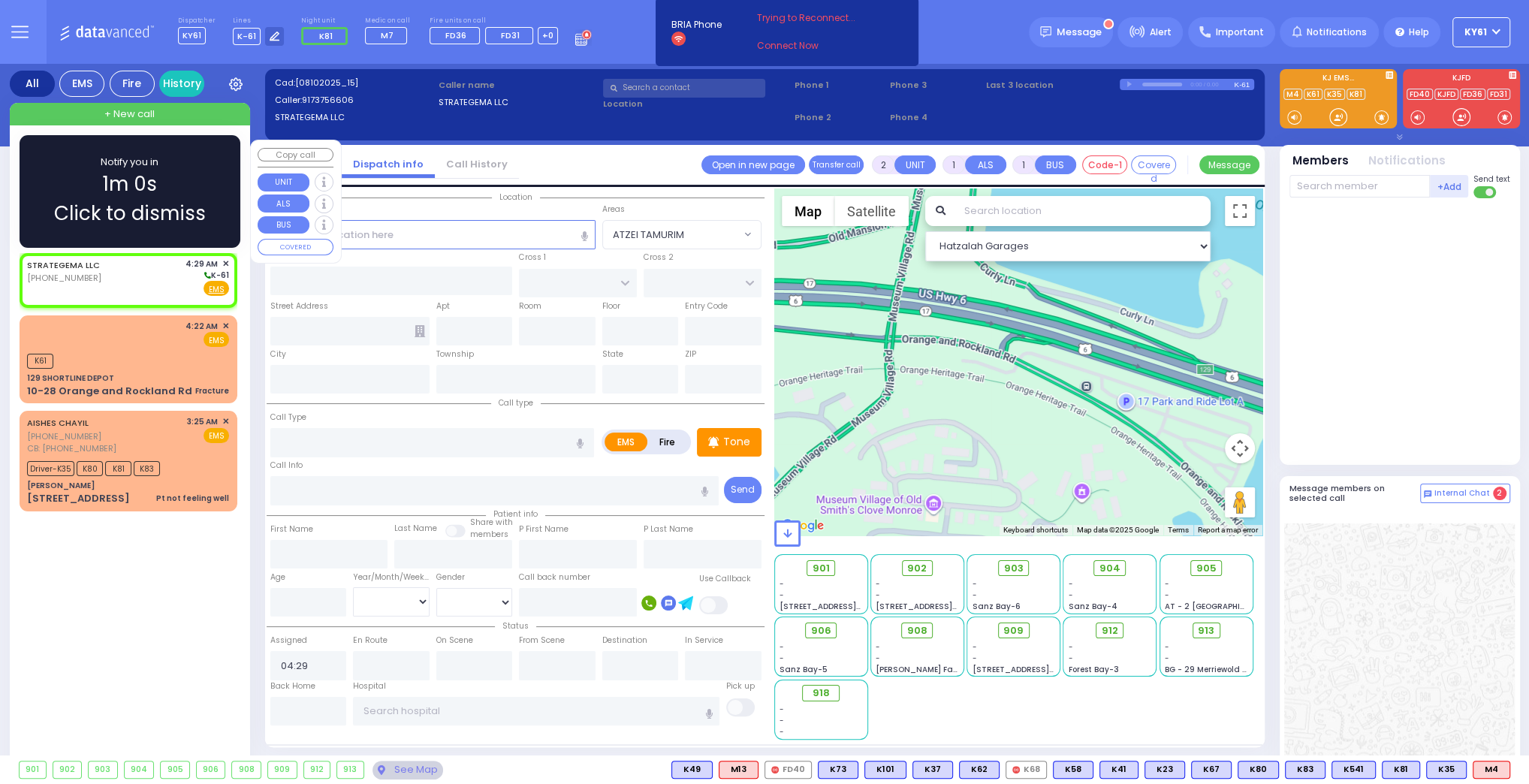
drag, startPoint x: 85, startPoint y: 161, endPoint x: 101, endPoint y: 168, distance: 17.5
click at [99, 167] on div "Notify you in 1m 0s Click to dismiss" at bounding box center [130, 191] width 177 height 74
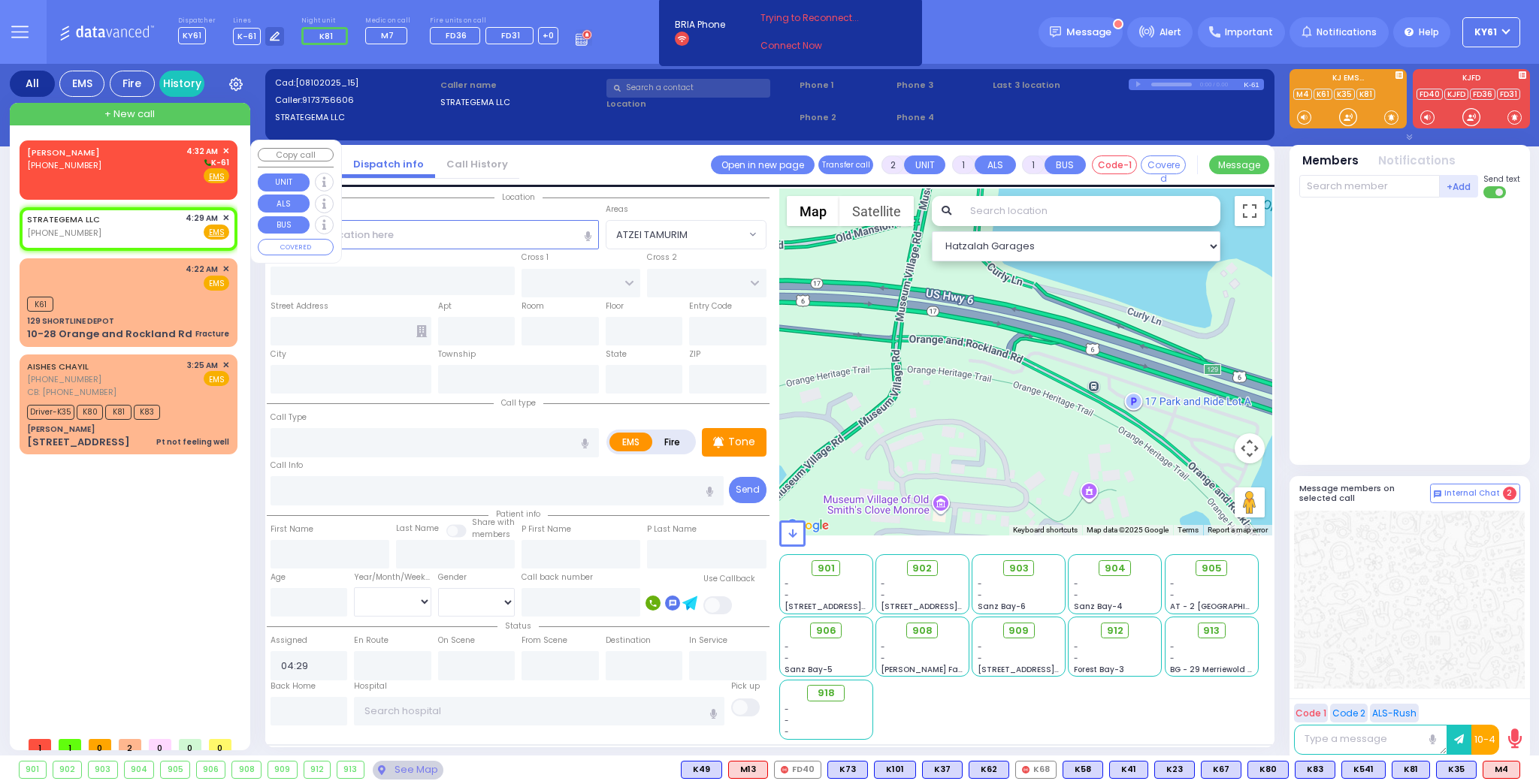
select select
radio input "true"
select select
select select "Hatzalah Garages"
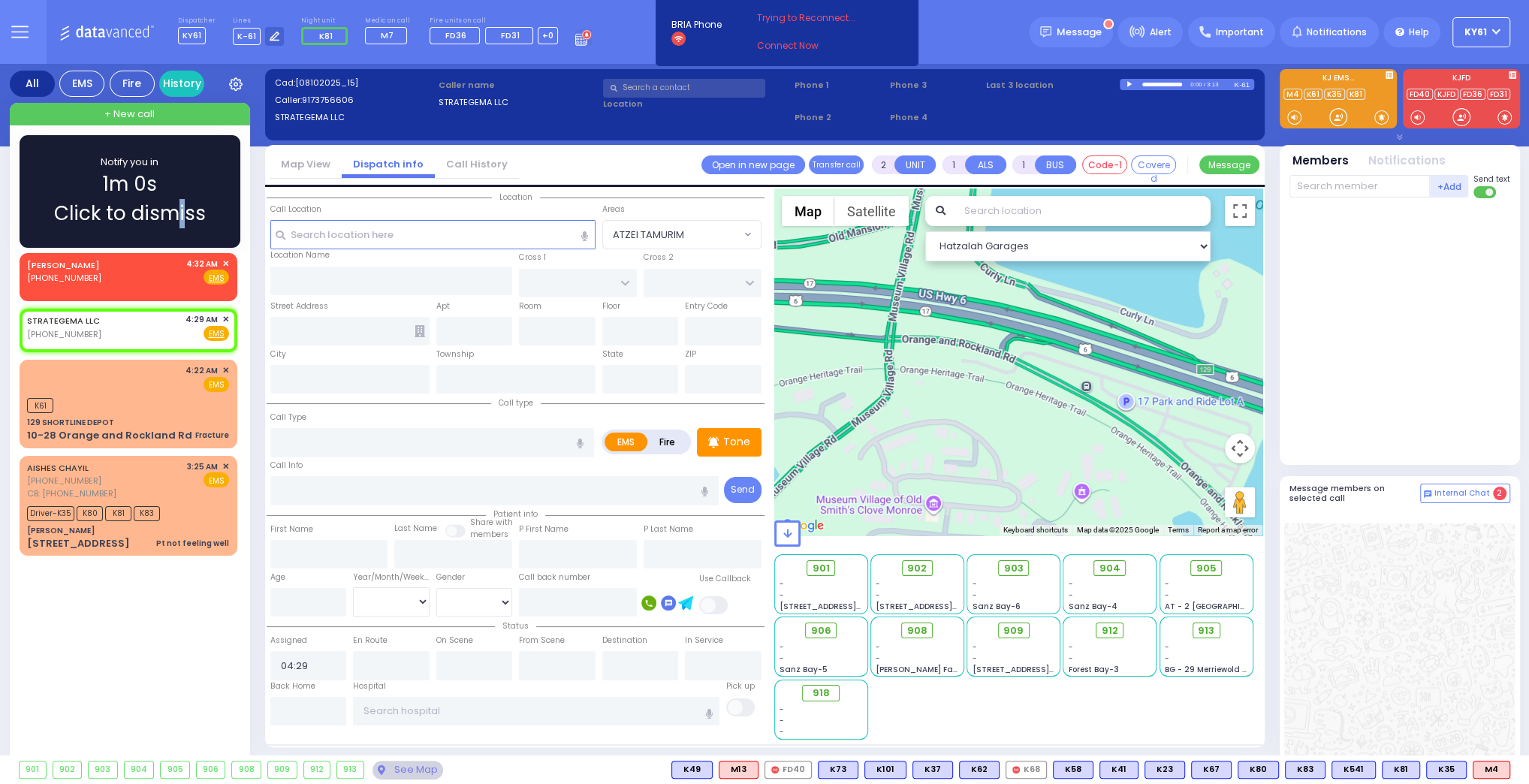
click at [184, 183] on div "Notify you in 1m 0s Click to dismiss" at bounding box center [130, 191] width 177 height 74
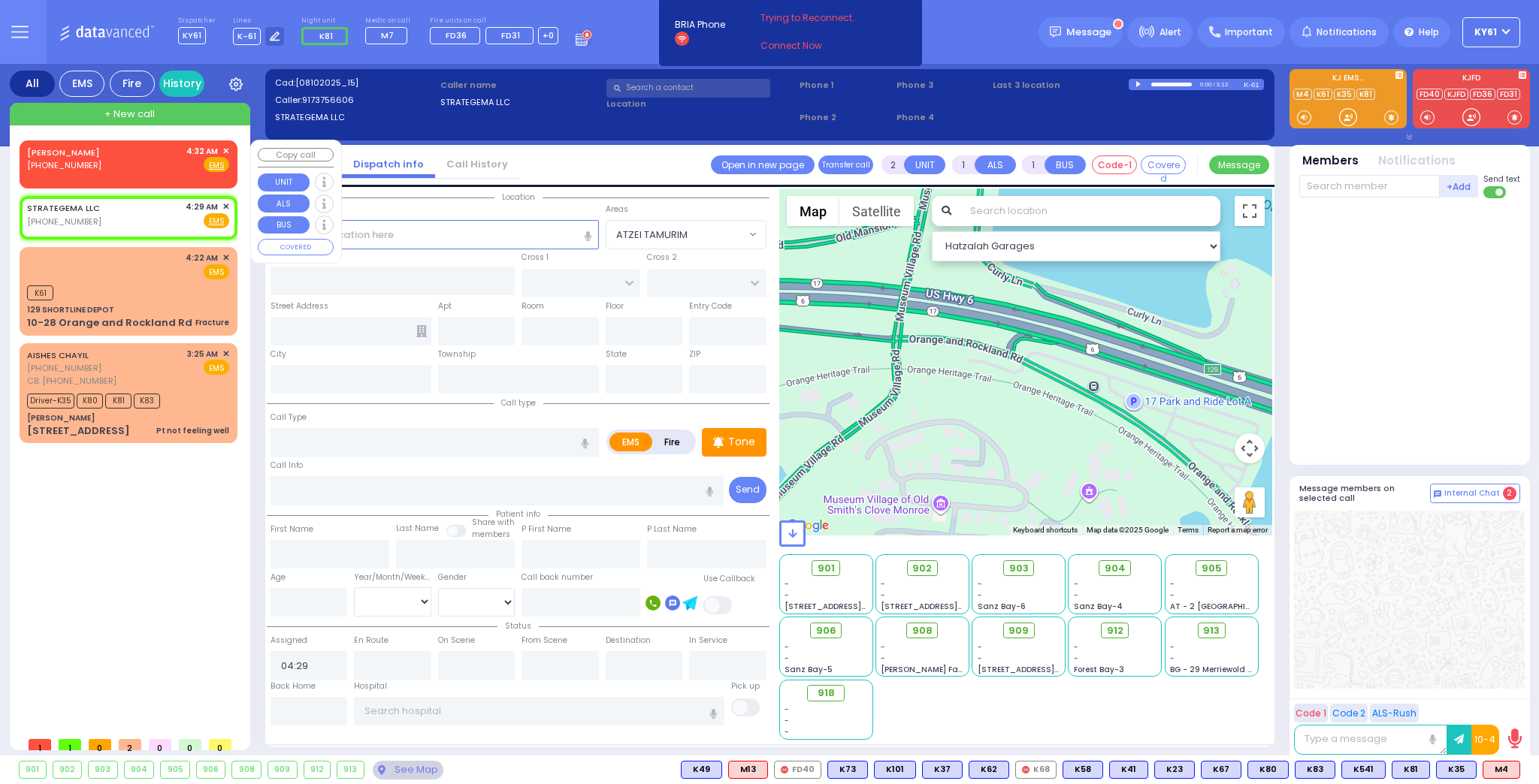
click at [225, 151] on span "✕" at bounding box center [225, 151] width 7 height 13
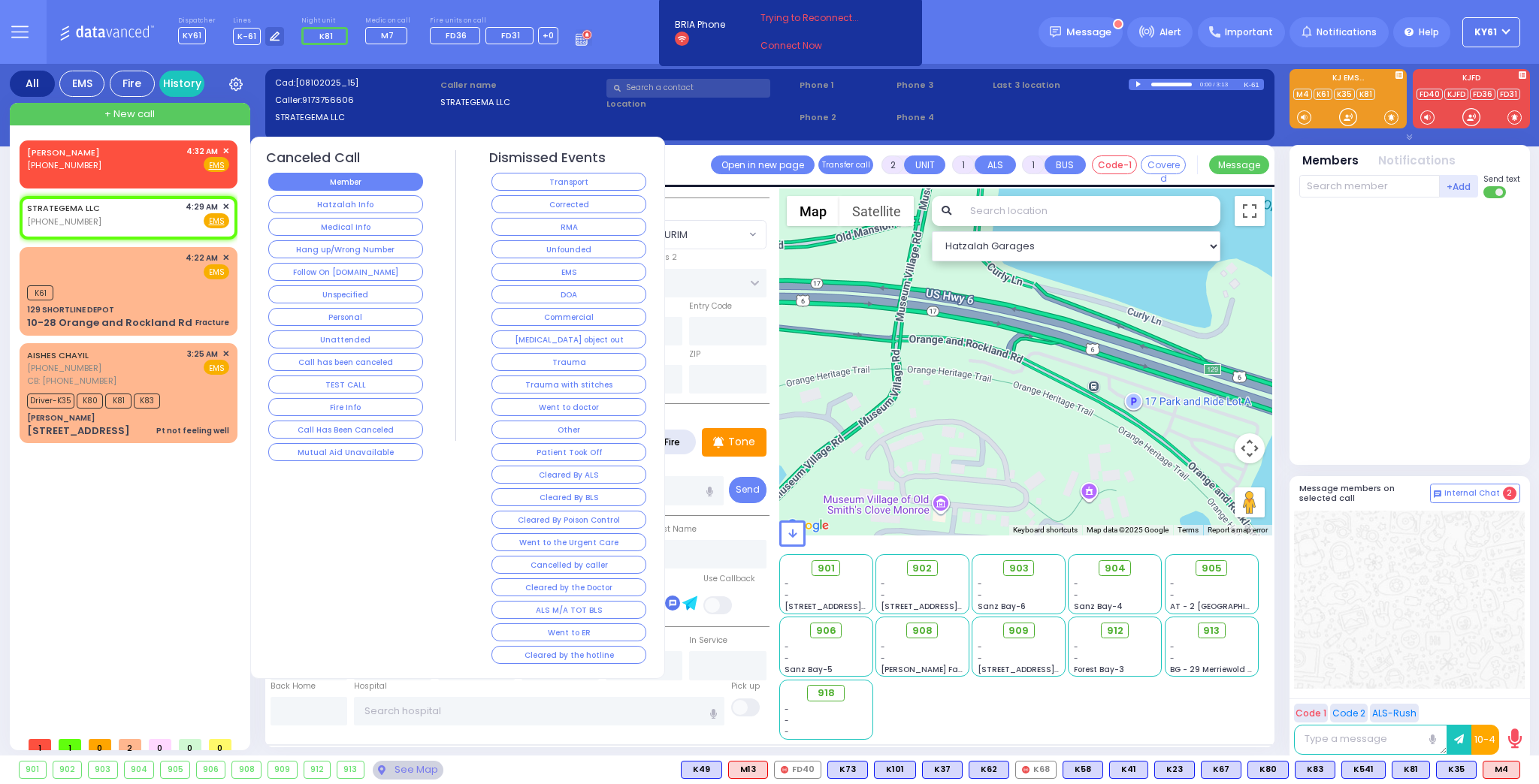
click at [396, 182] on button "Member" at bounding box center [345, 181] width 155 height 18
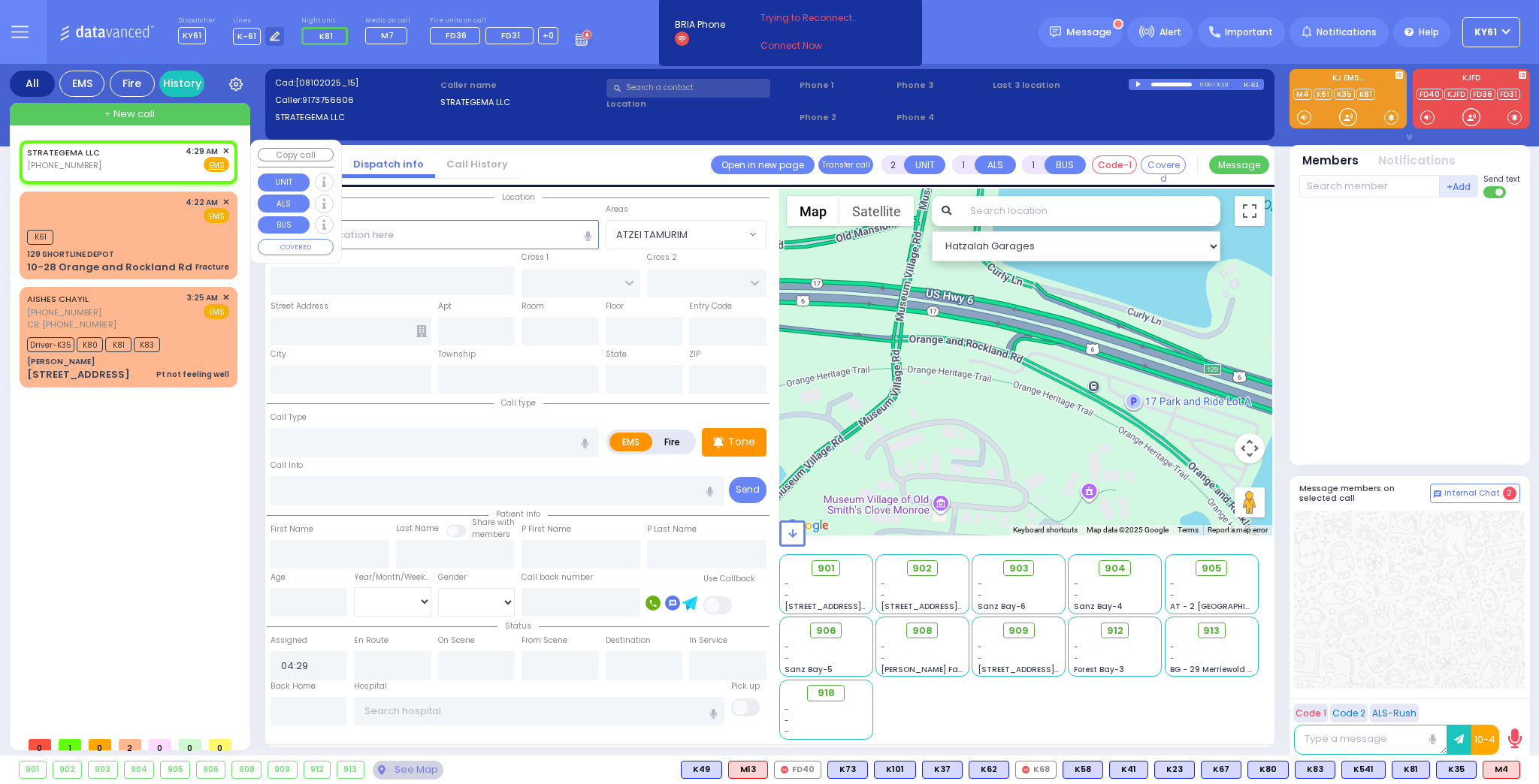
click at [223, 149] on span "✕" at bounding box center [225, 151] width 7 height 13
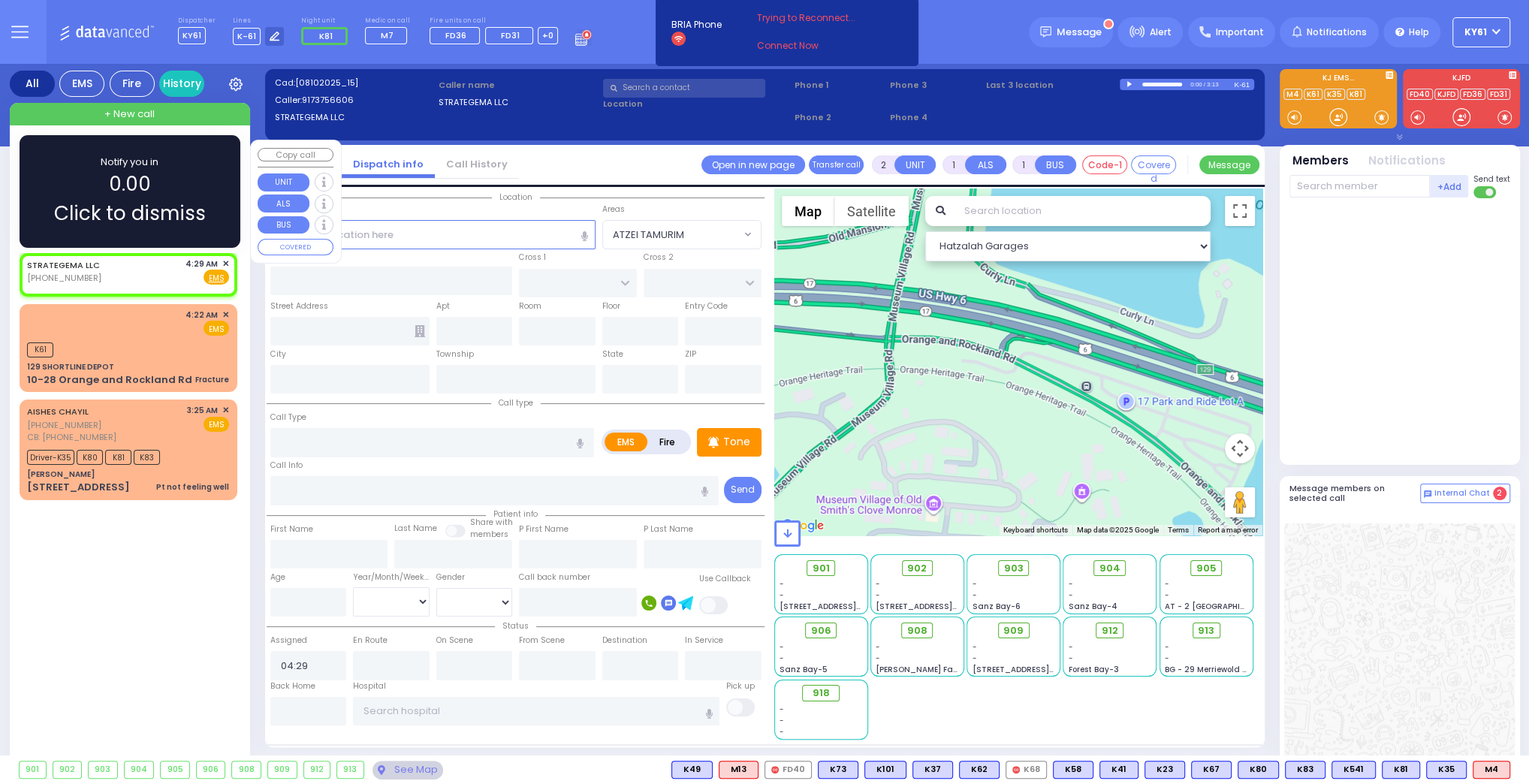
click at [198, 175] on div "Notify you in 0.00 Click to dismiss" at bounding box center [130, 191] width 177 height 74
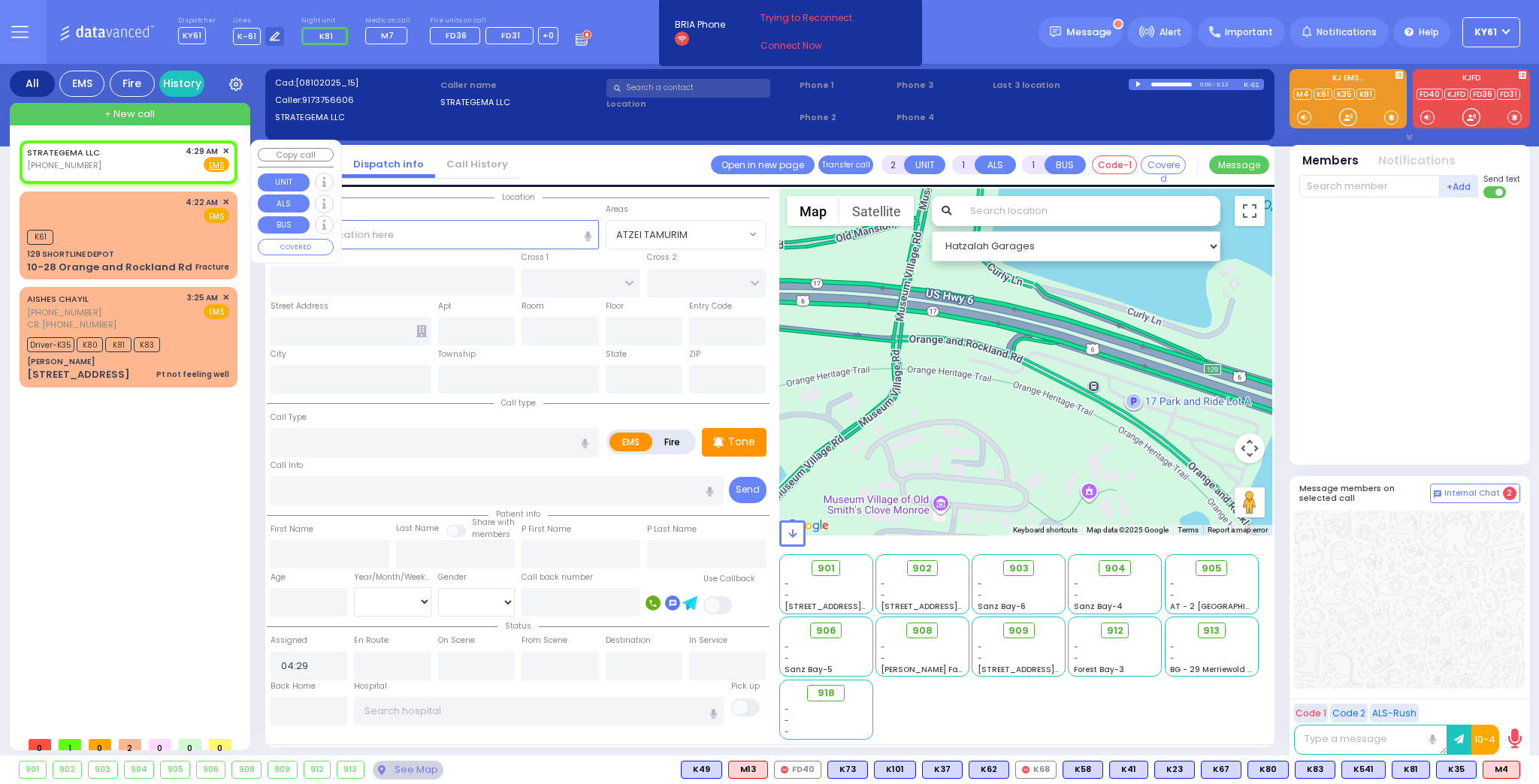
click at [227, 150] on span "✕" at bounding box center [225, 151] width 7 height 13
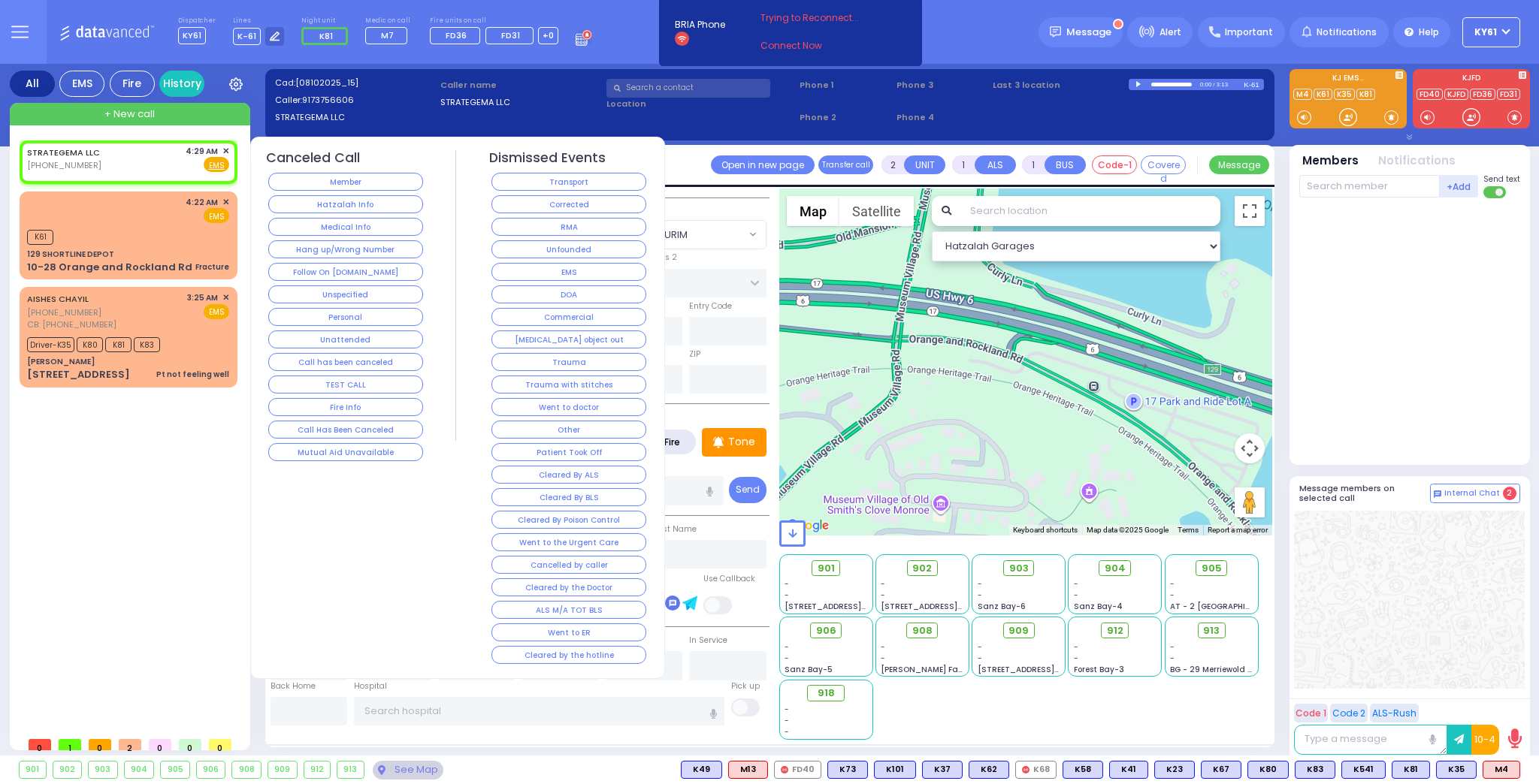
click at [333, 224] on button "Medical Info" at bounding box center [345, 226] width 155 height 18
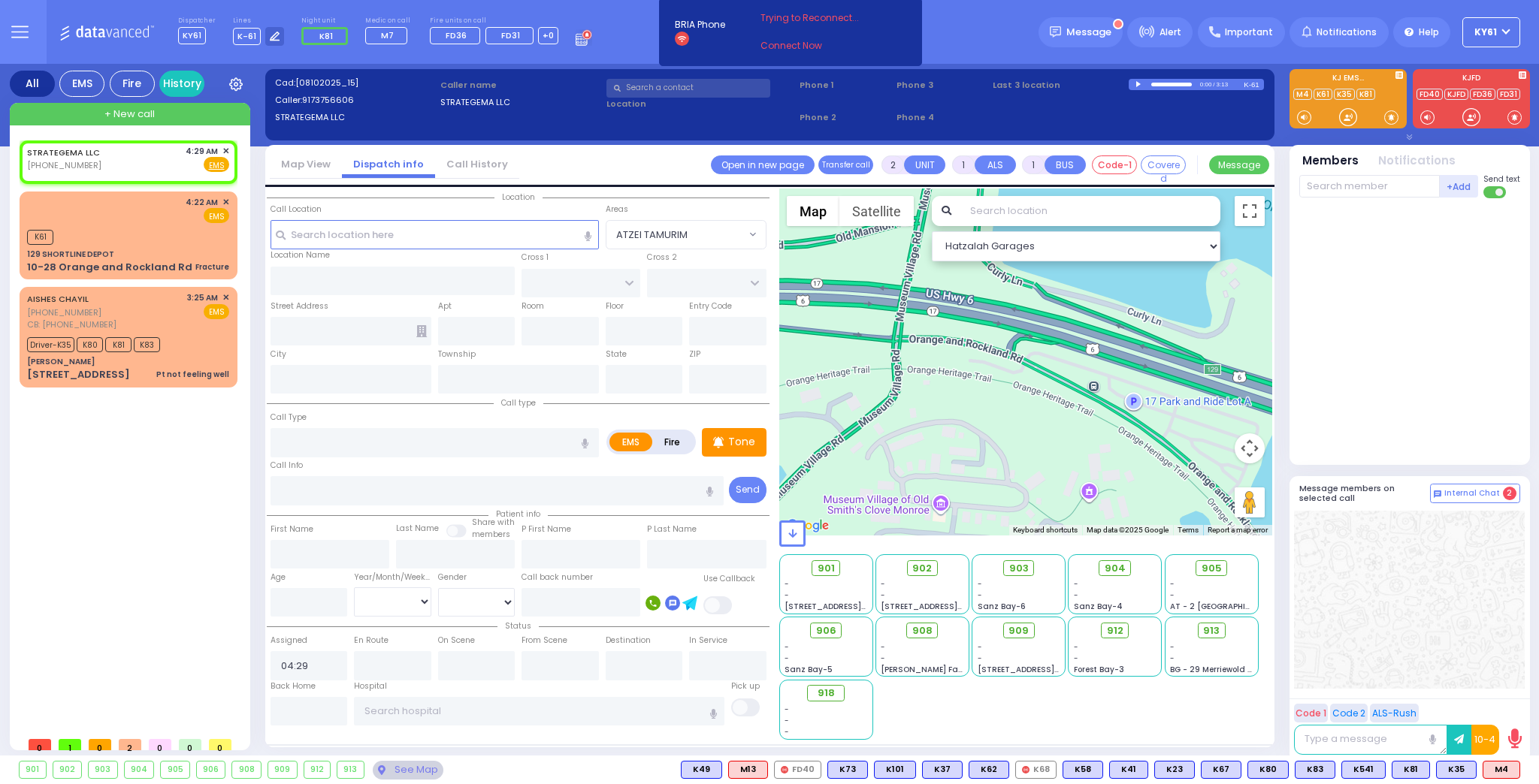
select select
radio input "true"
select select
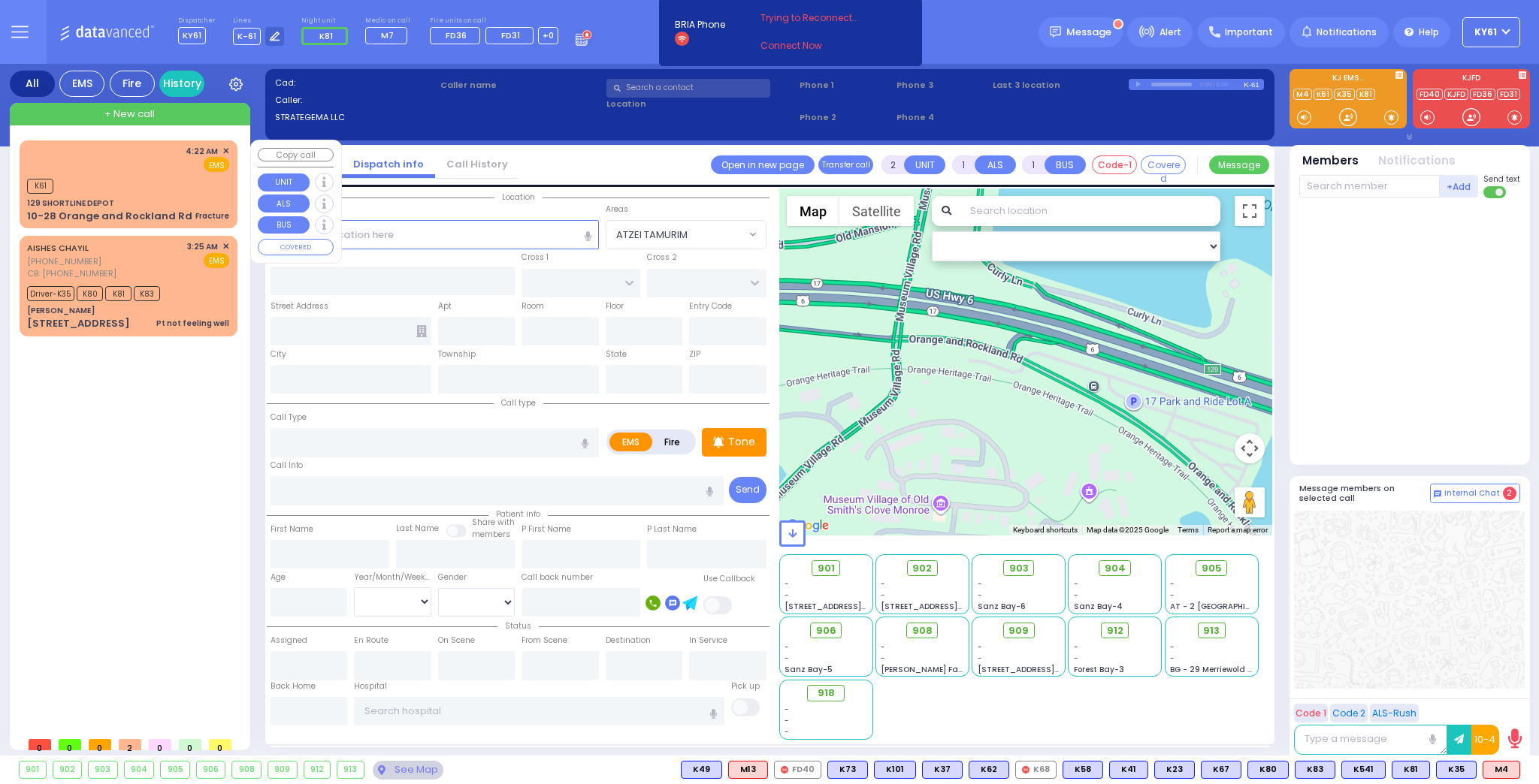
click at [224, 151] on span "✕" at bounding box center [225, 151] width 7 height 13
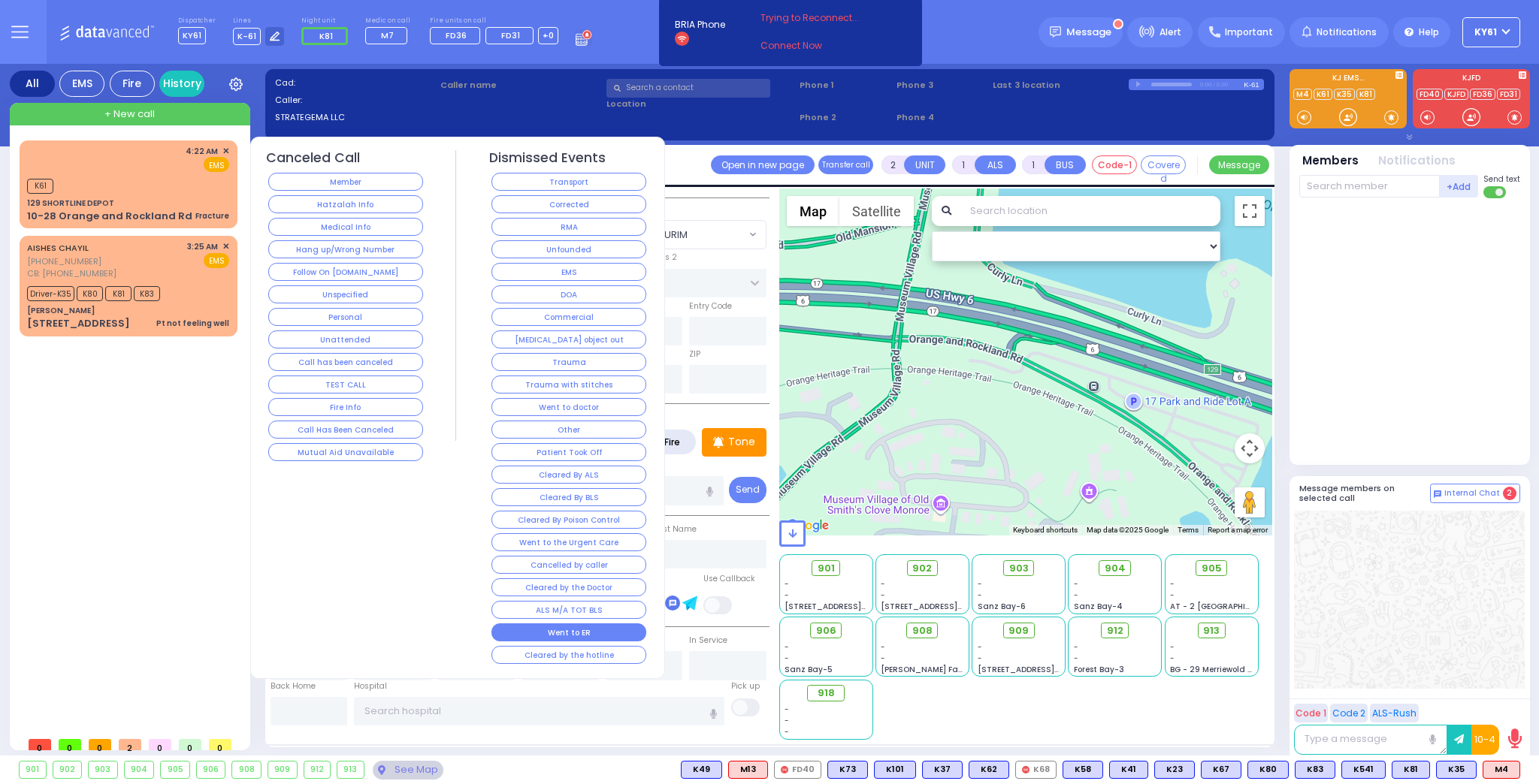
click at [601, 623] on button "Went to ER" at bounding box center [569, 632] width 155 height 18
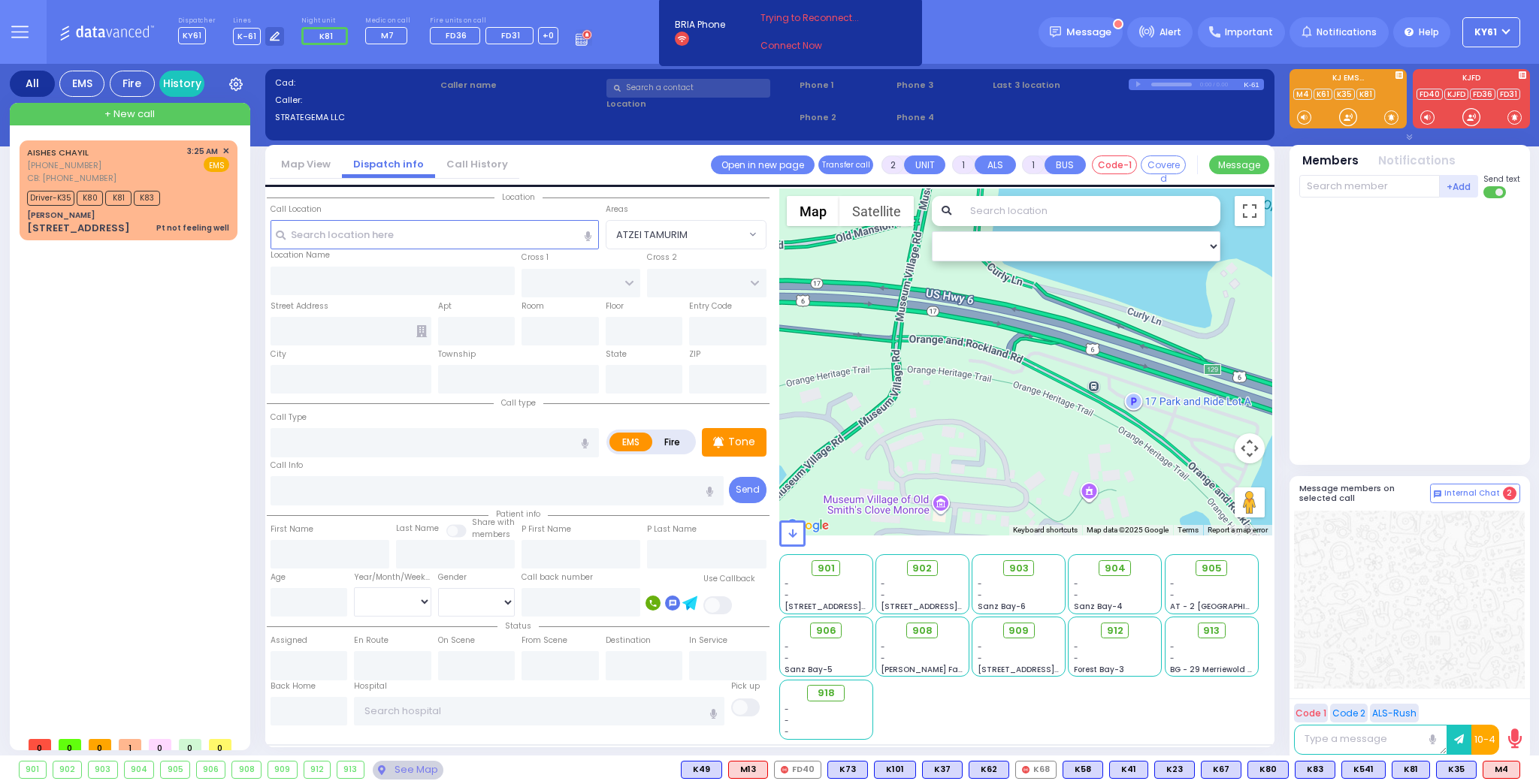
select select
